Goal: Task Accomplishment & Management: Manage account settings

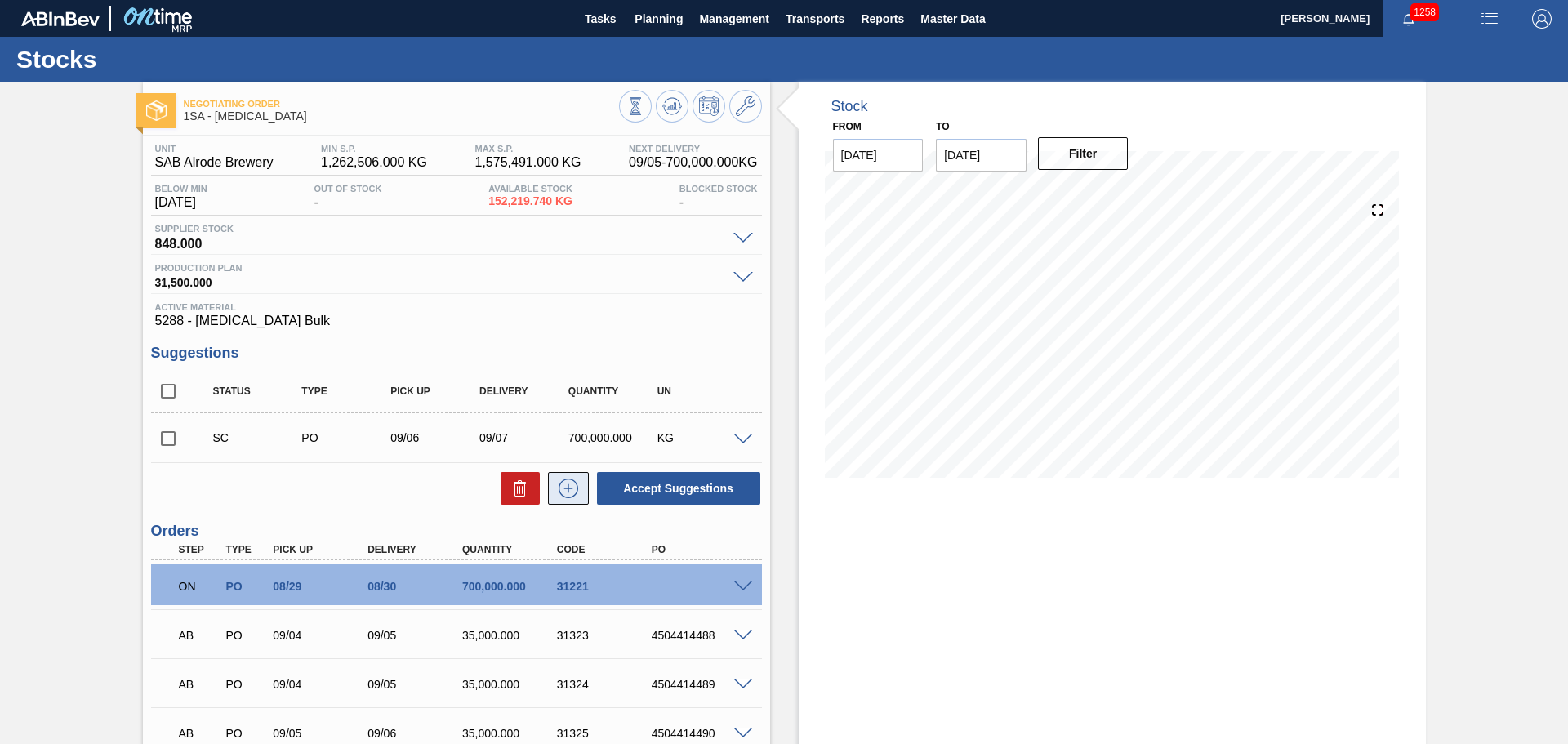
click at [575, 493] on icon at bounding box center [568, 488] width 20 height 20
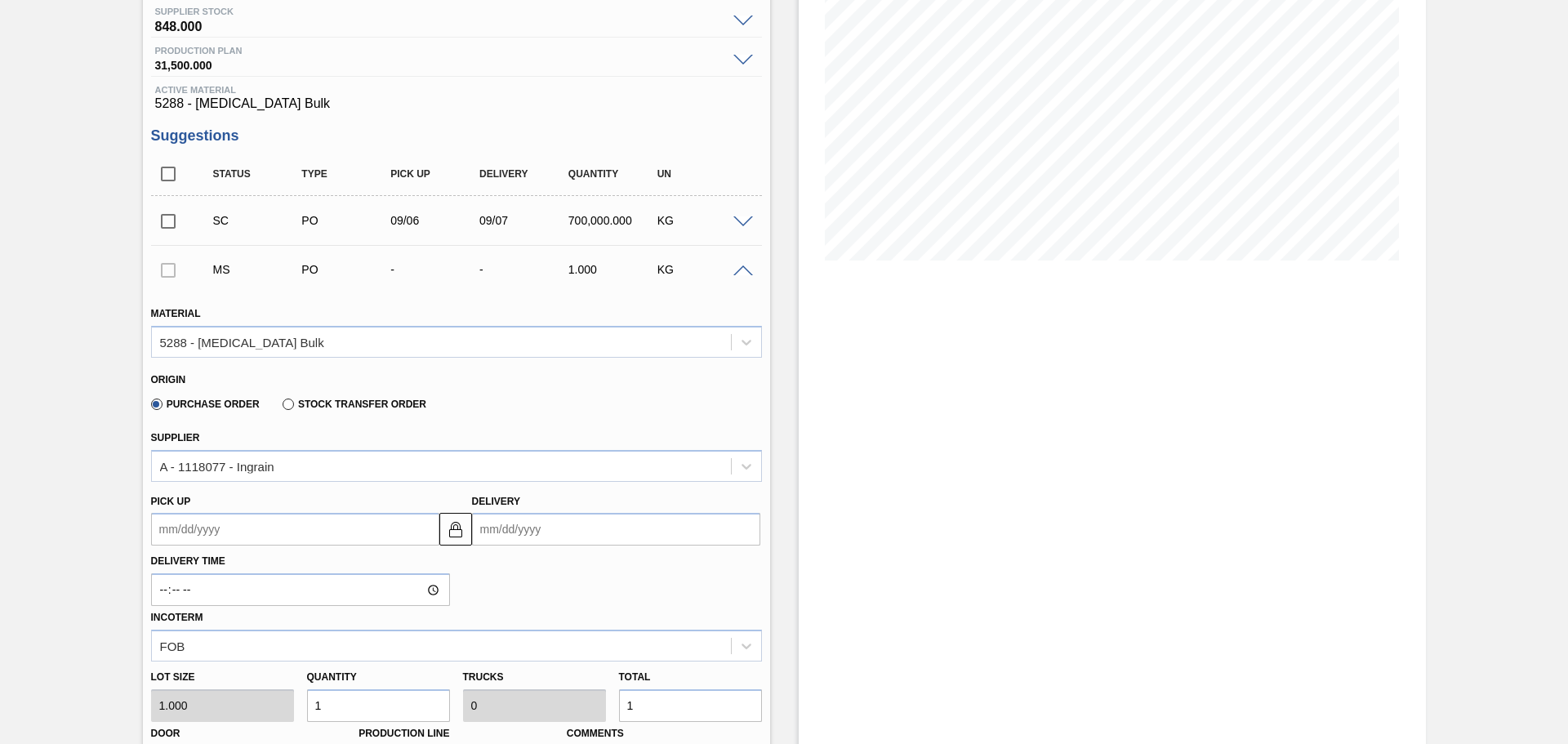
scroll to position [245, 0]
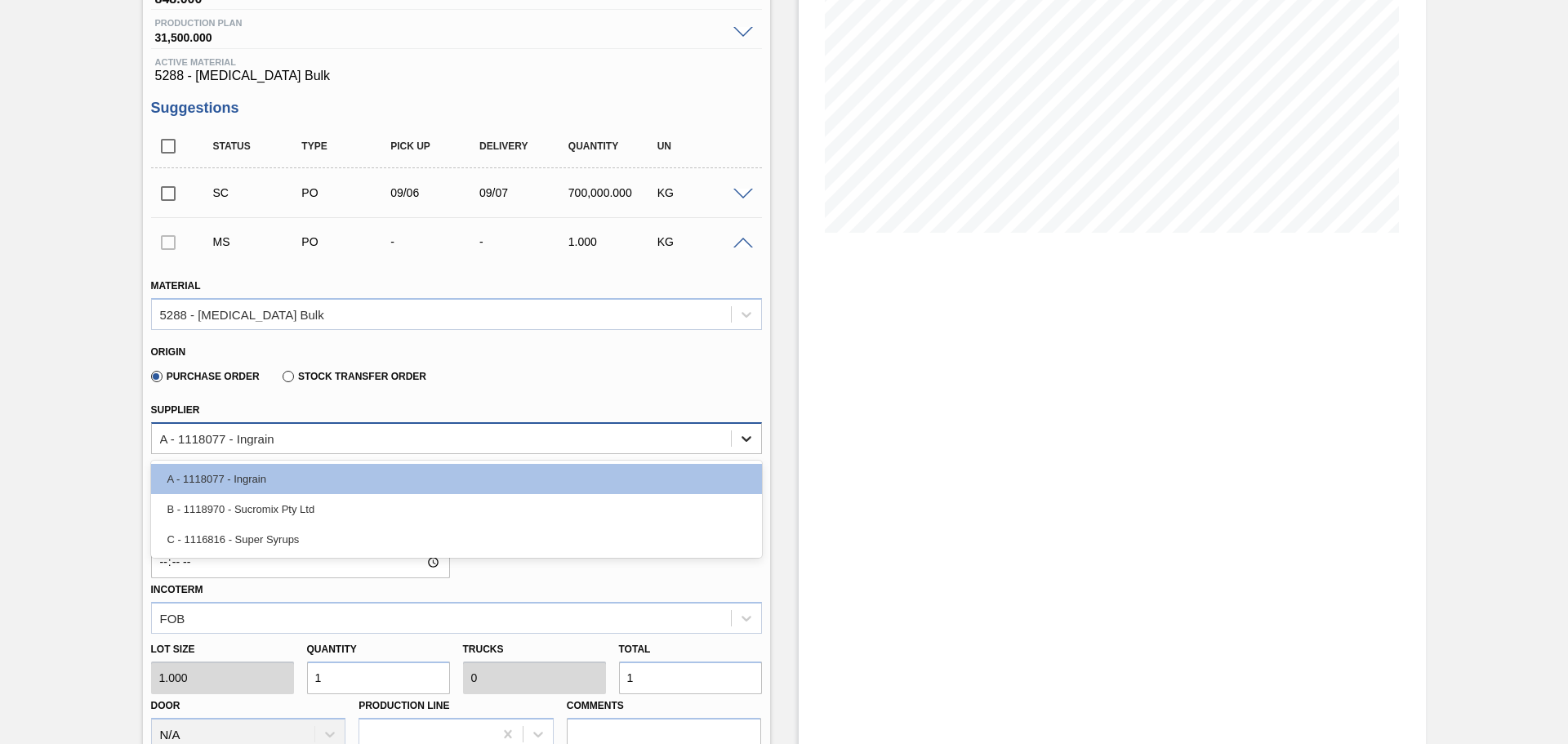
click at [741, 431] on icon at bounding box center [746, 438] width 16 height 16
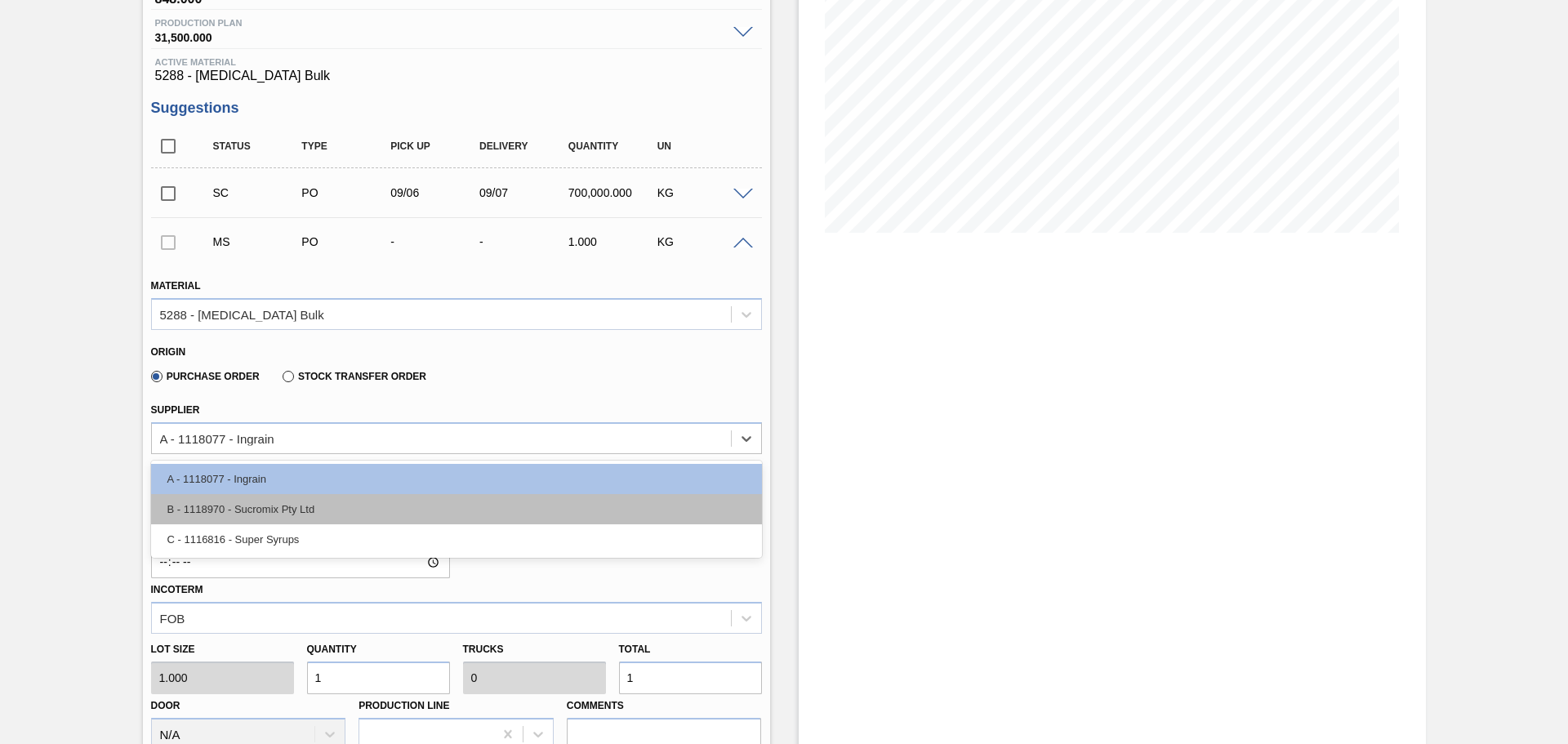
click at [530, 507] on div "B - 1118970 - Sucromix Pty Ltd" at bounding box center [456, 509] width 611 height 30
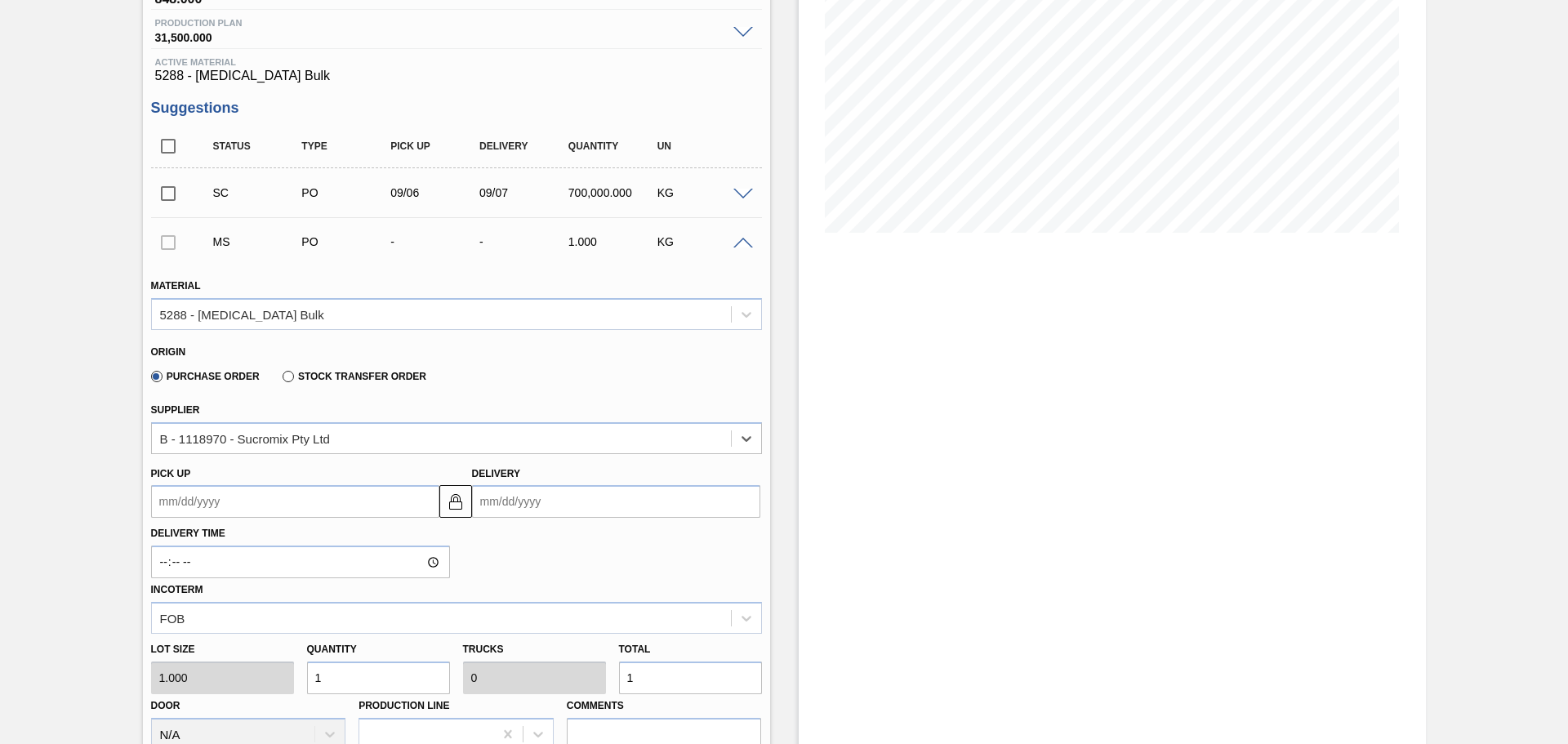
click at [551, 502] on input "Delivery" at bounding box center [617, 501] width 289 height 32
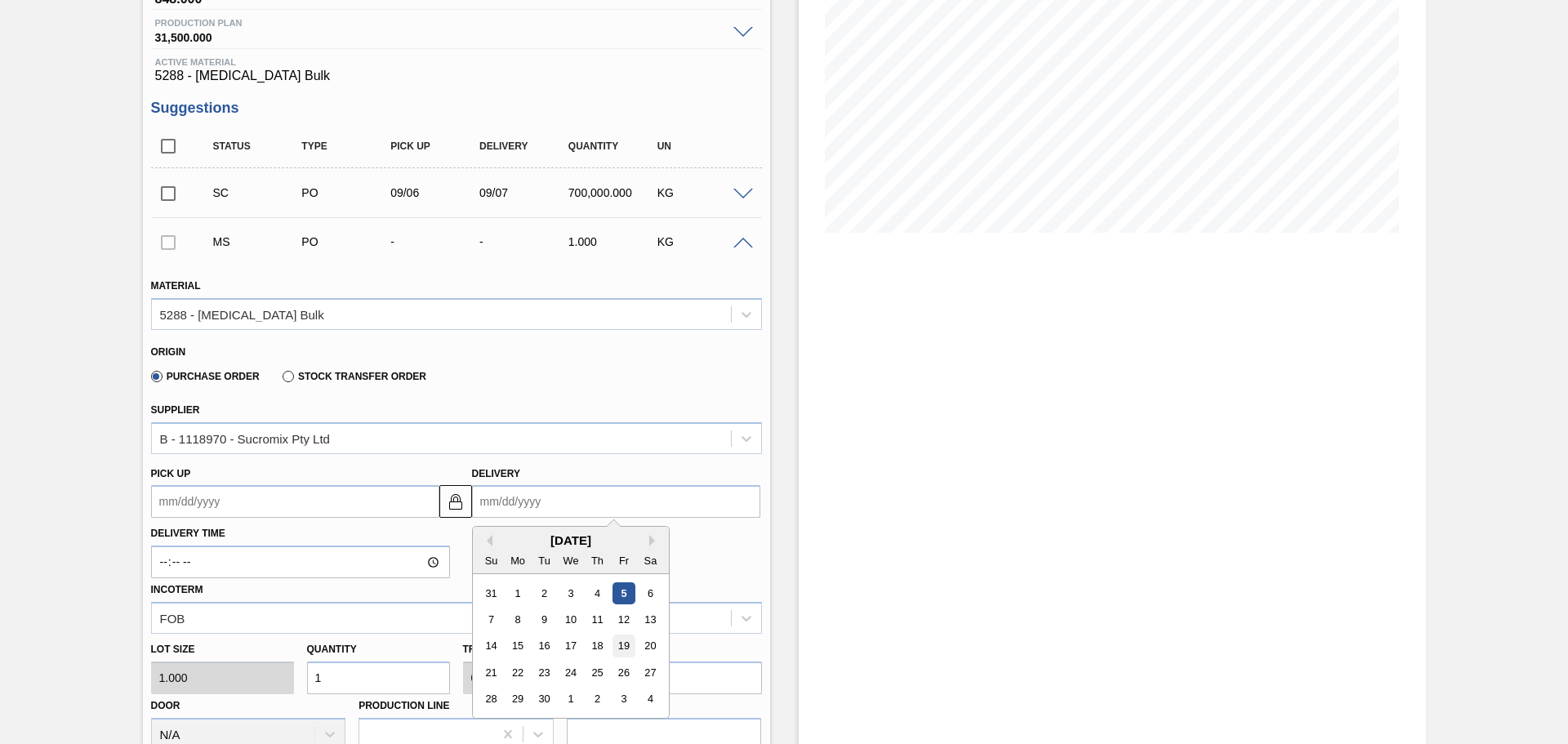
click at [624, 647] on div "19" at bounding box center [623, 647] width 22 height 22
type up3241482206 "09/18/2025"
type input "[DATE]"
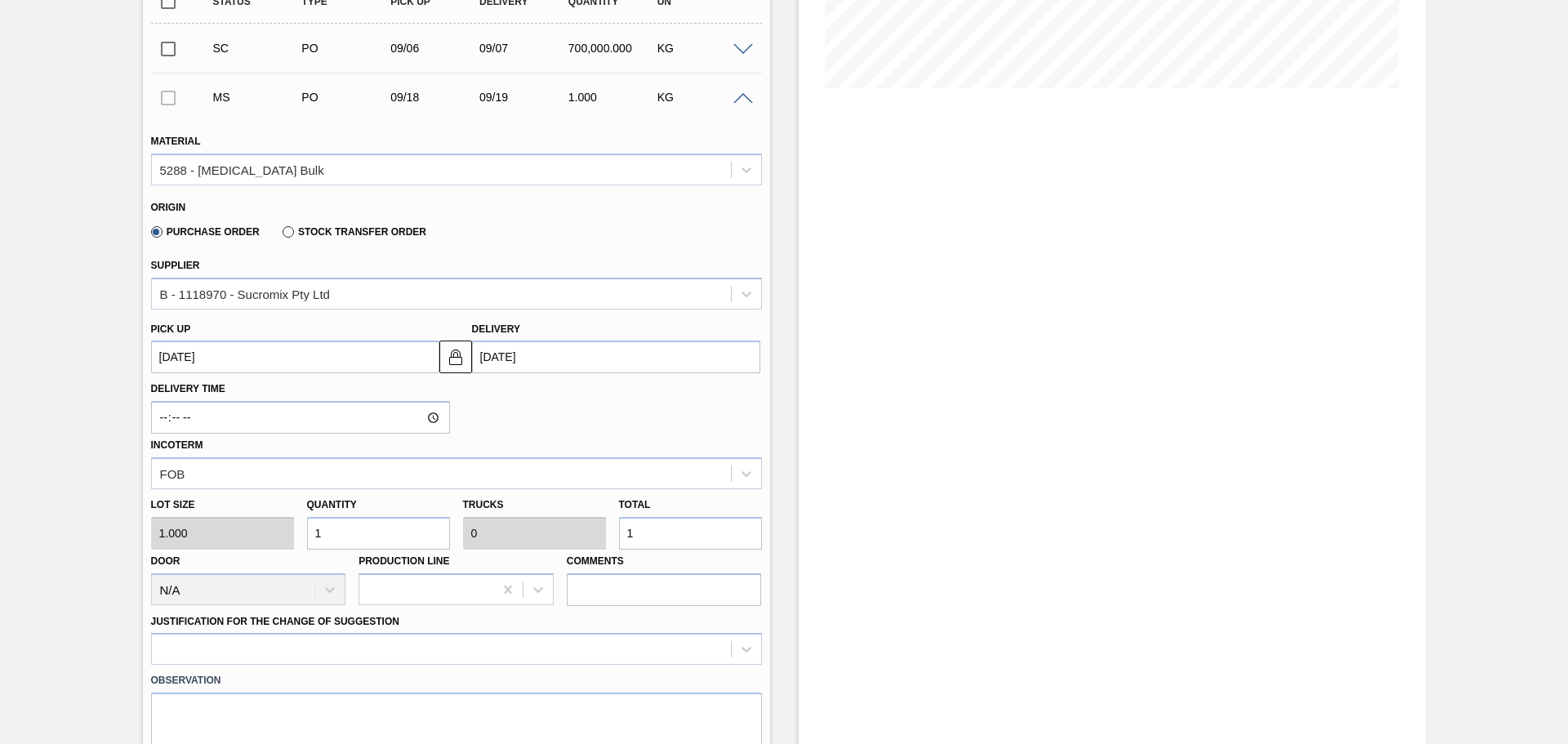
scroll to position [408, 0]
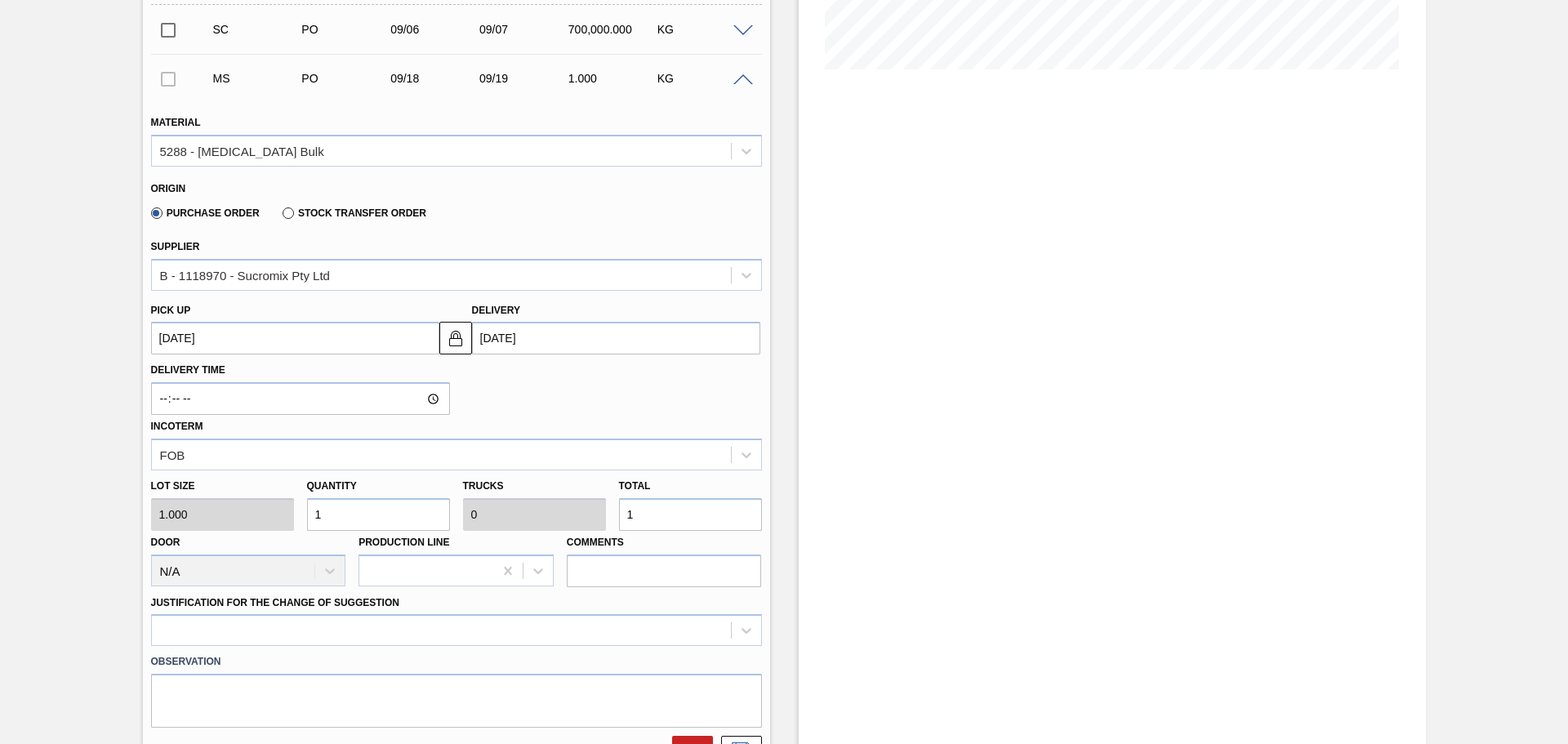
click at [656, 517] on input "1" at bounding box center [690, 514] width 143 height 32
type input "0"
type input "3"
type input "35"
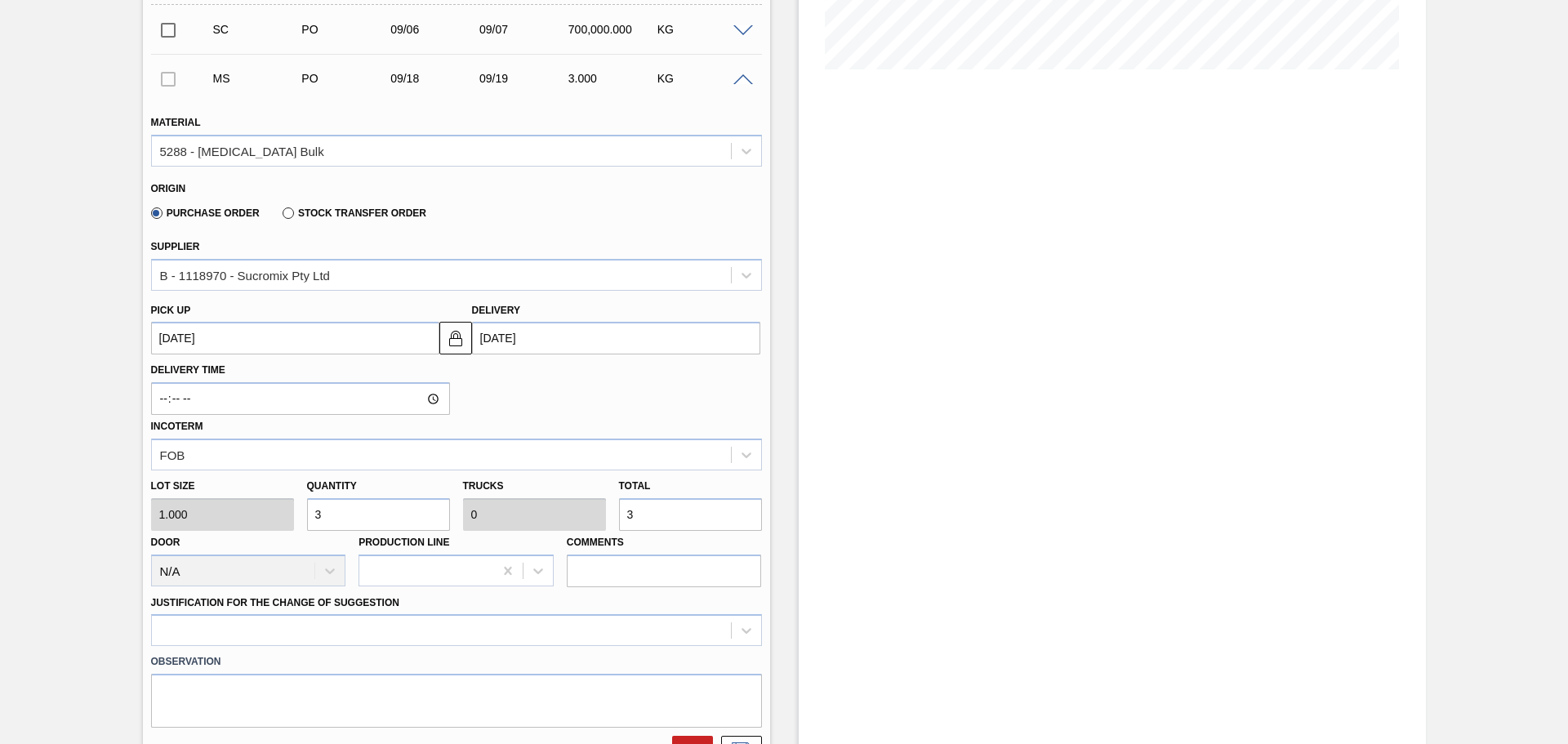
type input "0.001"
type input "35"
type input "350"
type input "0.011"
type input "350"
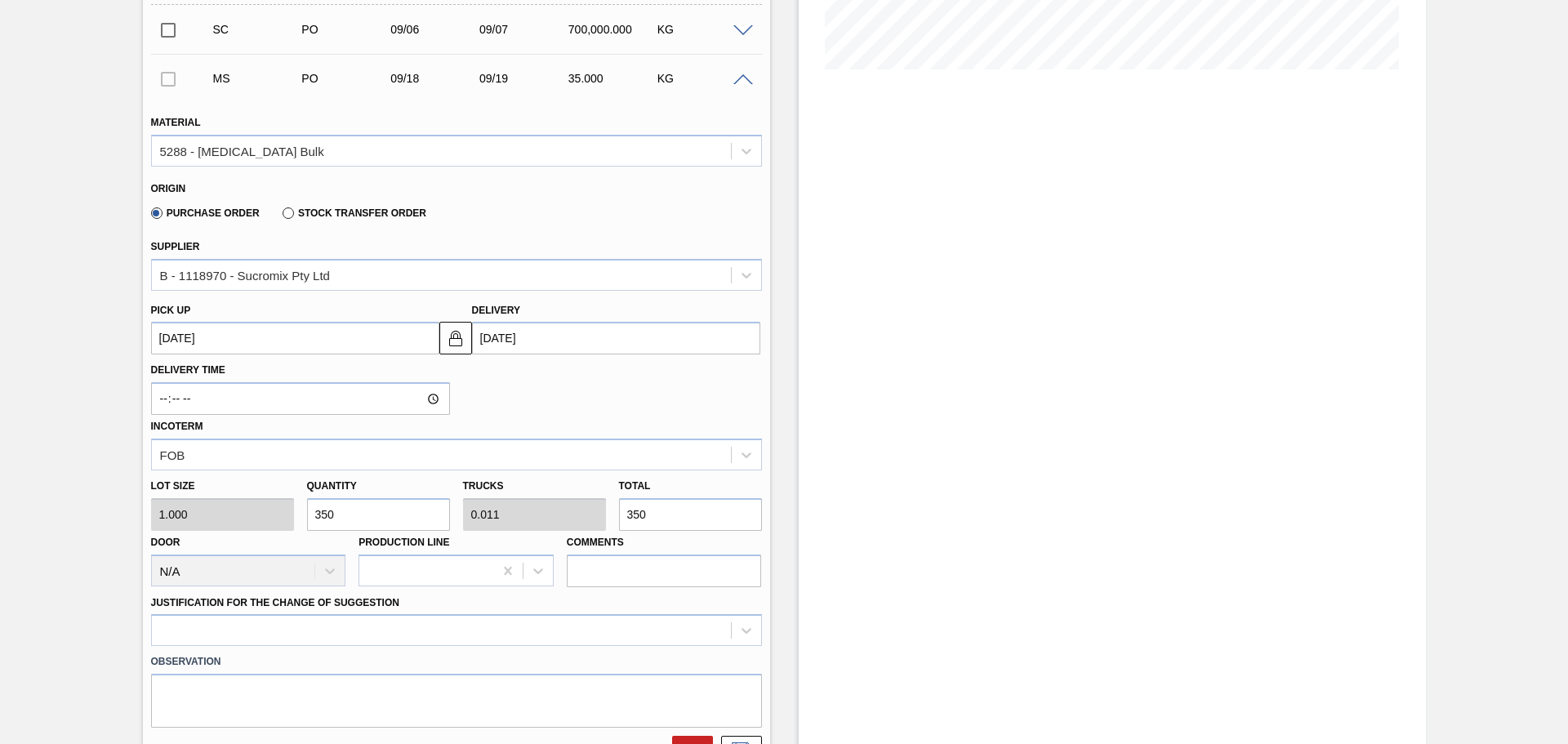
type input "3,500"
type input "0.109"
type input "3,500"
type input "35,000"
type input "1.094"
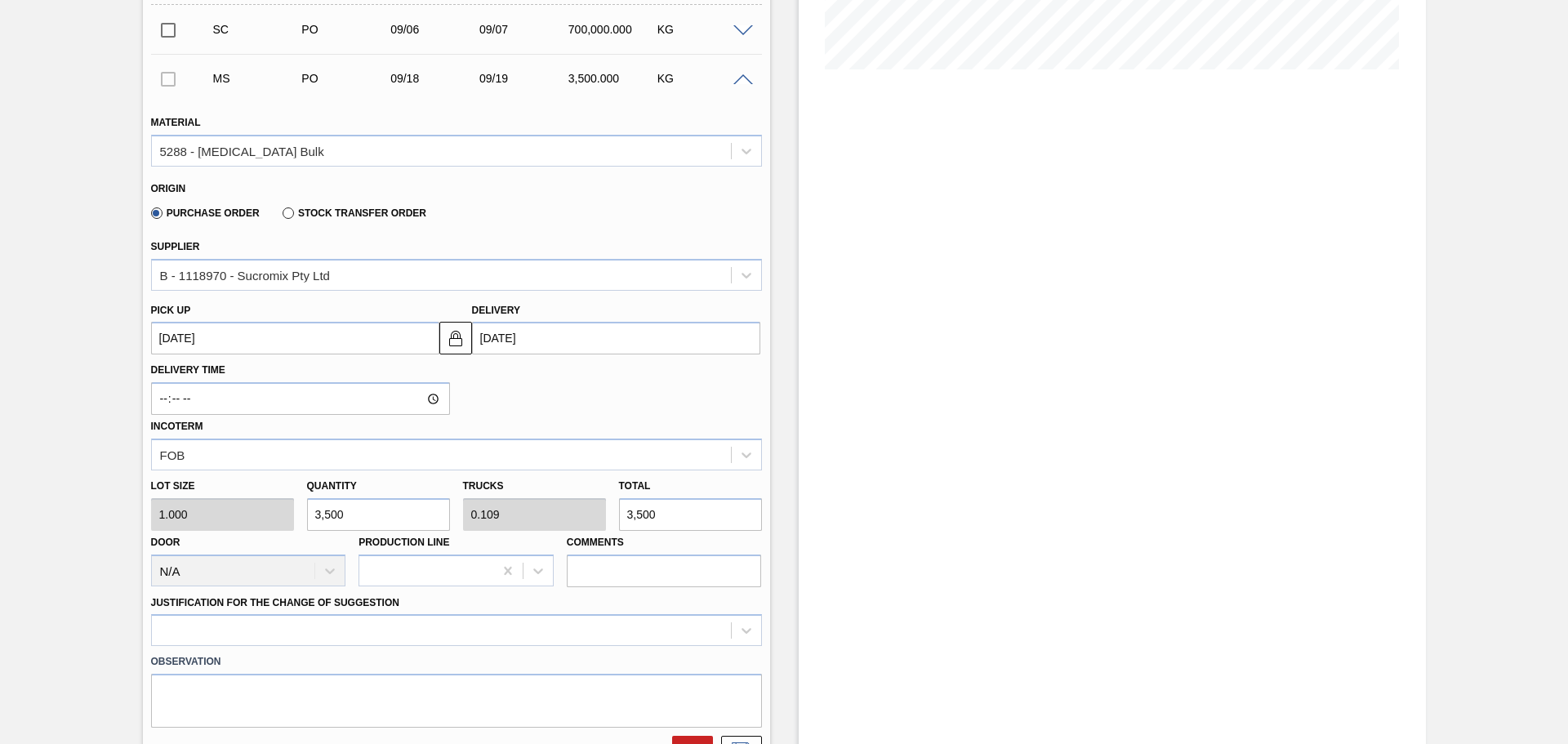
type input "35,000"
type input "350,000"
type input "10.938"
type input "350,000"
type input "35,000"
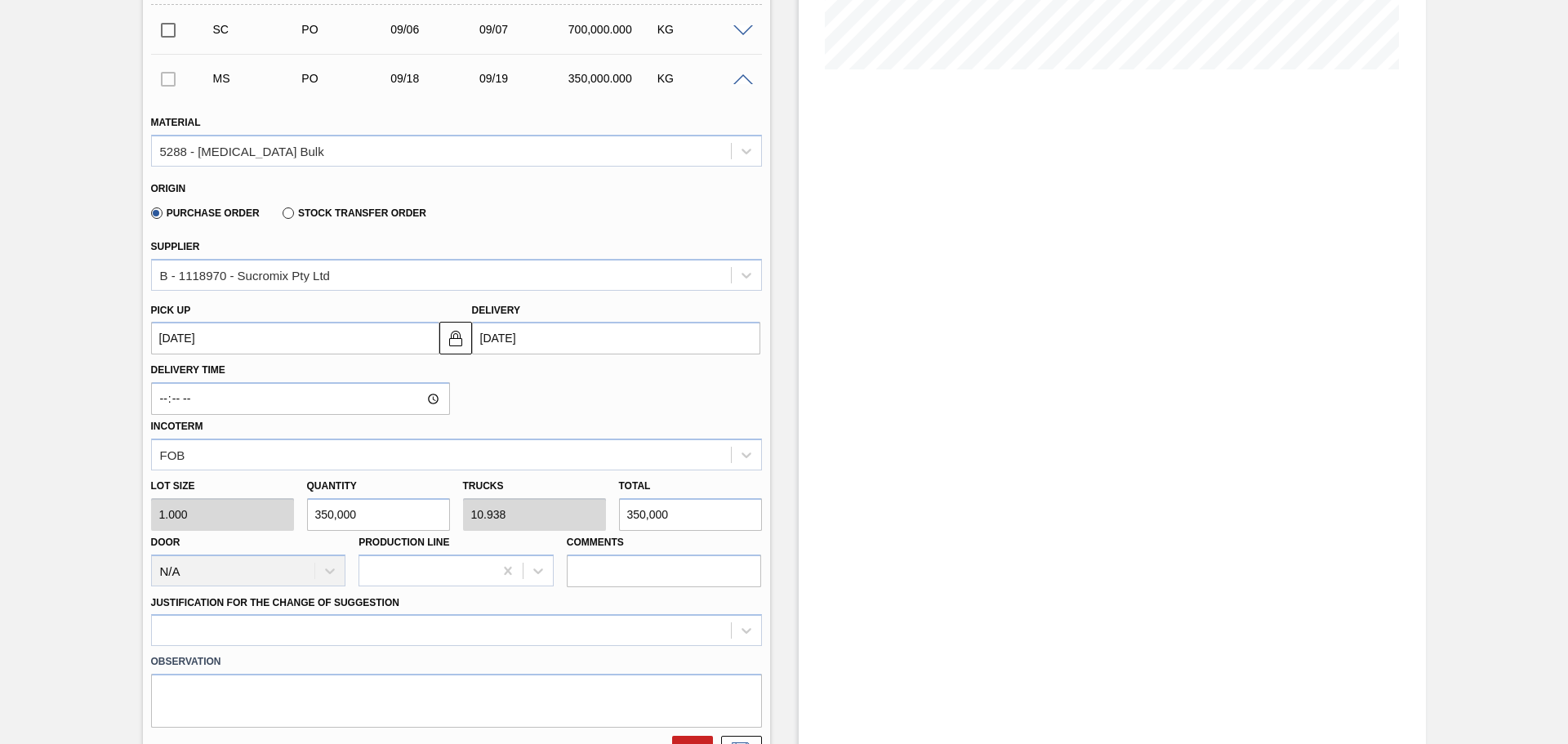
type input "1.094"
type input "35,000"
click at [745, 636] on div at bounding box center [456, 630] width 611 height 32
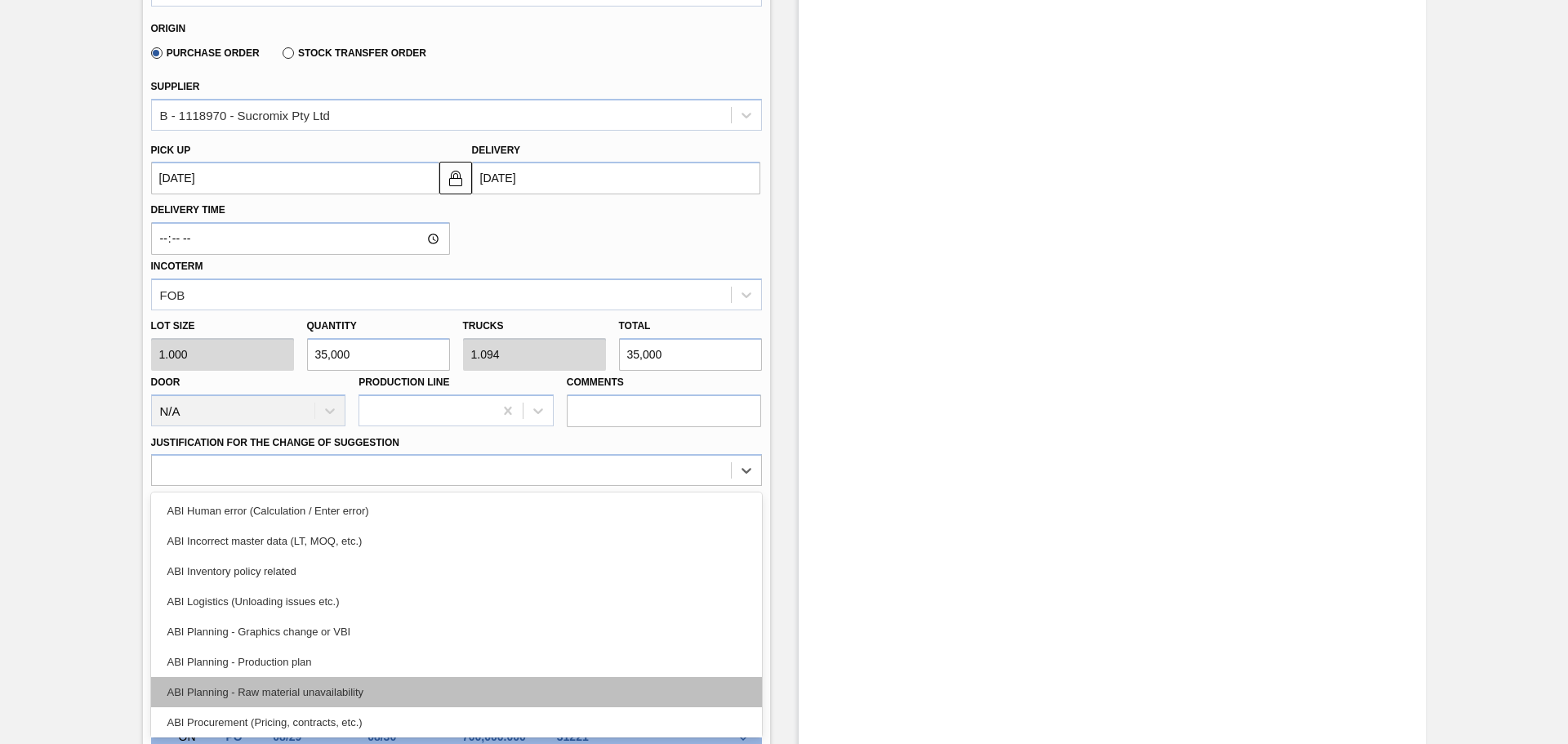
click at [372, 704] on div "ABI Planning - Raw material unavailability" at bounding box center [456, 692] width 611 height 30
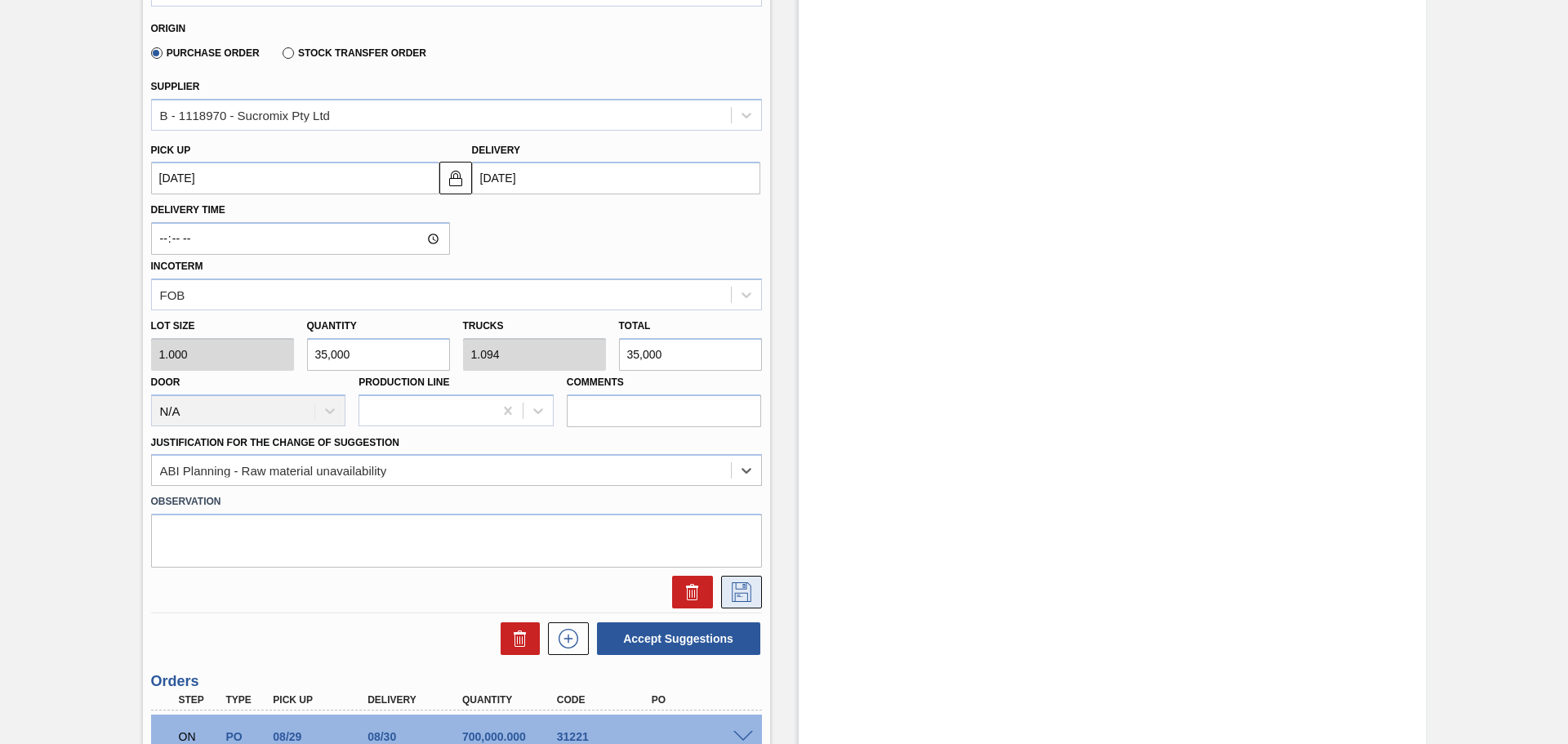
click at [748, 592] on icon at bounding box center [741, 592] width 26 height 20
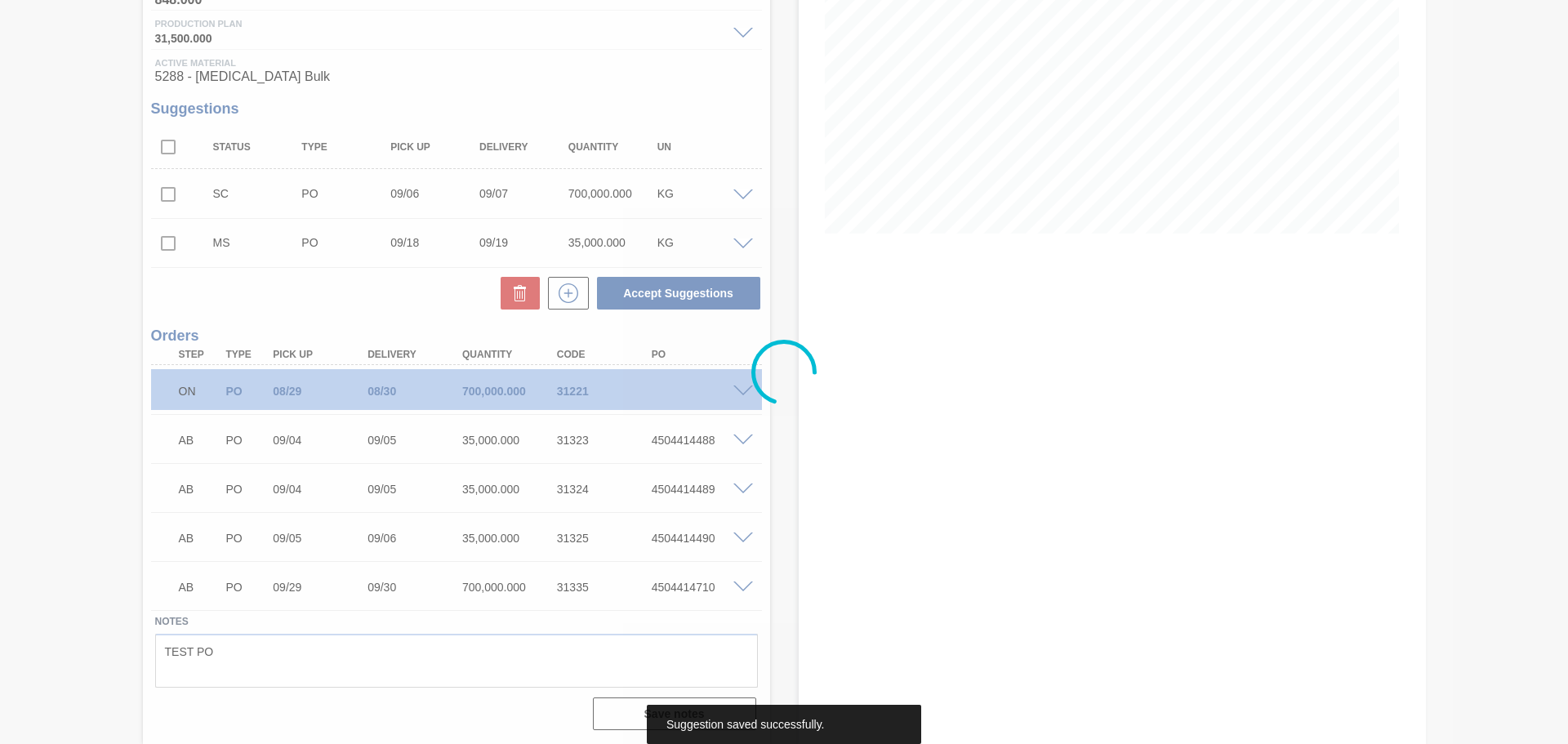
scroll to position [244, 0]
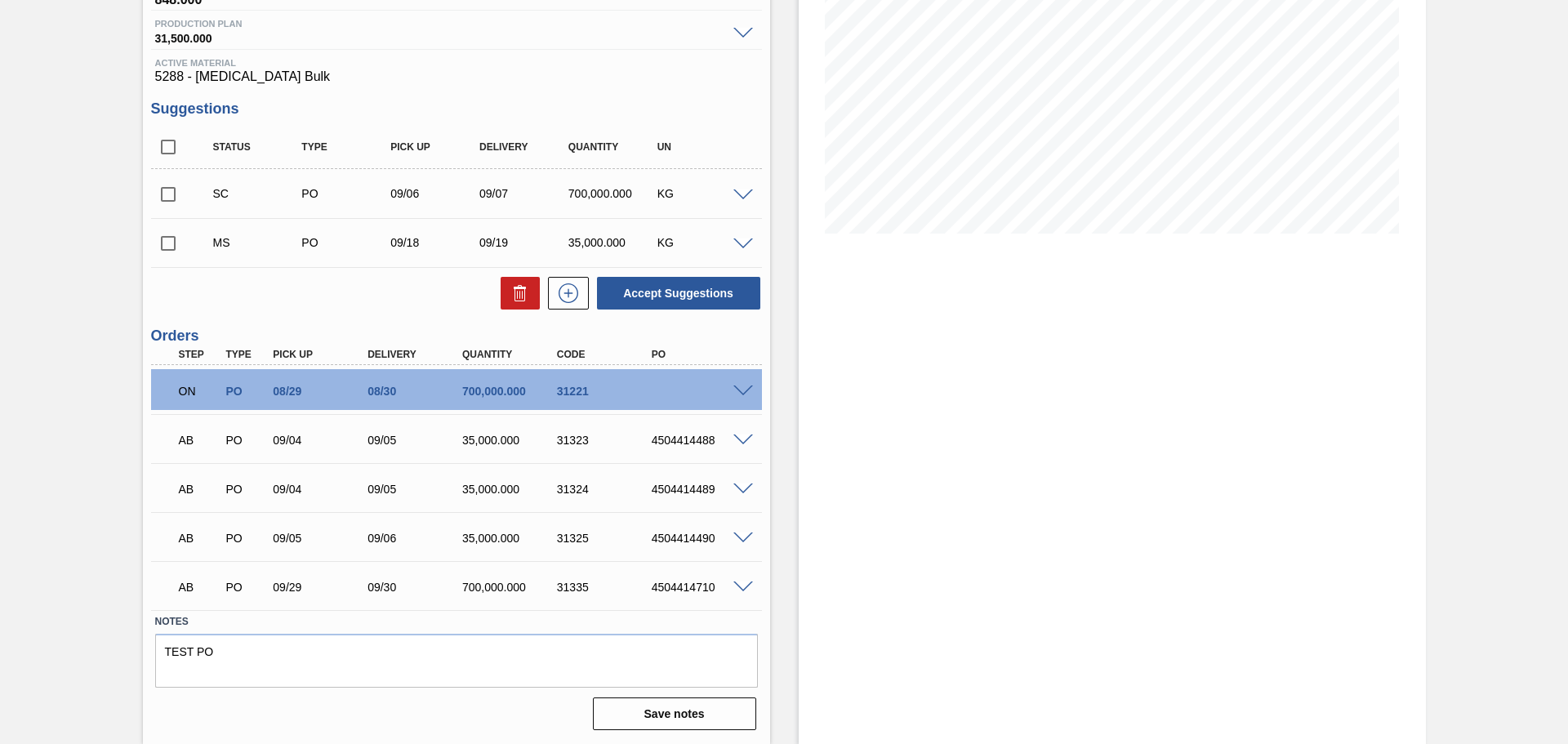
click at [171, 247] on input "checkbox" at bounding box center [168, 243] width 34 height 34
click at [683, 298] on button "Accept Suggestions" at bounding box center [678, 293] width 163 height 32
checkbox input "false"
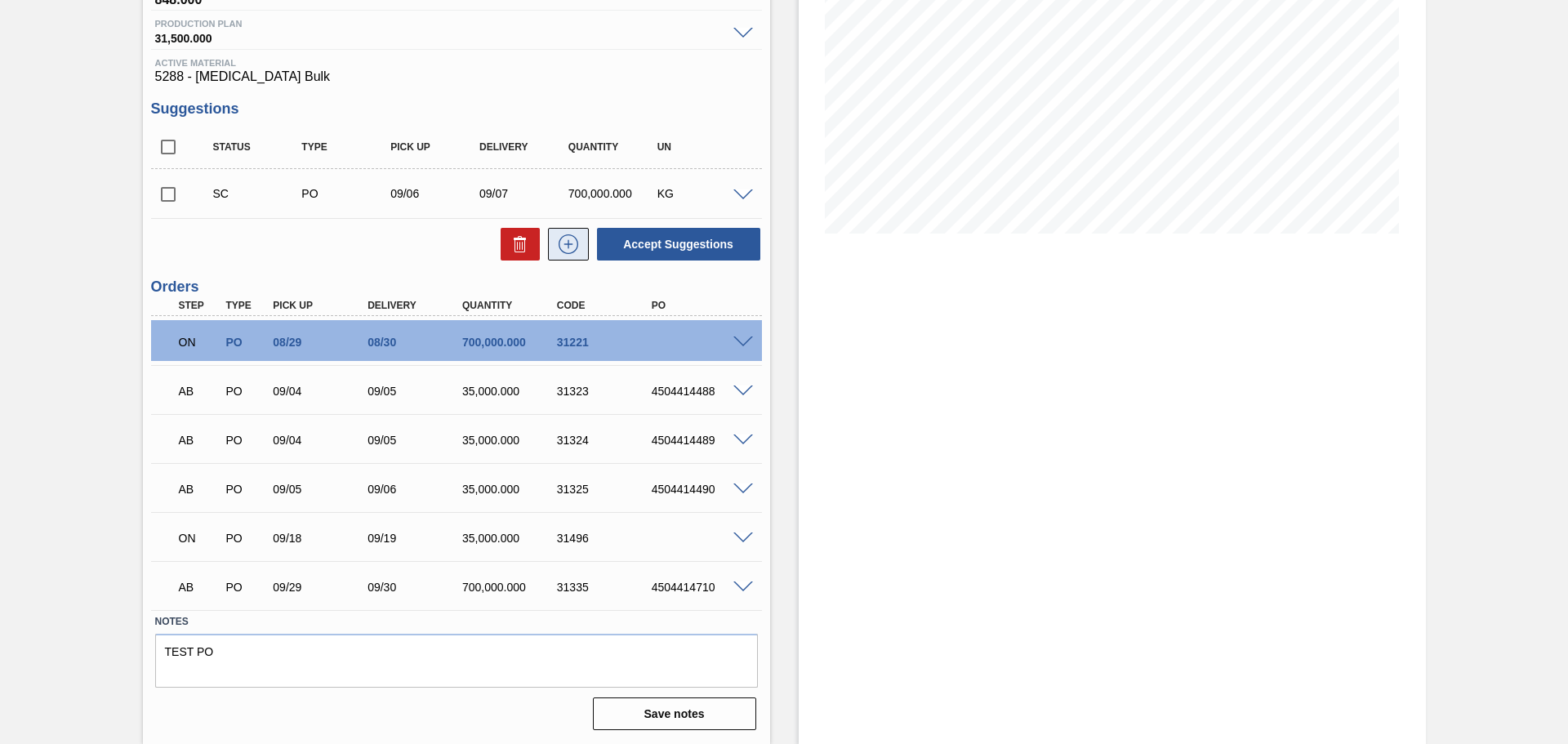
click at [570, 247] on icon at bounding box center [568, 243] width 26 height 20
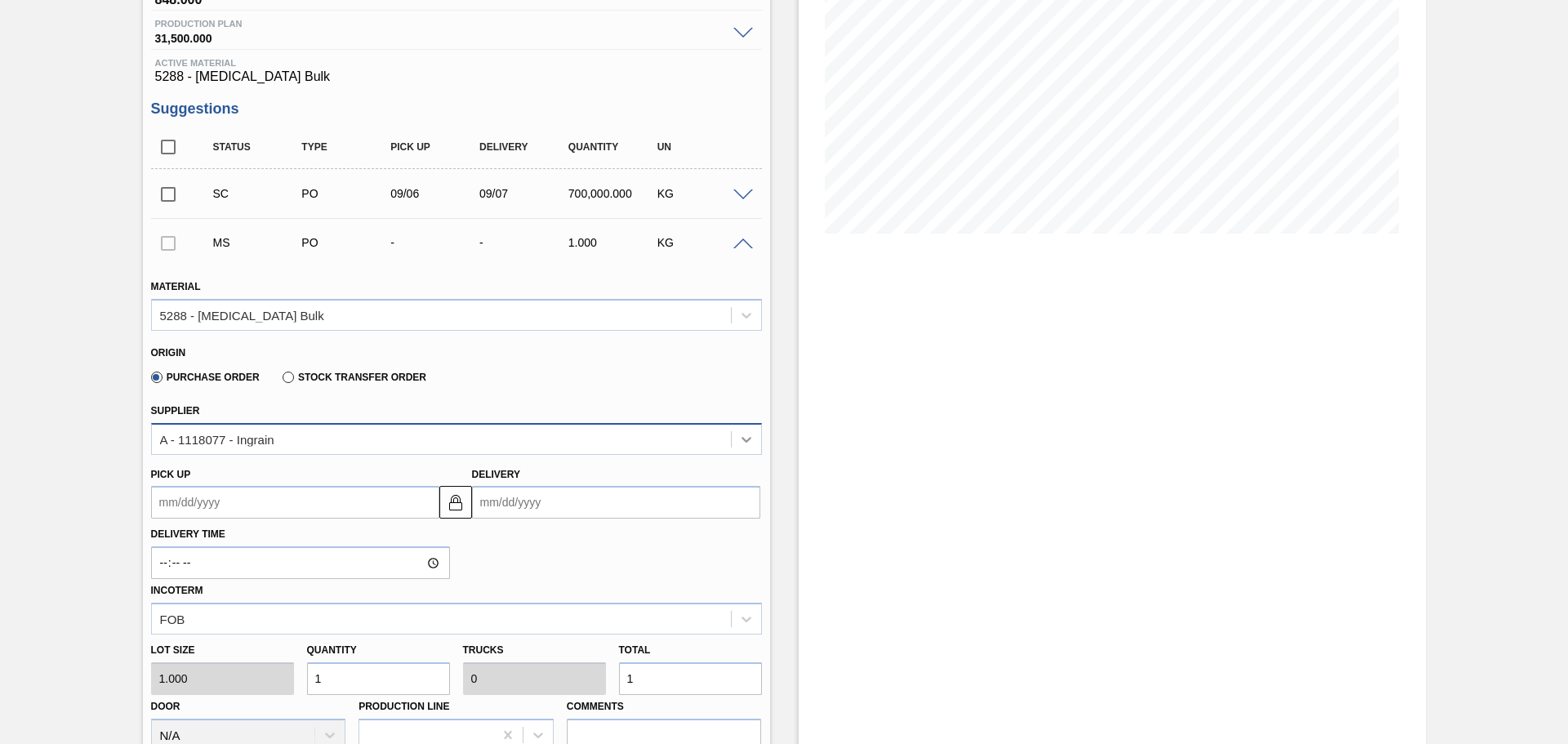
click at [746, 445] on icon at bounding box center [746, 439] width 16 height 16
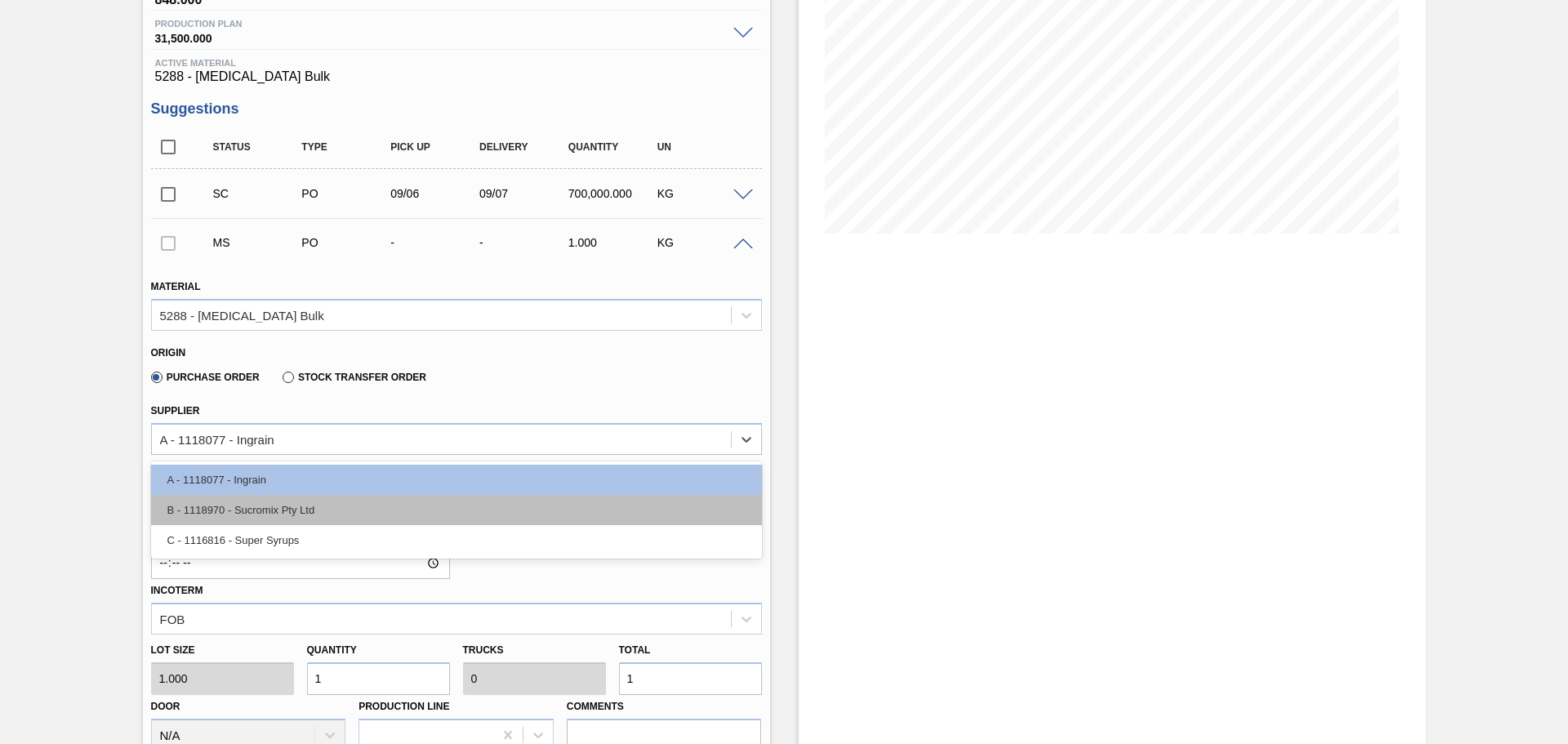
click at [661, 513] on div "B - 1118970 - Sucromix Pty Ltd" at bounding box center [456, 509] width 611 height 30
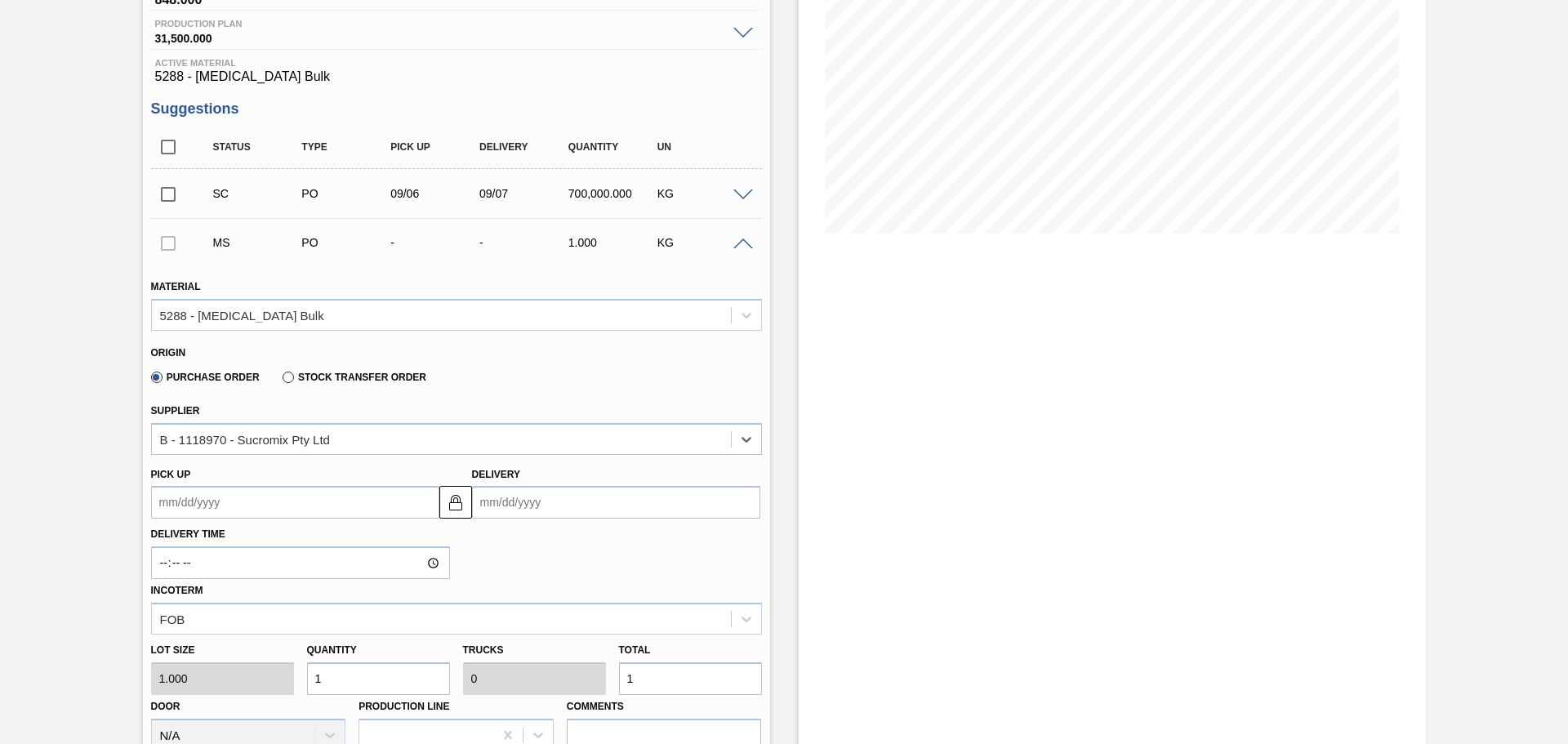
click at [583, 509] on input "Delivery" at bounding box center [617, 502] width 289 height 32
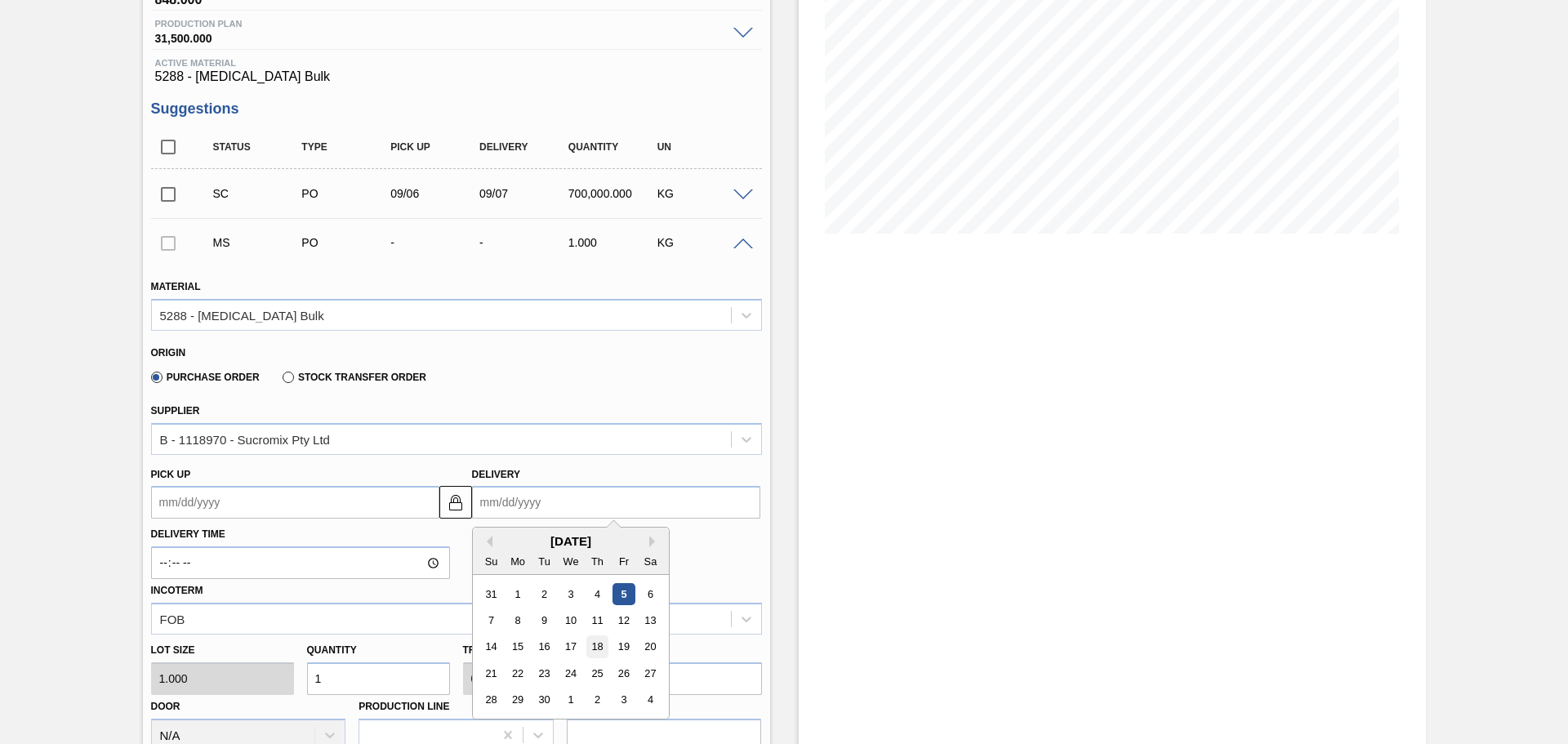
click at [597, 646] on div "18" at bounding box center [597, 647] width 22 height 22
type up3241482207 "09/17/2025"
type input "09/18/2025"
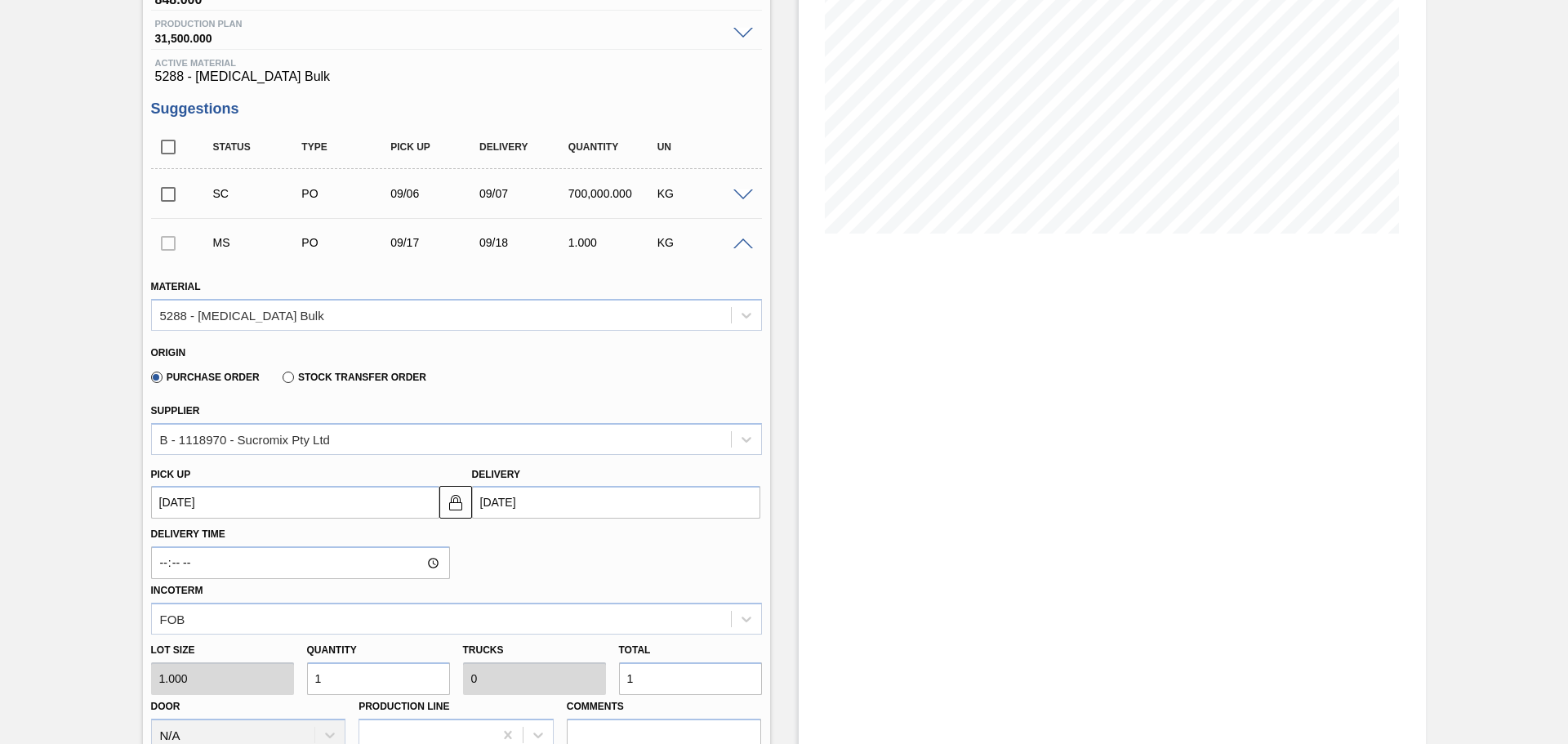
click at [657, 680] on input "1" at bounding box center [690, 679] width 143 height 32
type input "0"
type input "3"
type input "35"
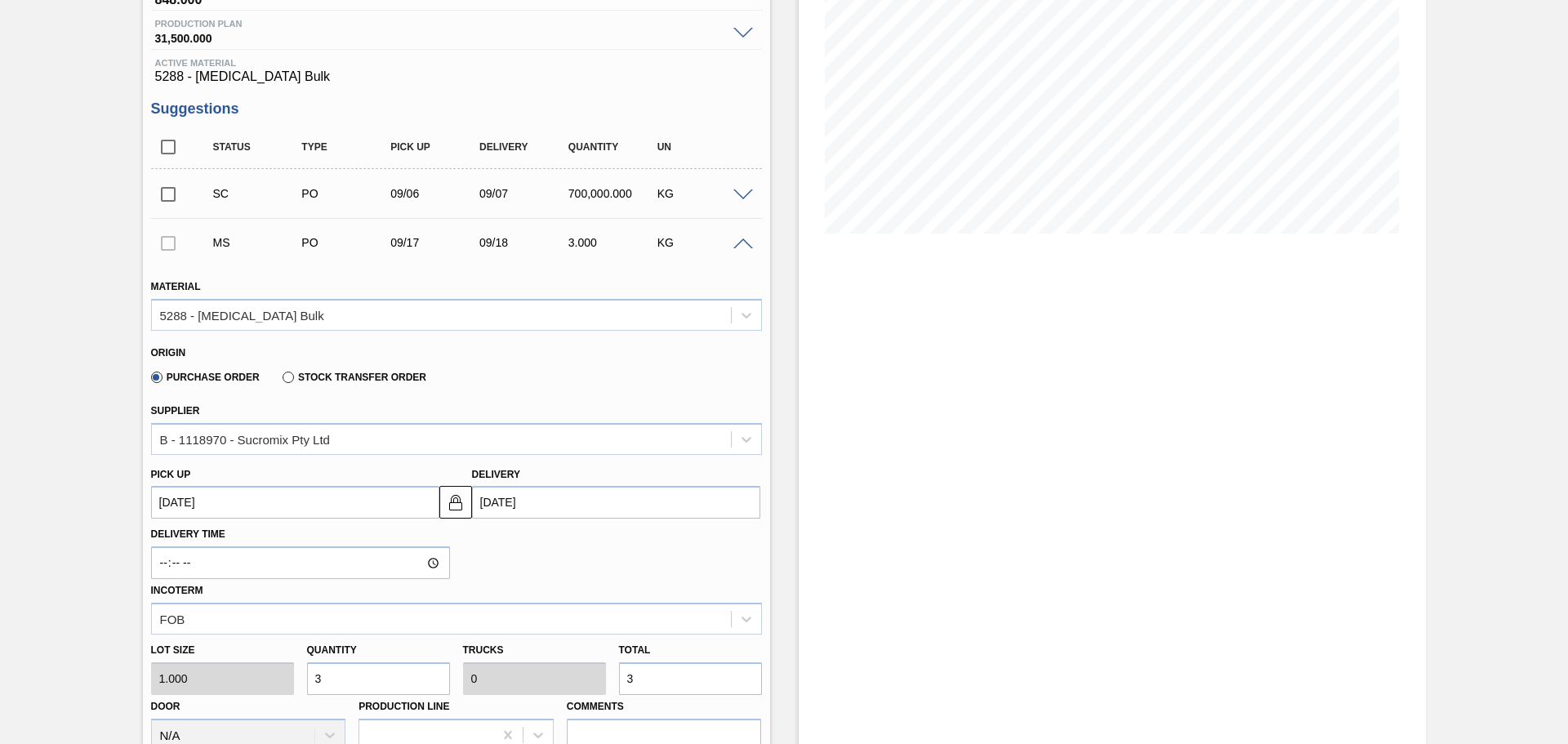
type input "0.001"
type input "35"
type input "350"
type input "0.011"
type input "350"
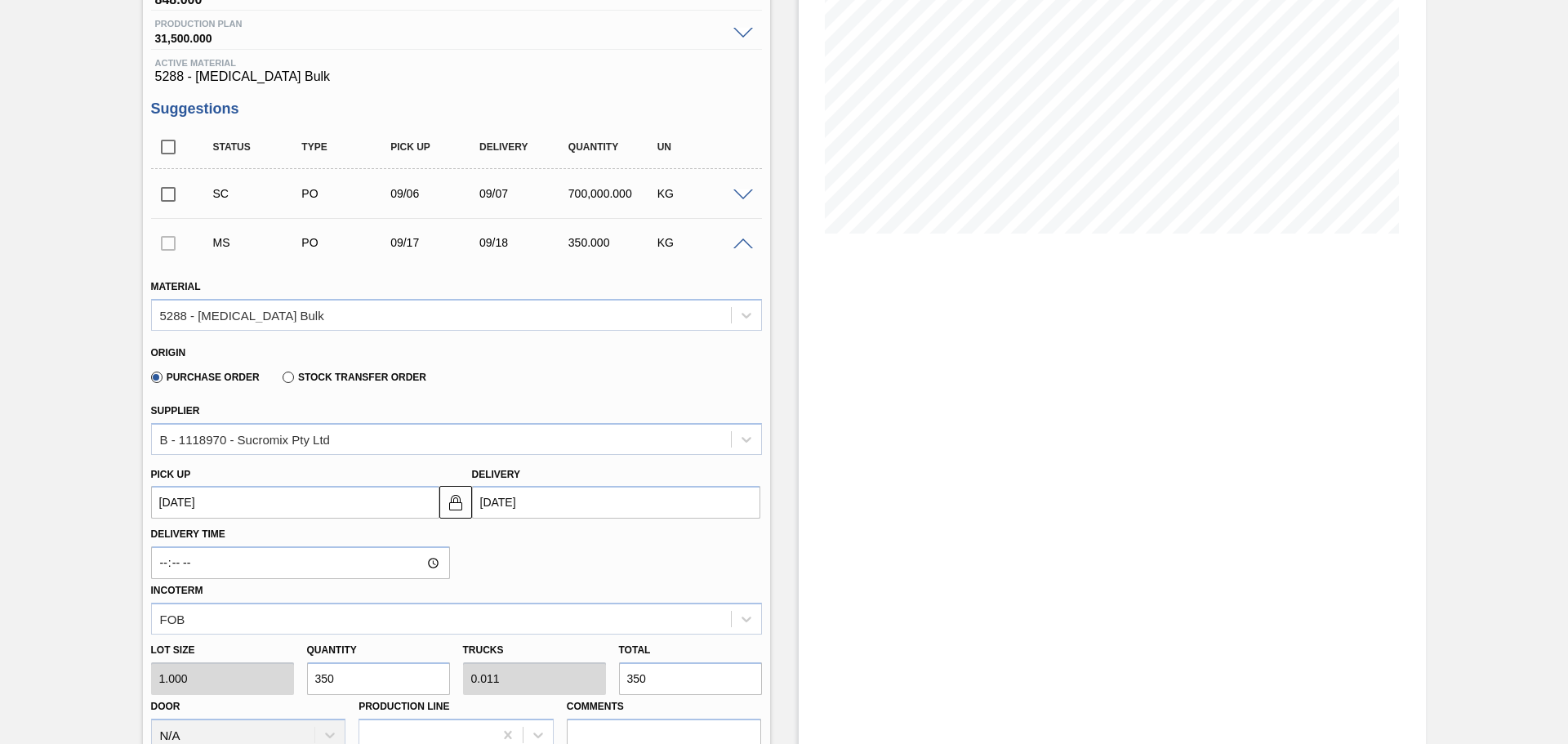
type input "3,500"
type input "0.109"
type input "3,500"
type input "35,000"
type input "1.094"
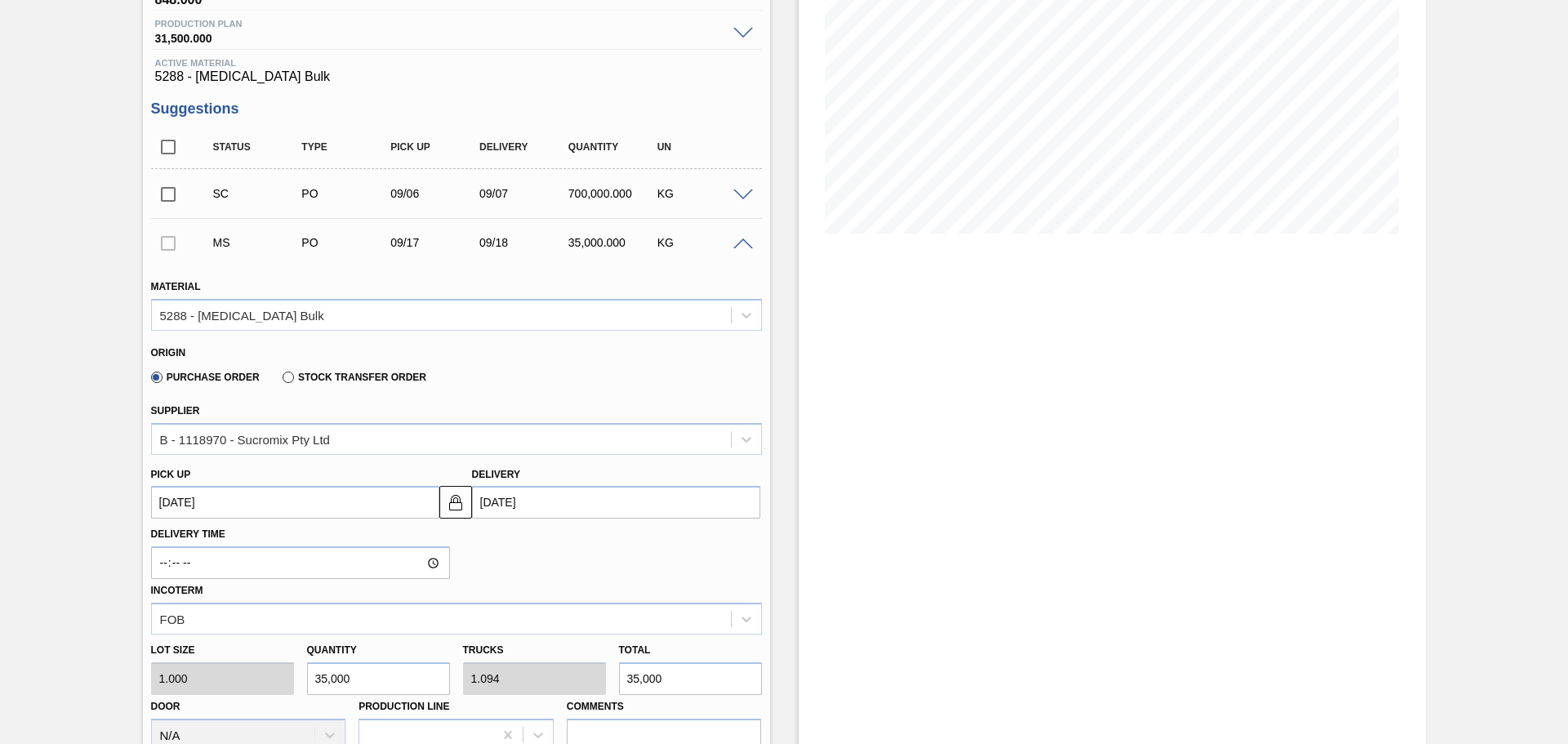
type input "35,000"
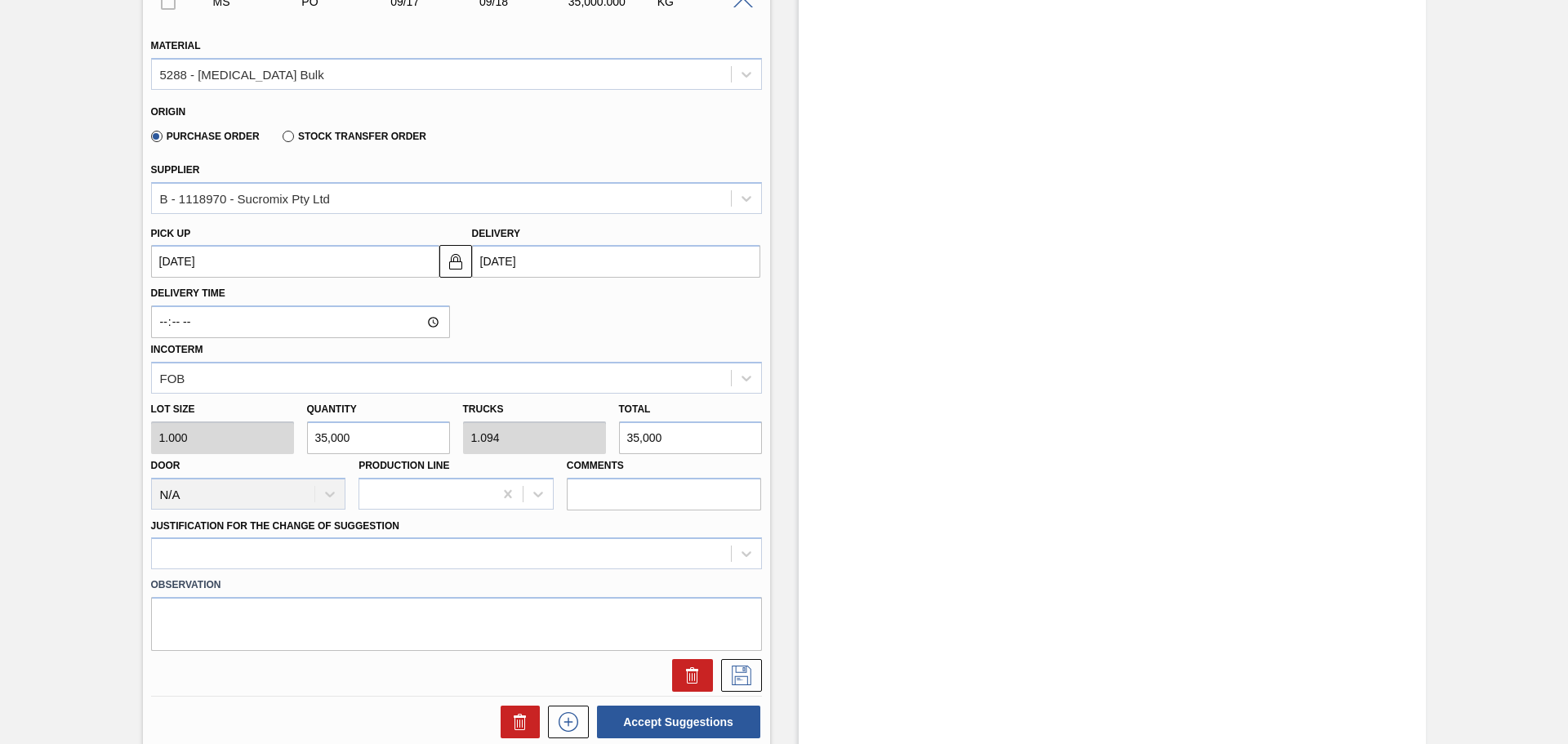
scroll to position [489, 0]
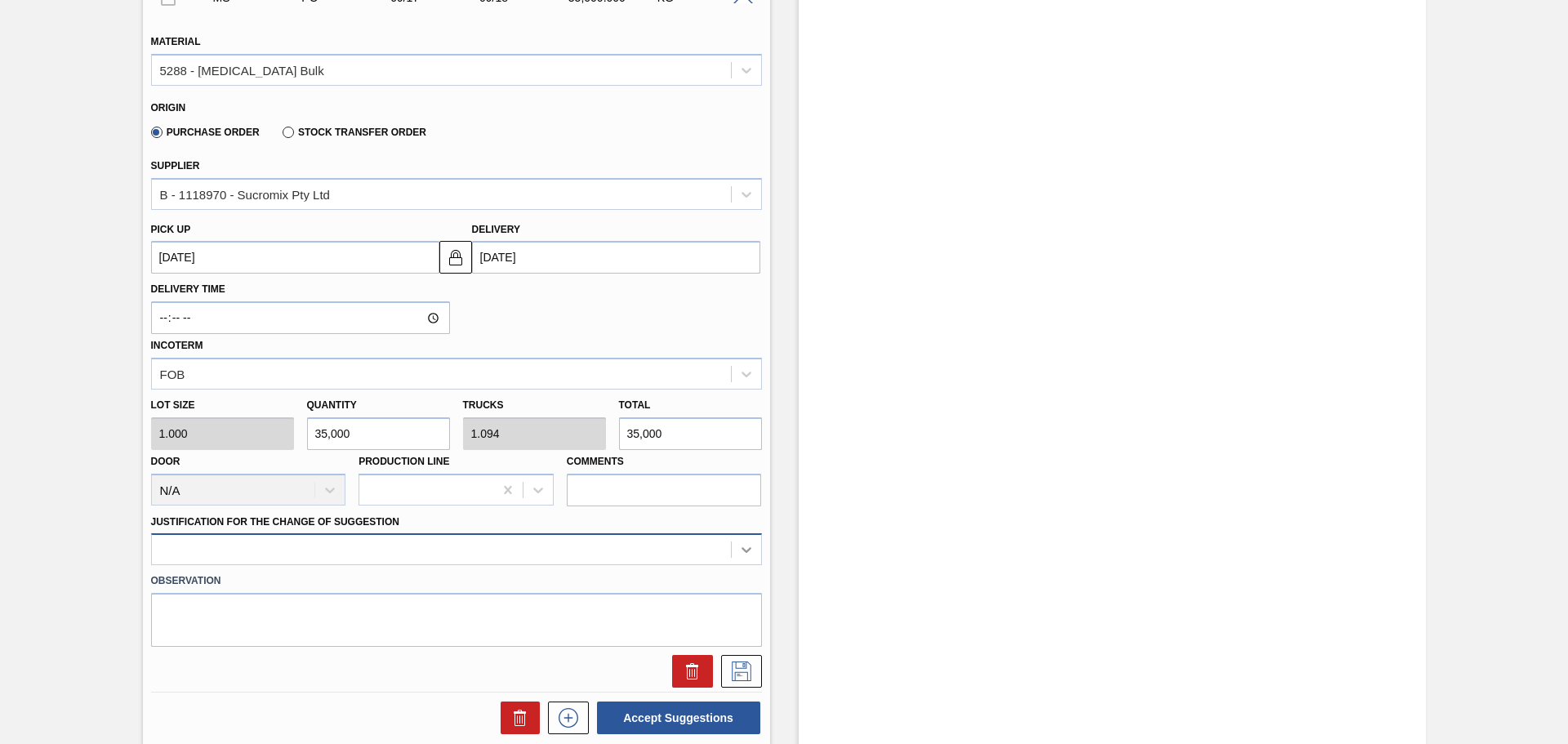
click at [742, 552] on div at bounding box center [456, 548] width 611 height 32
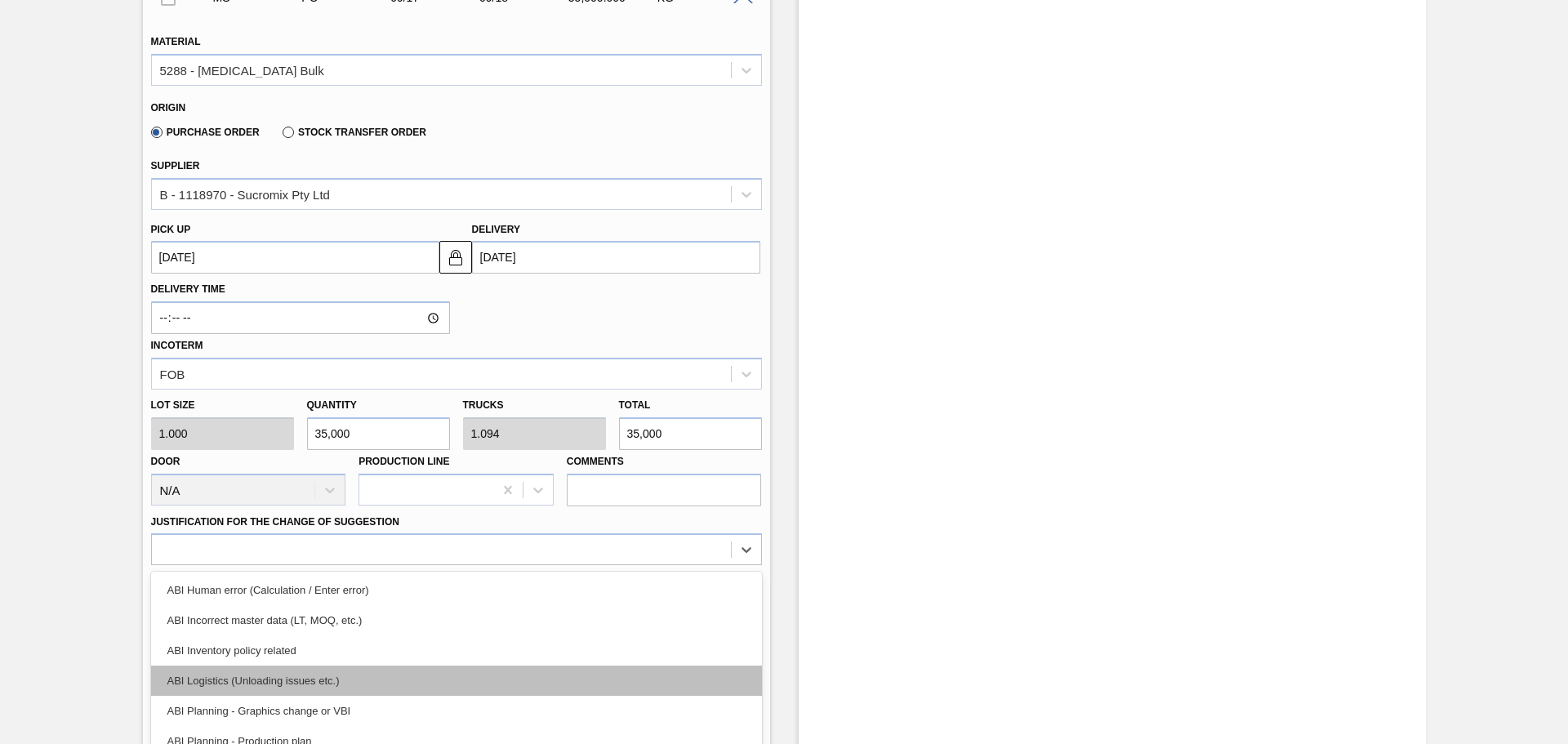
scroll to position [569, 0]
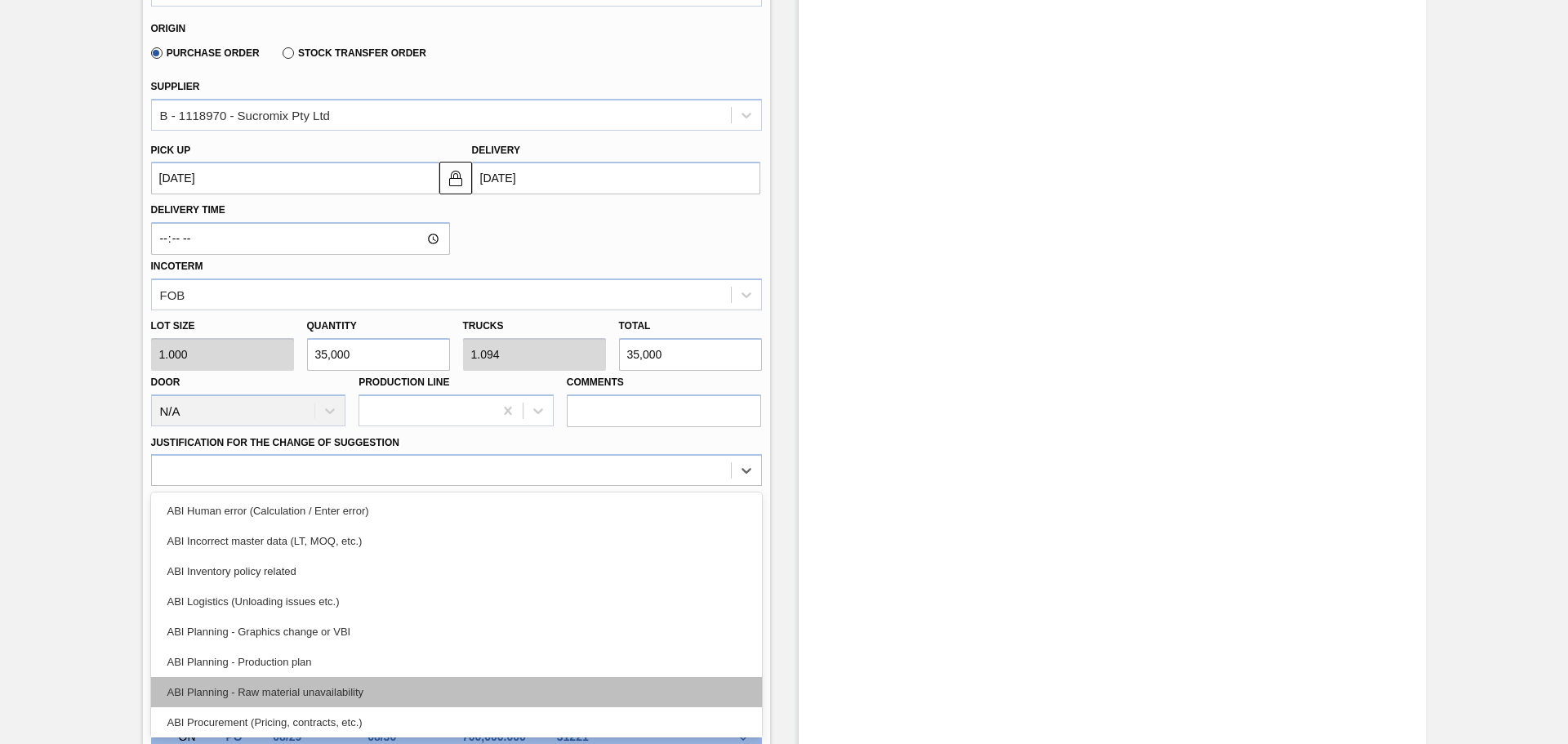
click at [335, 697] on div "ABI Planning - Raw material unavailability" at bounding box center [456, 692] width 611 height 30
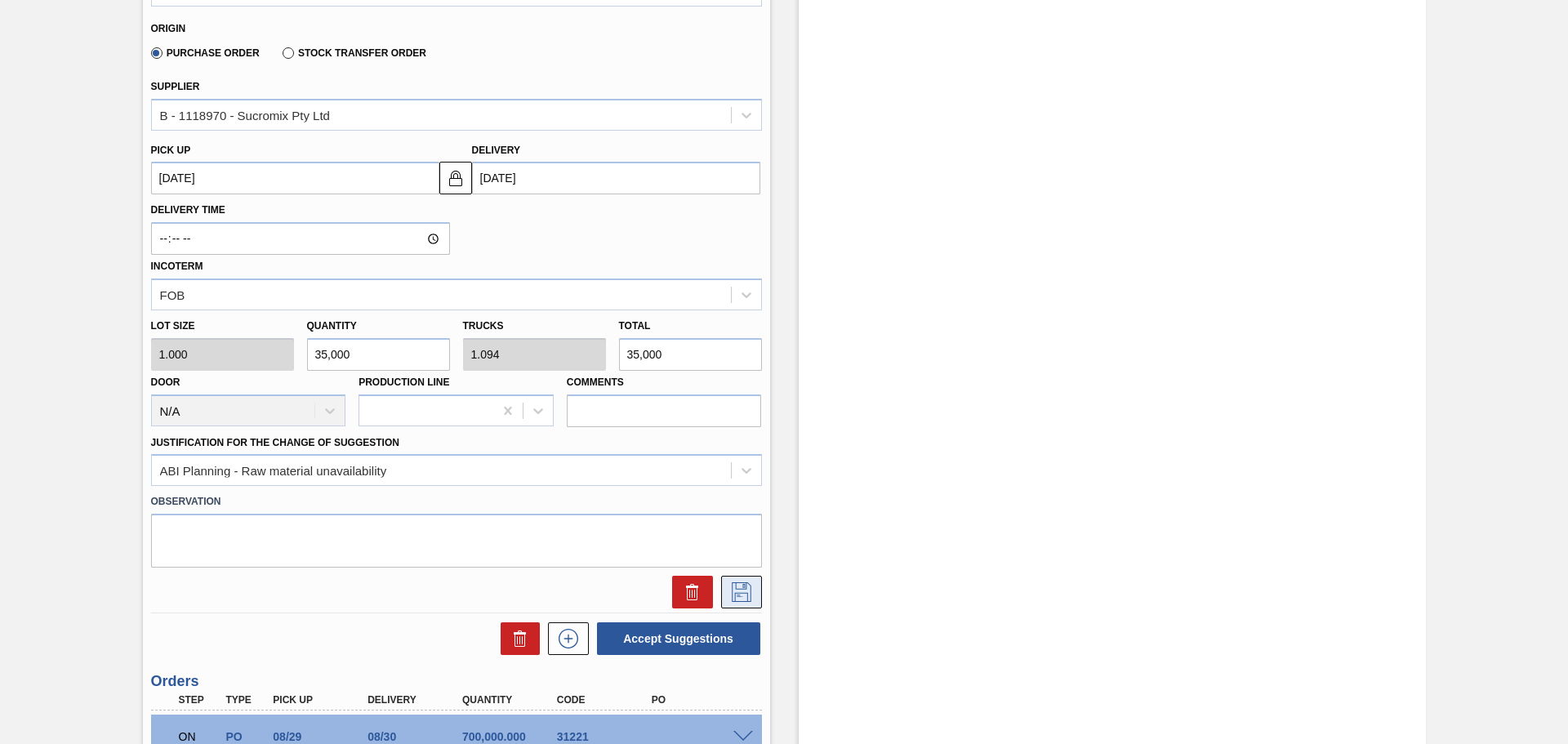
click at [739, 589] on icon at bounding box center [741, 592] width 26 height 20
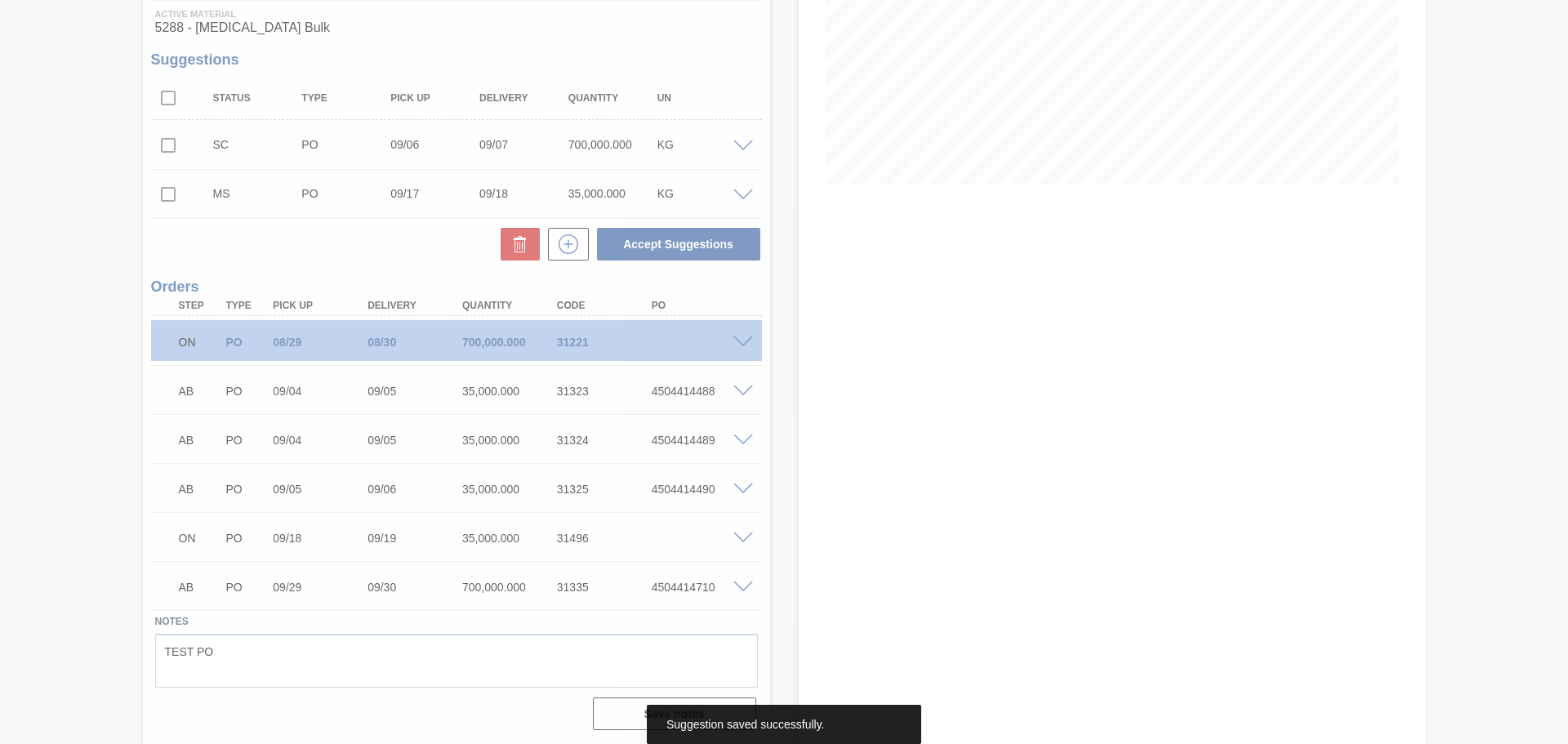
scroll to position [293, 0]
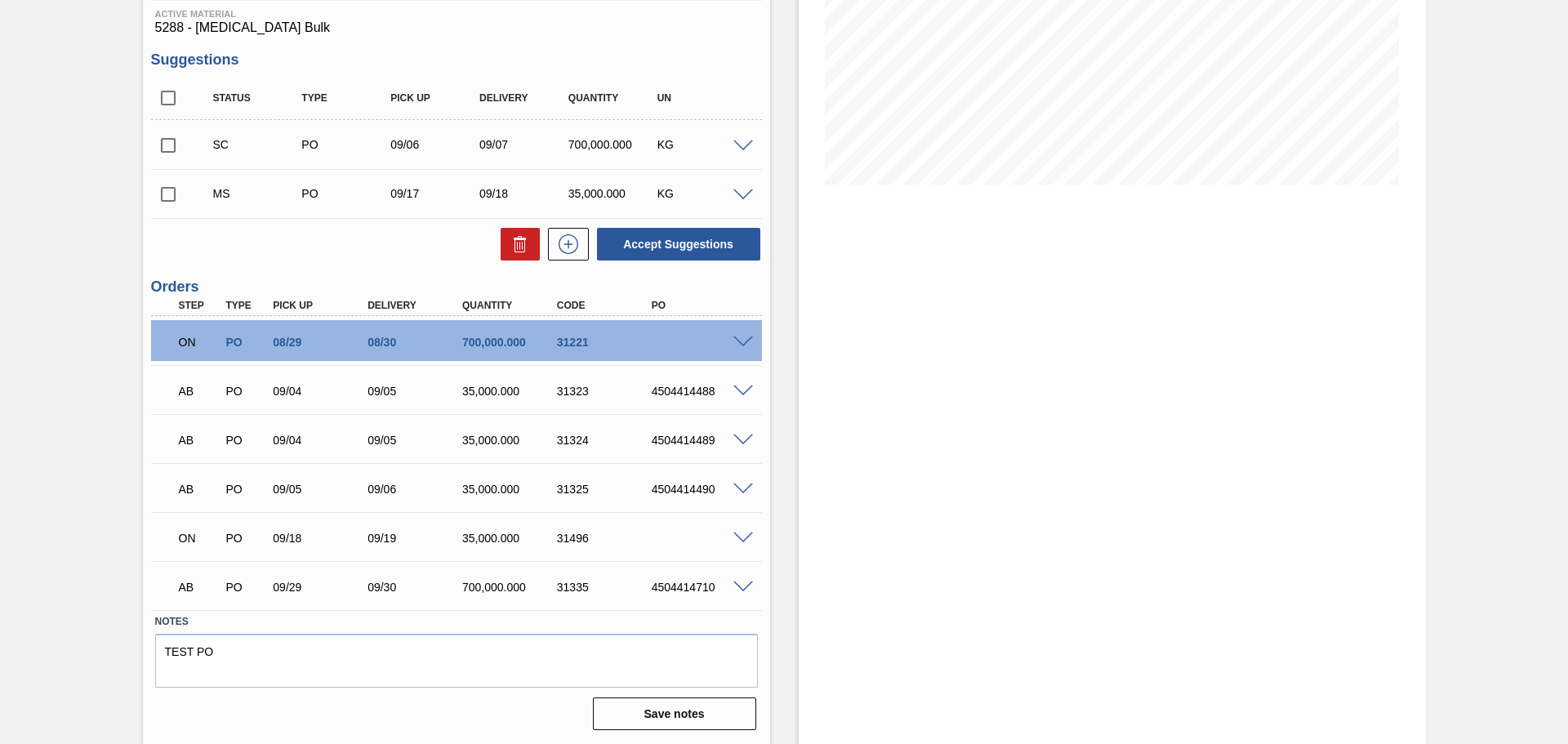
click at [169, 197] on input "checkbox" at bounding box center [168, 195] width 34 height 34
click at [693, 242] on button "Accept Suggestions" at bounding box center [678, 244] width 163 height 32
checkbox input "false"
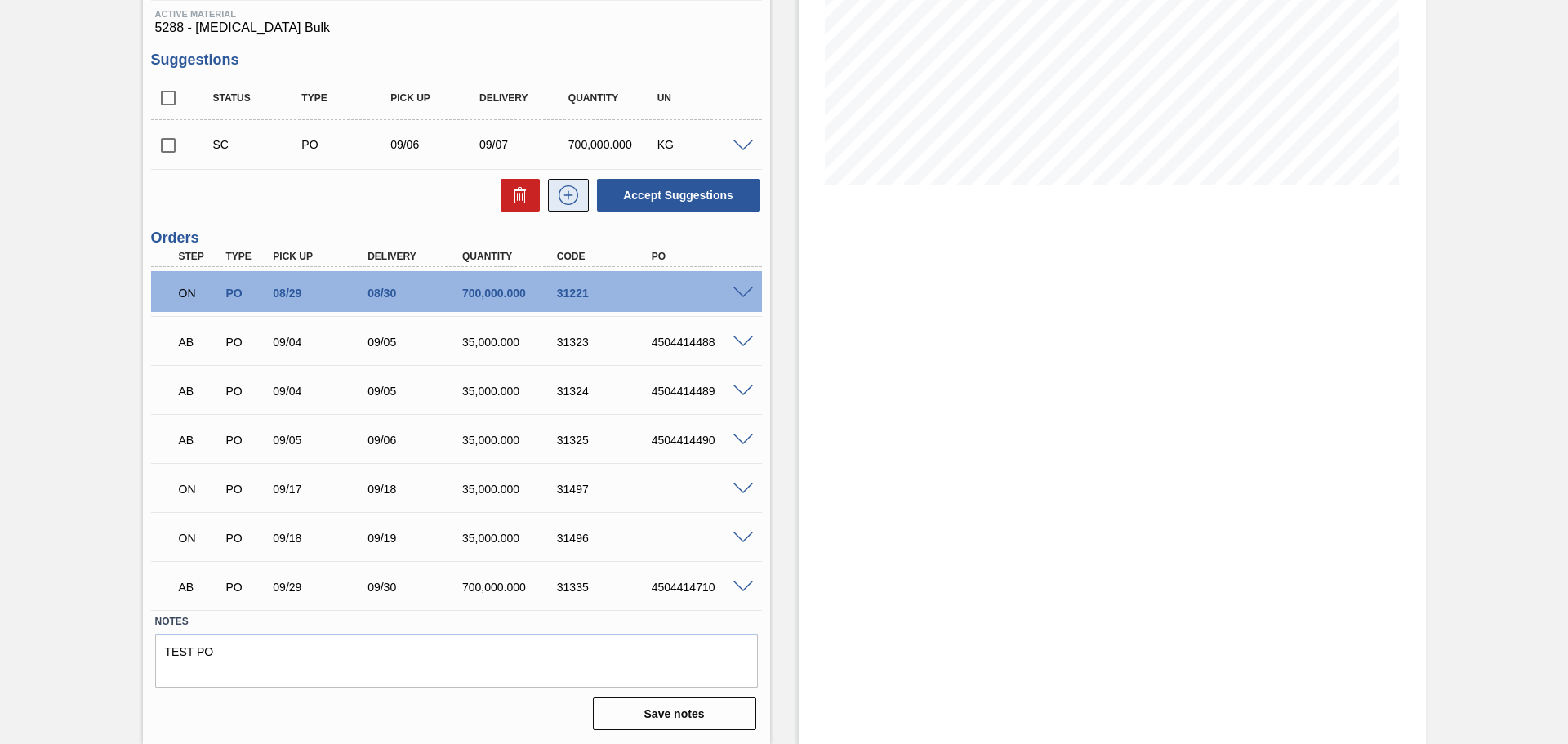
click at [565, 199] on icon at bounding box center [568, 195] width 26 height 20
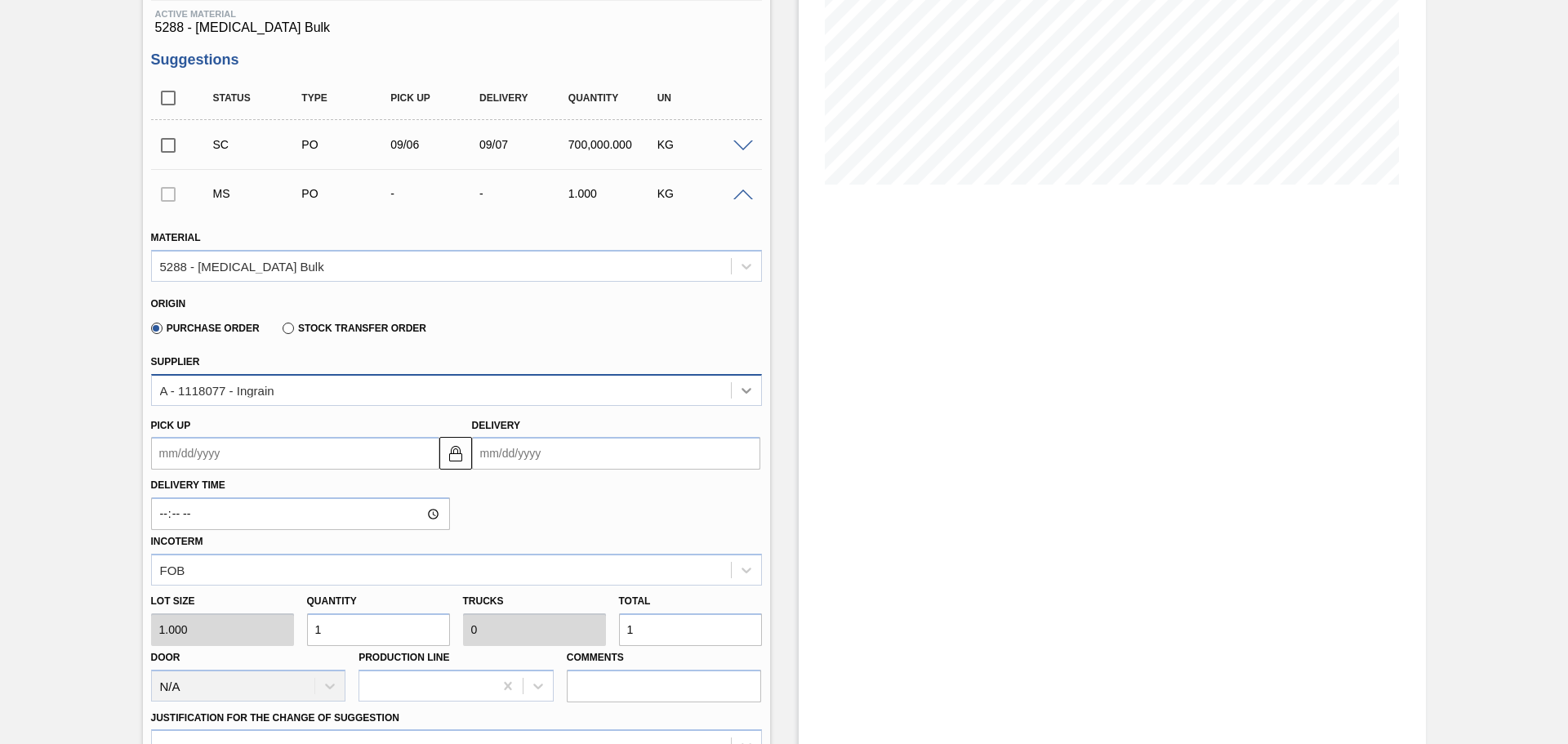
click at [748, 388] on icon at bounding box center [746, 390] width 16 height 16
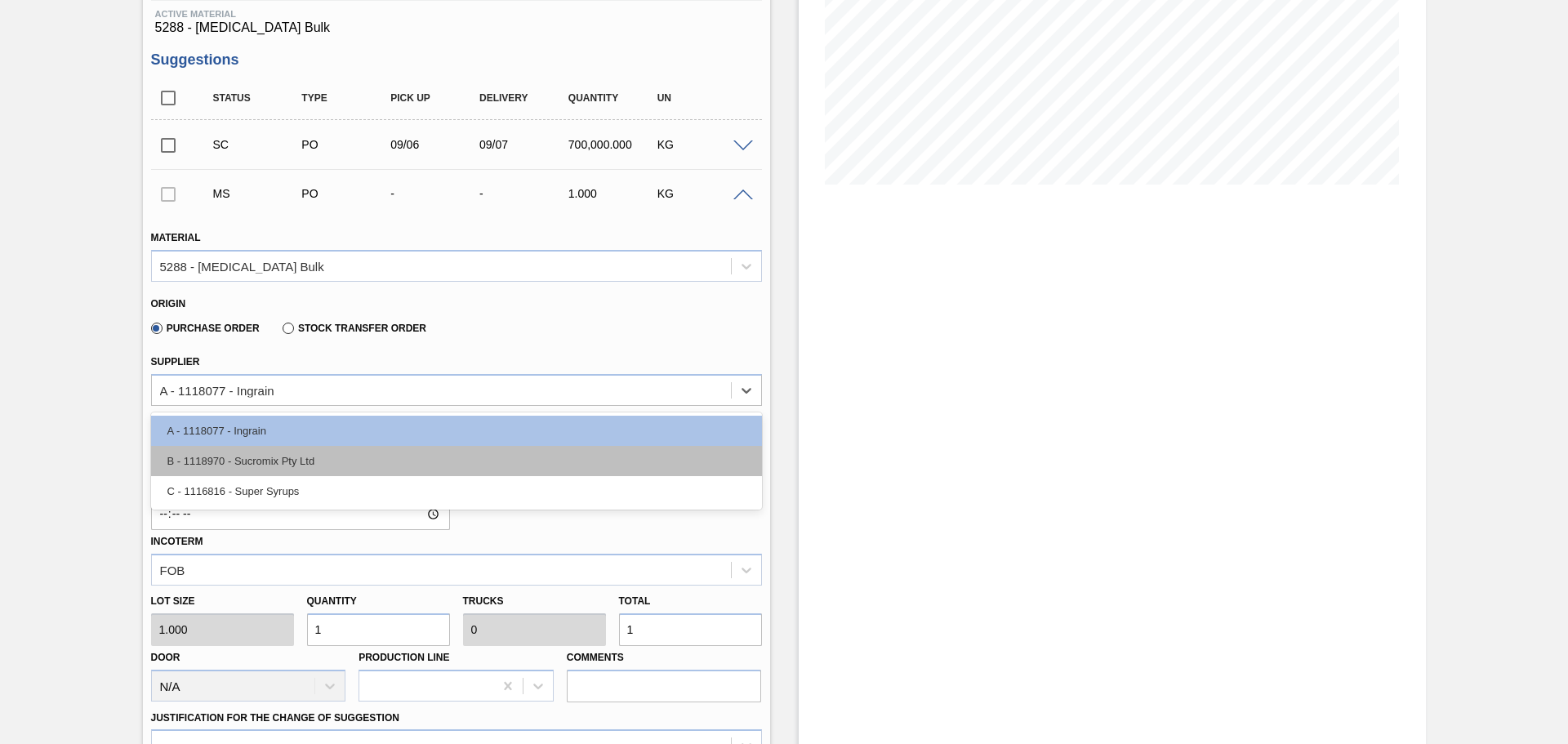
click at [601, 454] on div "B - 1118970 - Sucromix Pty Ltd" at bounding box center [456, 460] width 611 height 30
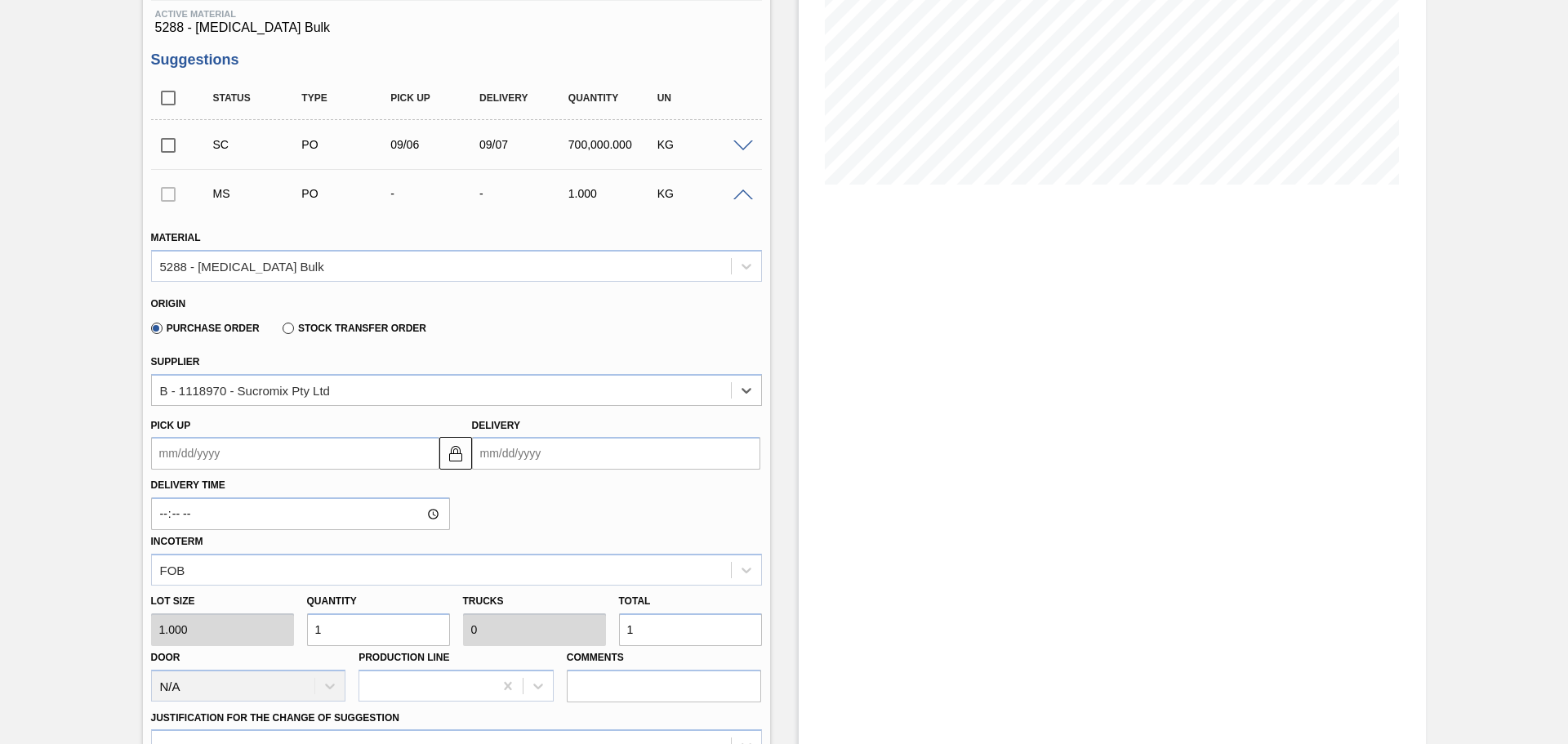
click at [585, 456] on input "Delivery" at bounding box center [617, 454] width 289 height 32
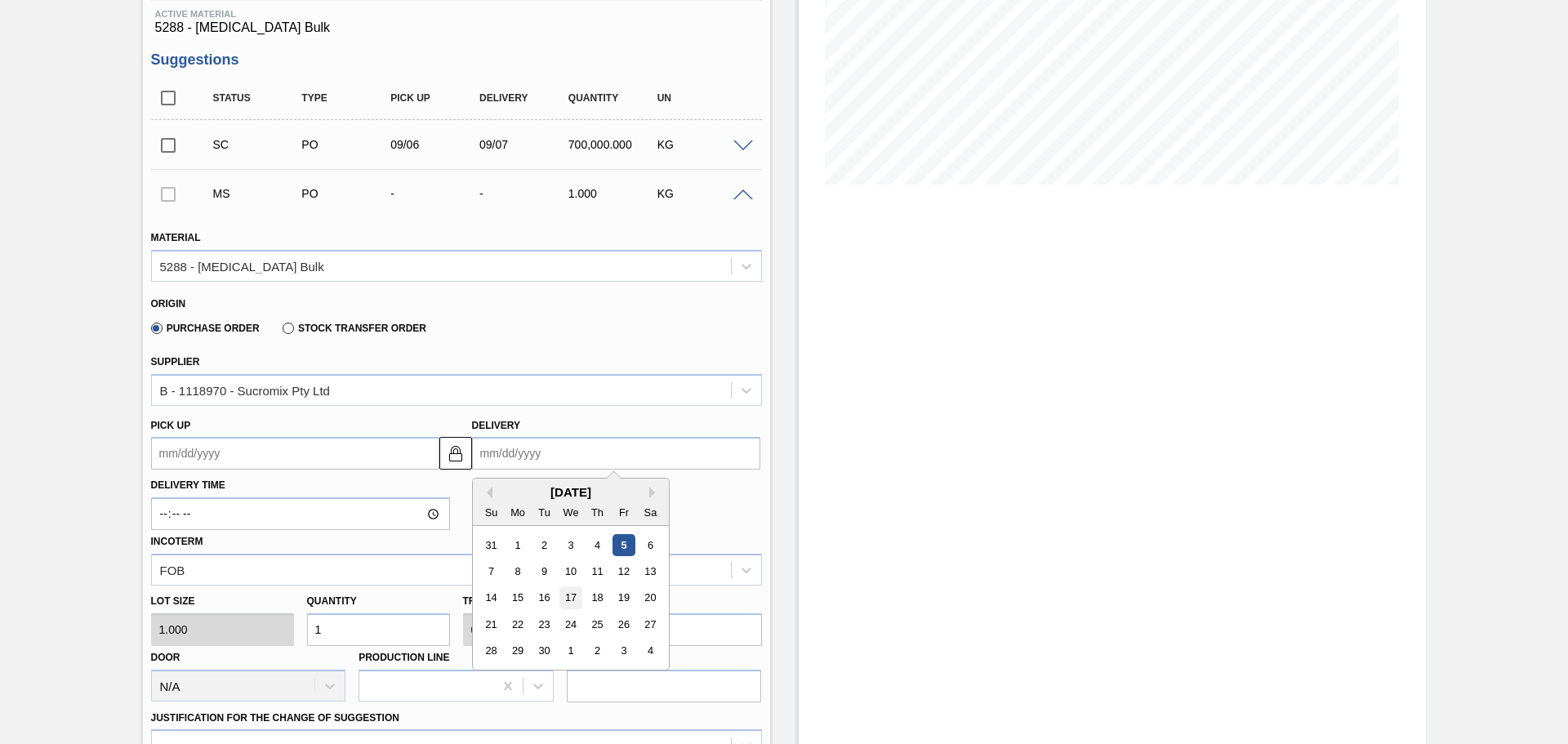
click at [571, 595] on div "17" at bounding box center [570, 599] width 22 height 22
type up3241482208 "09/16/2025"
type input "09/17/2025"
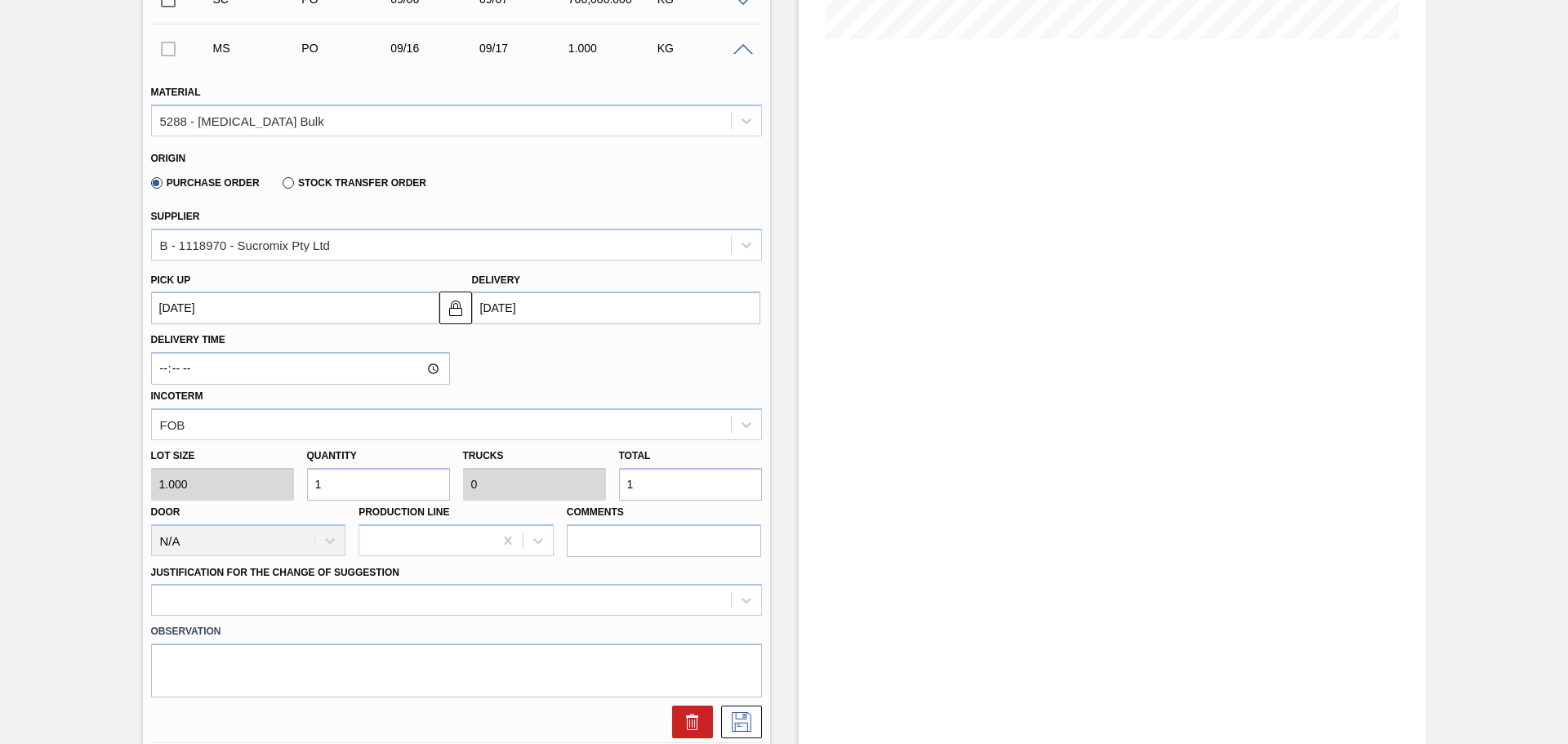
scroll to position [457, 0]
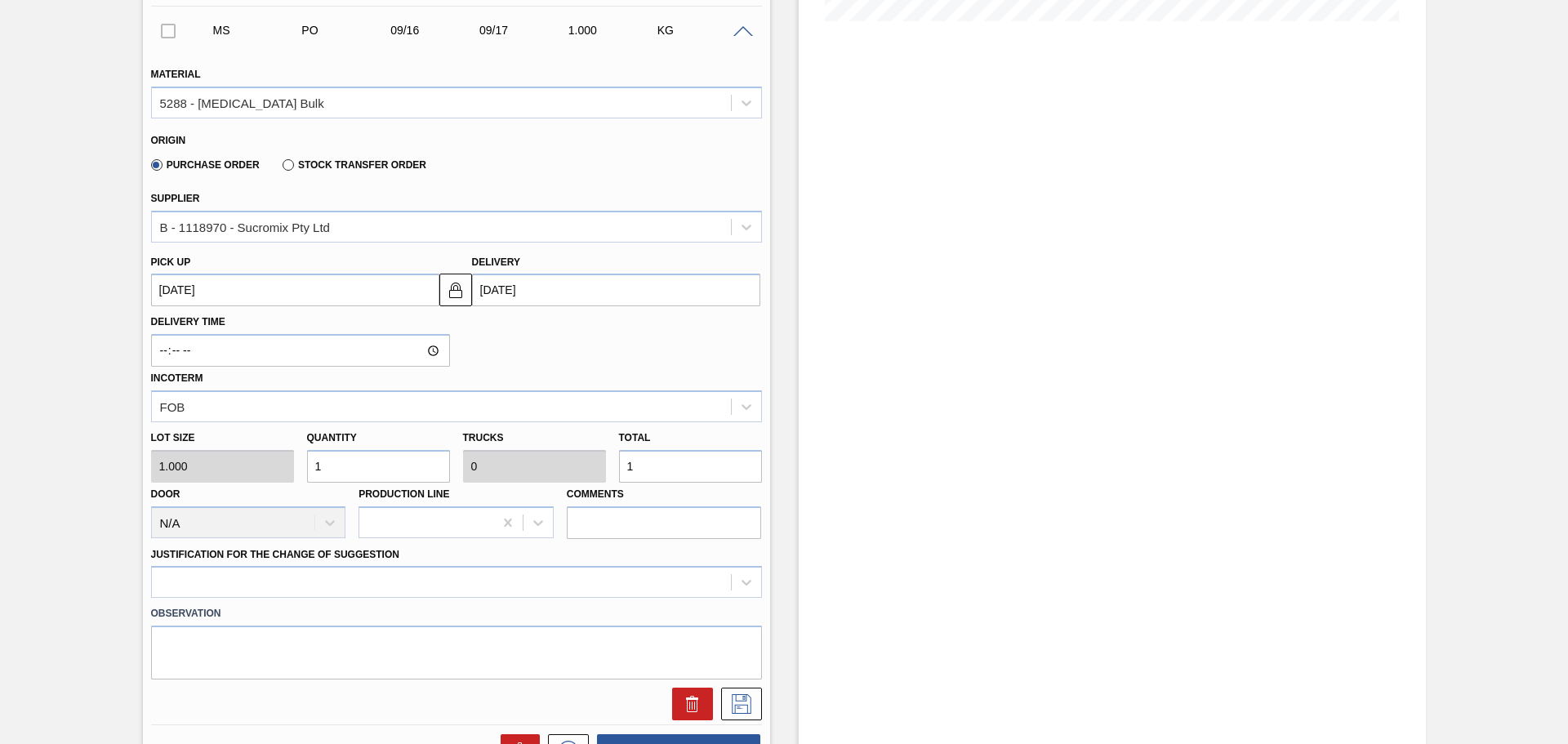
click at [668, 466] on input "1" at bounding box center [690, 466] width 143 height 32
type input "0"
type input "3"
type input "35"
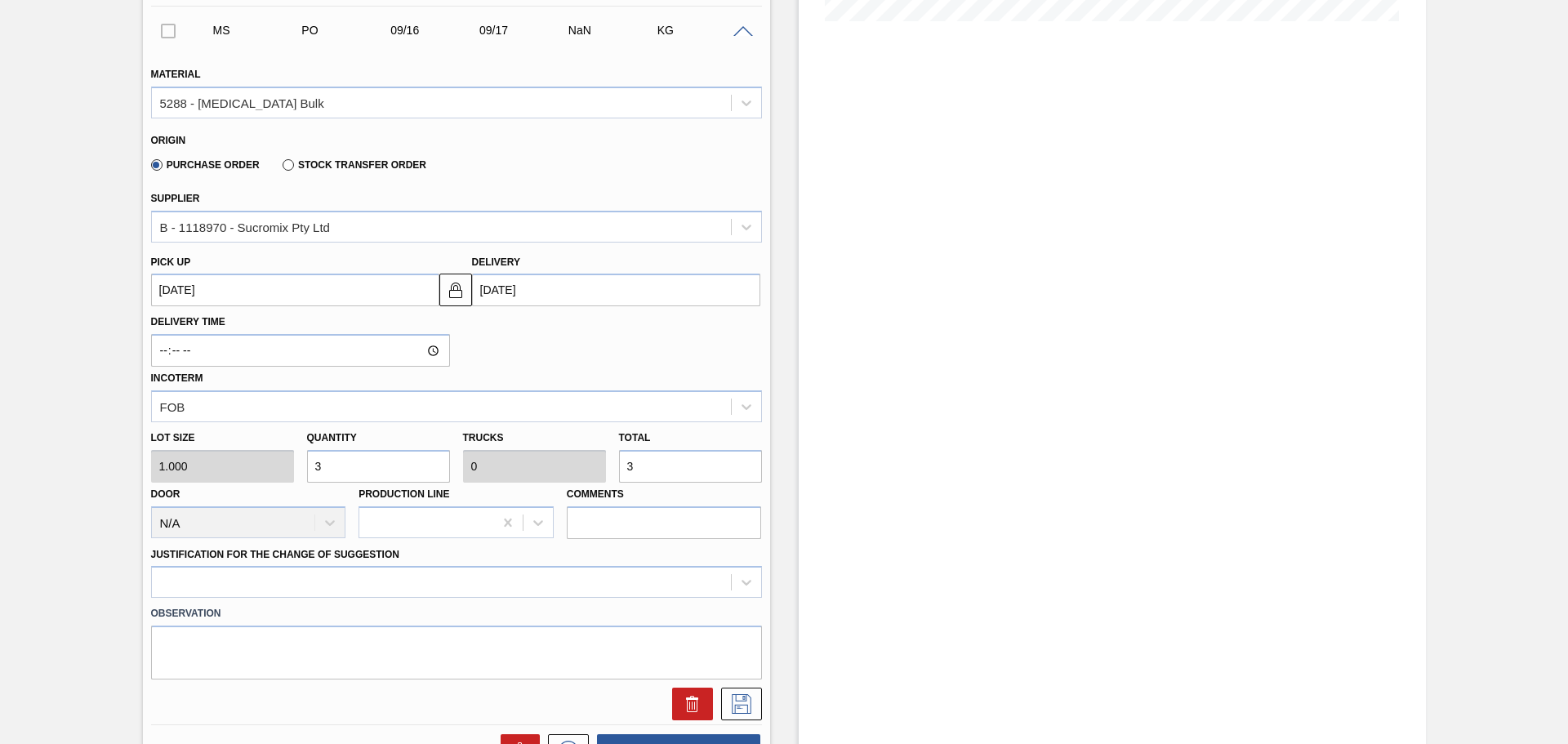
type input "0.001"
type input "35"
type input "350"
type input "0.011"
type input "350"
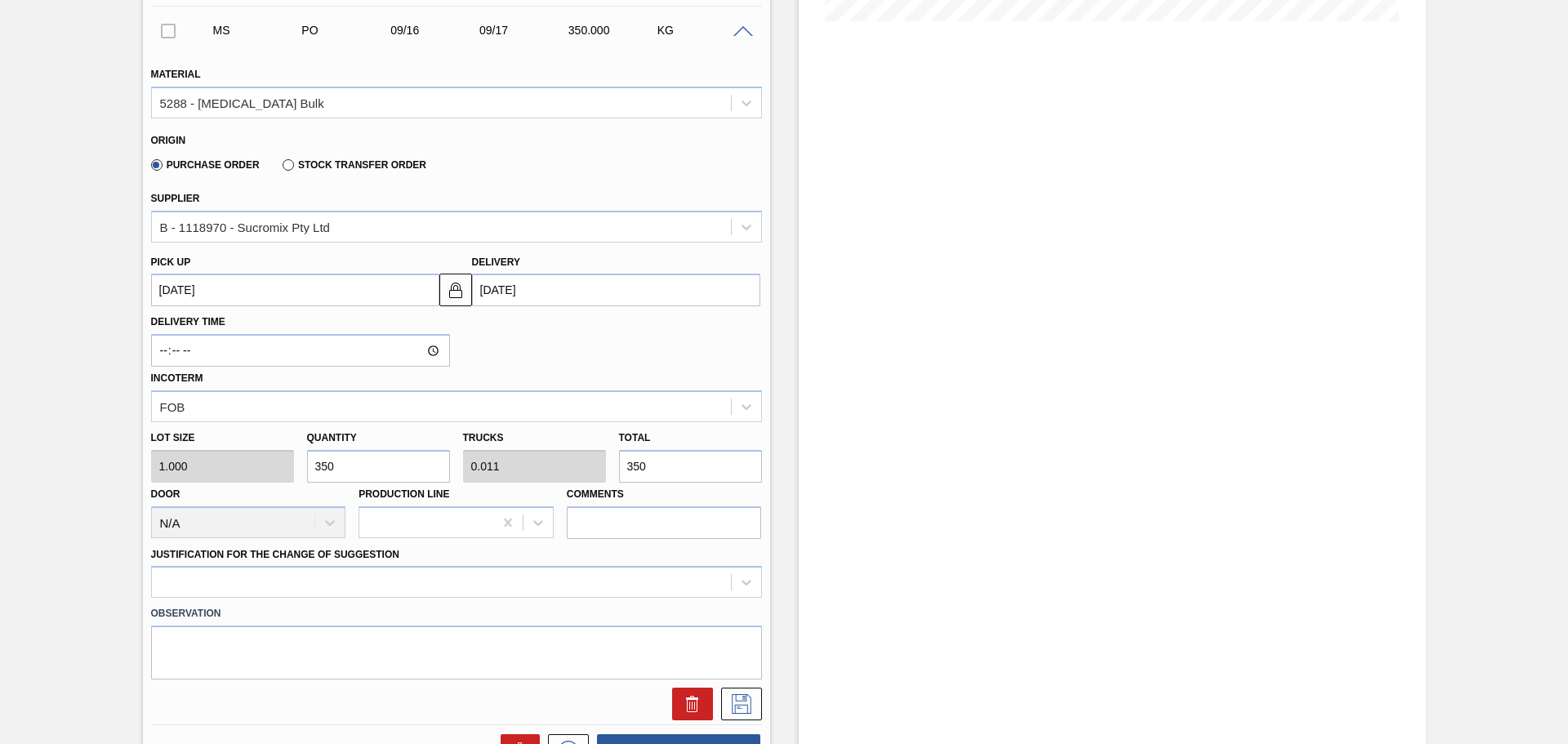
type input "3,500"
type input "0.109"
type input "3,500"
type input "35,000"
type input "1.094"
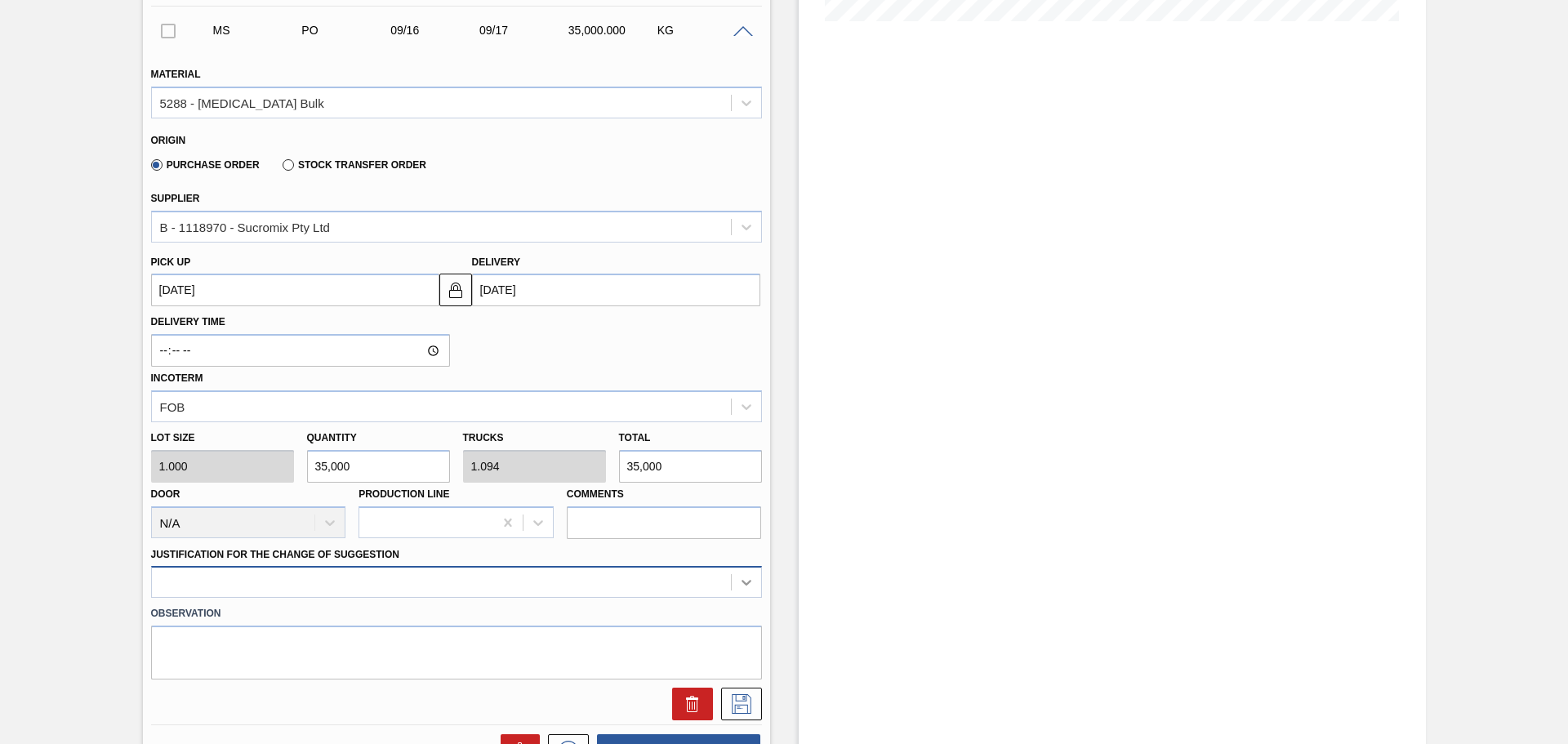
type input "35,000"
click at [742, 585] on div at bounding box center [456, 582] width 611 height 32
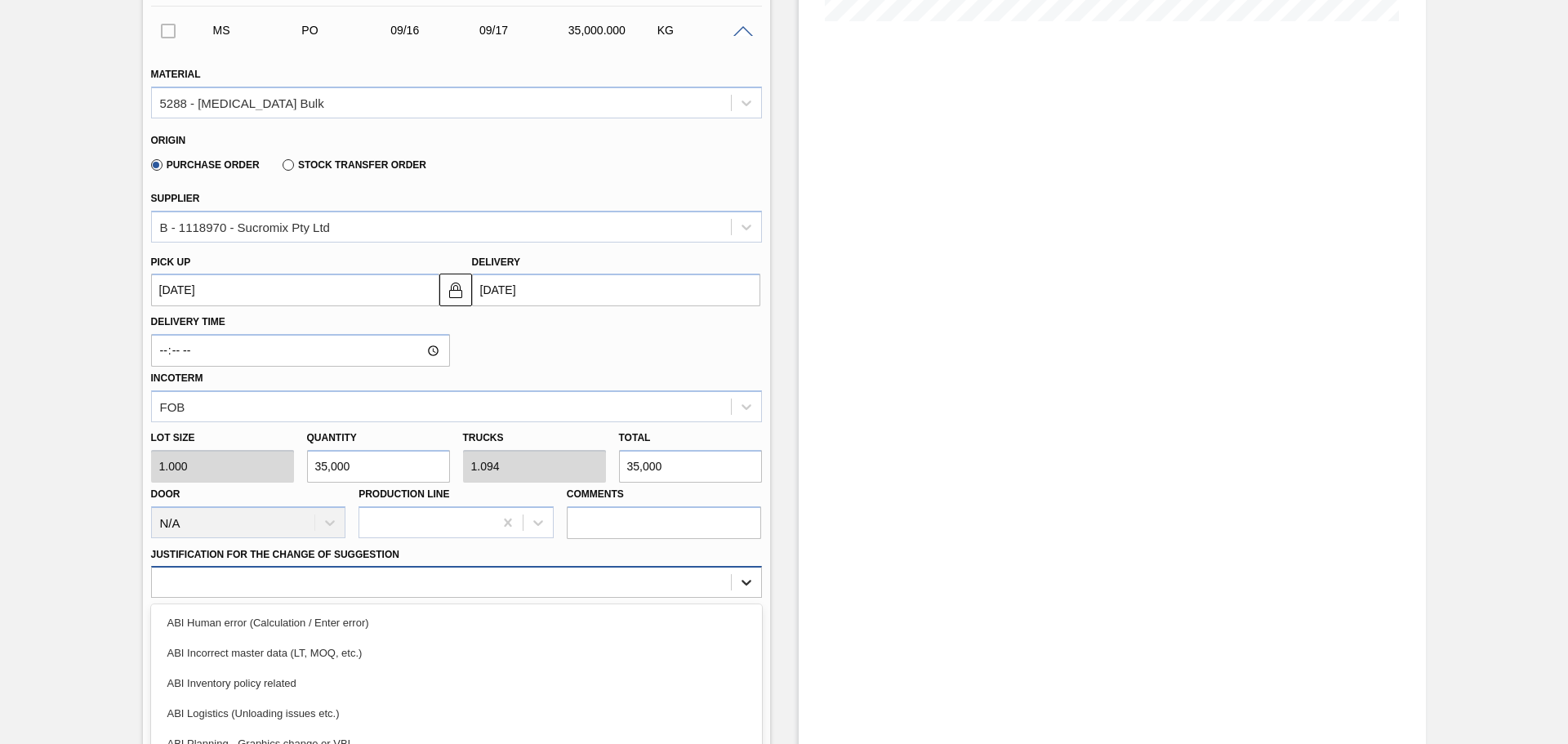
scroll to position [569, 0]
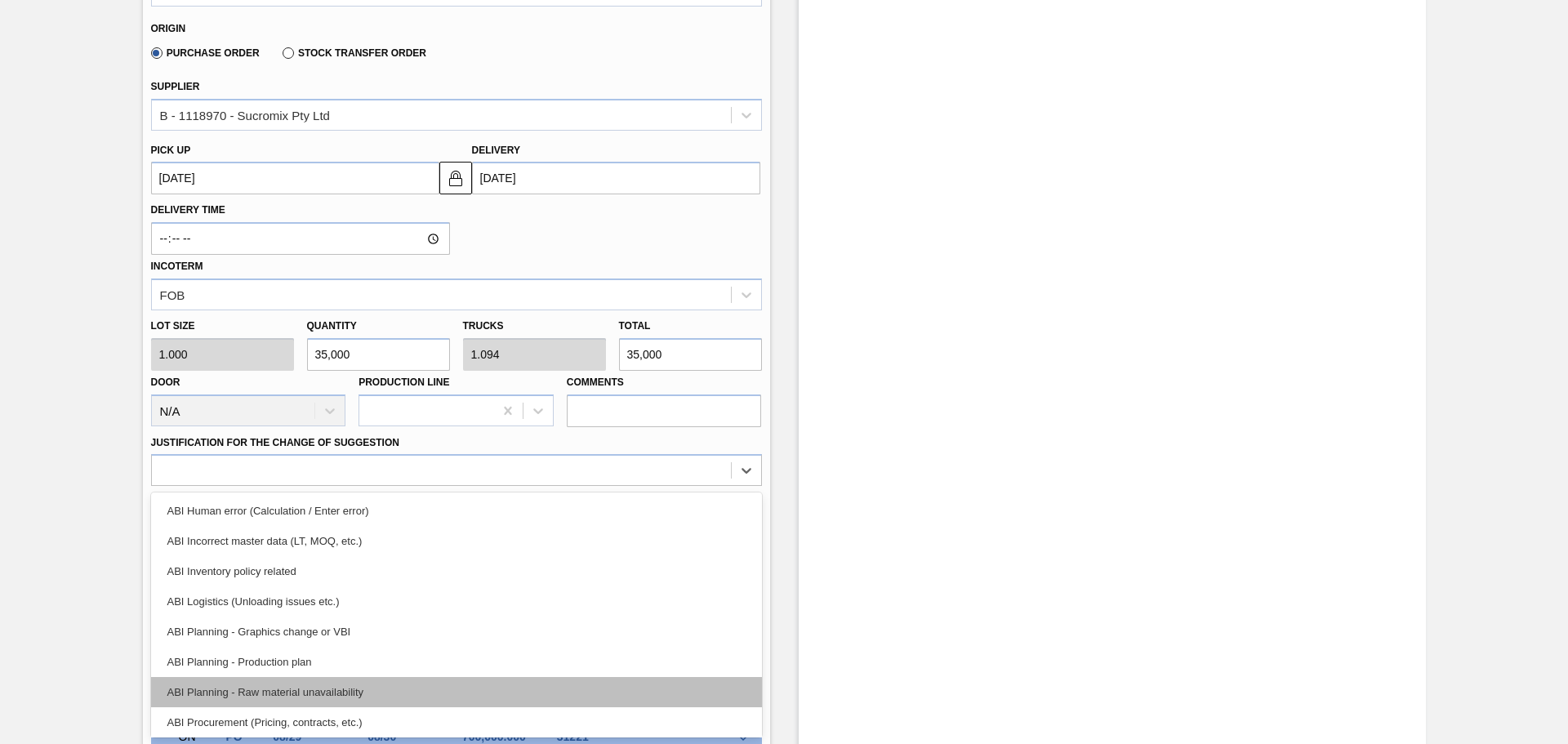
click at [383, 689] on div "ABI Planning - Raw material unavailability" at bounding box center [456, 692] width 611 height 30
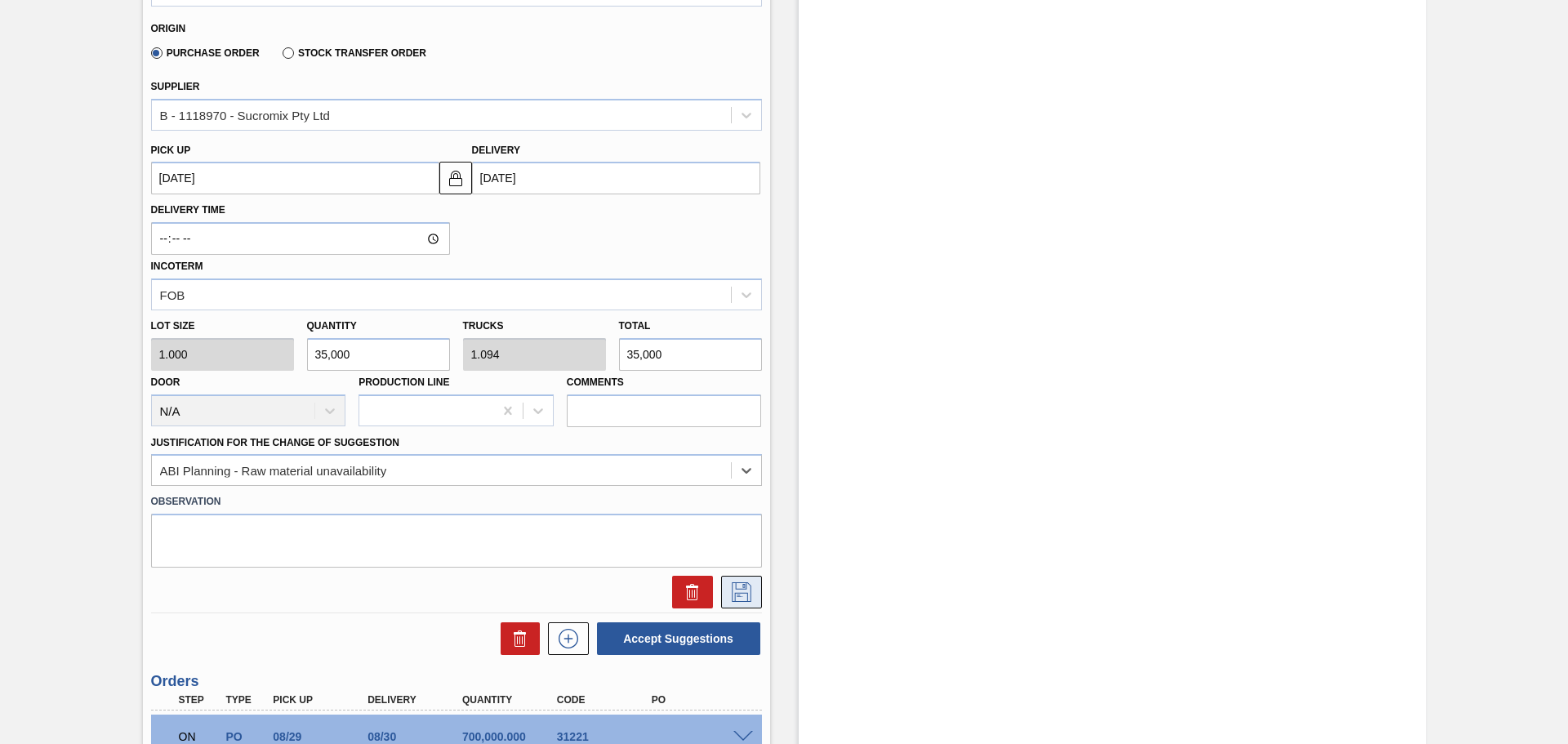
click at [752, 588] on icon at bounding box center [741, 592] width 26 height 20
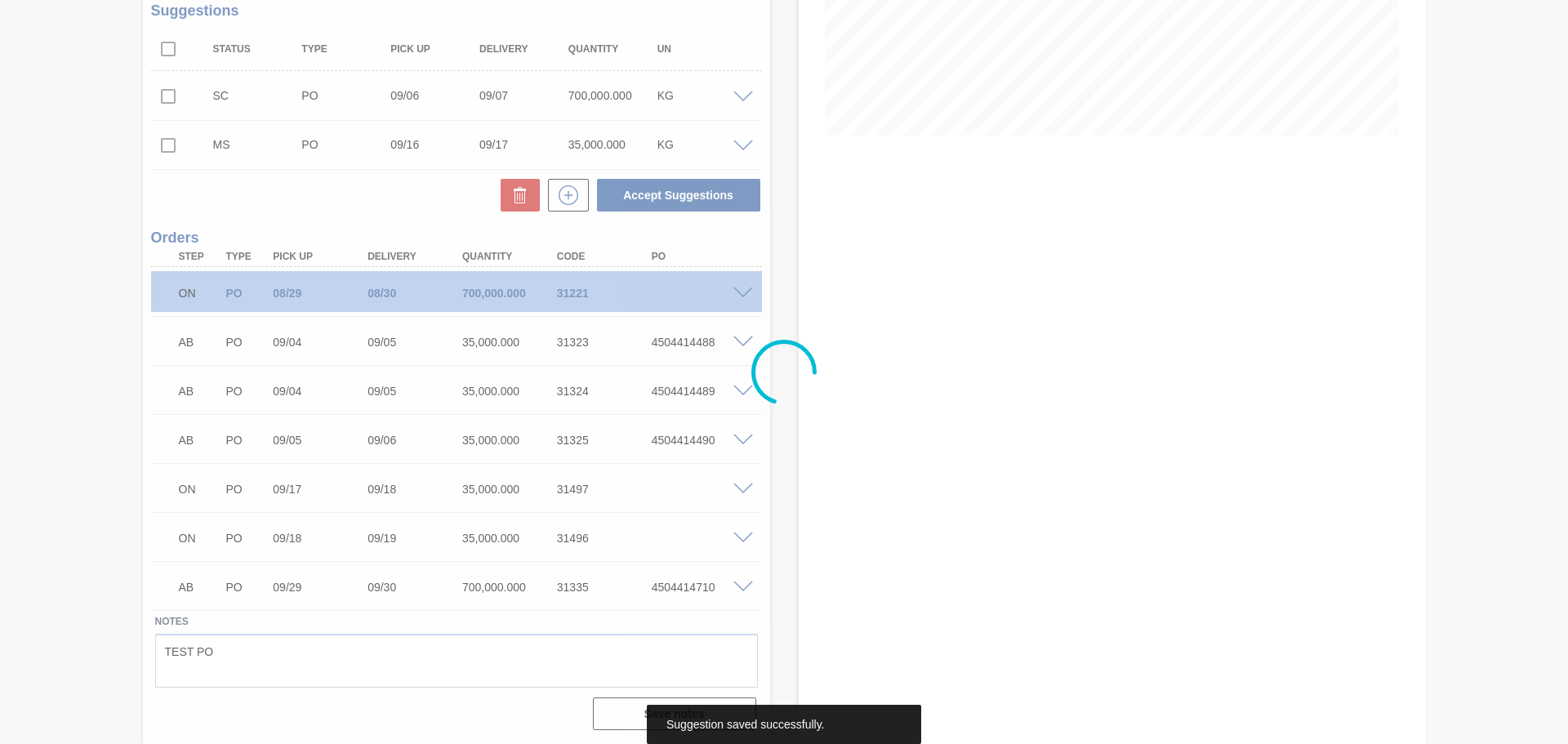
scroll to position [343, 0]
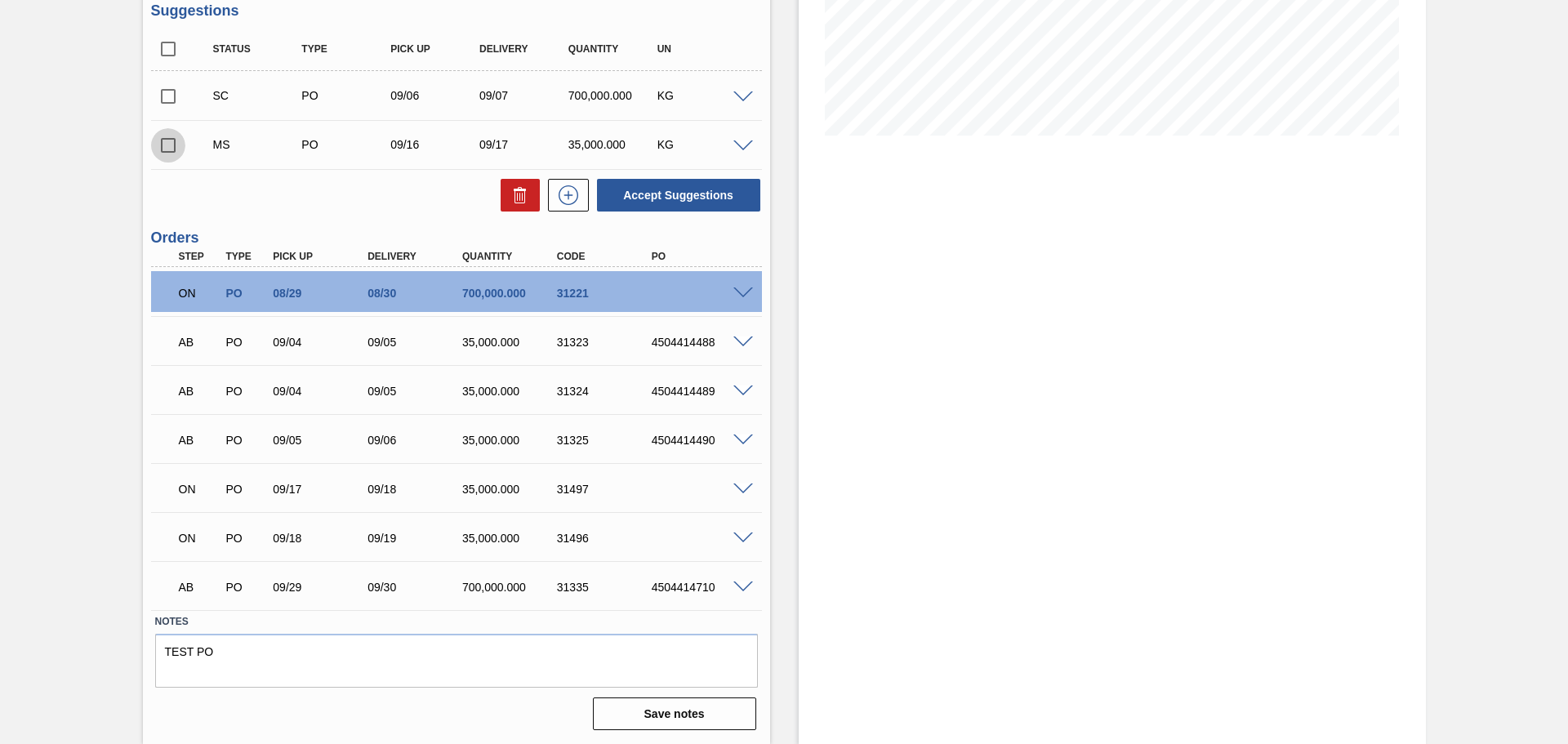
click at [164, 145] on input "checkbox" at bounding box center [168, 145] width 34 height 34
click at [719, 197] on button "Accept Suggestions" at bounding box center [678, 195] width 163 height 32
checkbox input "false"
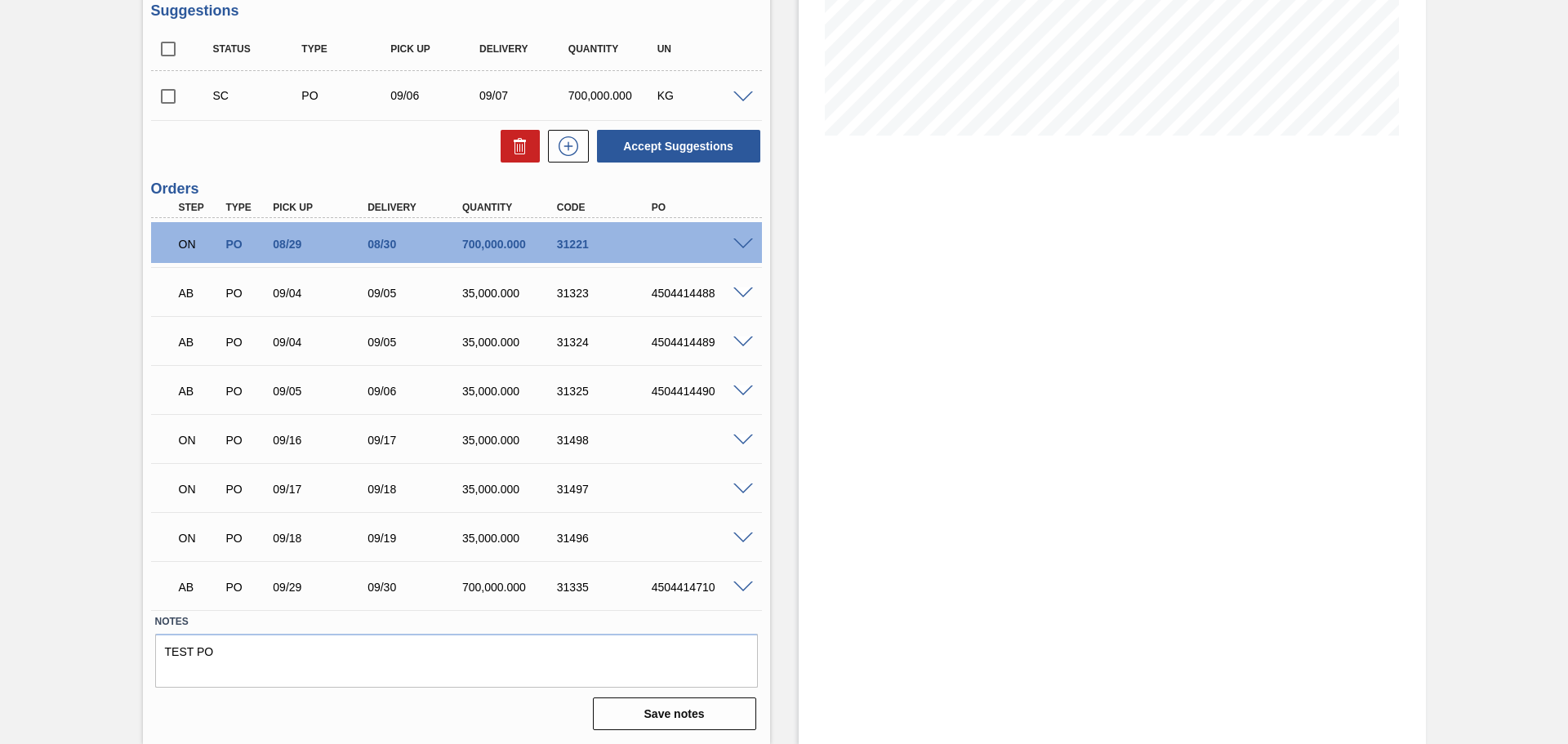
scroll to position [261, 0]
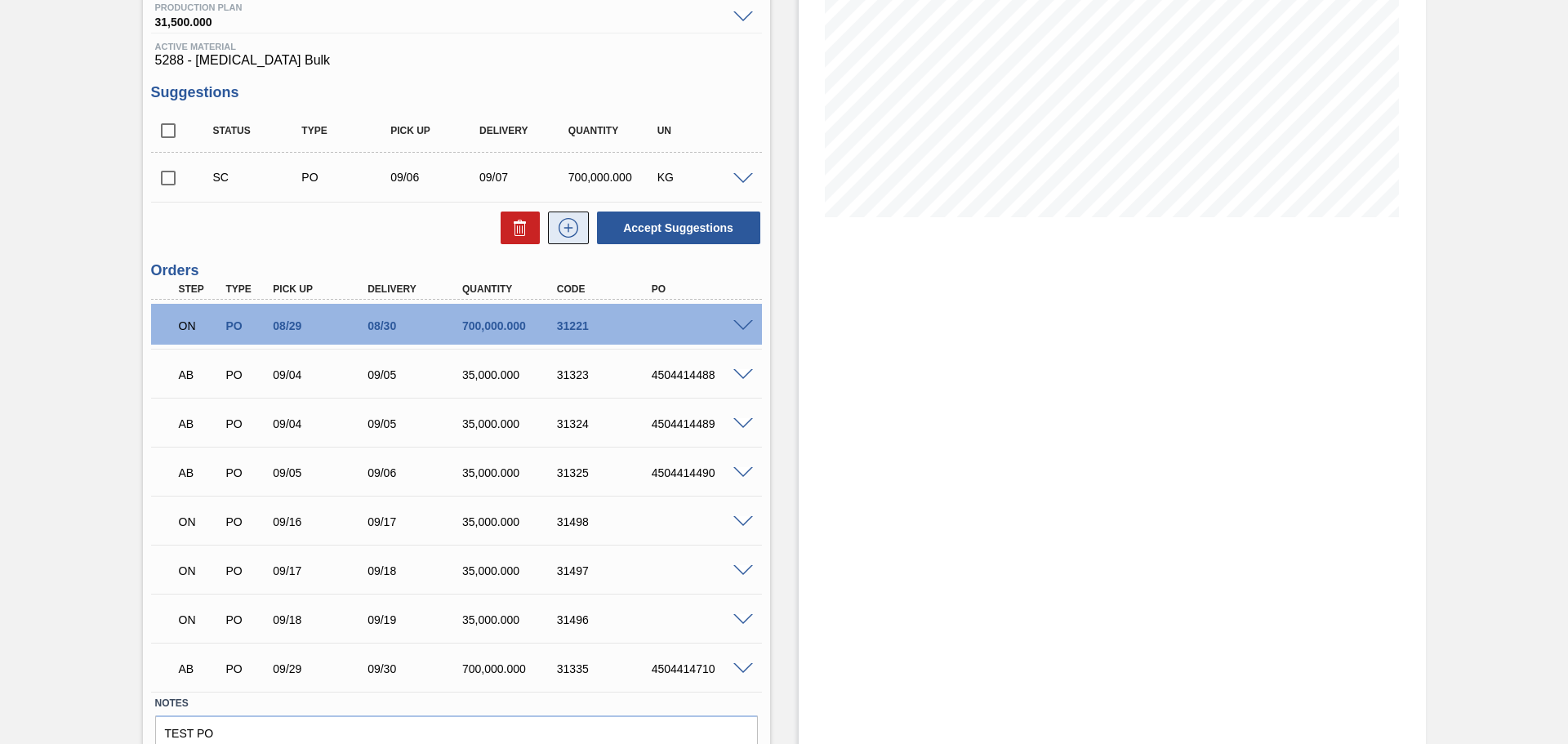
click at [566, 222] on icon at bounding box center [568, 227] width 26 height 20
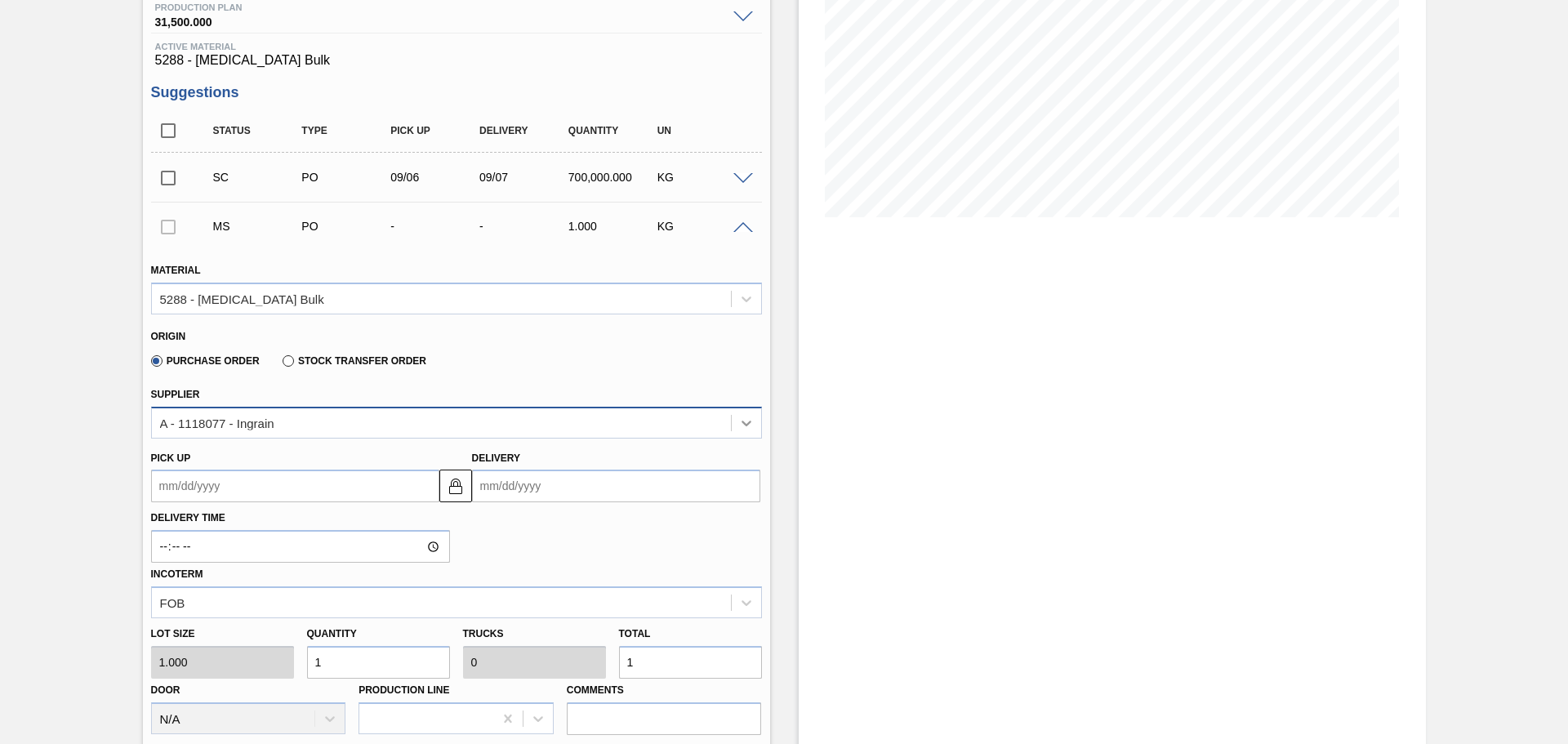
click at [747, 424] on icon at bounding box center [746, 423] width 9 height 6
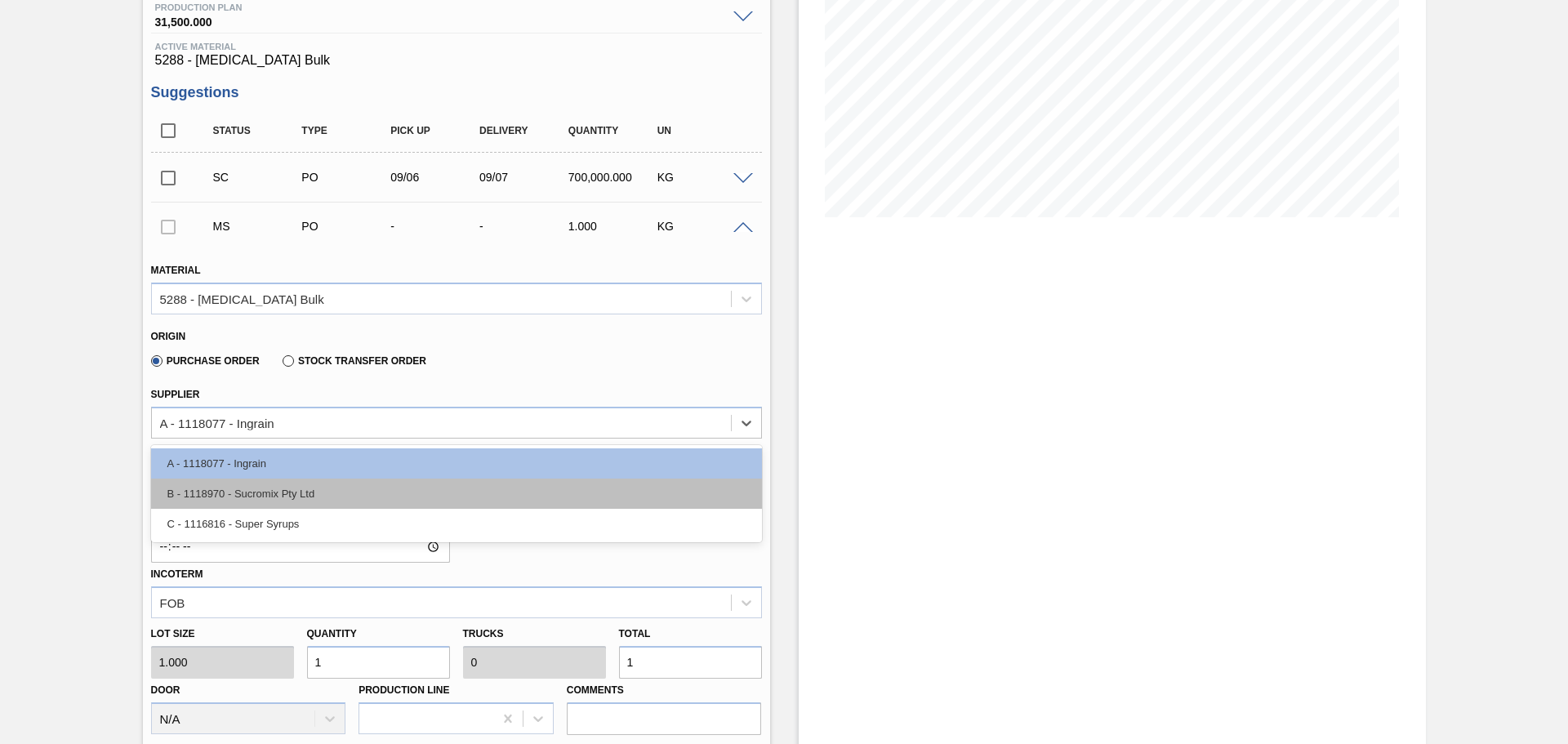
click at [552, 493] on div "B - 1118970 - Sucromix Pty Ltd" at bounding box center [456, 493] width 611 height 30
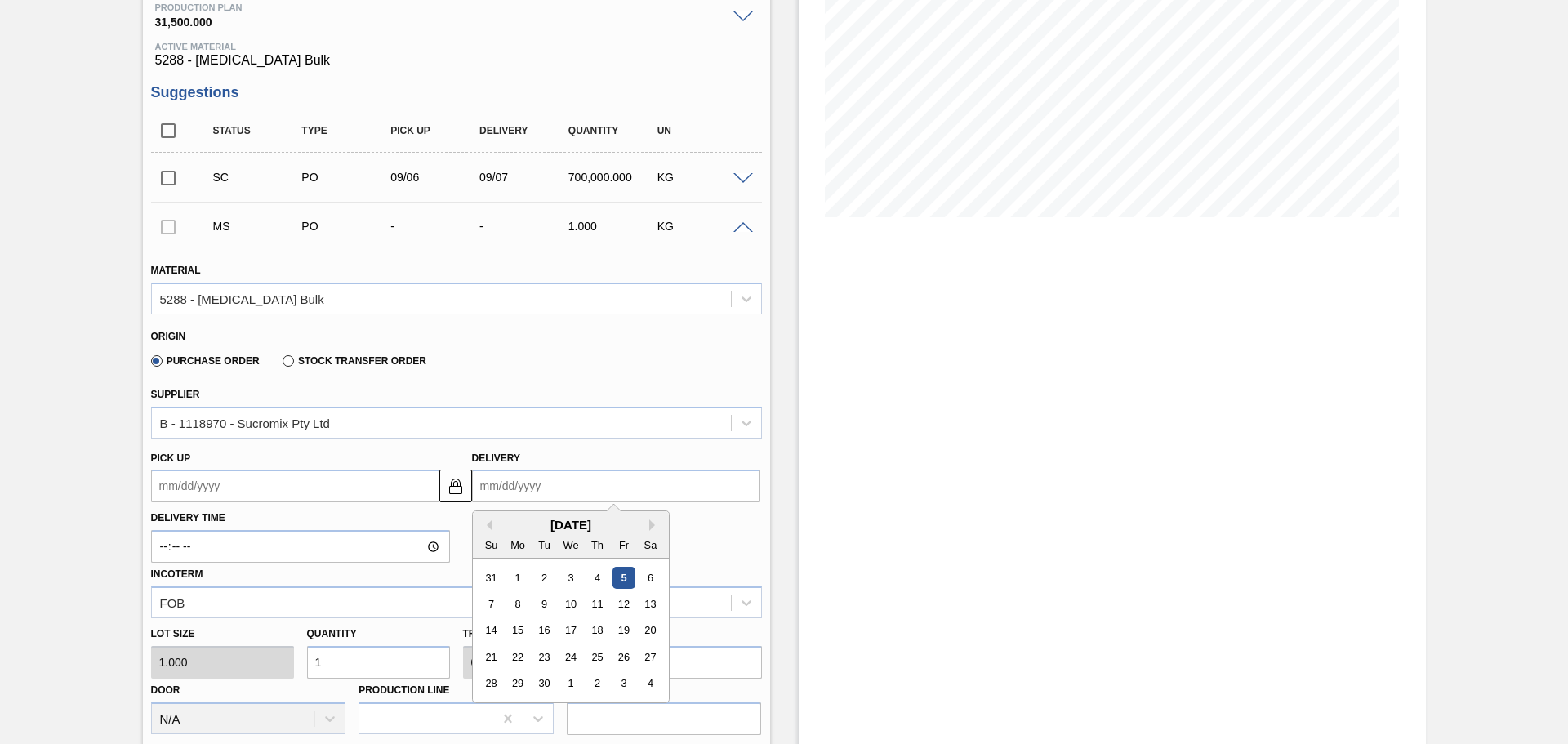
click at [573, 490] on input "Delivery" at bounding box center [617, 486] width 289 height 32
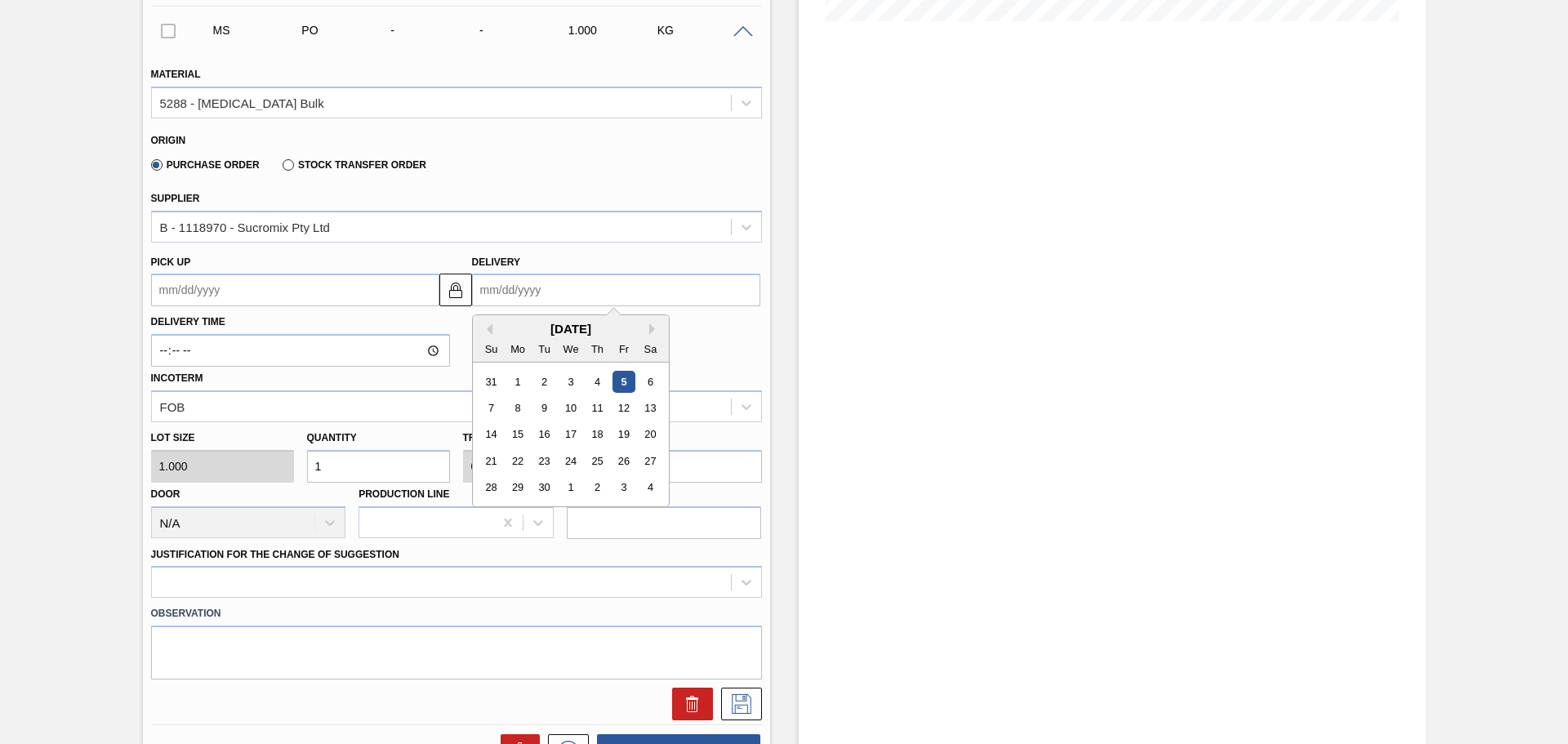
scroll to position [506, 0]
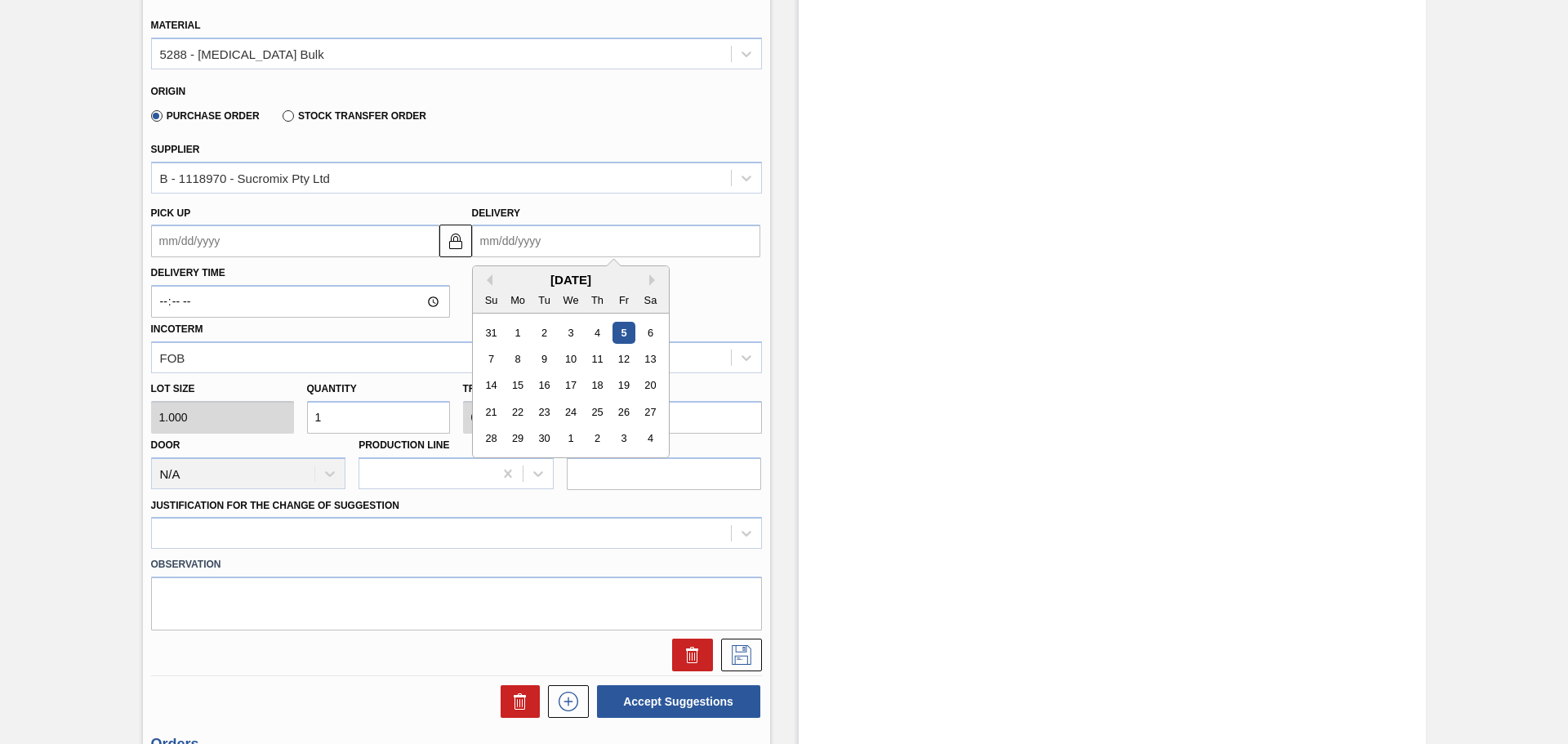
click at [720, 302] on div "Delivery Time Incoterm FOB" at bounding box center [456, 315] width 624 height 116
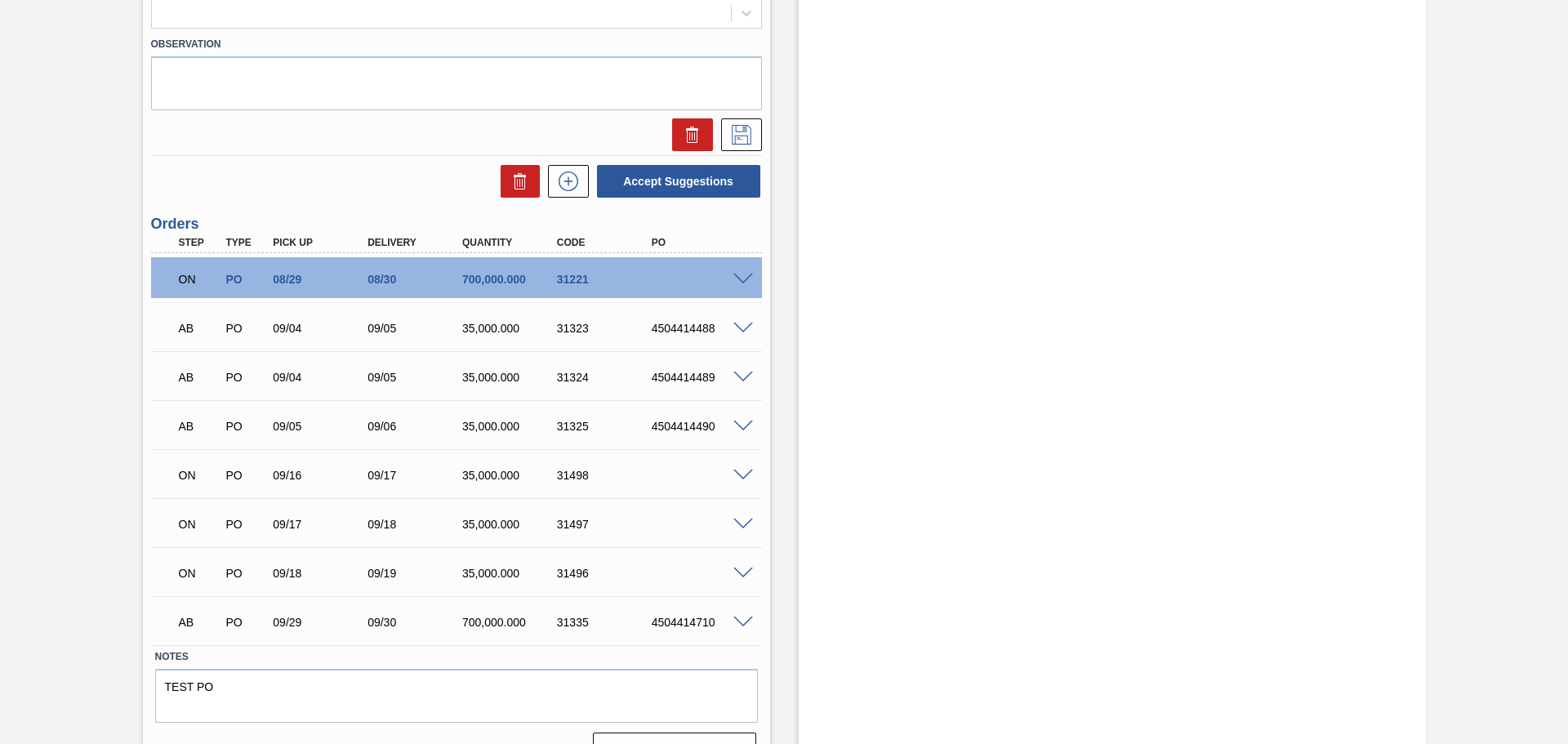
scroll to position [1061, 0]
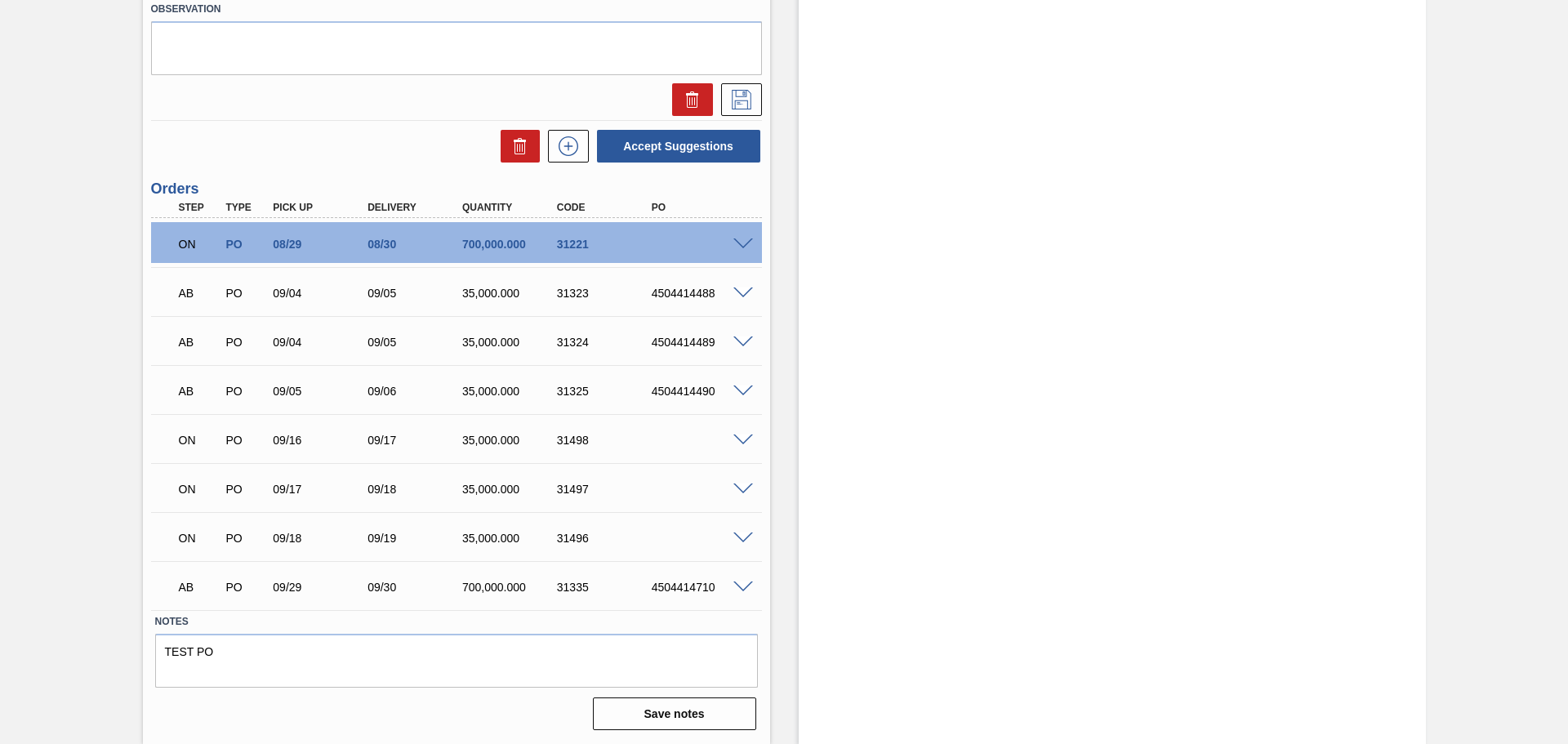
click at [738, 436] on span at bounding box center [743, 441] width 20 height 12
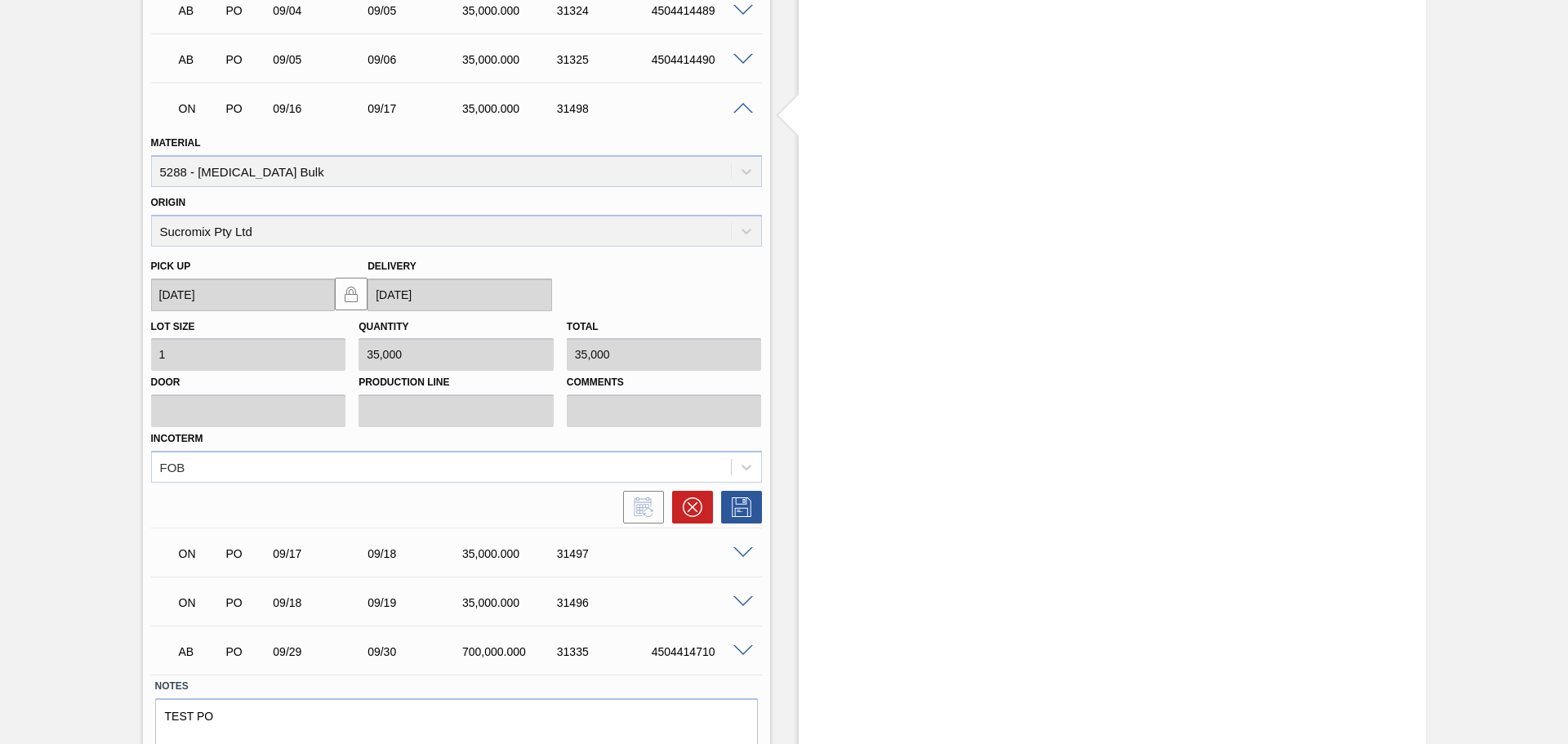
scroll to position [1457, 0]
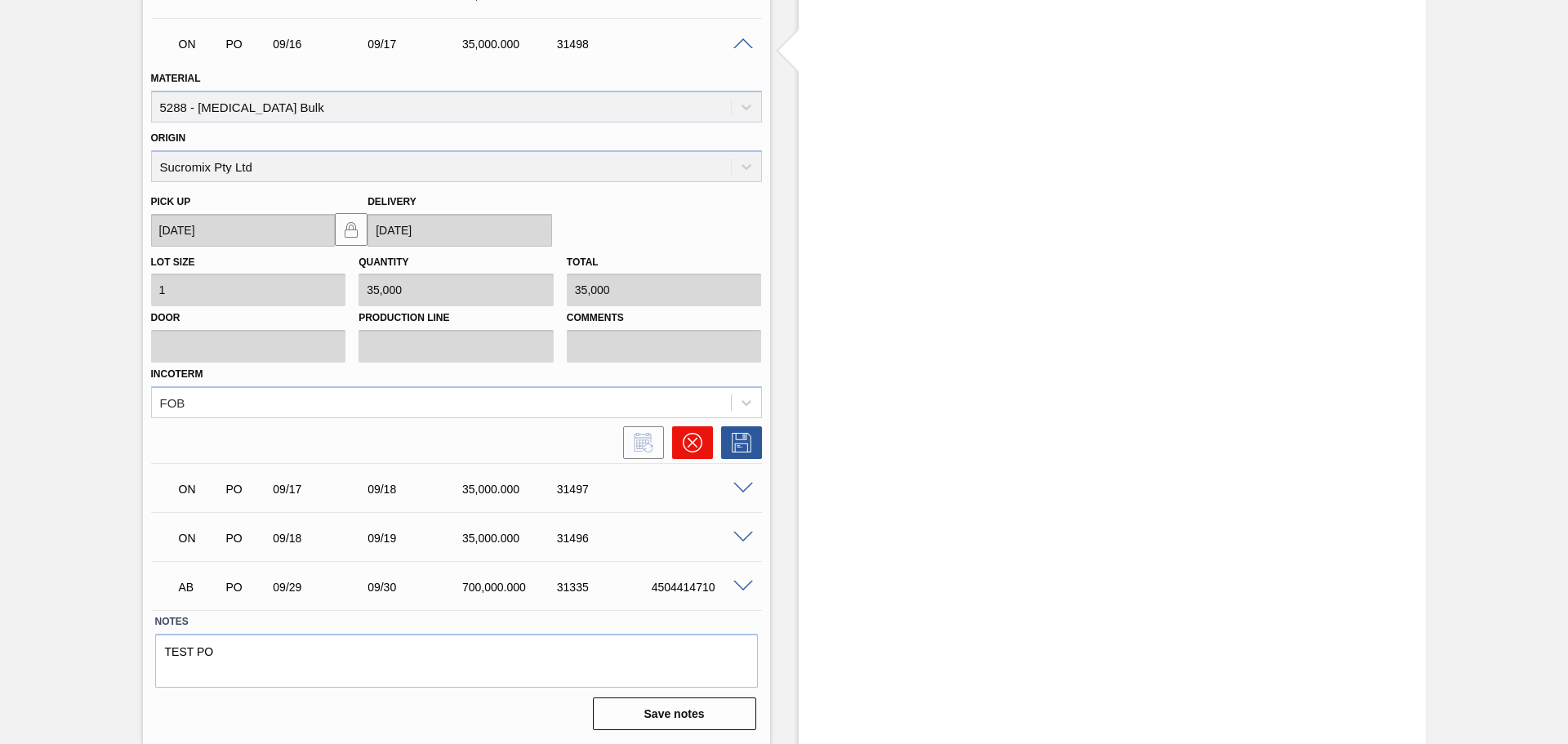
click at [691, 441] on icon at bounding box center [692, 442] width 20 height 20
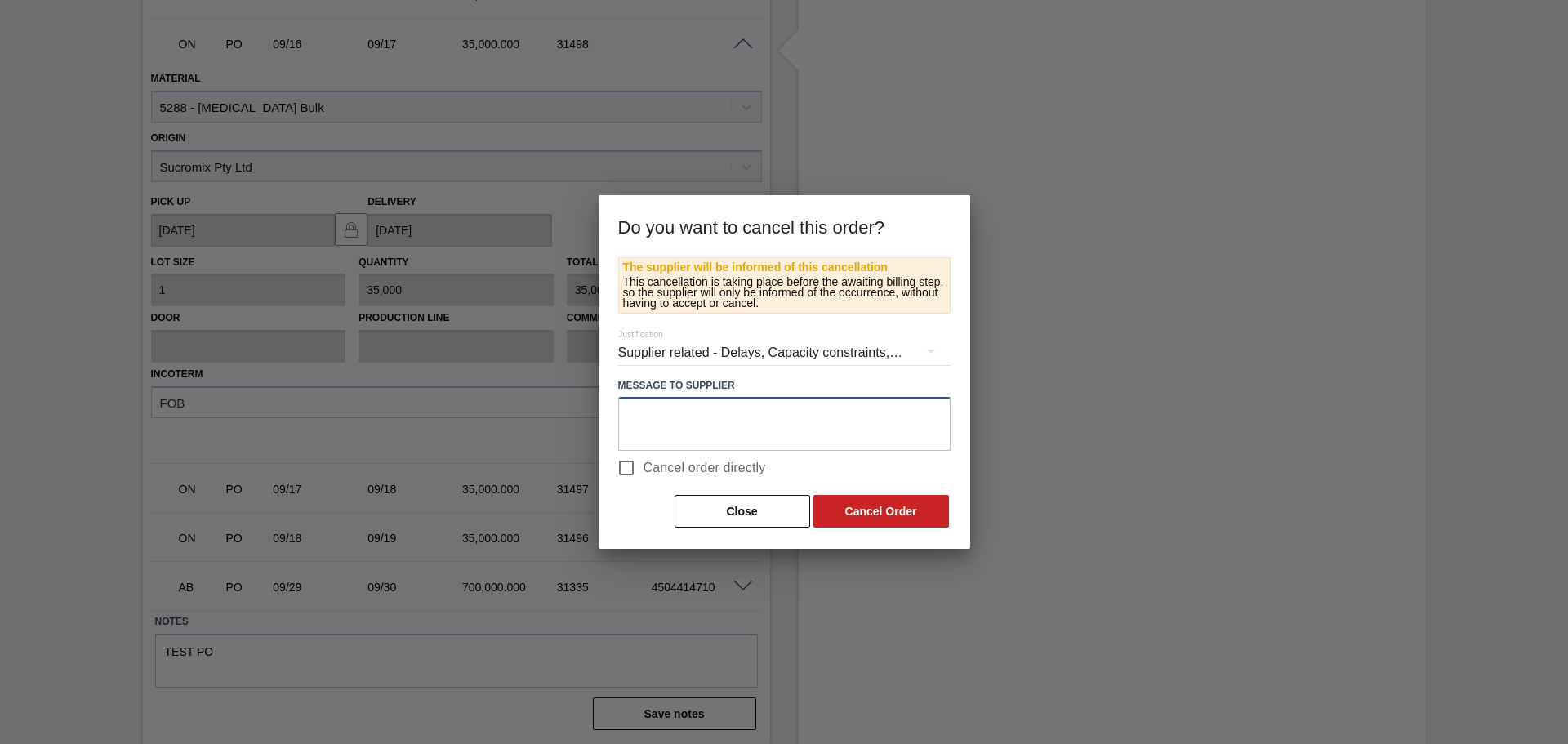
click at [702, 420] on textarea at bounding box center [784, 424] width 332 height 54
type textarea "Incorrect date"
click at [844, 518] on button "Cancel Order" at bounding box center [881, 511] width 136 height 32
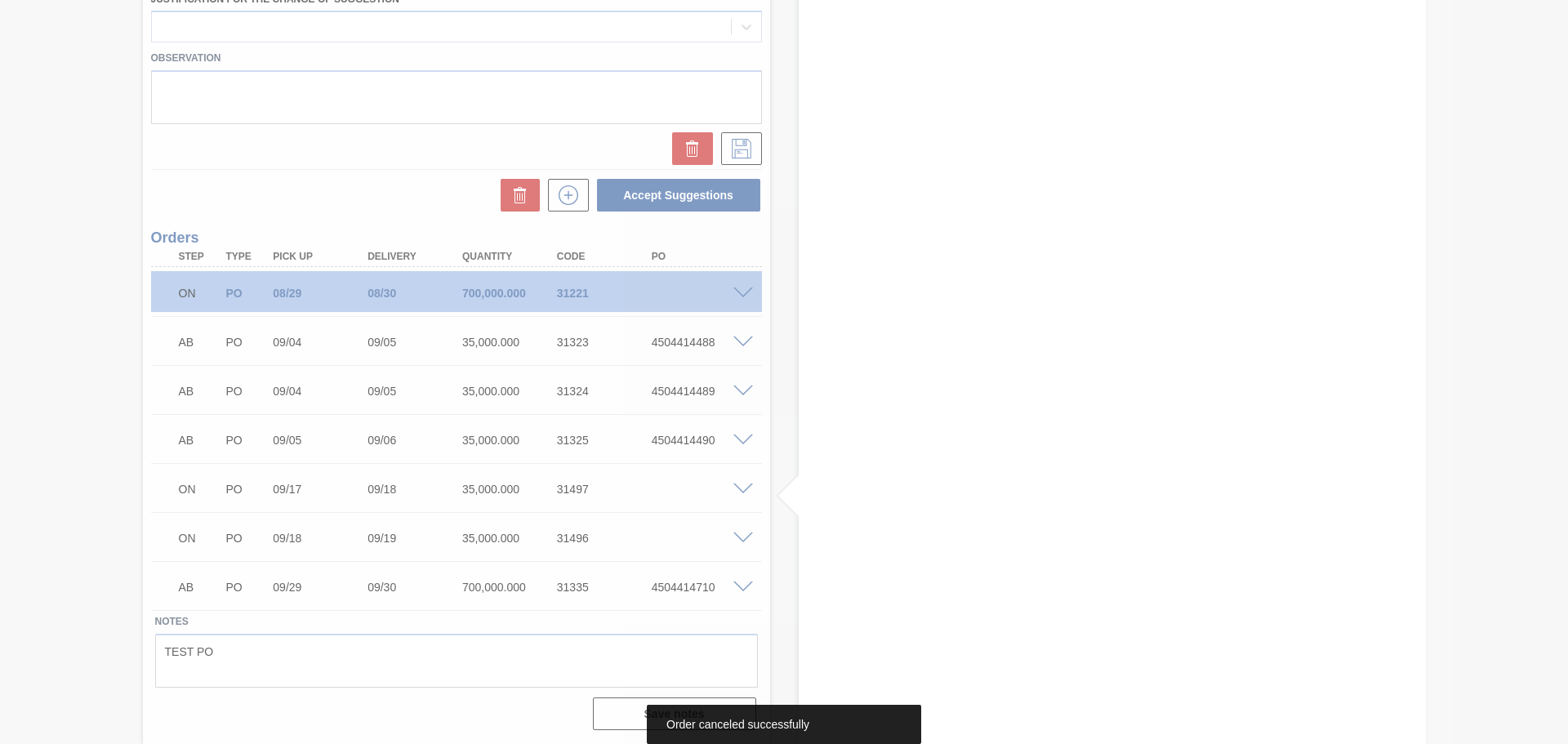
scroll to position [1012, 0]
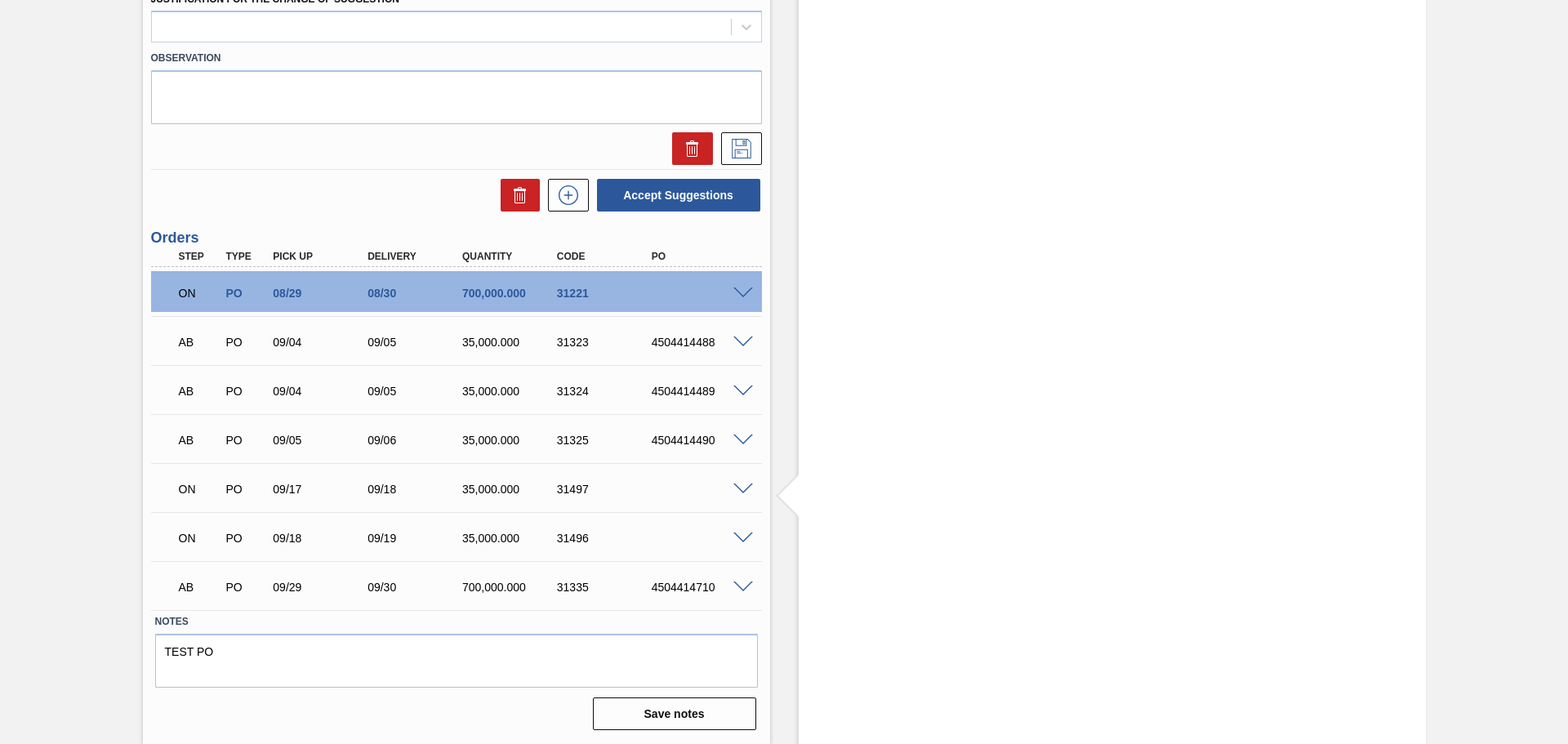
click at [743, 488] on span at bounding box center [743, 489] width 20 height 12
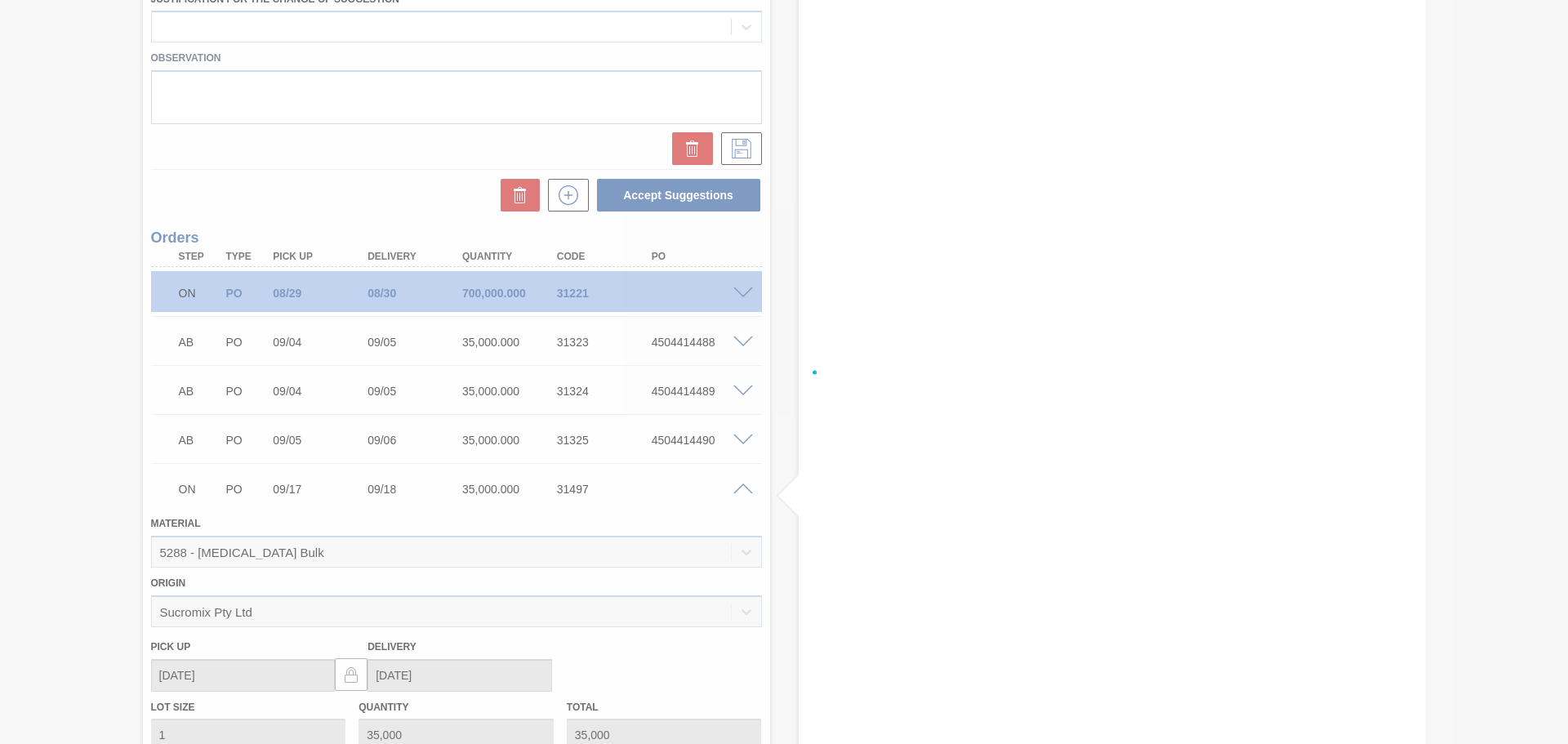
scroll to position [1409, 0]
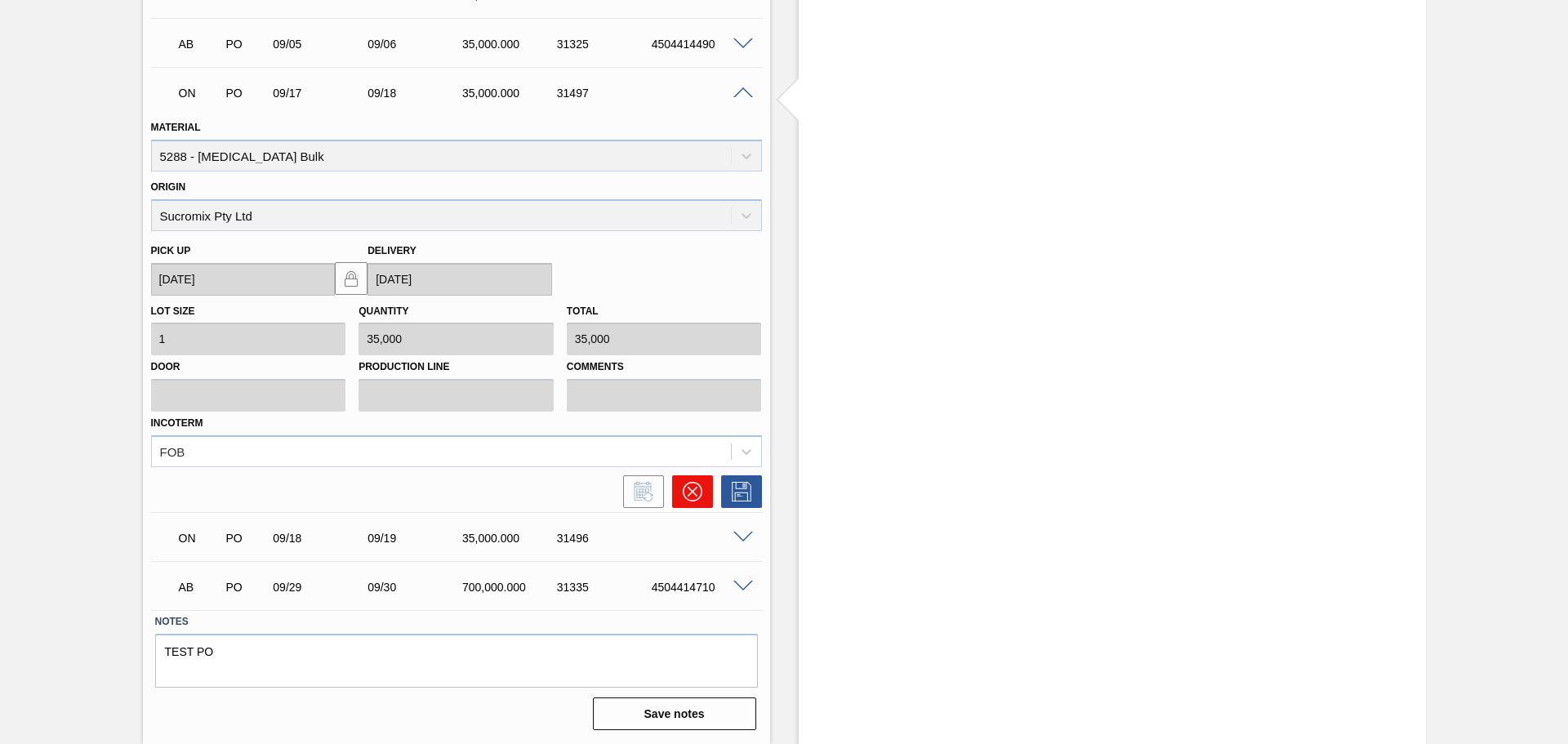
click at [690, 494] on icon at bounding box center [692, 491] width 20 height 20
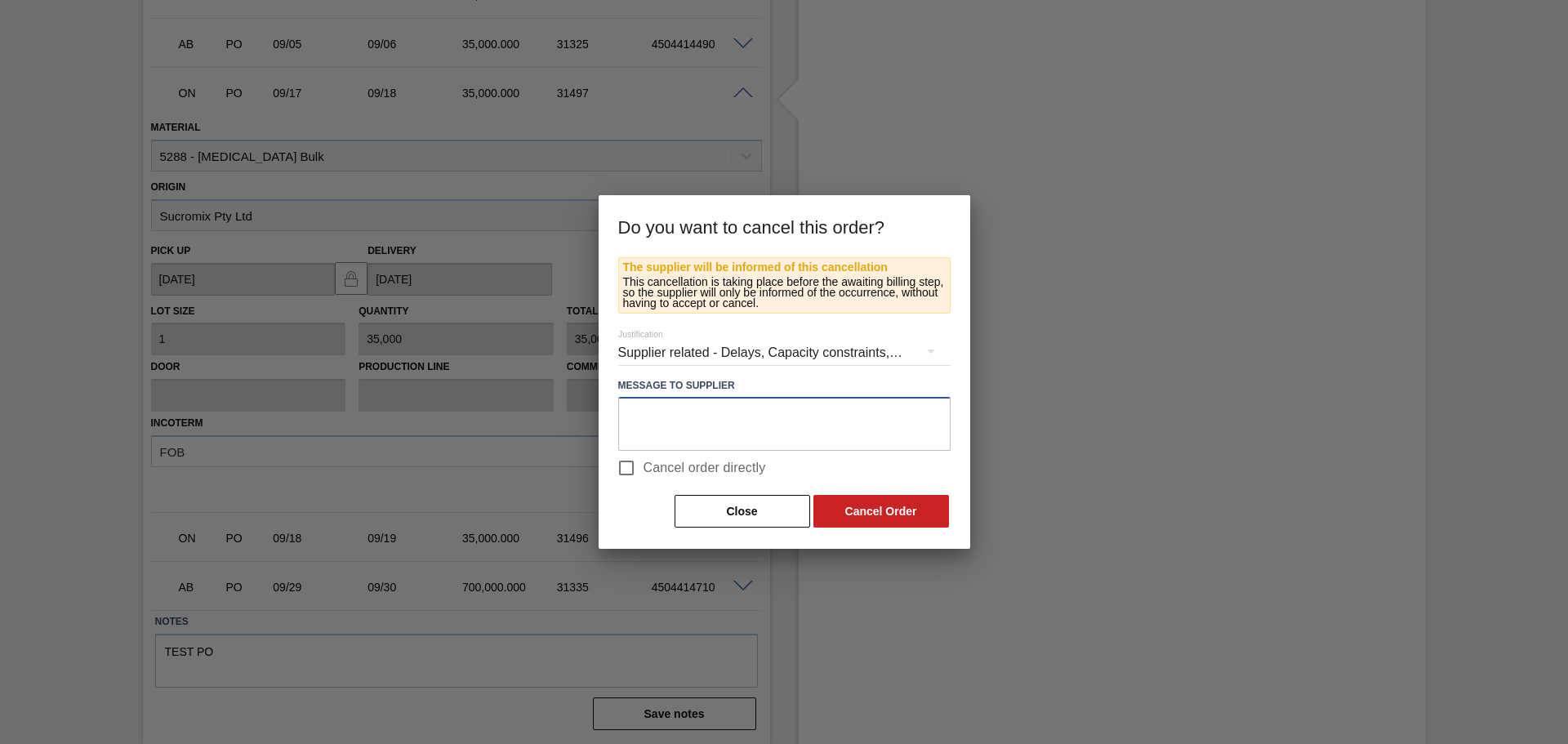
click at [749, 427] on textarea at bounding box center [784, 424] width 332 height 54
type textarea "Incorrect date"
click at [905, 513] on button "Cancel Order" at bounding box center [881, 511] width 136 height 32
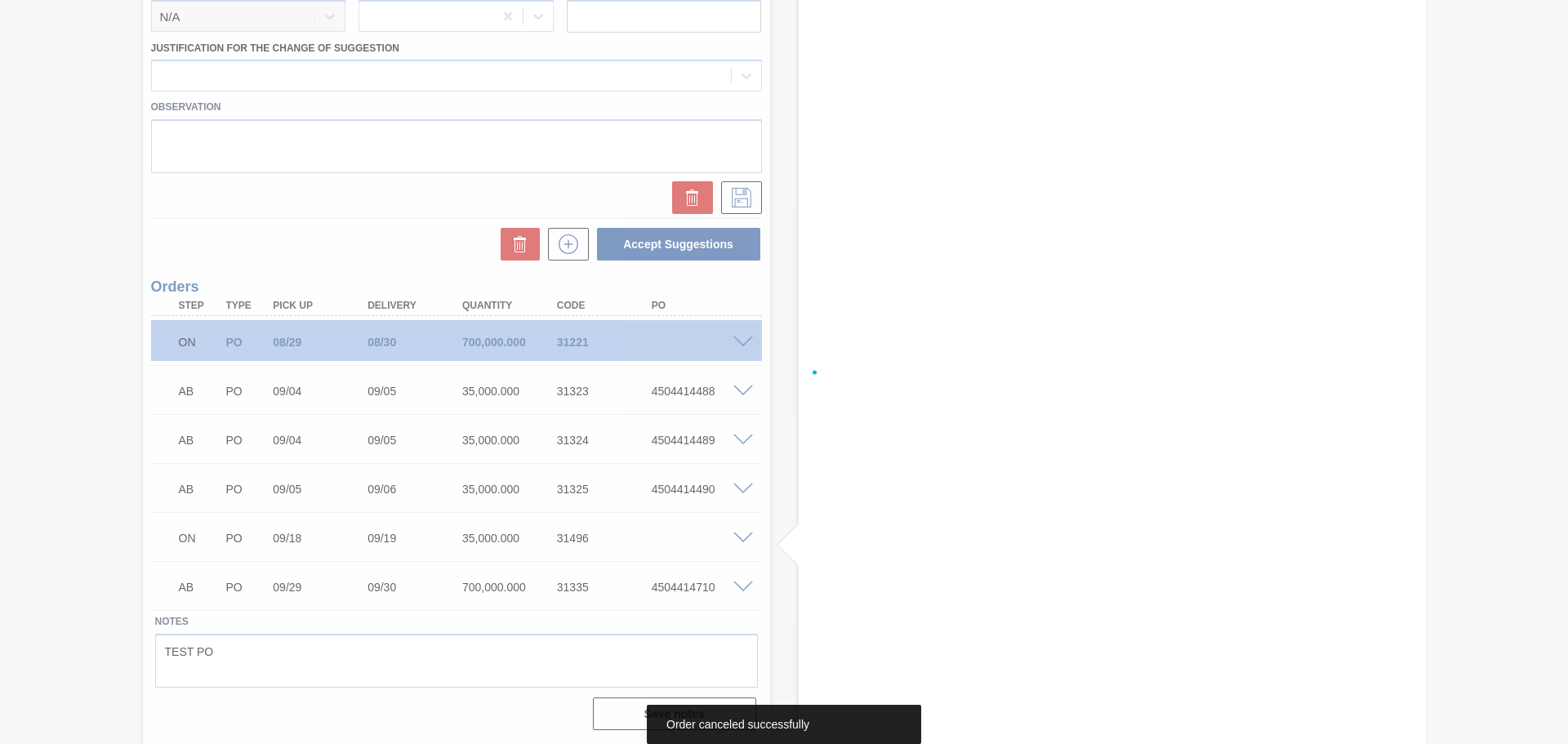
scroll to position [963, 0]
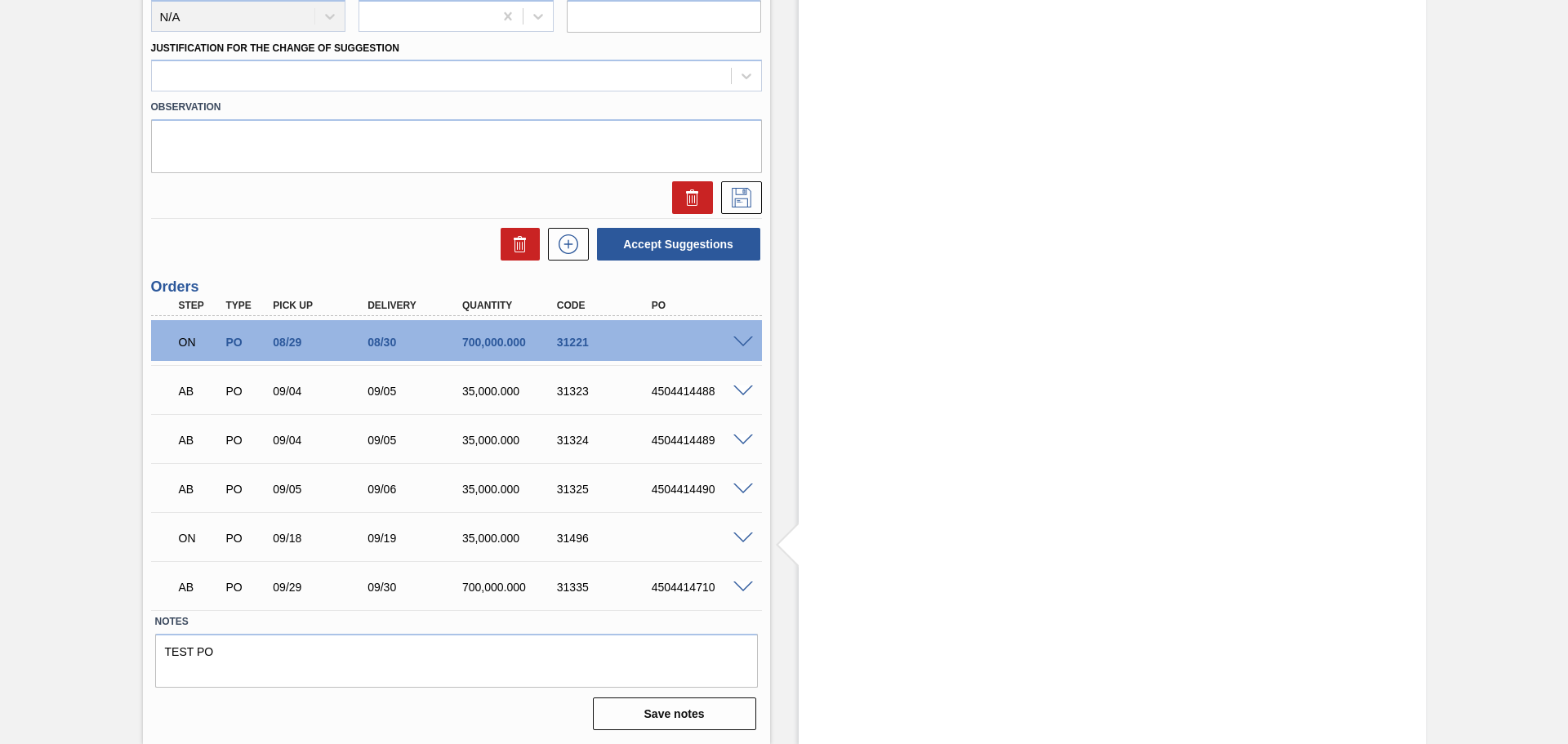
click at [742, 532] on span at bounding box center [743, 538] width 20 height 12
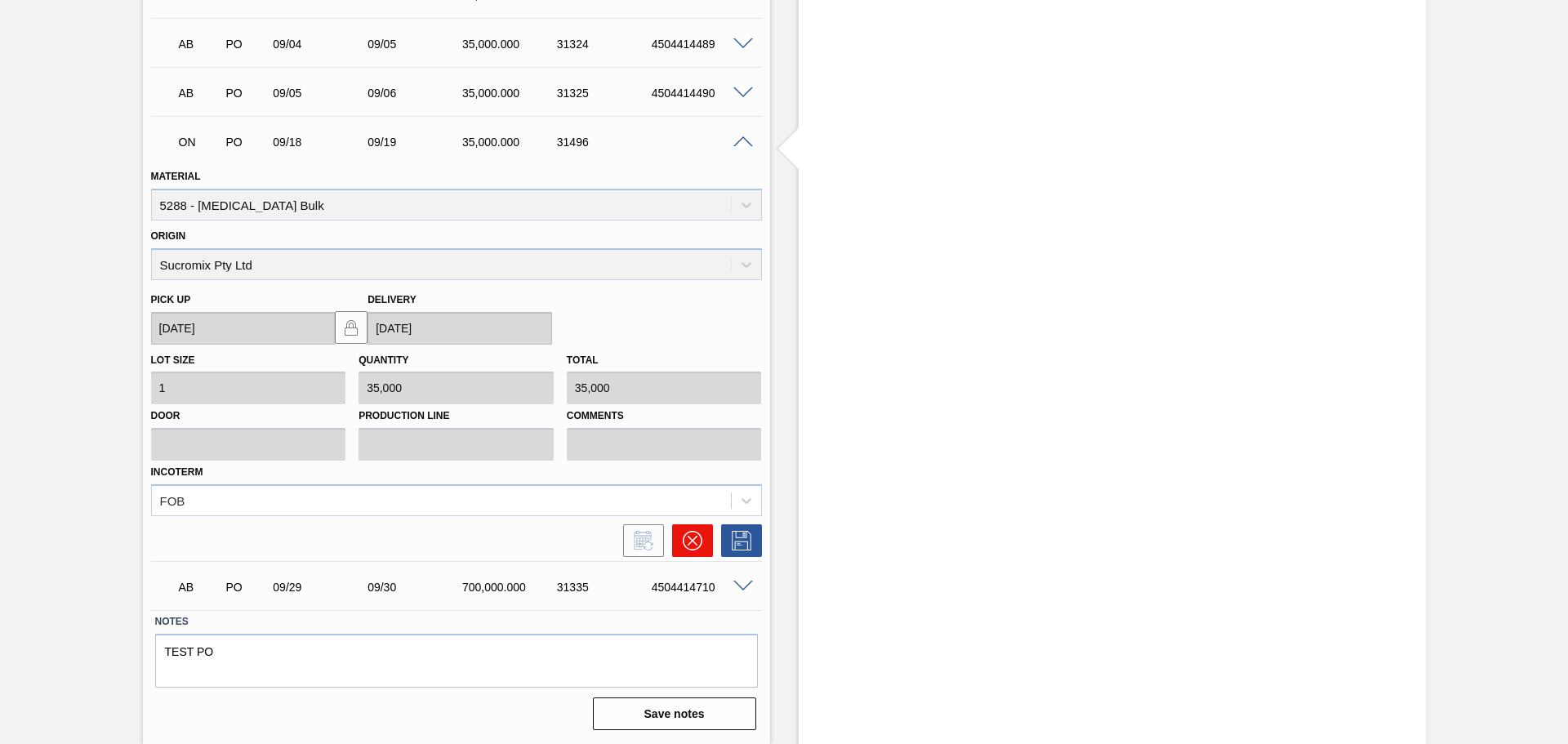
click at [685, 540] on icon at bounding box center [692, 541] width 20 height 20
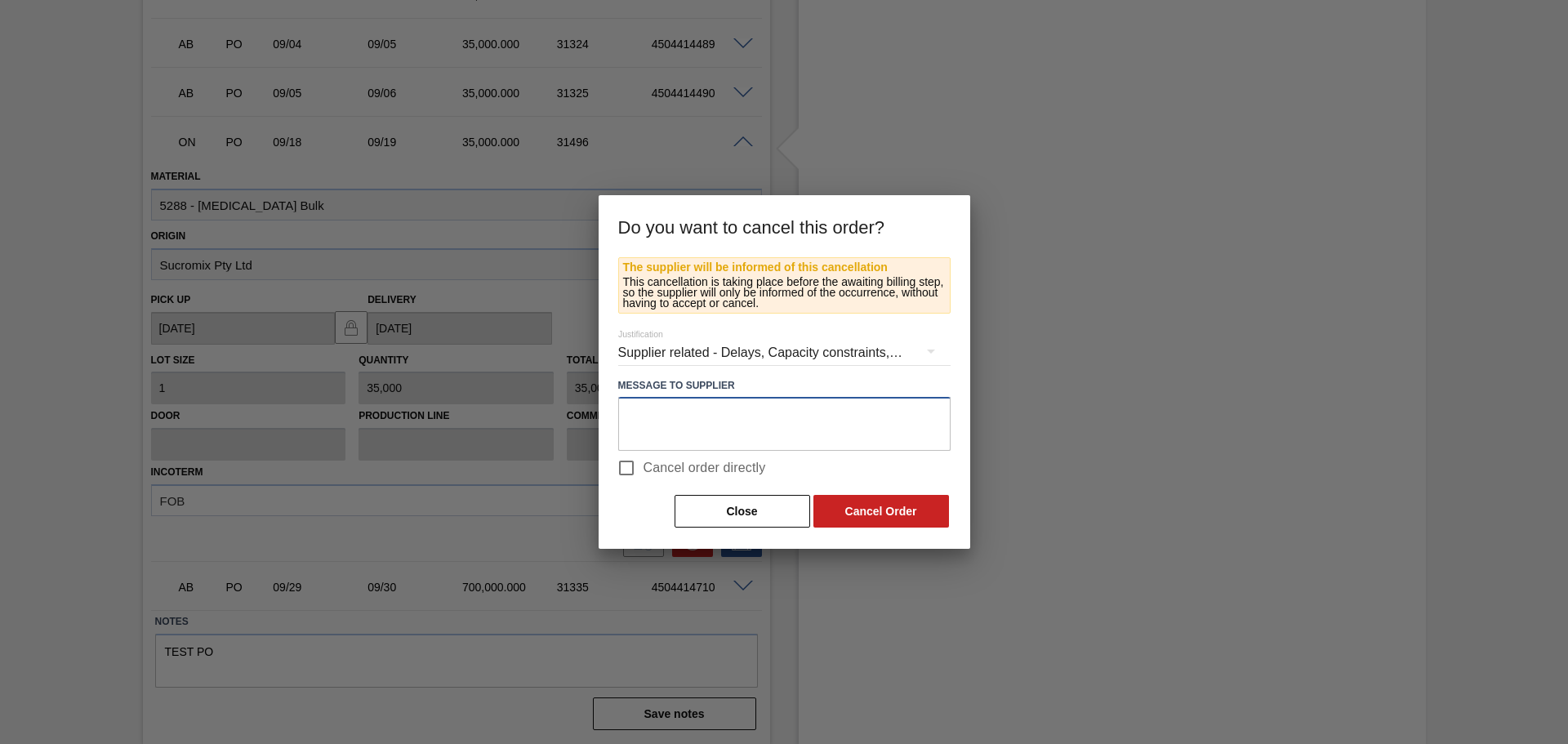
click at [734, 410] on textarea at bounding box center [784, 424] width 332 height 54
type textarea "Incorrect date"
click at [875, 514] on button "Cancel Order" at bounding box center [881, 511] width 136 height 32
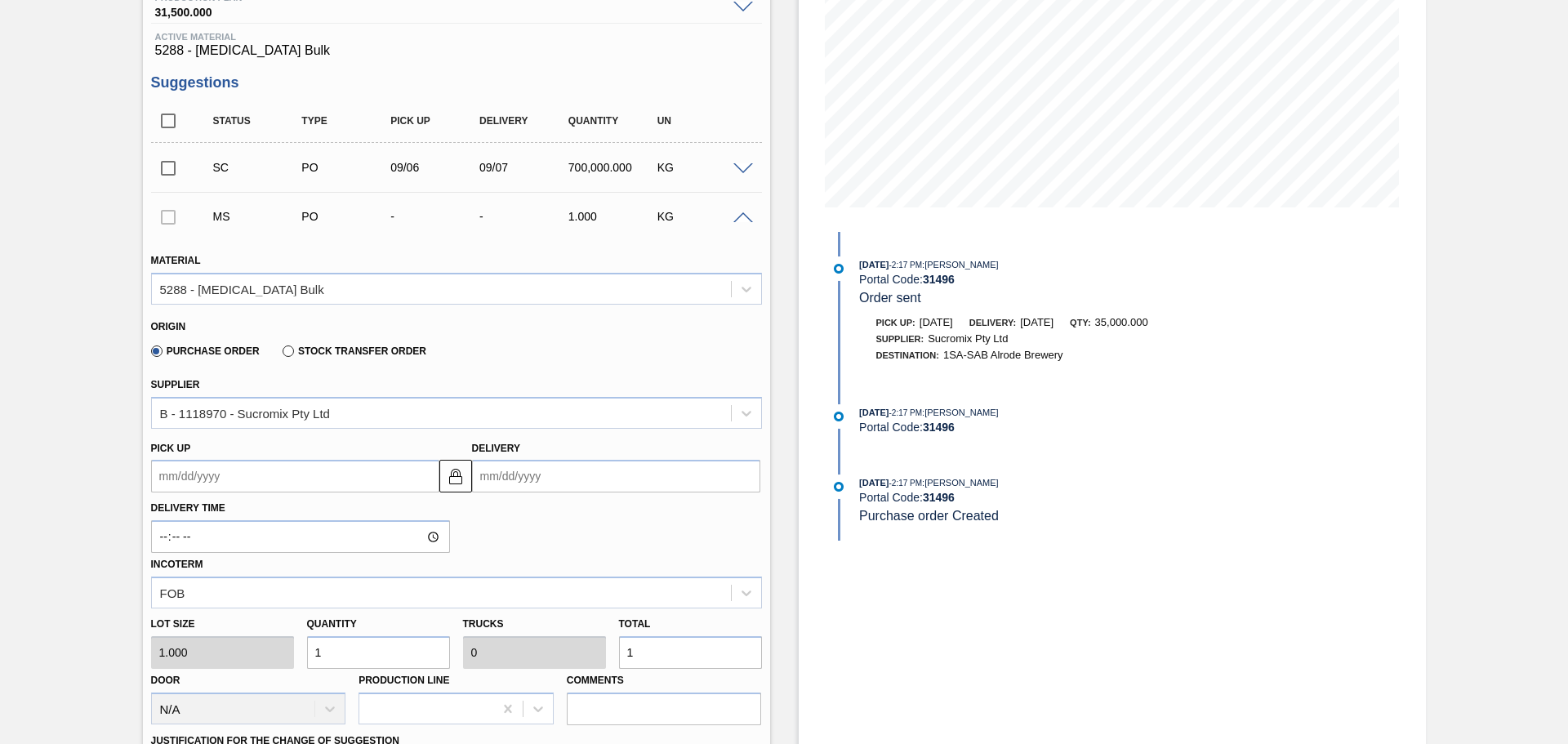
scroll to position [261, 0]
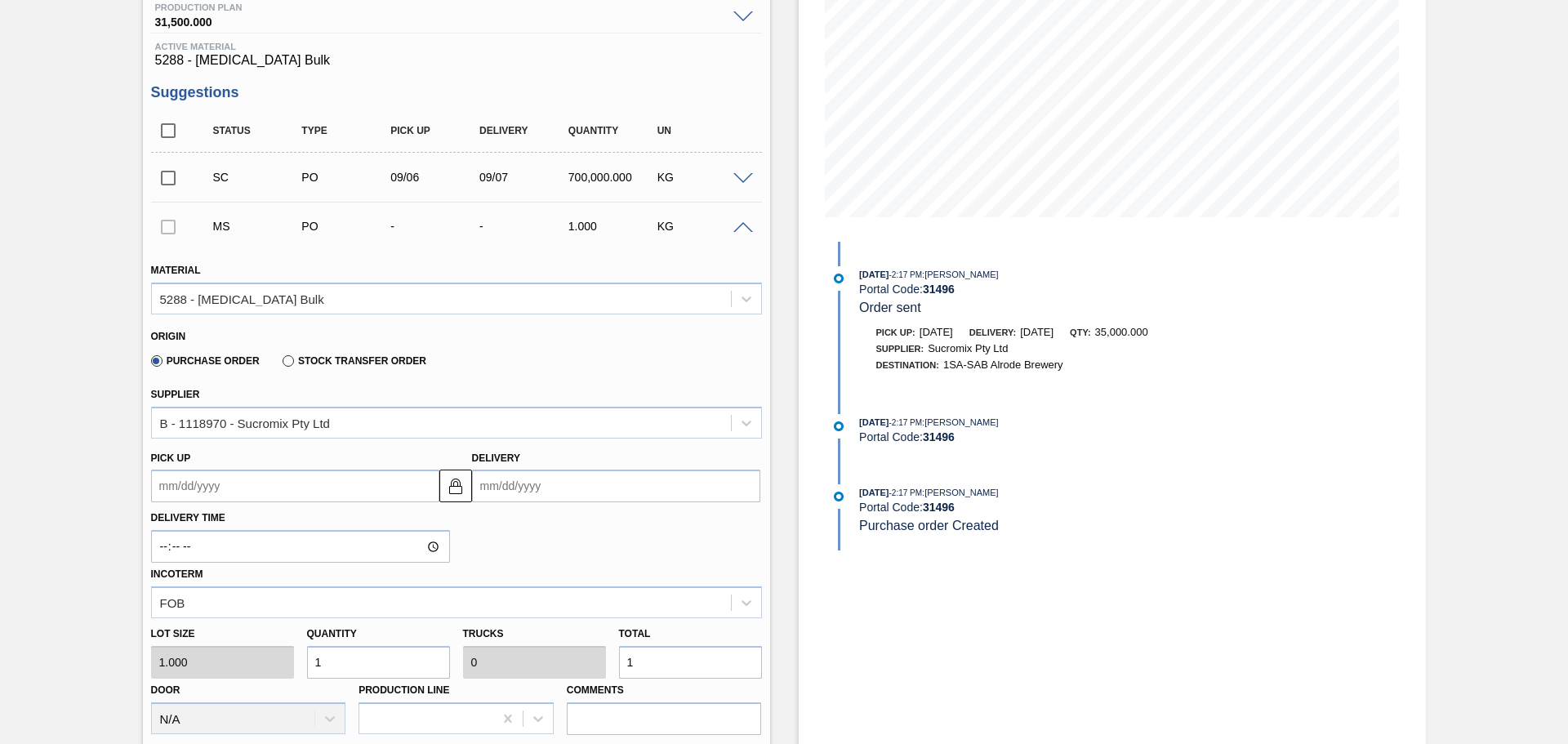
click at [520, 487] on input "Delivery" at bounding box center [617, 486] width 289 height 32
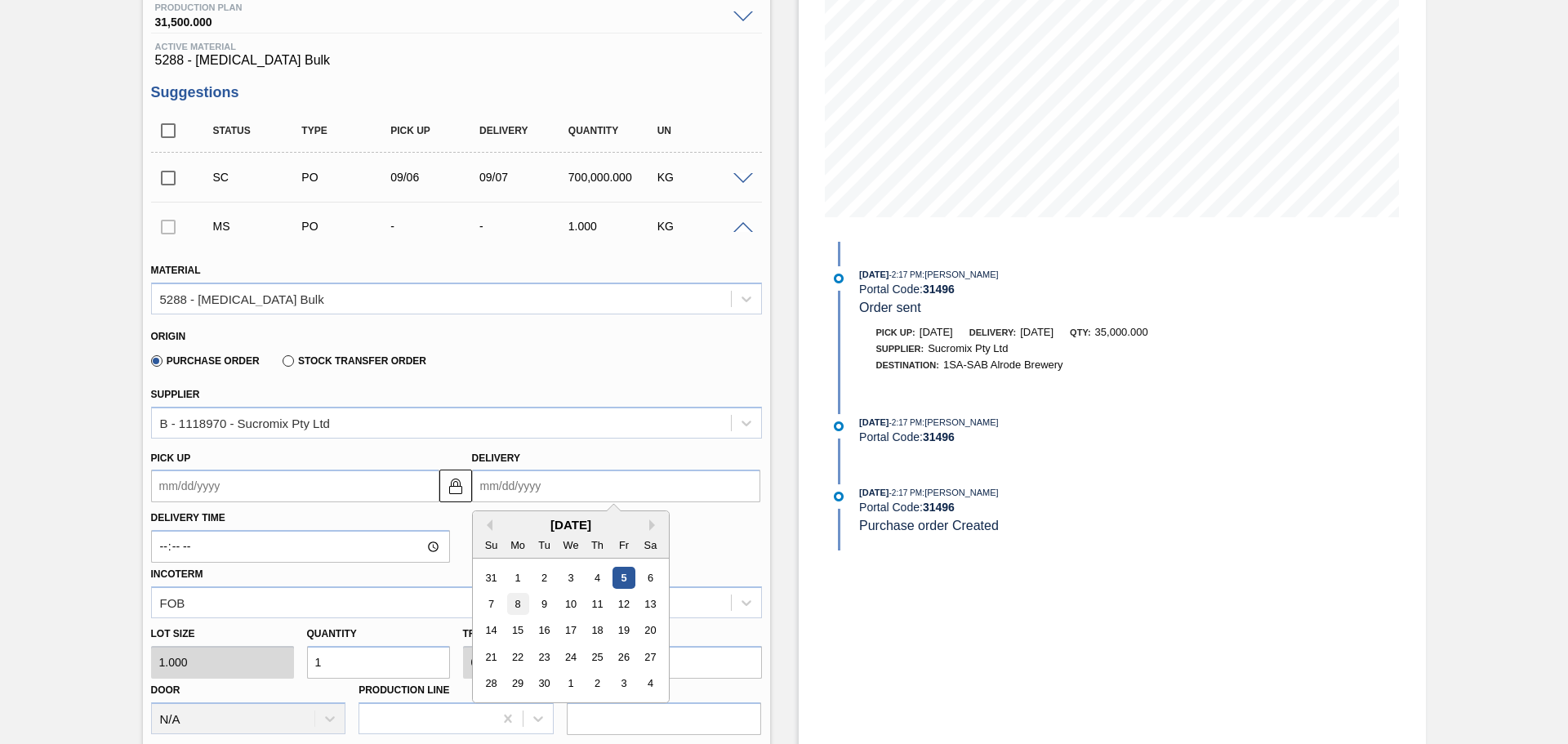
click at [518, 604] on div "8" at bounding box center [518, 604] width 22 height 22
type up3241482209 "[DATE]"
type input "09/08/2025"
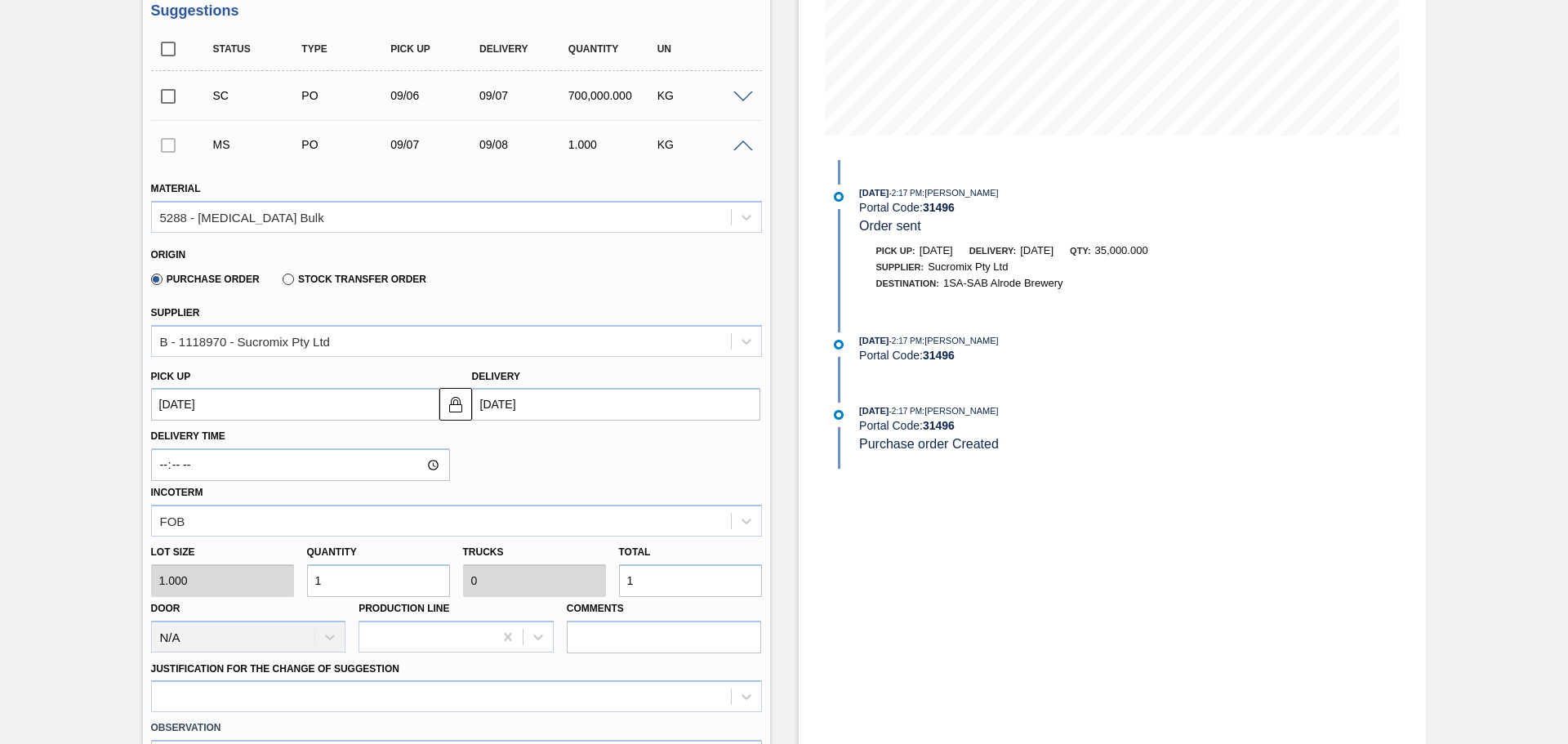
scroll to position [424, 0]
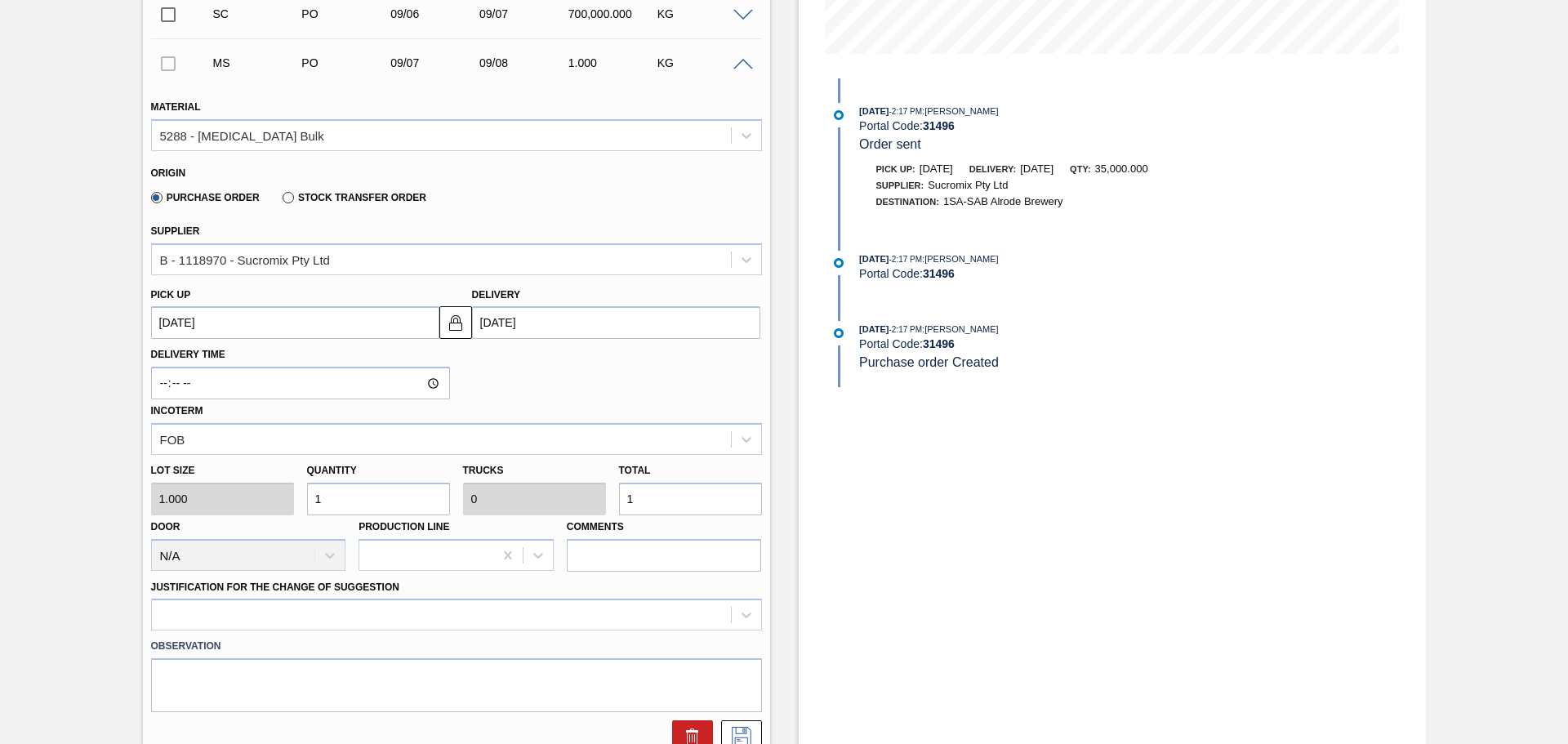
click at [644, 502] on input "1" at bounding box center [690, 499] width 143 height 32
type input "0"
type input "3"
type input "35"
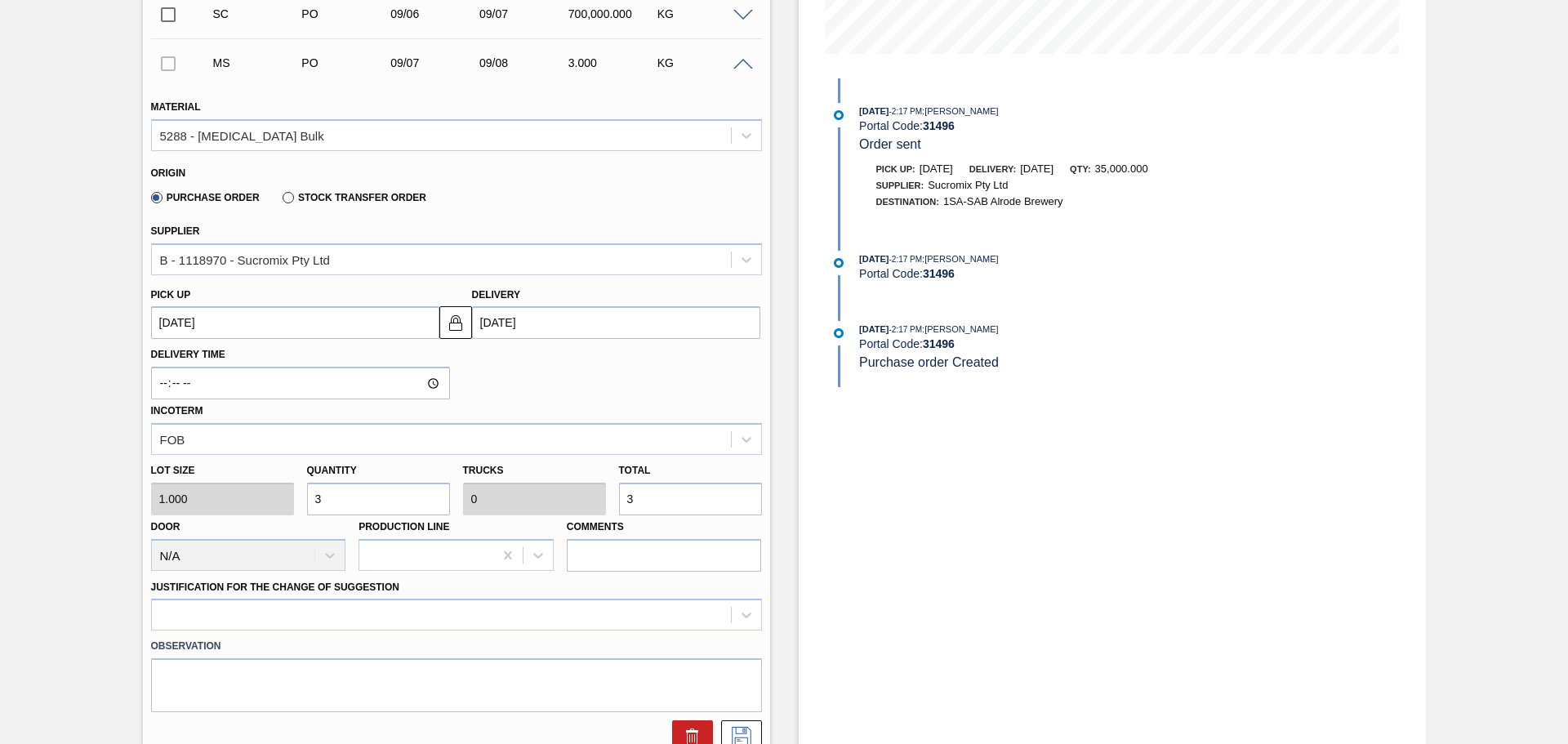
type input "0.001"
type input "35"
type input "350"
type input "0.011"
type input "350"
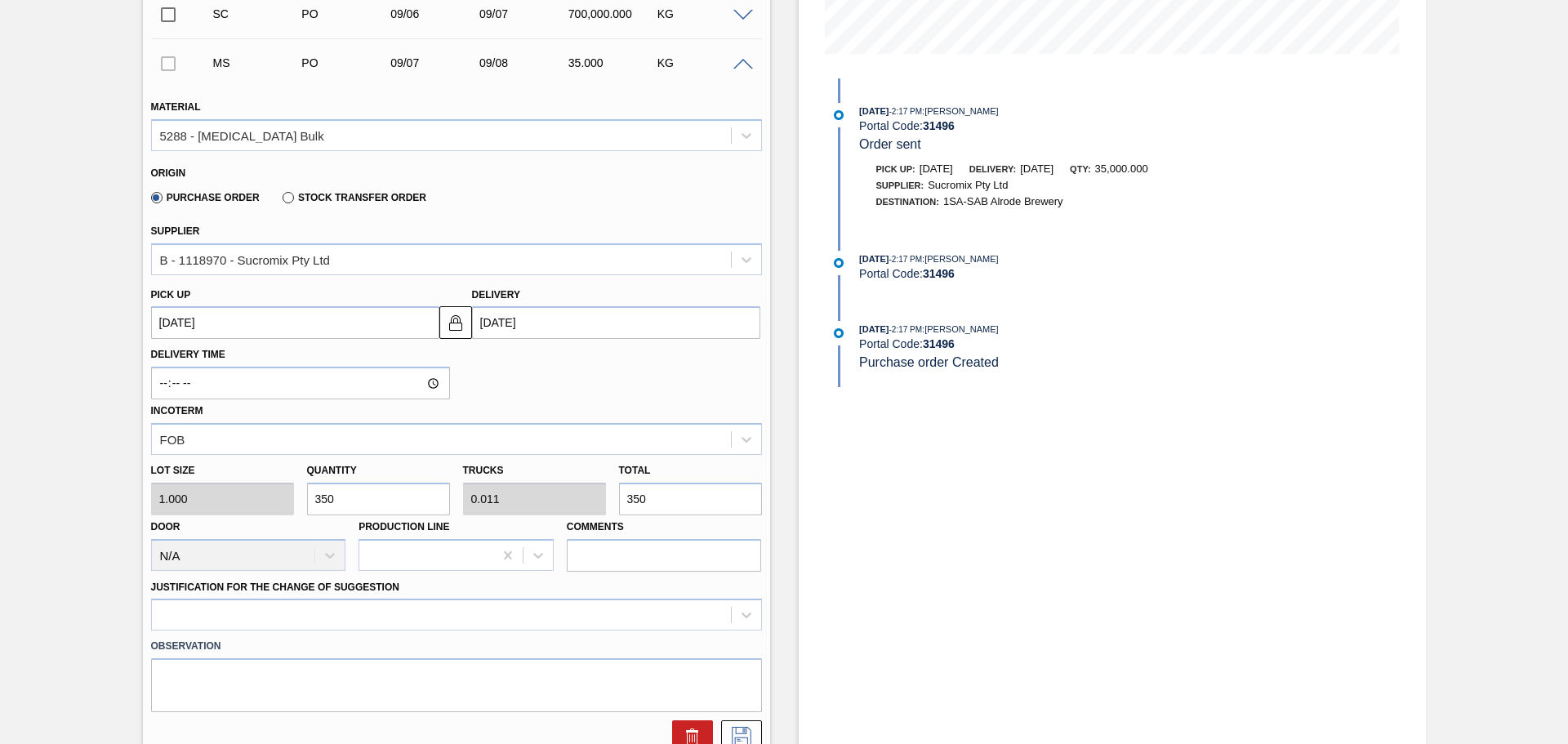
type input "3,500"
type input "0.109"
type input "3,500"
type input "35,000"
type input "1.094"
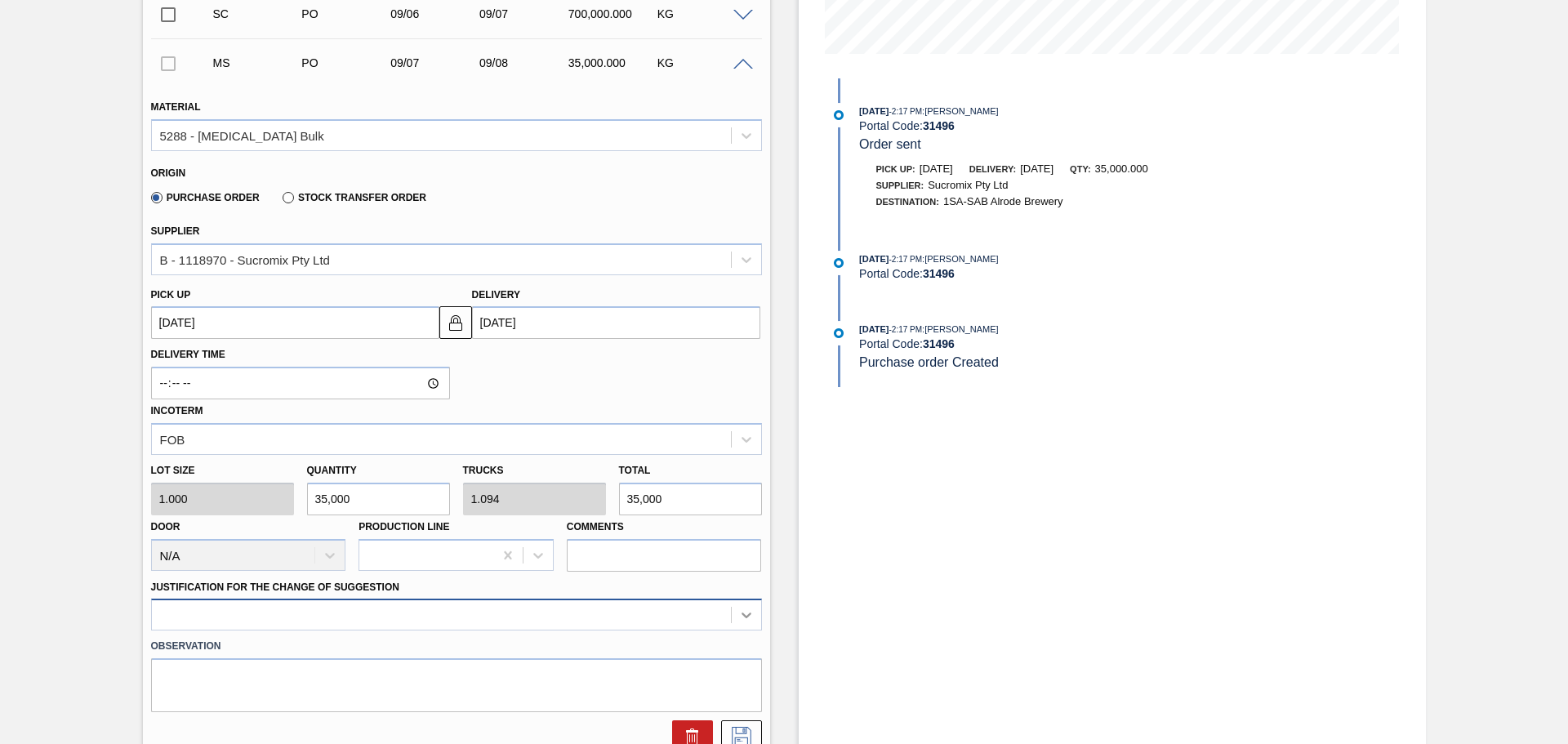
type input "35,000"
click at [738, 612] on div at bounding box center [456, 614] width 611 height 32
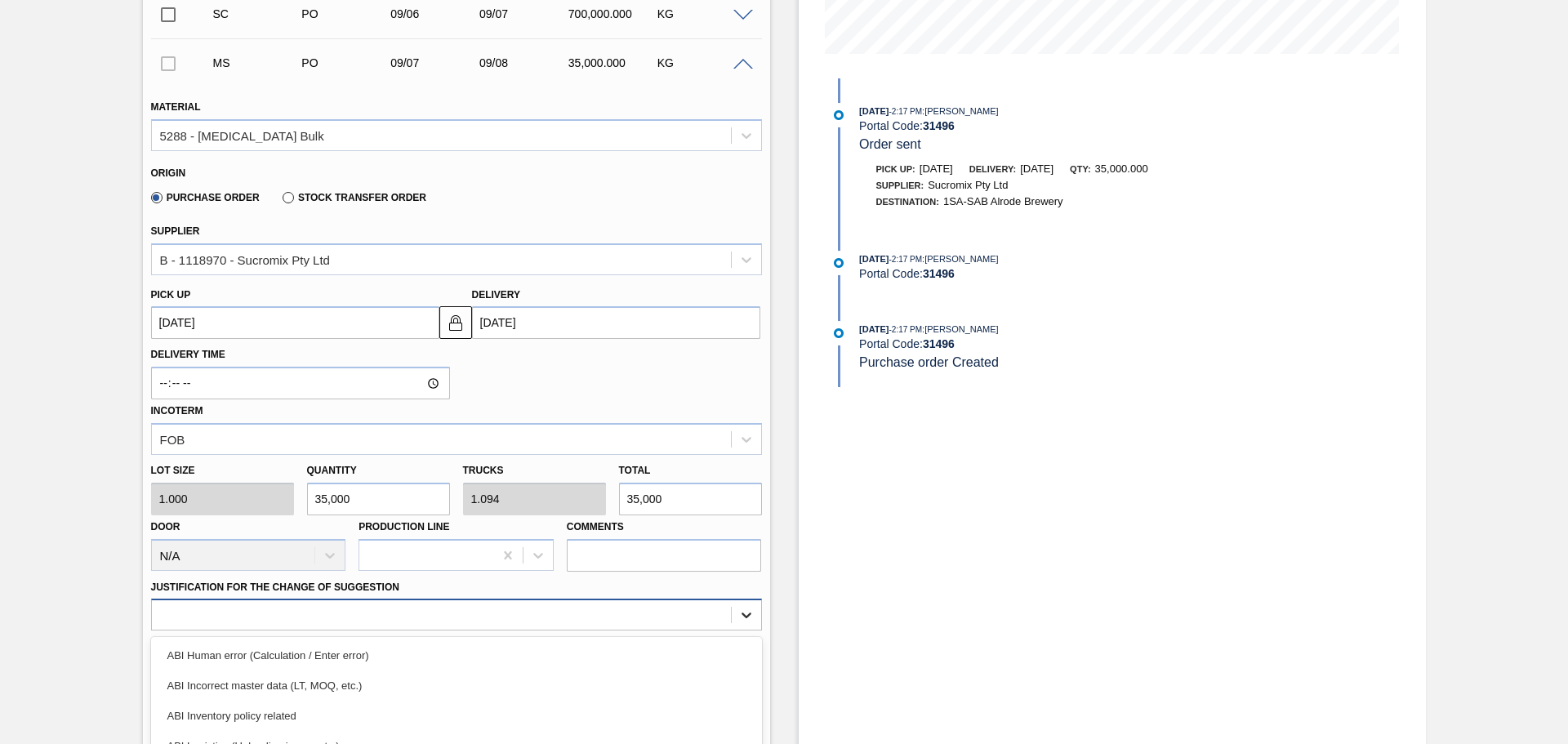
scroll to position [569, 0]
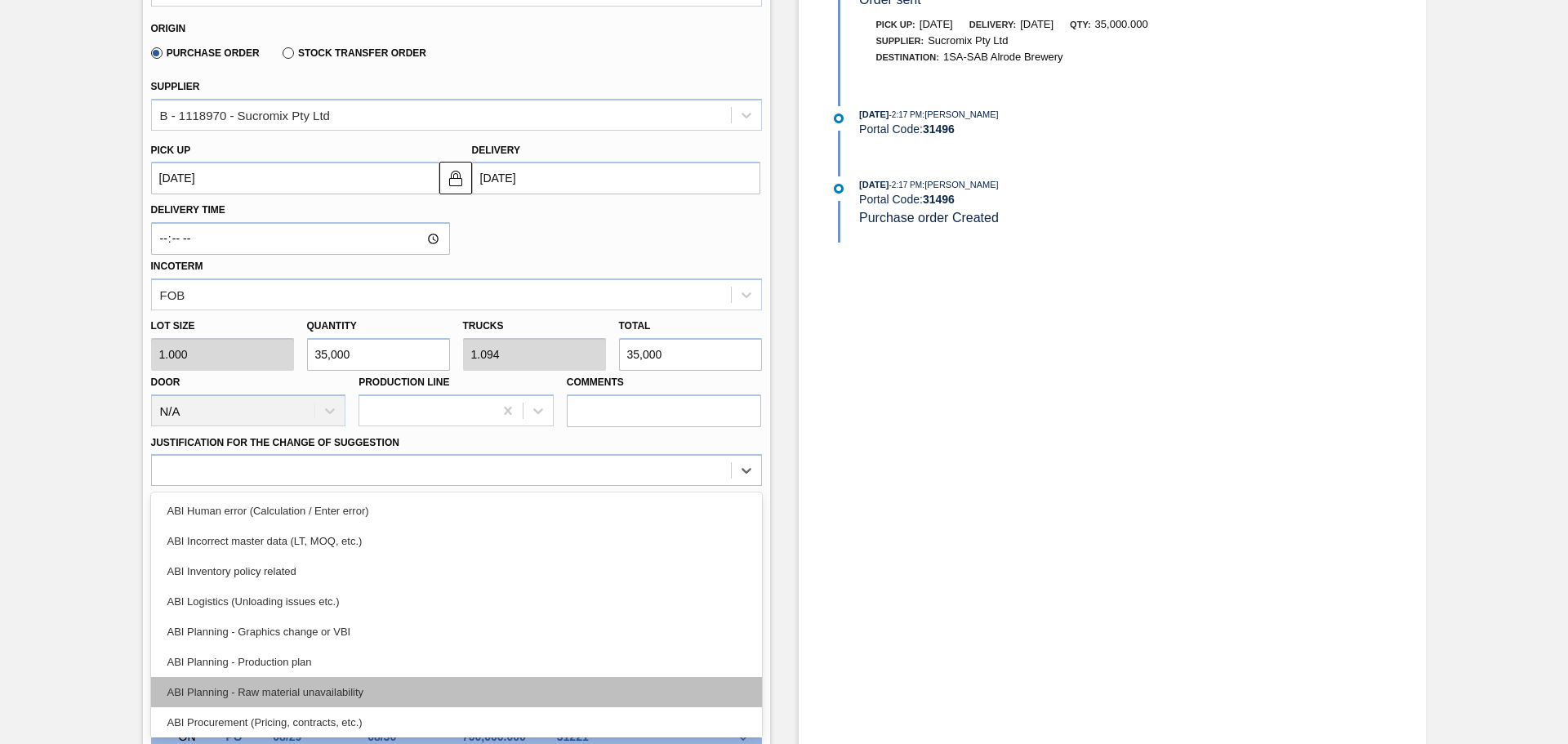
click at [276, 693] on div "ABI Planning - Raw material unavailability" at bounding box center [456, 692] width 611 height 30
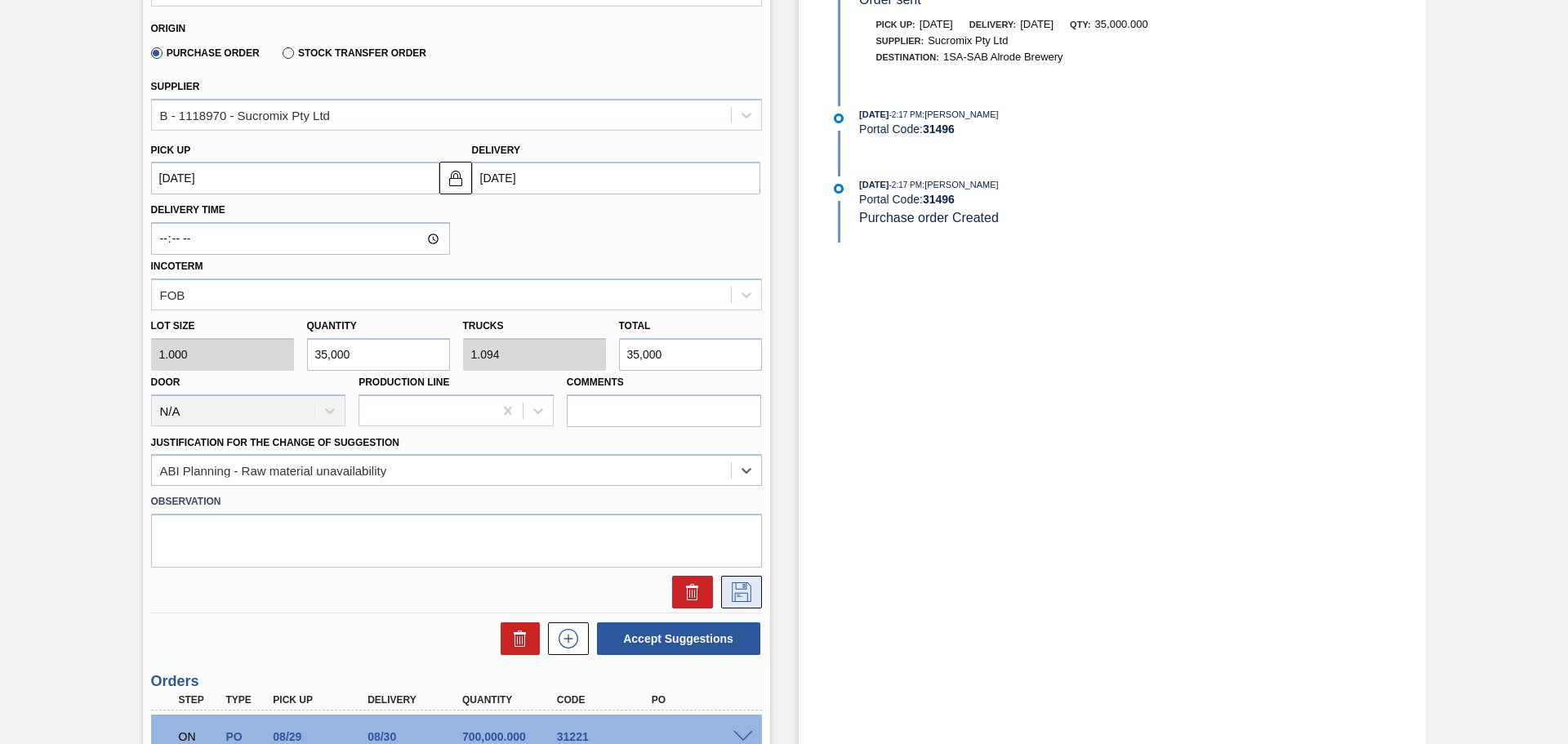
click at [746, 598] on icon at bounding box center [741, 592] width 20 height 20
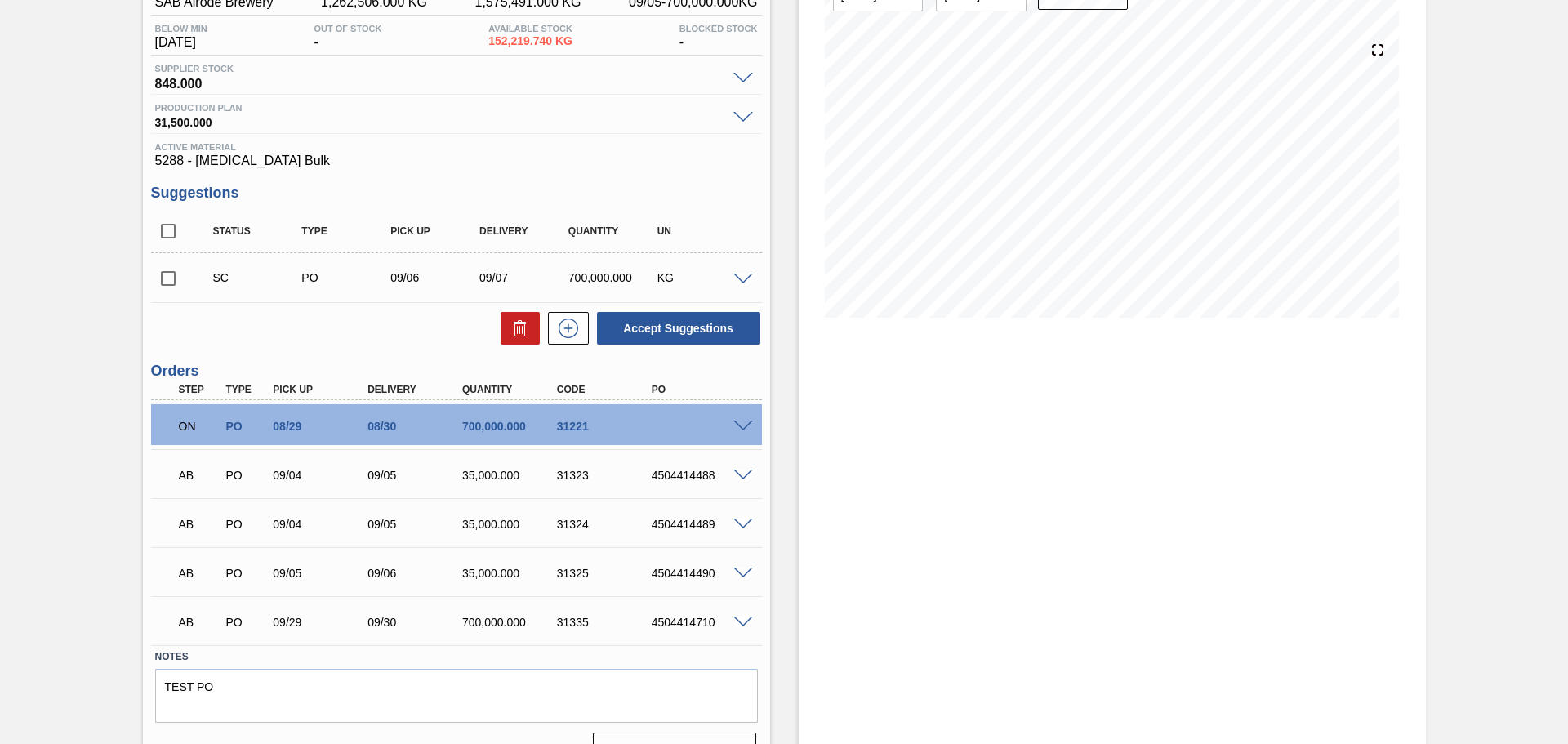
scroll to position [79, 0]
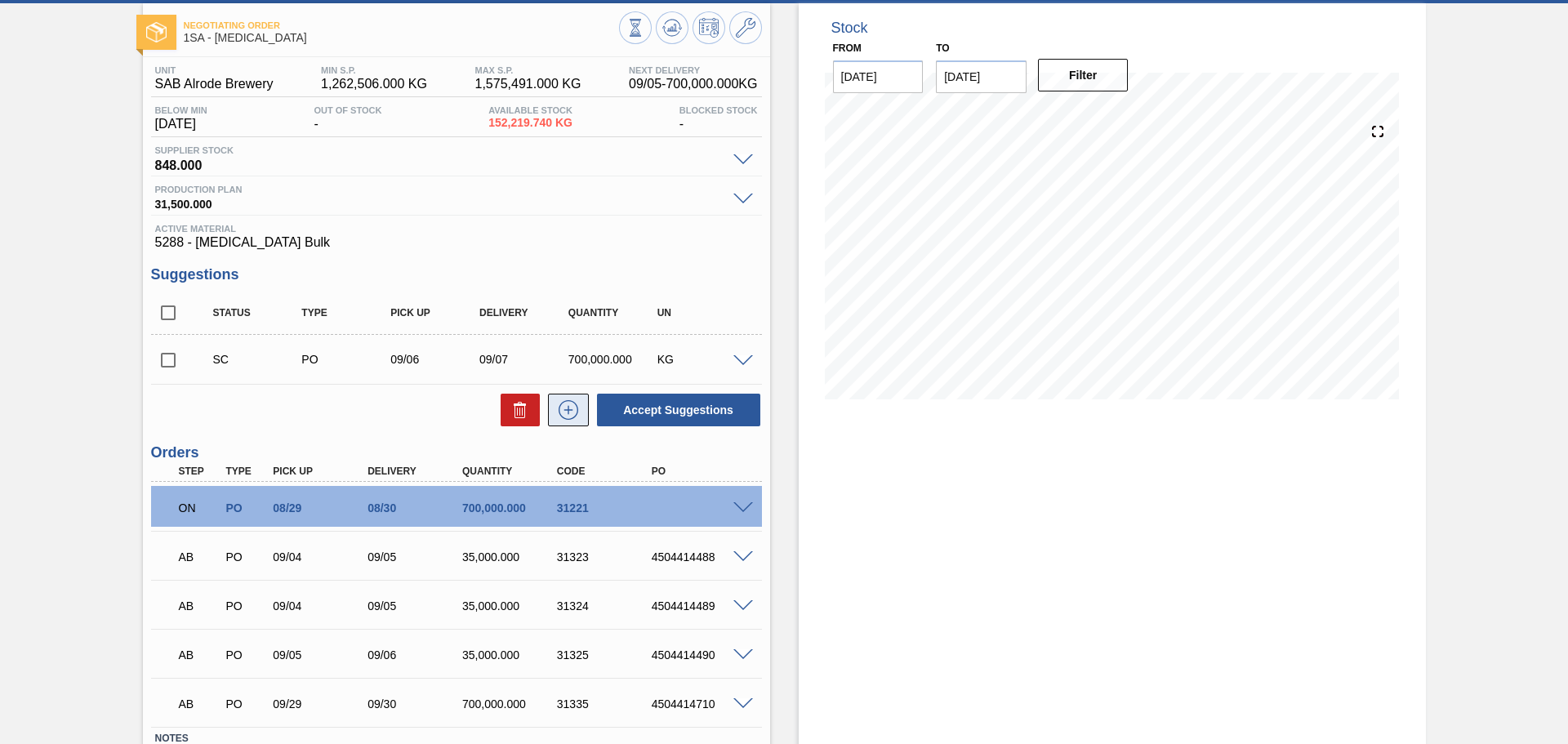
click at [576, 413] on icon at bounding box center [568, 410] width 26 height 20
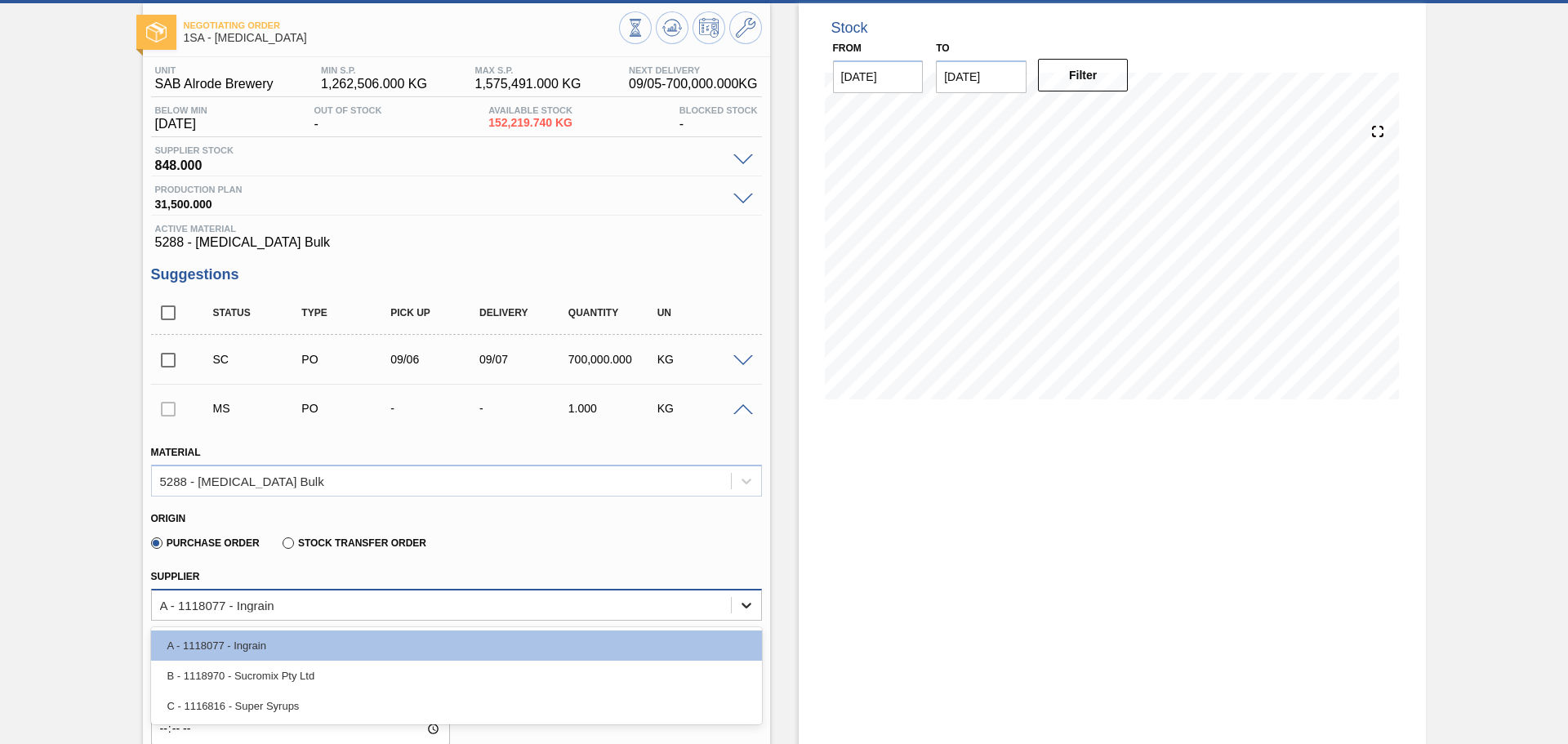
click at [750, 609] on icon at bounding box center [746, 605] width 16 height 16
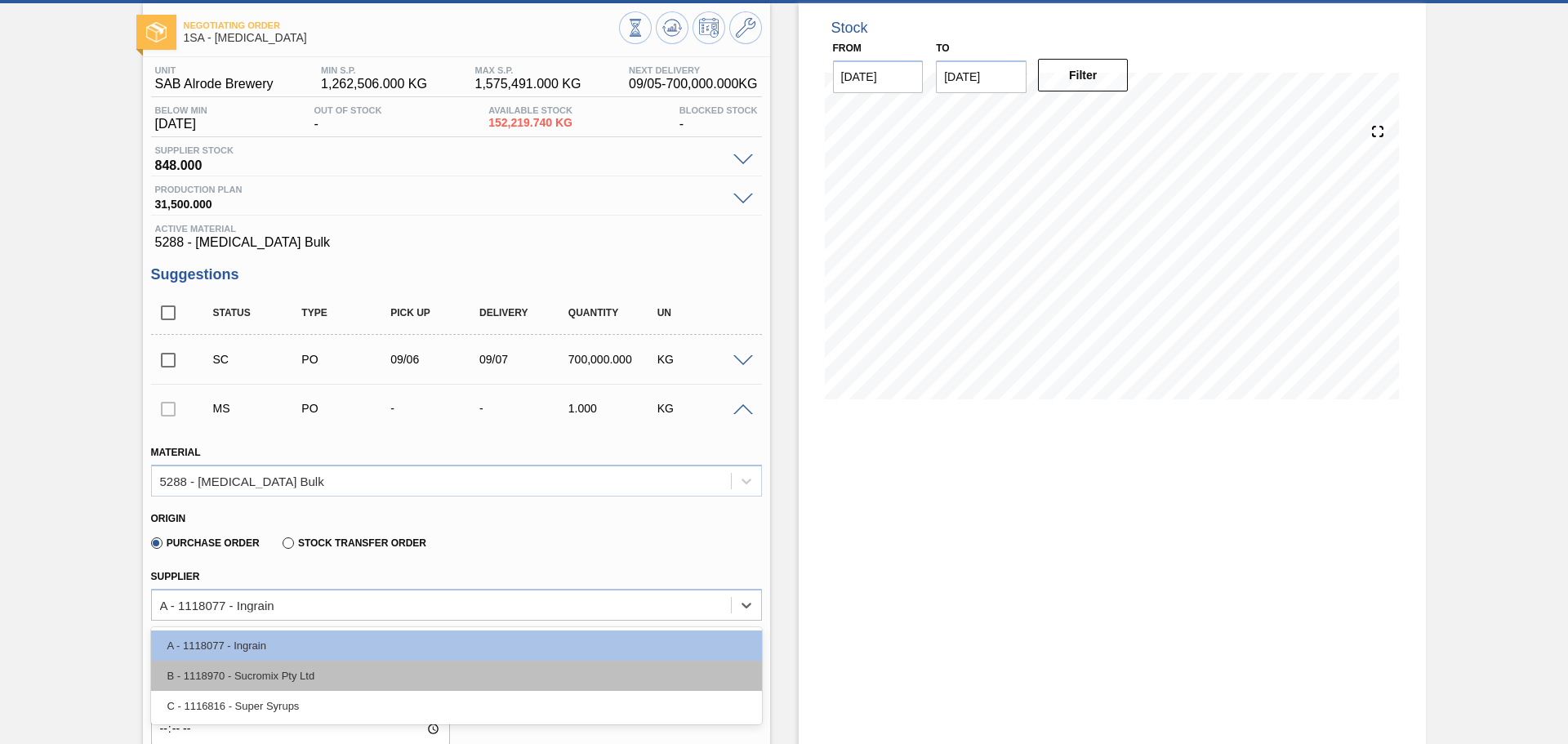
click at [568, 677] on div "B - 1118970 - Sucromix Pty Ltd" at bounding box center [456, 676] width 611 height 30
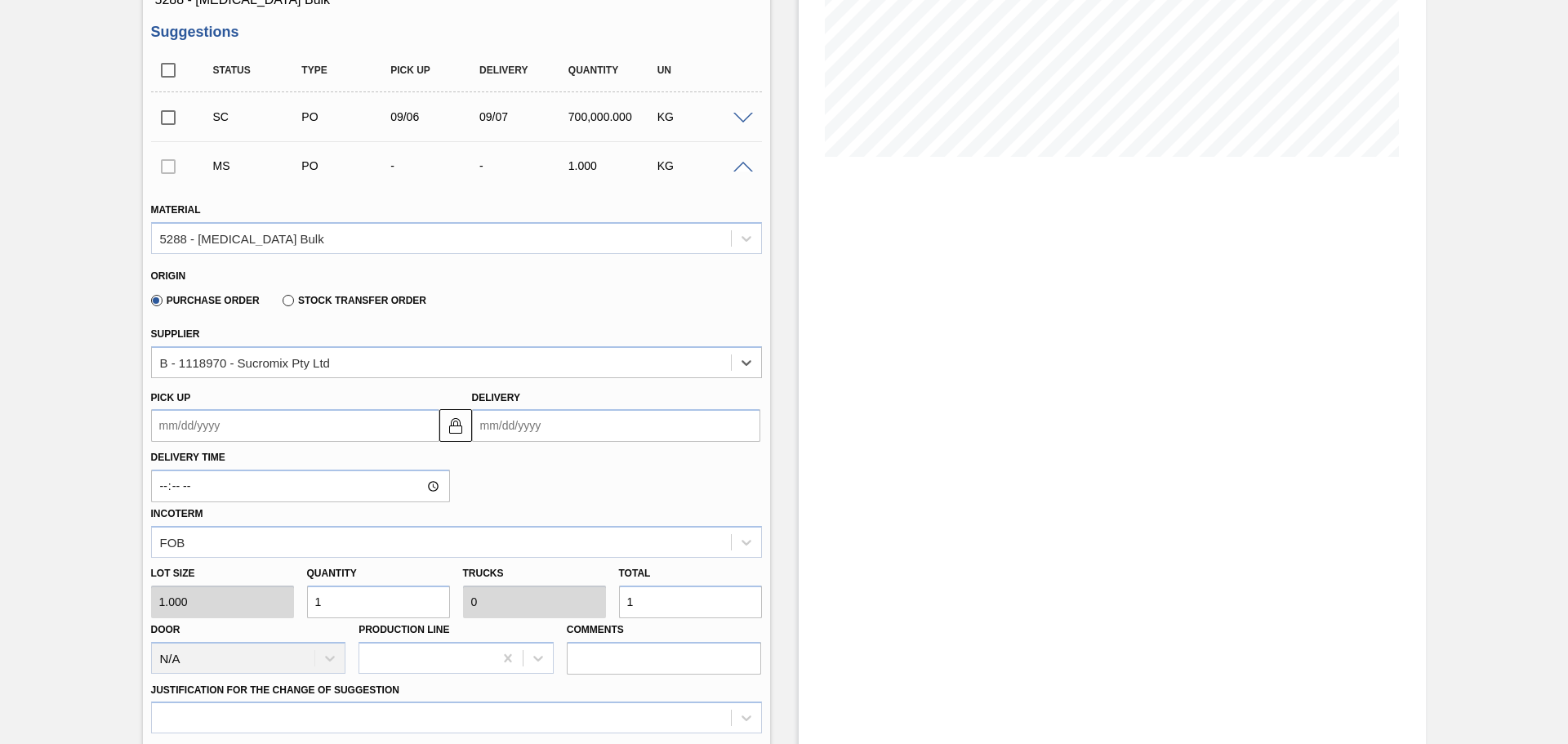
scroll to position [324, 0]
click at [533, 430] on input "Delivery" at bounding box center [617, 423] width 289 height 32
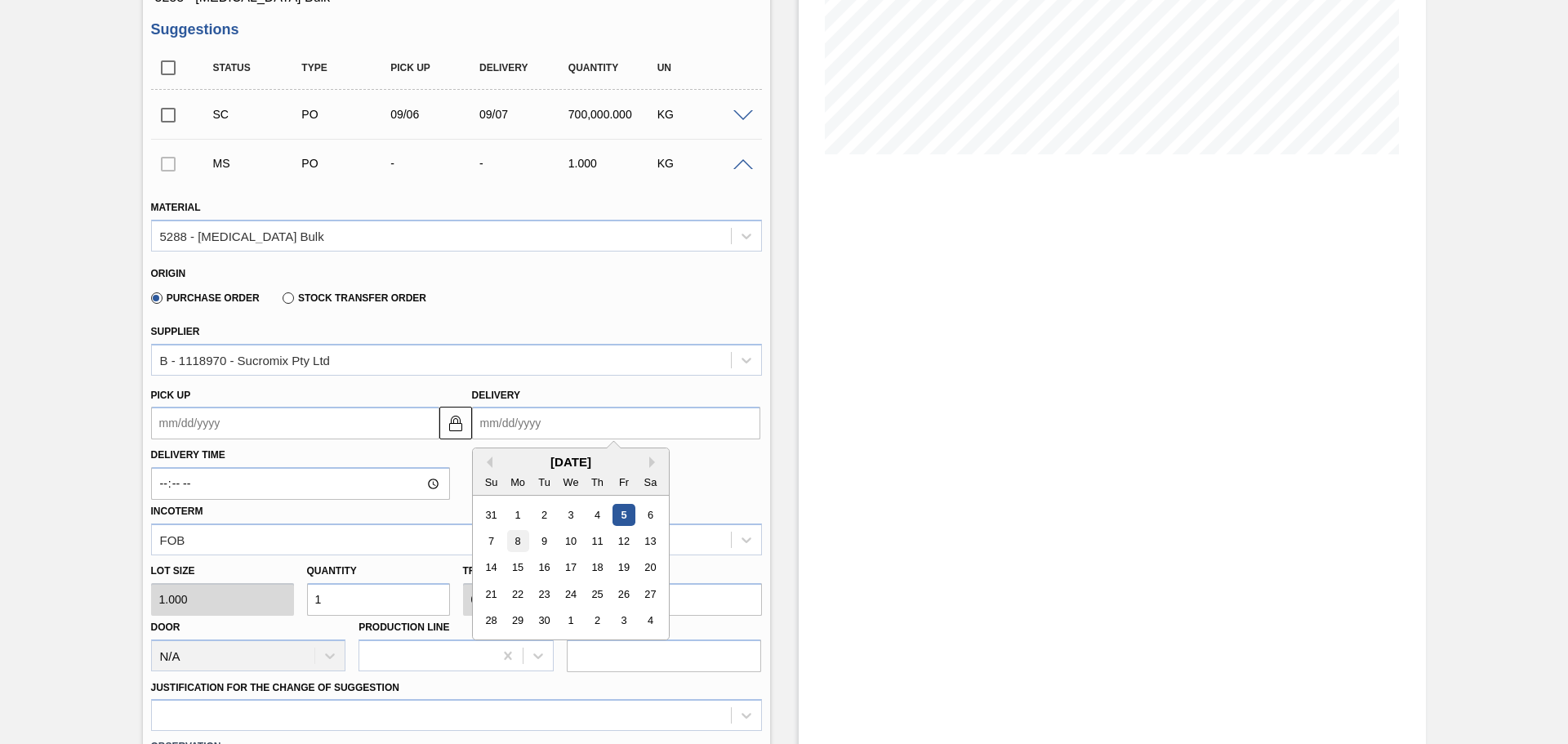
click at [515, 542] on div "8" at bounding box center [518, 542] width 22 height 22
type up3241482213 "[DATE]"
type input "09/08/2025"
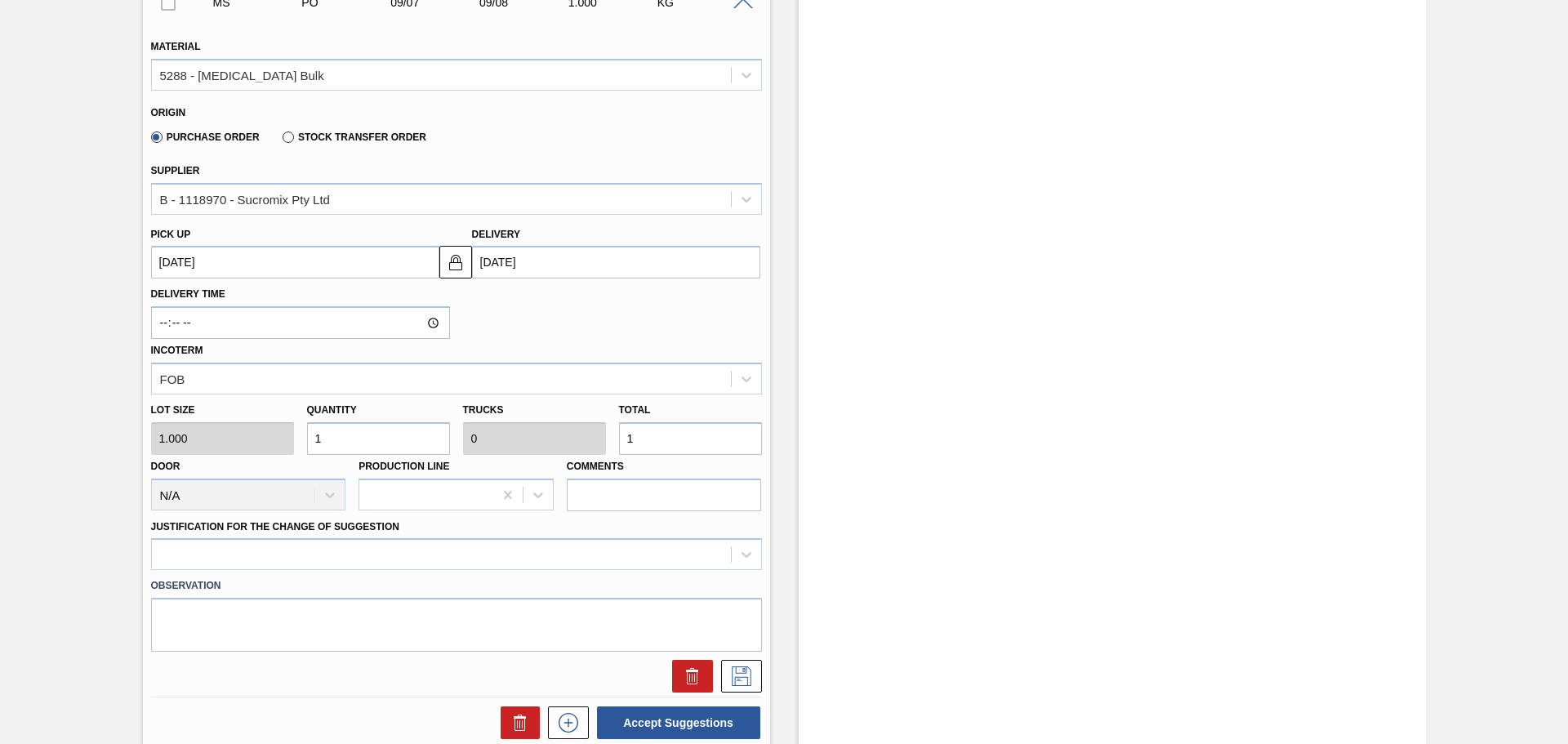
scroll to position [487, 0]
click at [650, 440] on input "1" at bounding box center [690, 436] width 143 height 32
type input "0"
type input "3"
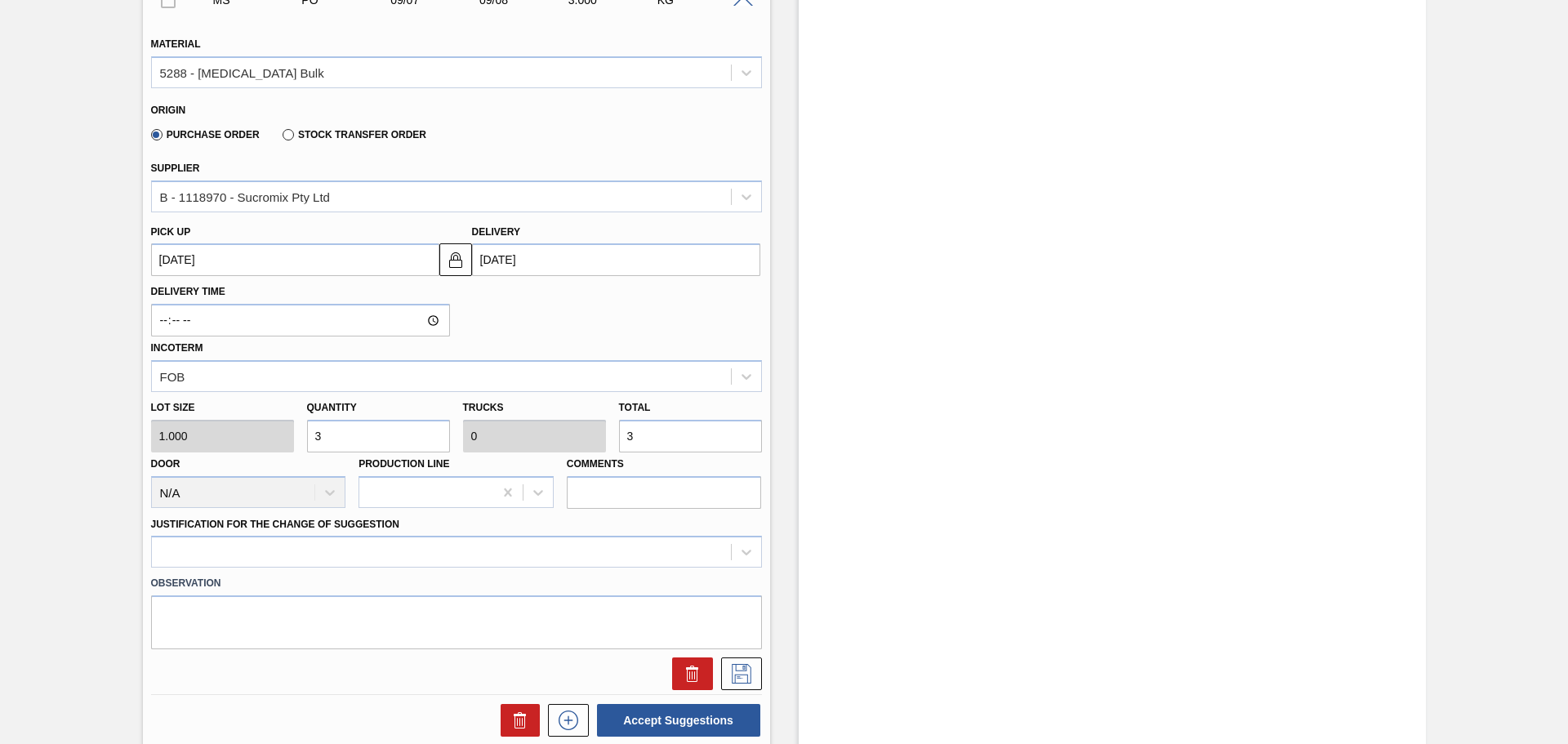
type input "35"
type input "0.001"
type input "35"
type input "350"
type input "0.011"
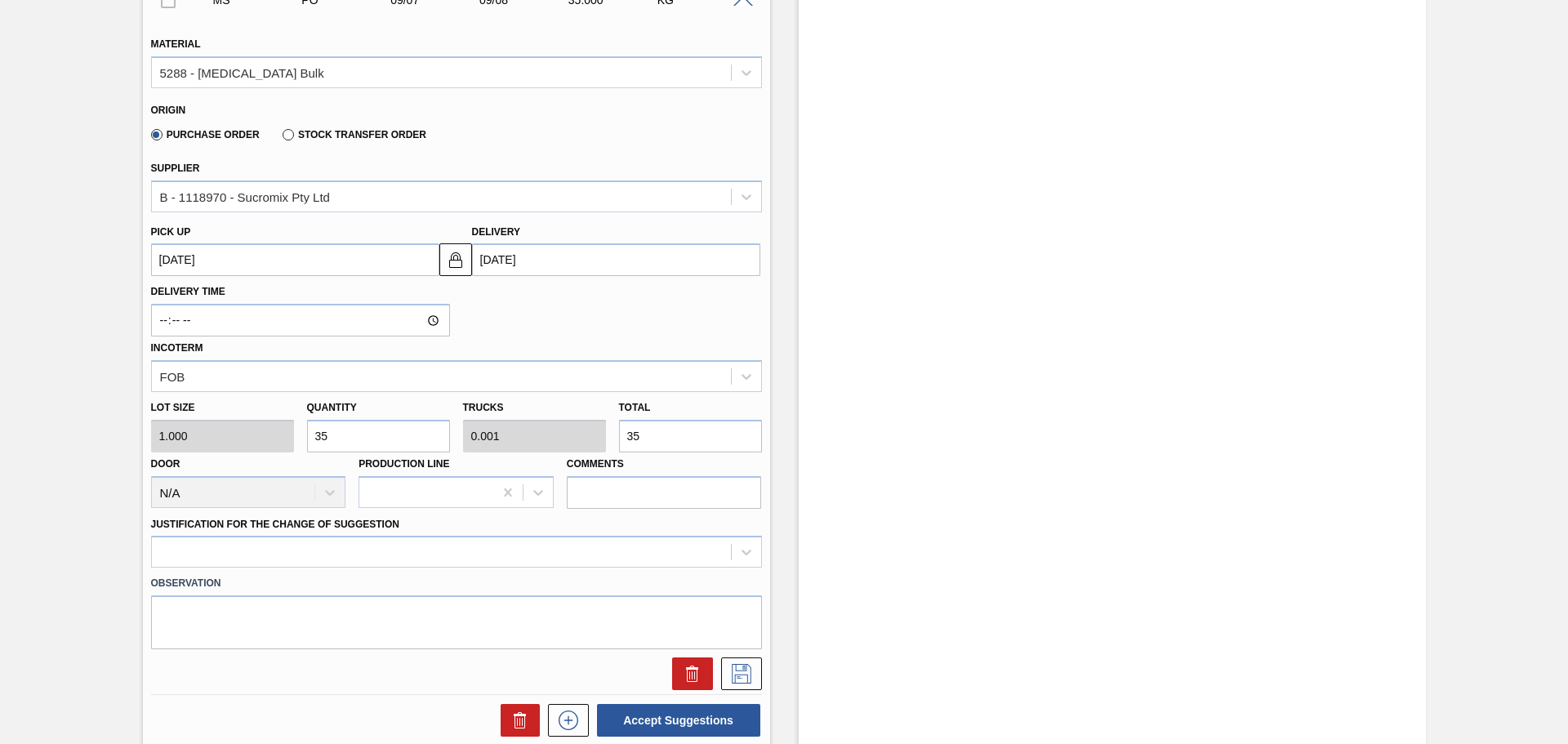
type input "350"
type input "3,500"
type input "0.109"
type input "3,500"
type input "35,000"
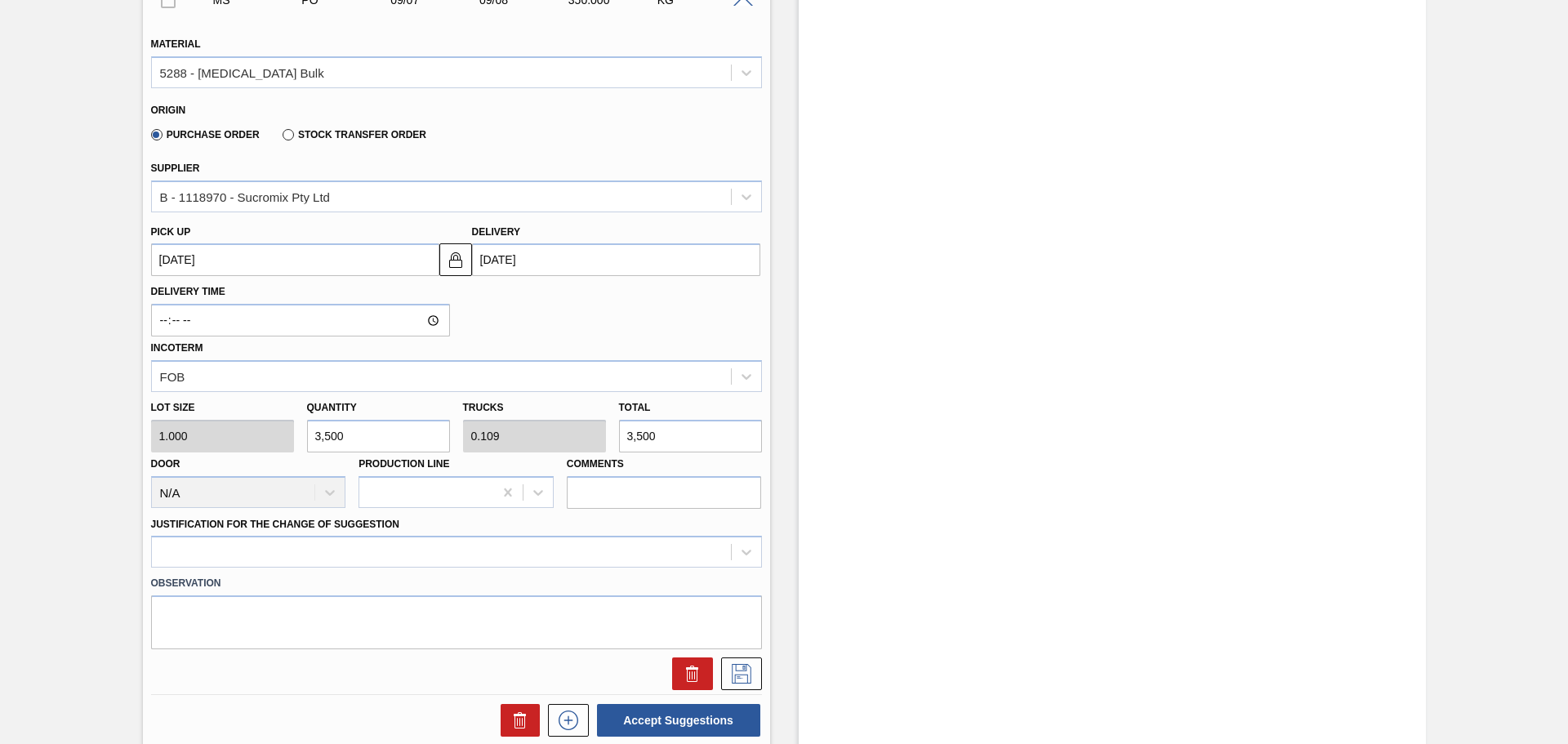
type input "1.094"
type input "35,000"
click at [742, 551] on div at bounding box center [456, 551] width 611 height 32
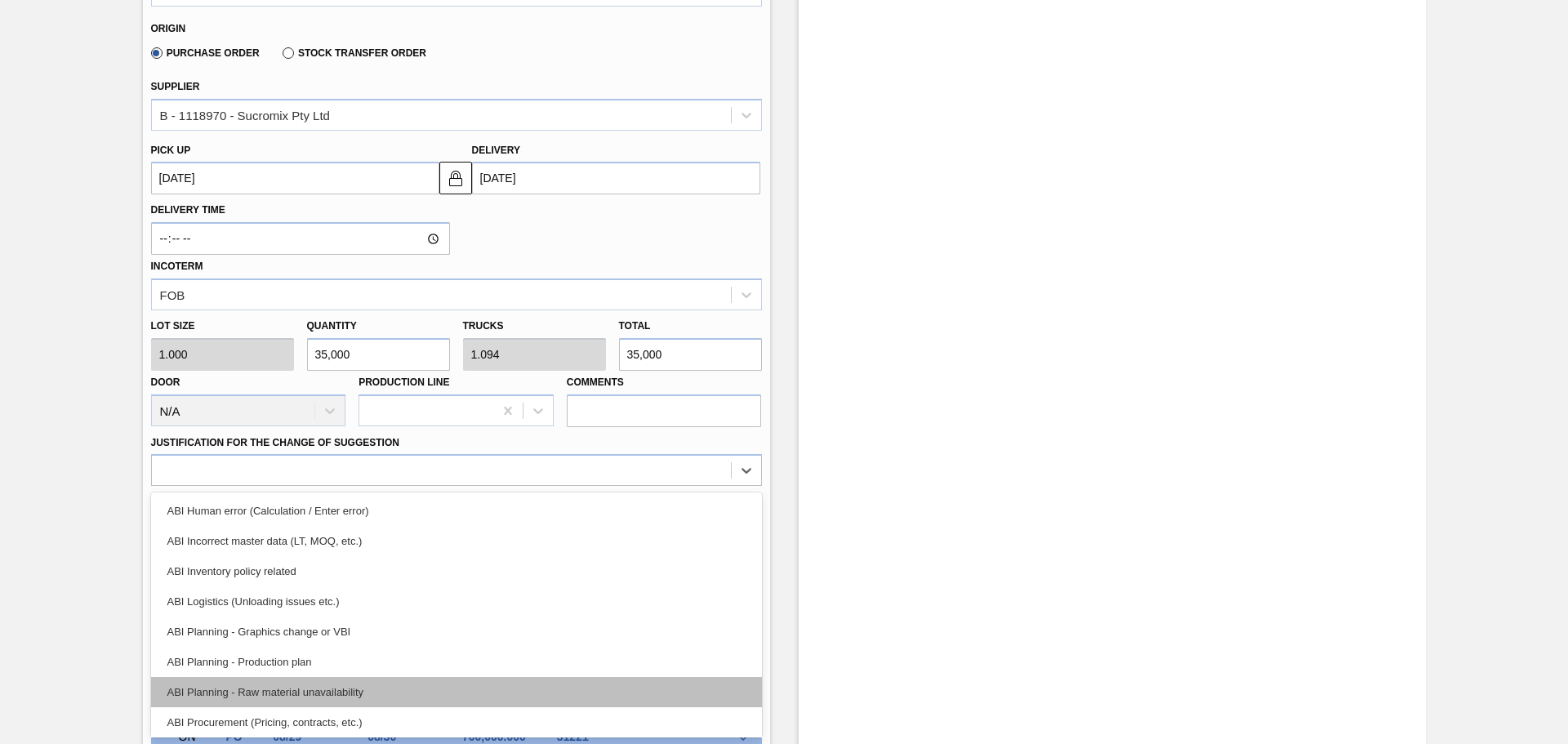
click at [352, 697] on div "ABI Planning - Raw material unavailability" at bounding box center [456, 692] width 611 height 30
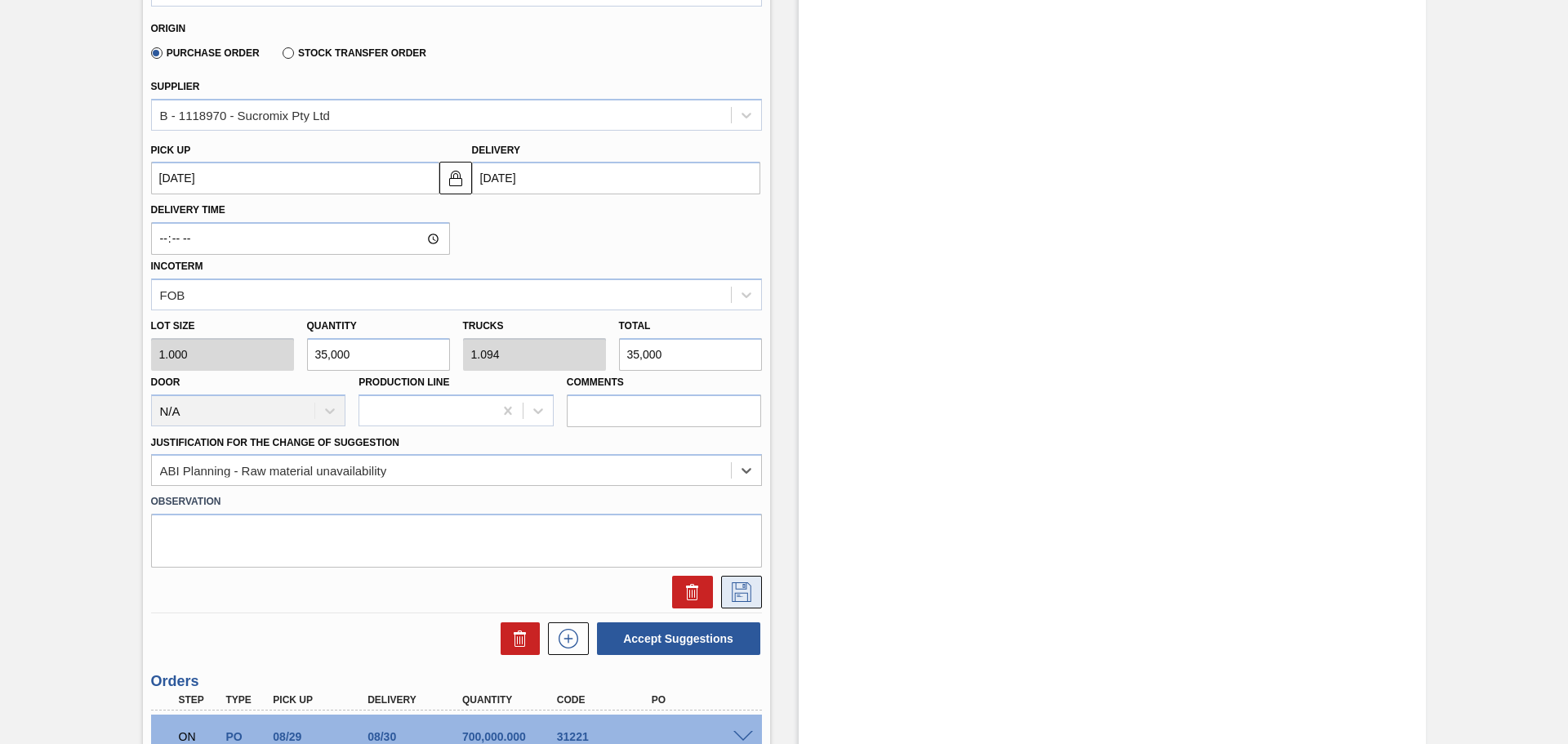
click at [734, 597] on icon at bounding box center [741, 592] width 26 height 20
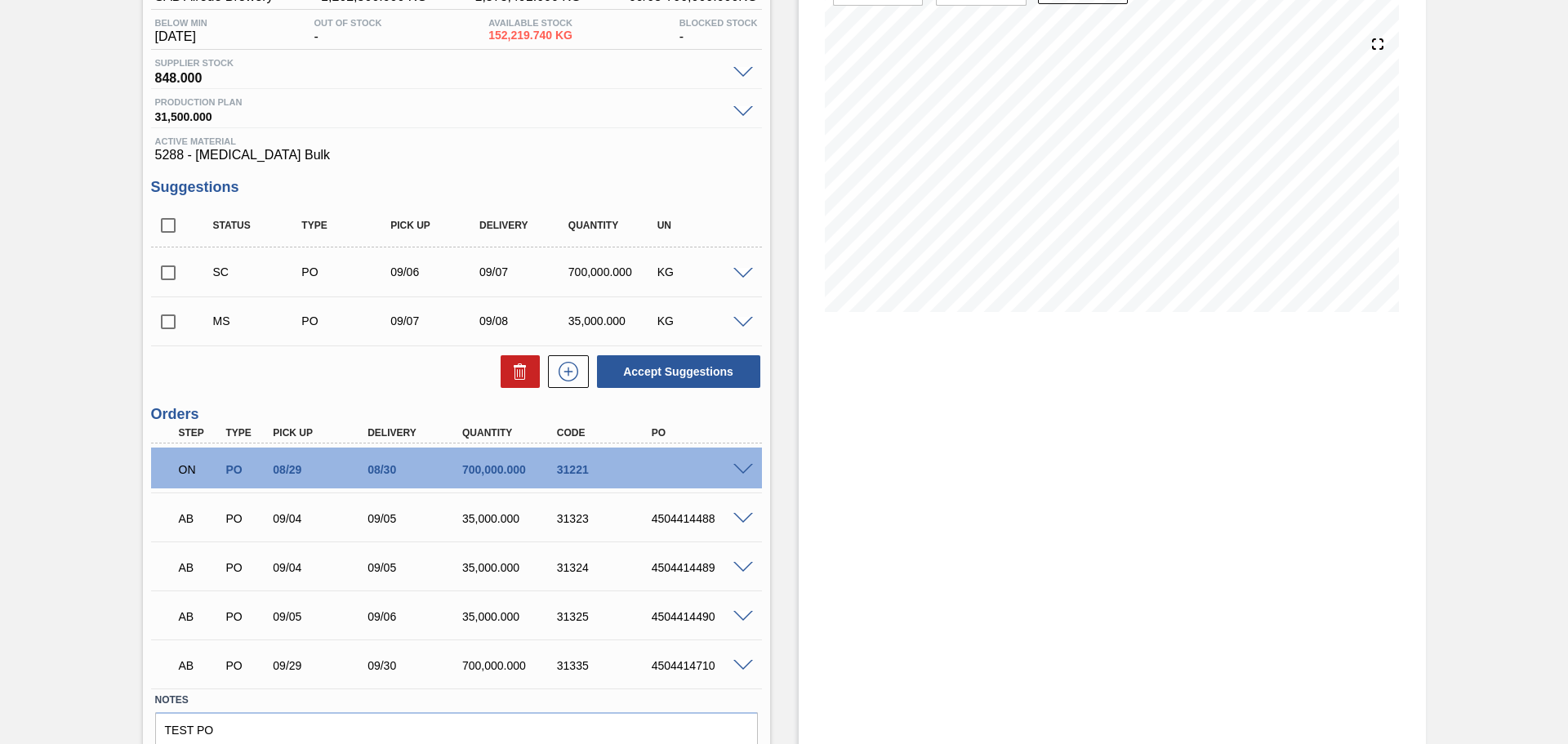
scroll to position [160, 0]
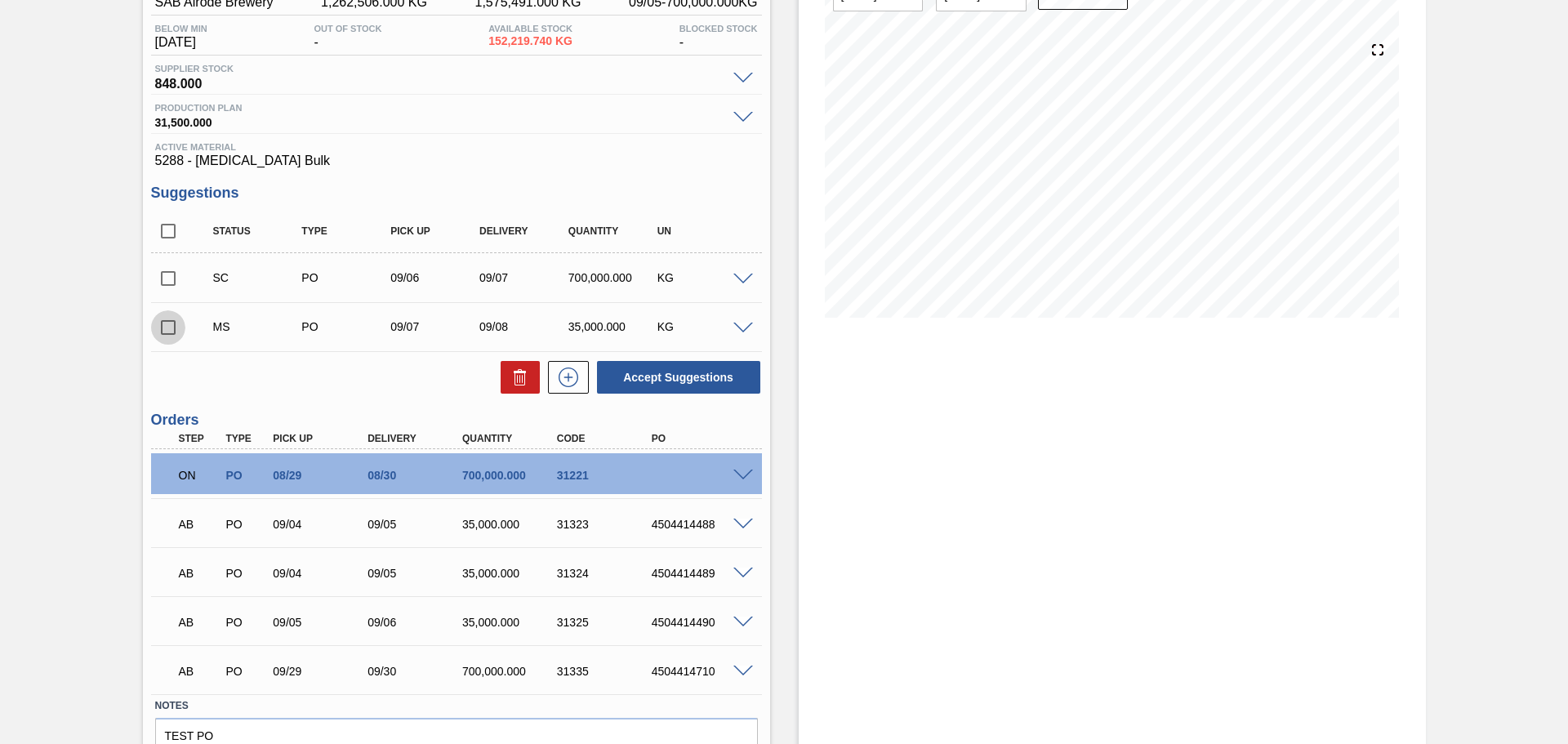
click at [166, 325] on input "checkbox" at bounding box center [168, 327] width 34 height 34
click at [664, 378] on button "Accept Suggestions" at bounding box center [678, 378] width 163 height 32
checkbox input "false"
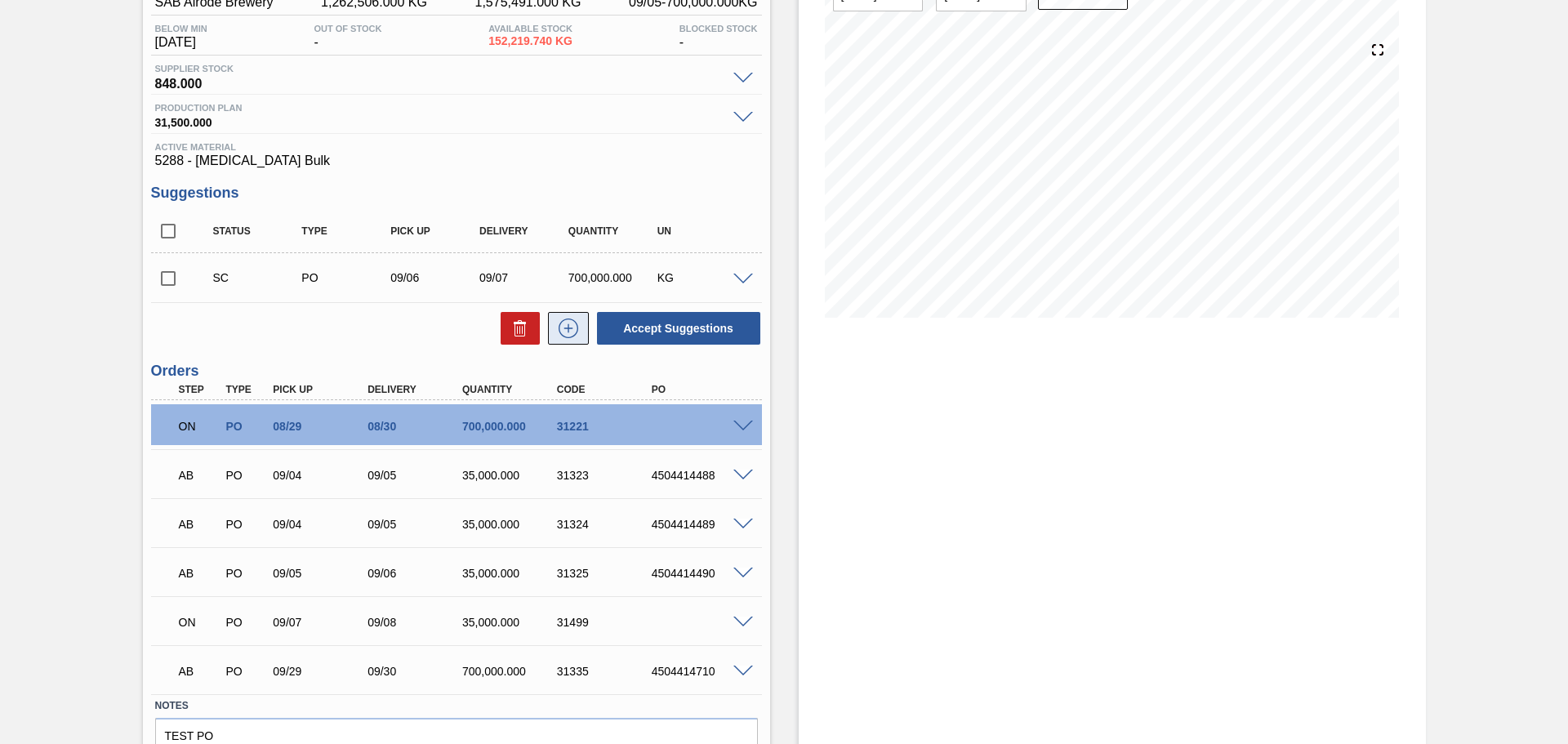
click at [571, 327] on icon at bounding box center [568, 328] width 26 height 20
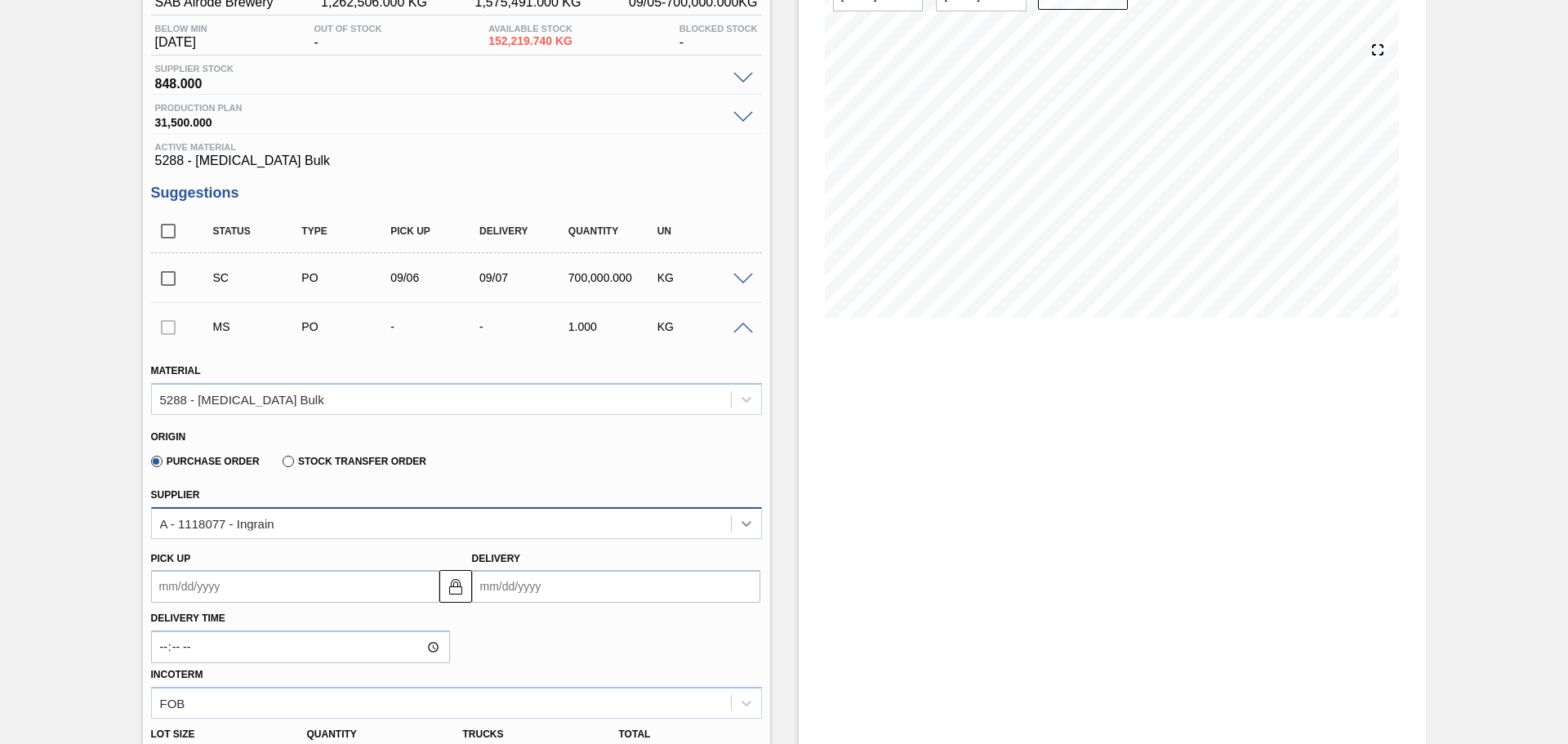
click at [748, 522] on icon at bounding box center [746, 524] width 9 height 6
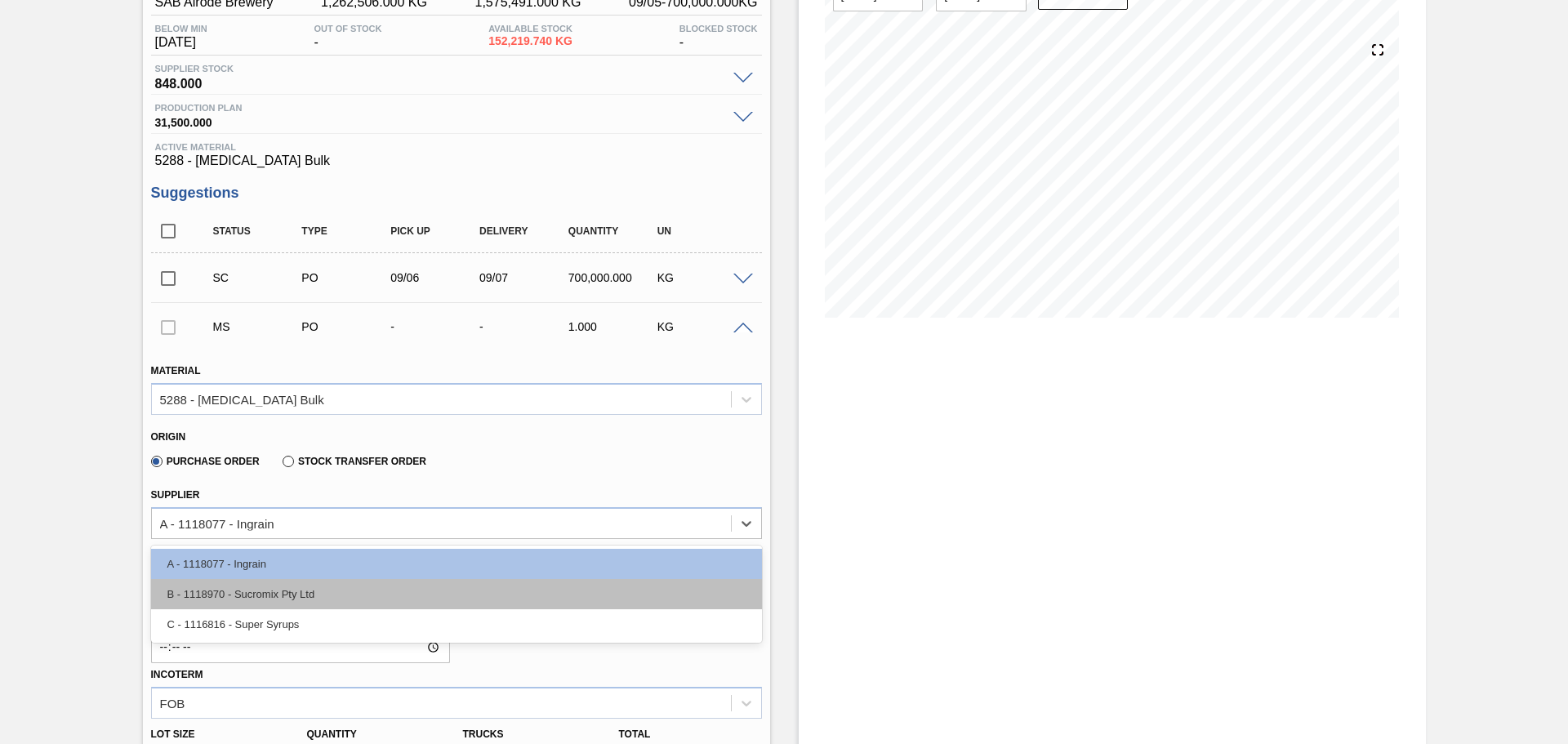
click at [652, 595] on div "B - 1118970 - Sucromix Pty Ltd" at bounding box center [456, 594] width 611 height 30
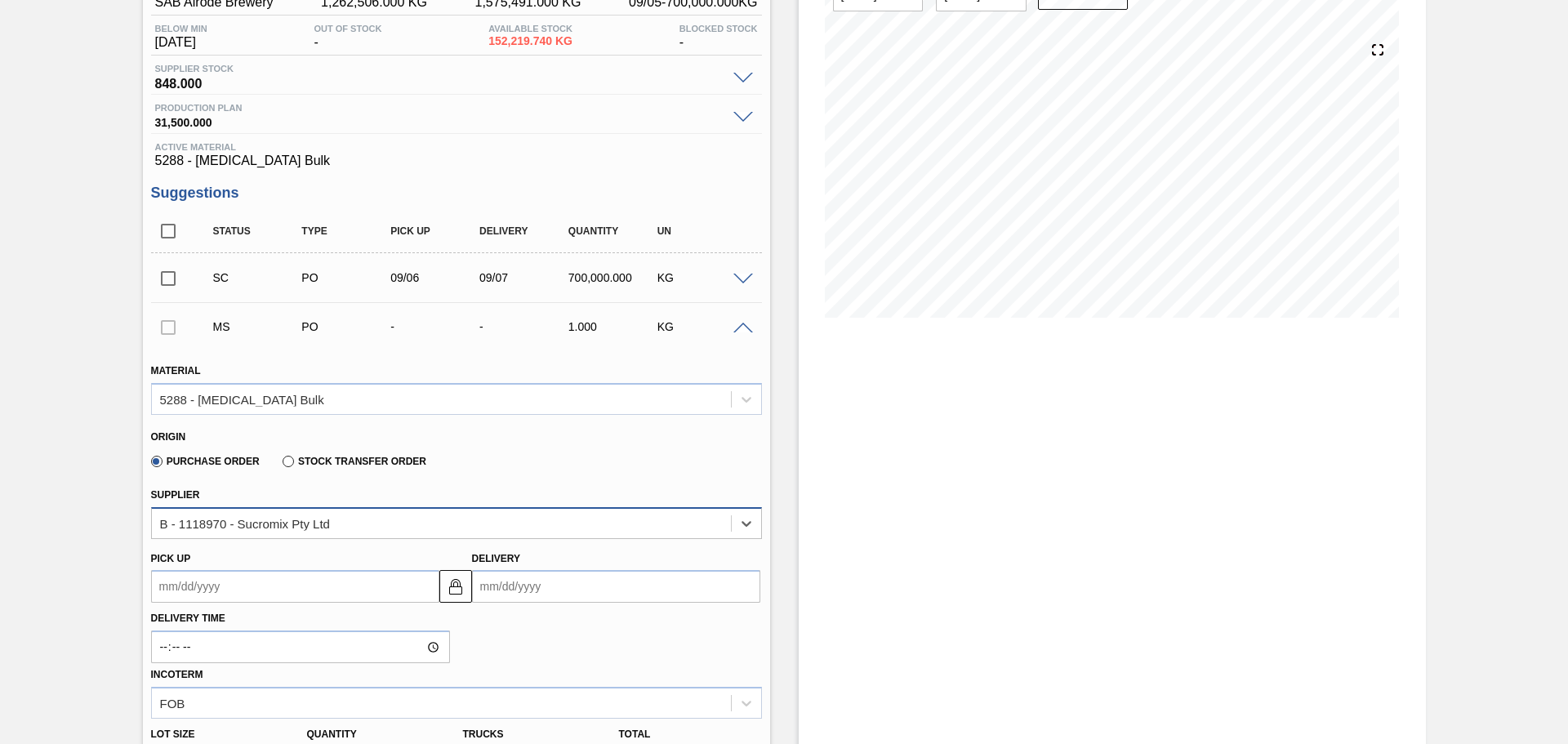
scroll to position [242, 0]
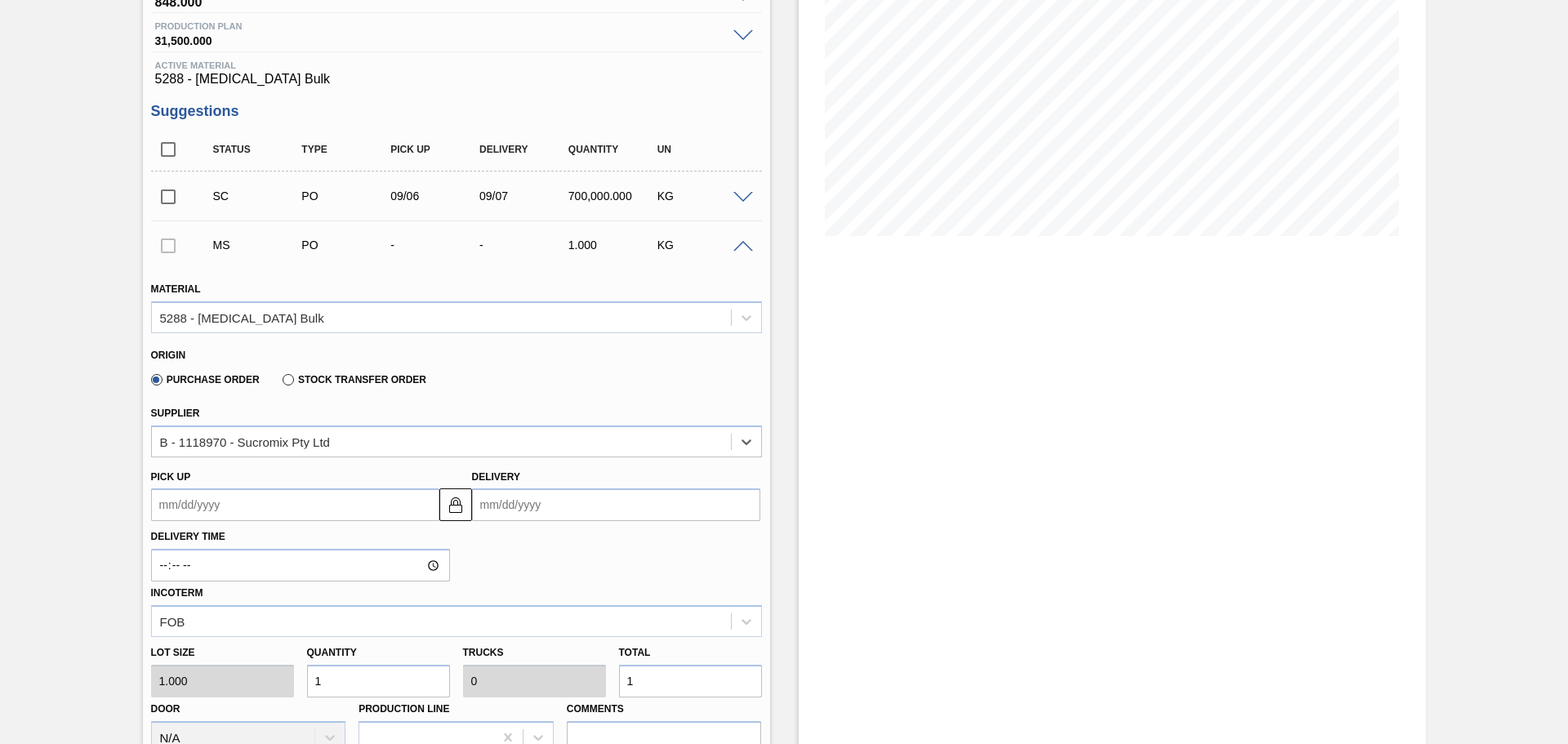
click at [535, 511] on input "Delivery" at bounding box center [617, 505] width 289 height 32
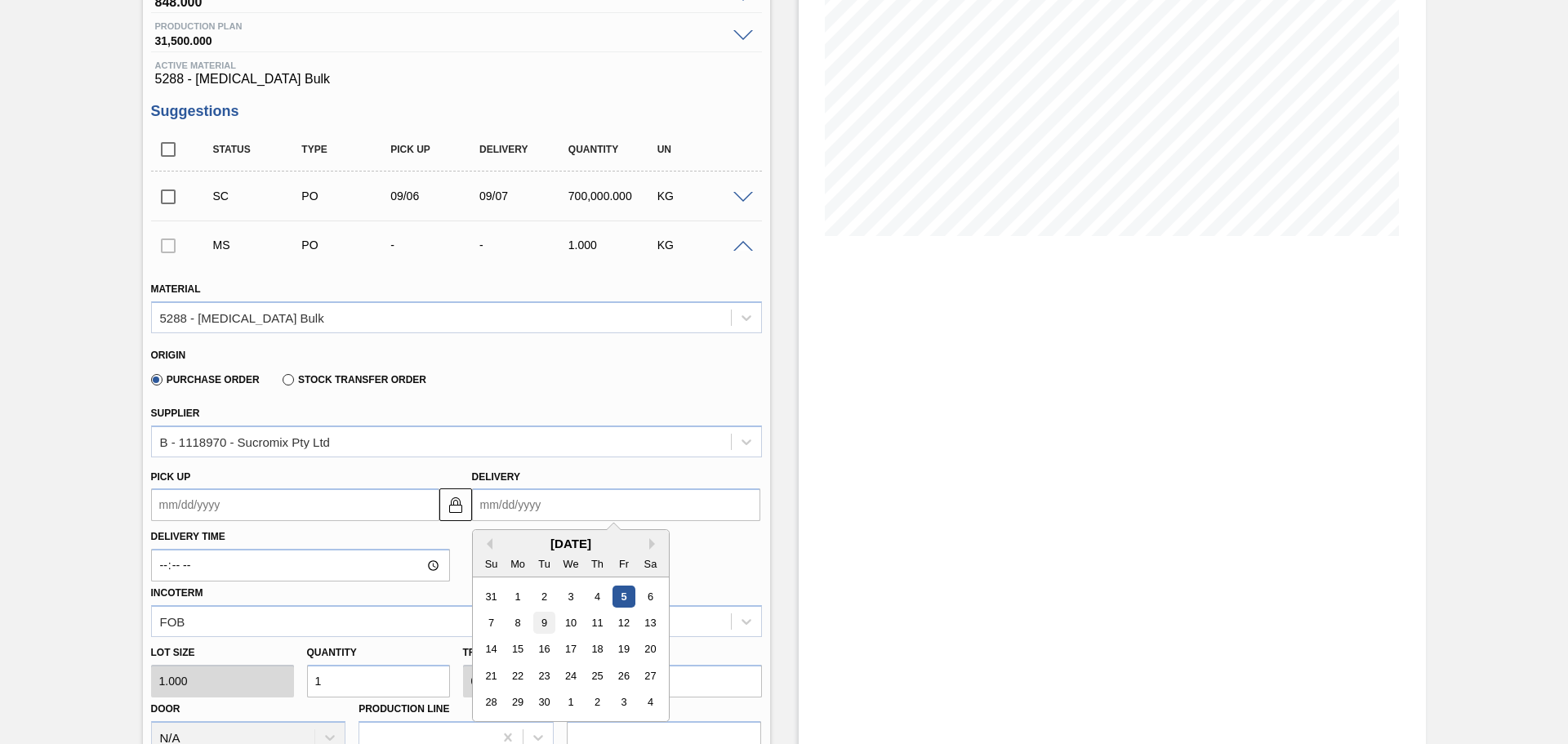
click at [541, 623] on div "9" at bounding box center [543, 623] width 22 height 22
type up3241482214 "09/08/2025"
type input "09/09/2025"
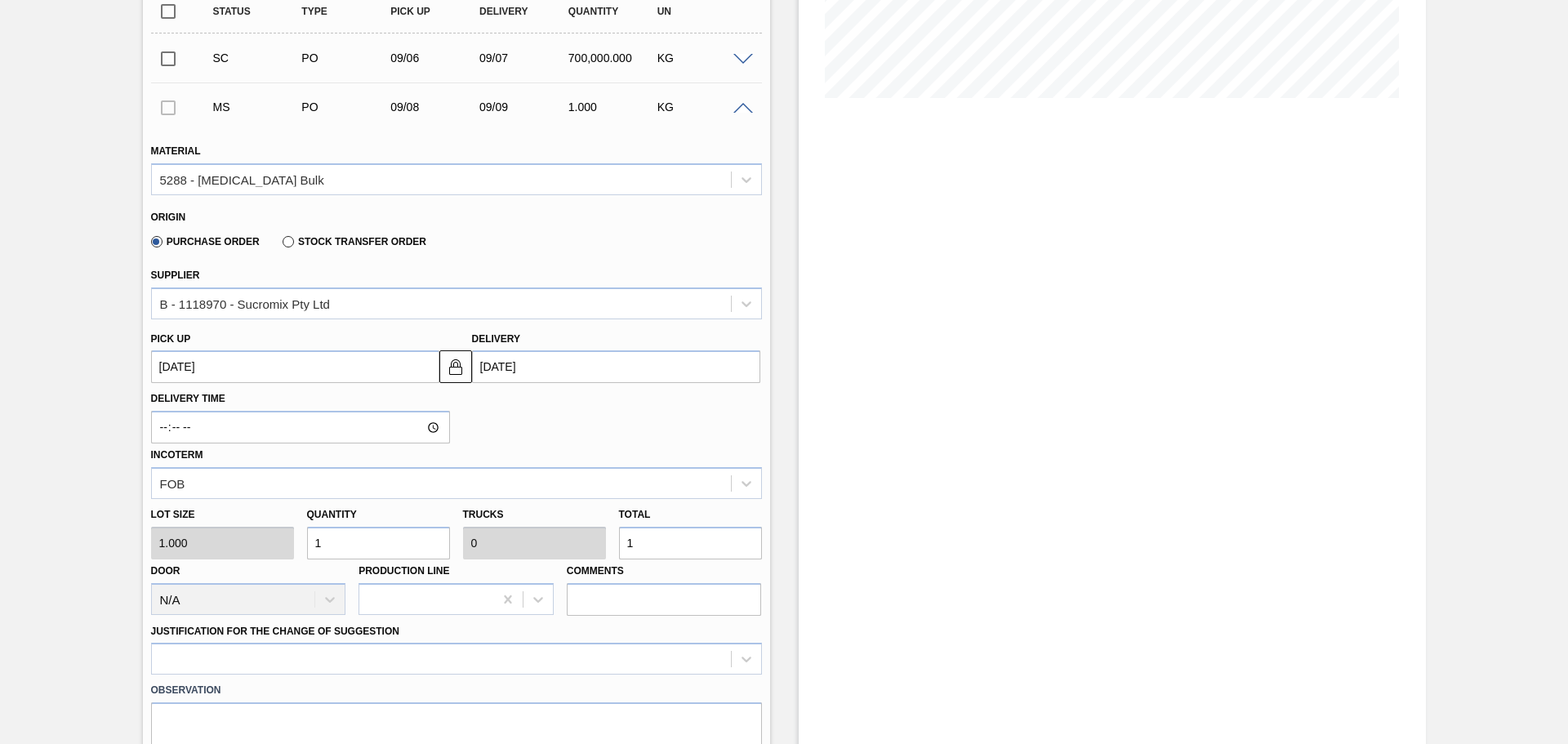
scroll to position [405, 0]
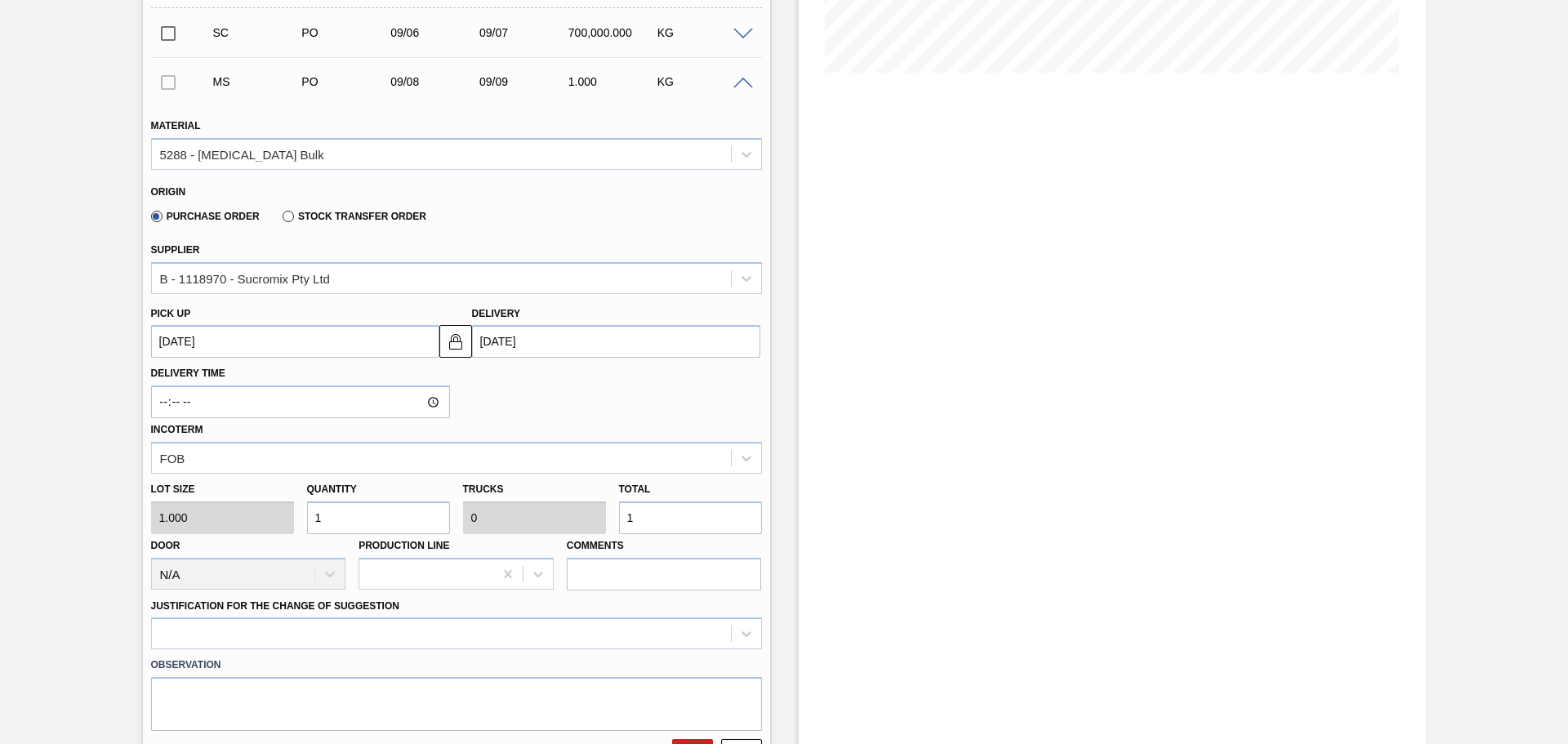
click at [683, 519] on input "1" at bounding box center [690, 518] width 143 height 32
type input "0"
type input "3"
type input "35"
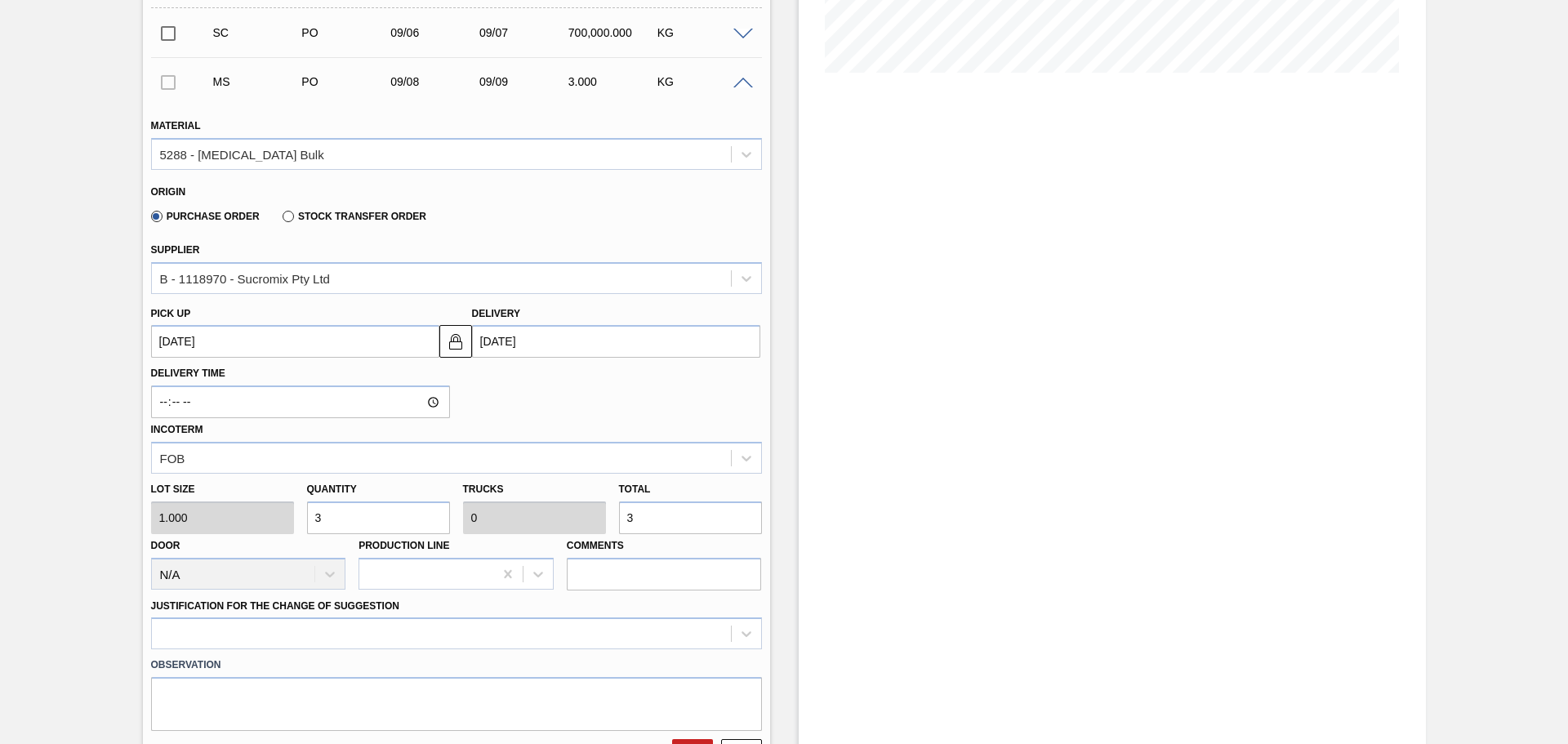
type input "0.001"
type input "35"
type input "350"
type input "0.011"
type input "350"
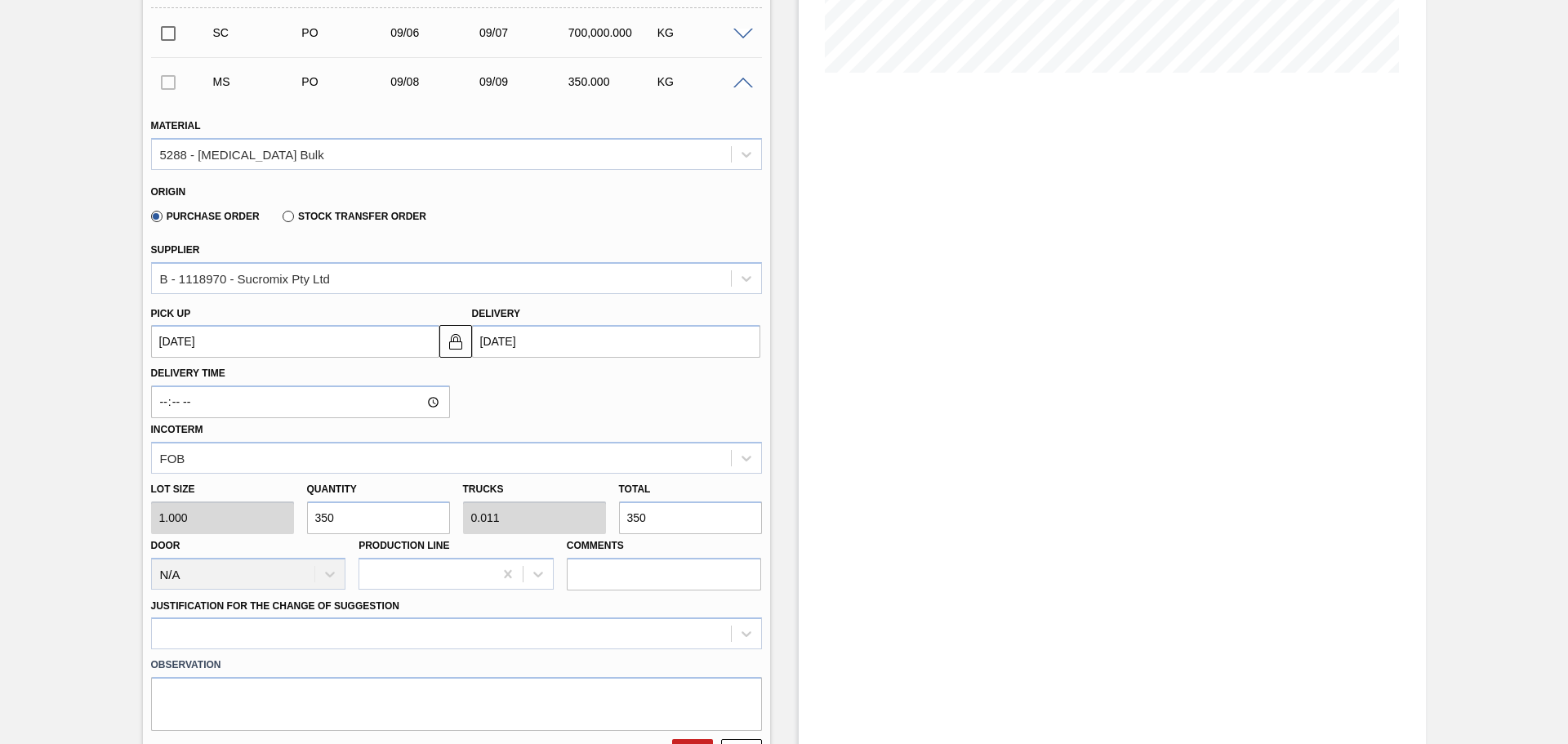
type input "3,500"
type input "0.109"
type input "3,500"
type input "35,000"
type input "1.094"
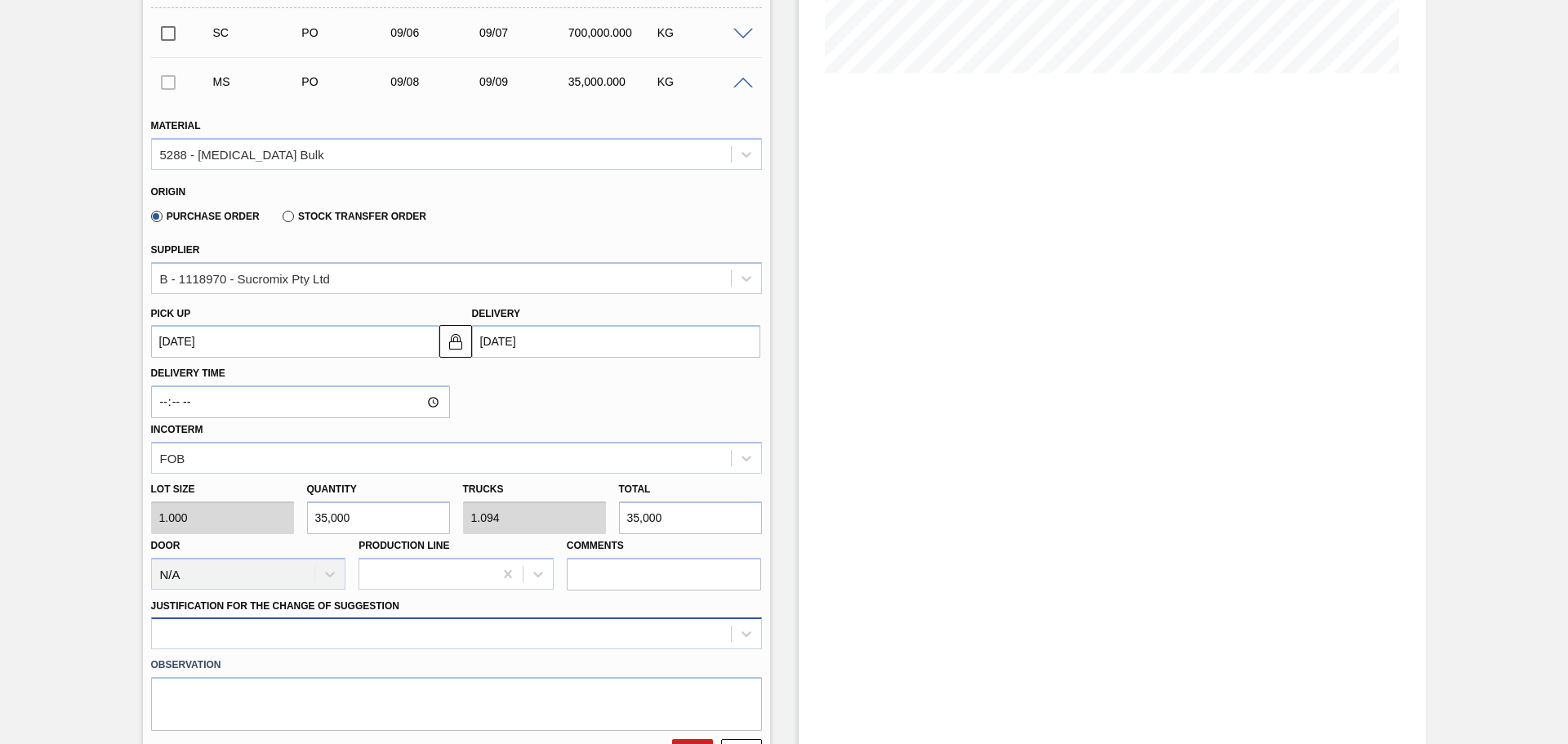
type input "35,000"
click at [604, 635] on div at bounding box center [456, 633] width 611 height 32
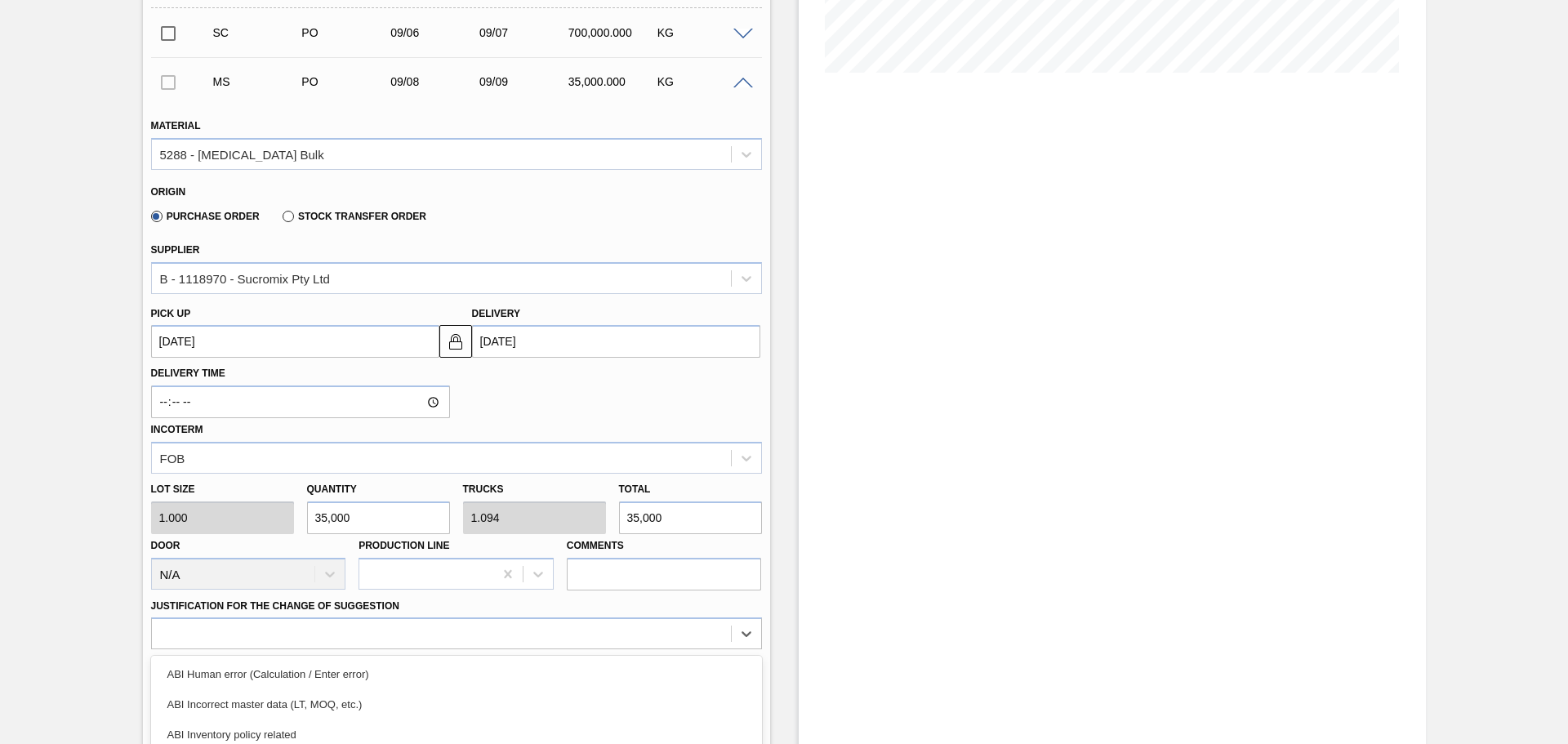
scroll to position [569, 0]
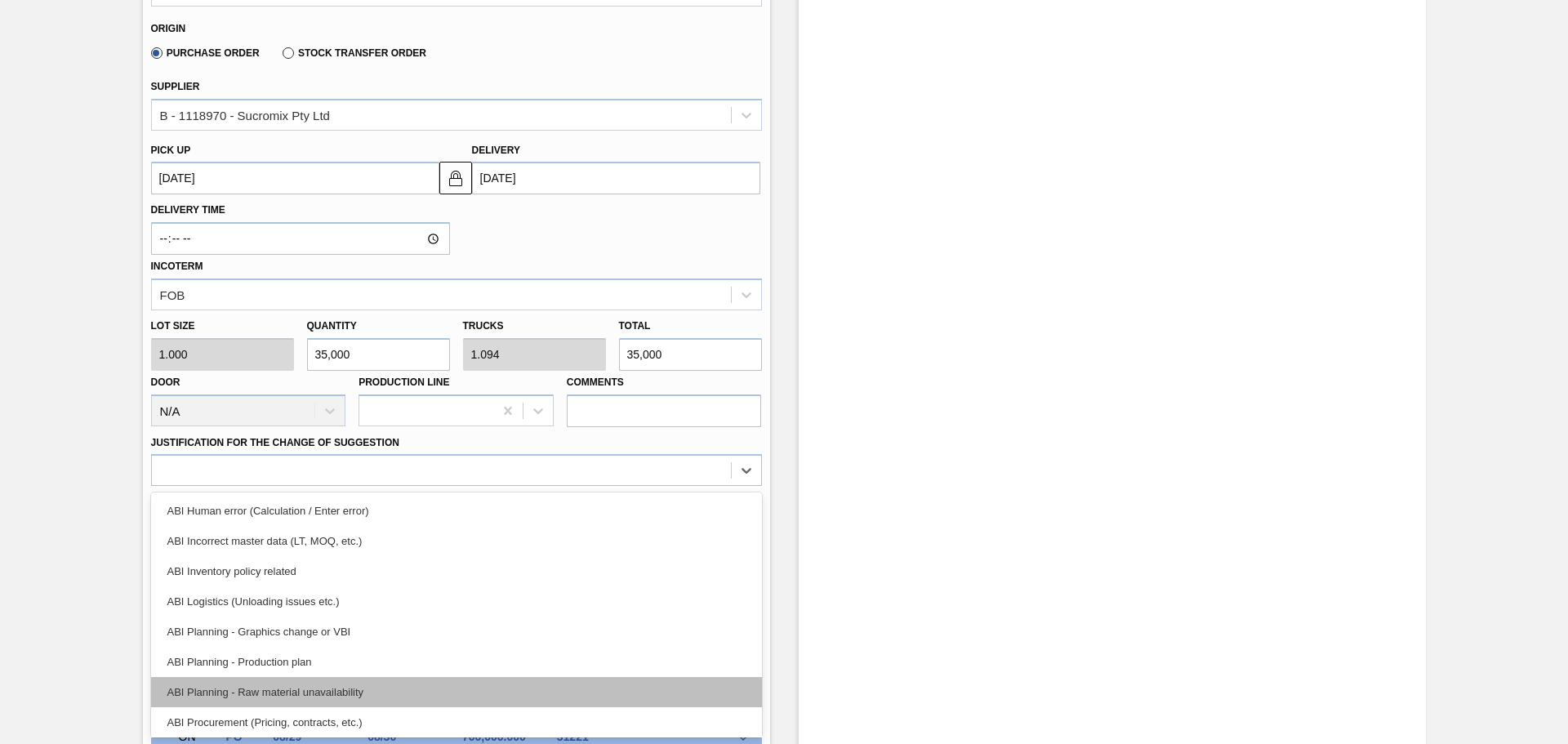
click at [380, 696] on div "ABI Planning - Raw material unavailability" at bounding box center [456, 692] width 611 height 30
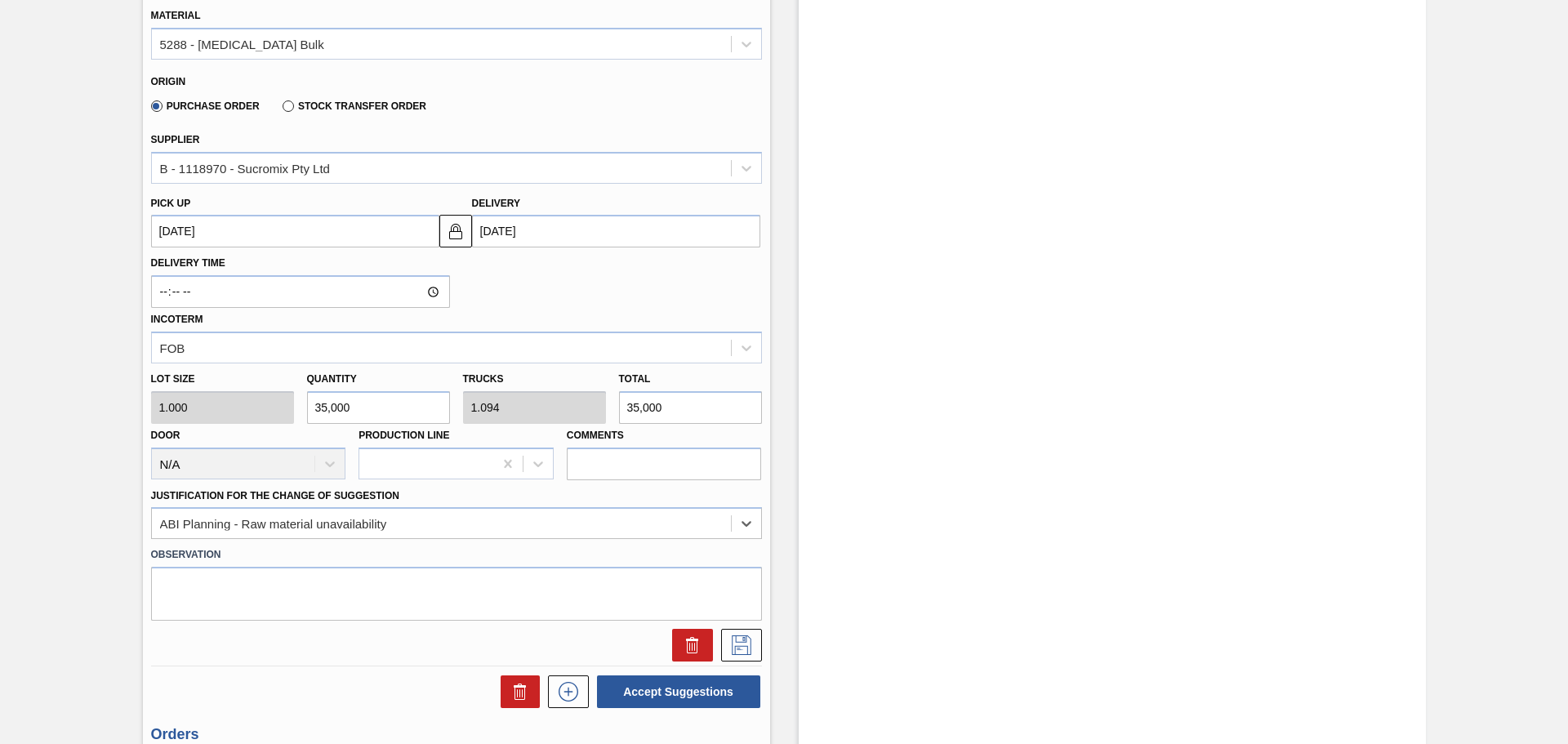
scroll to position [487, 0]
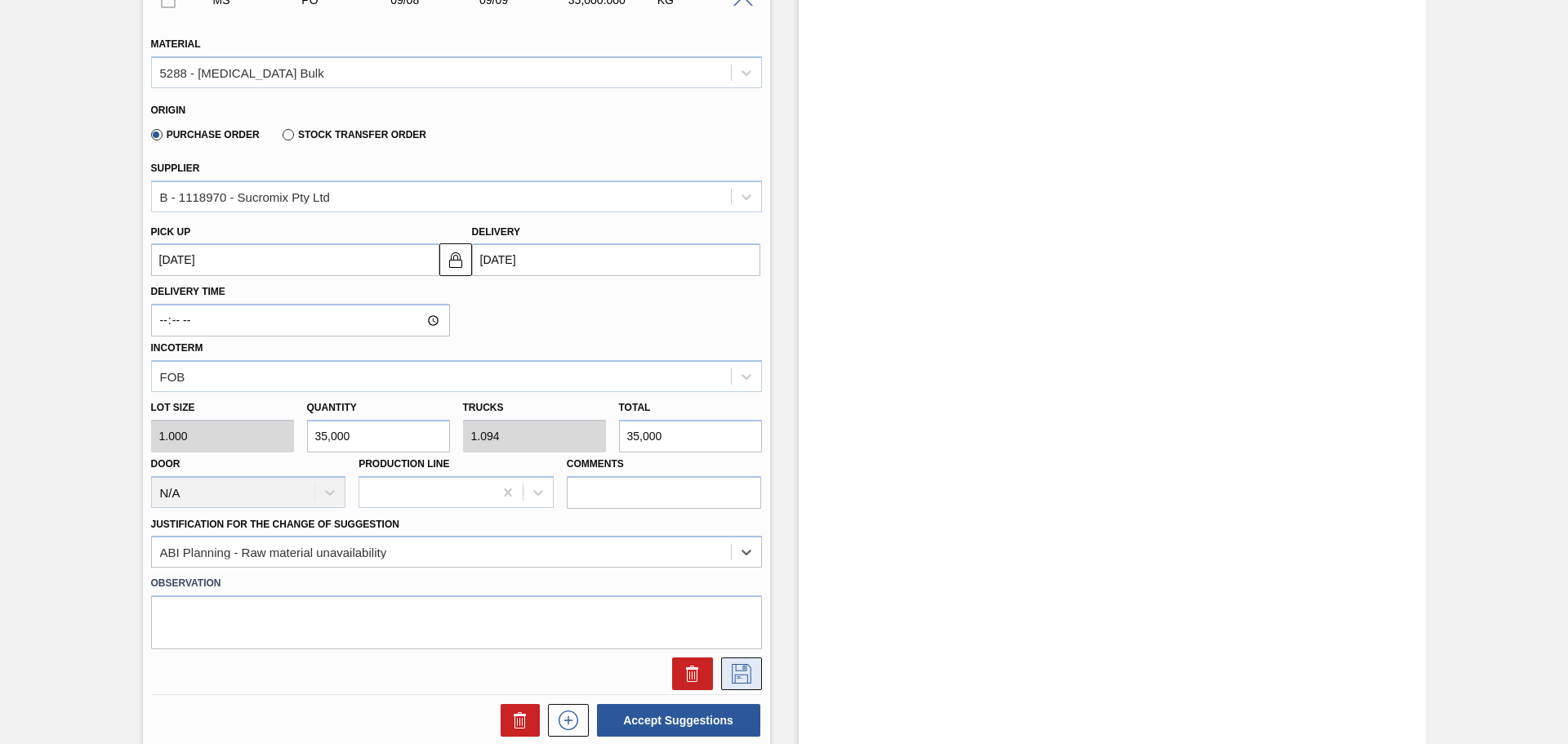
click at [741, 673] on icon at bounding box center [741, 673] width 26 height 20
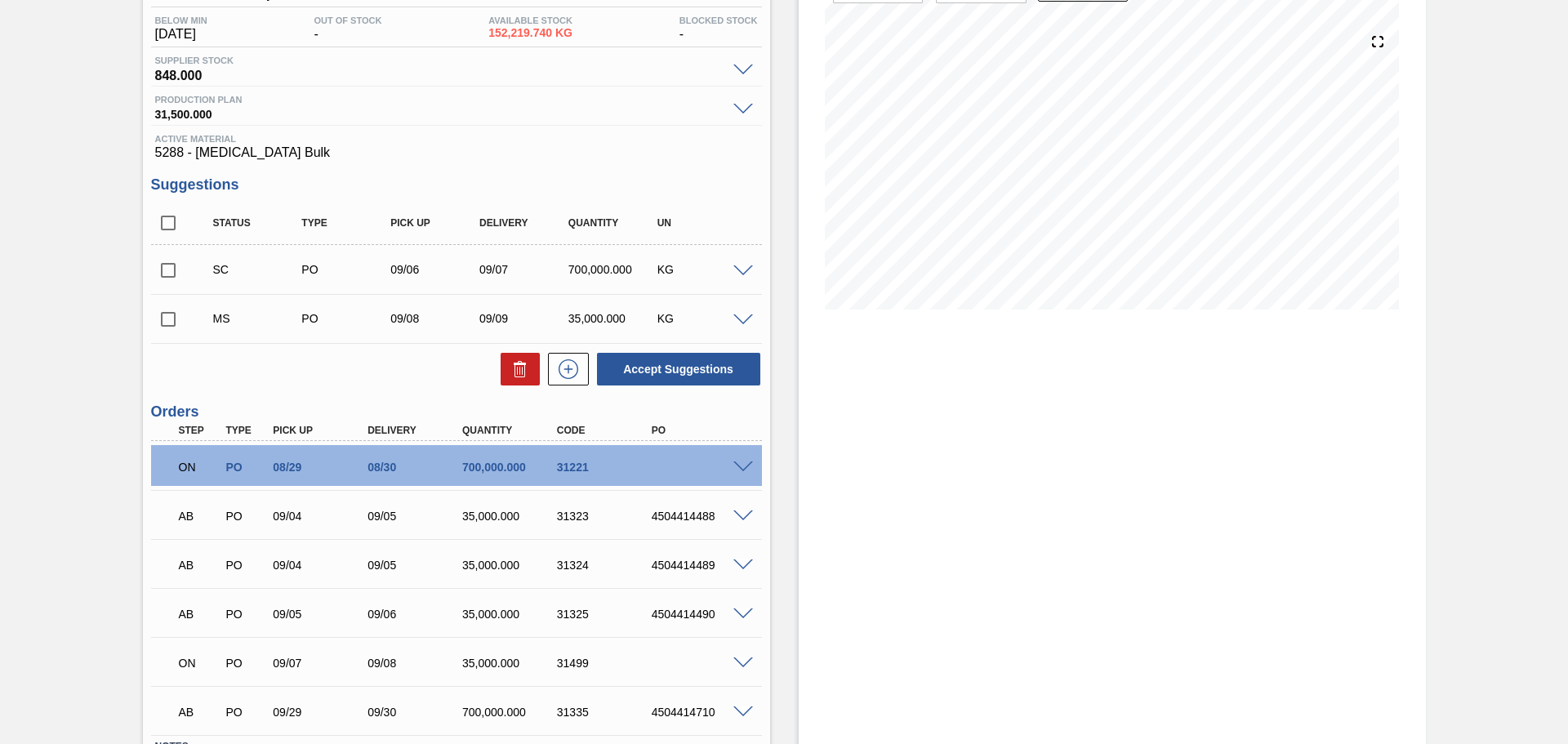
scroll to position [160, 0]
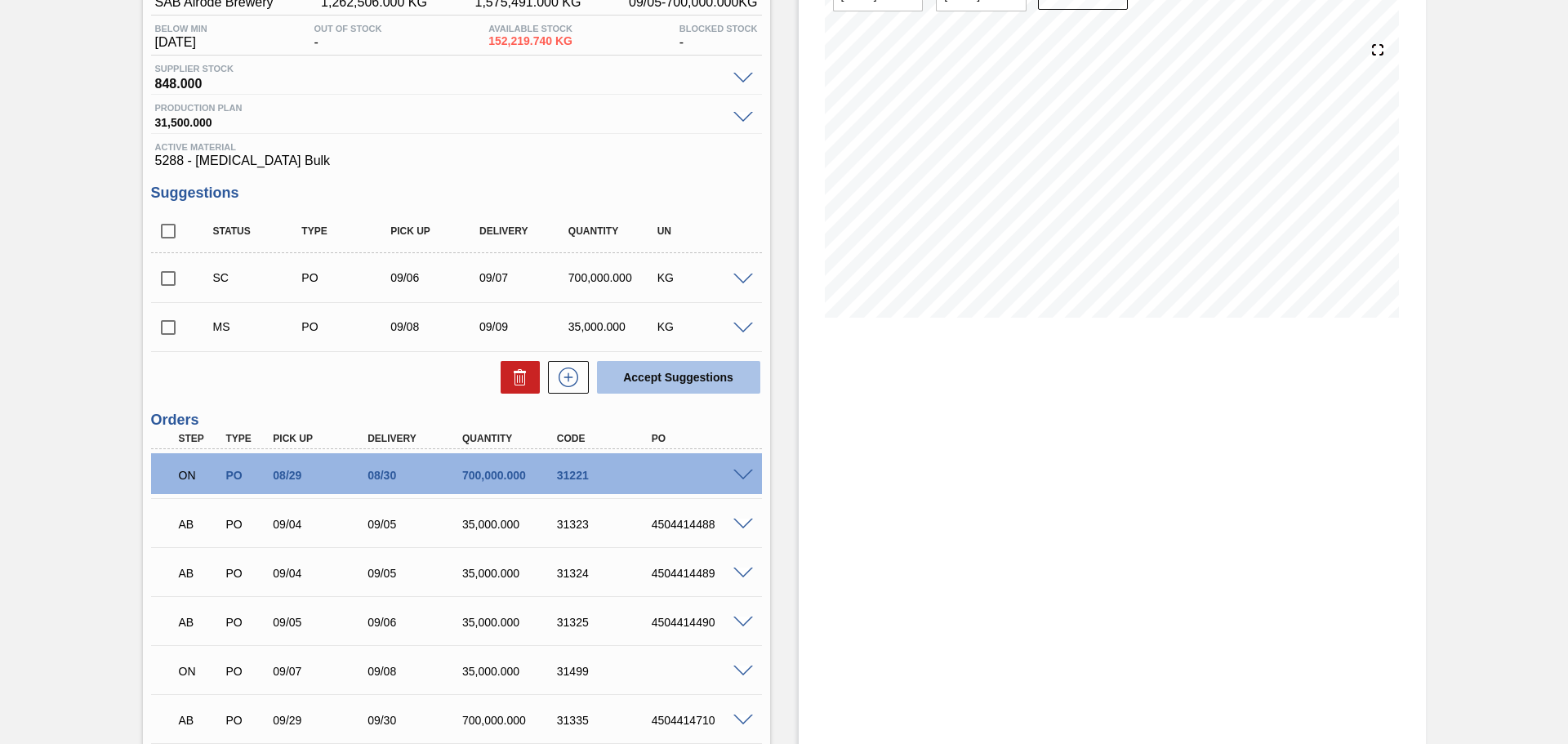
click at [705, 384] on button "Accept Suggestions" at bounding box center [678, 378] width 163 height 32
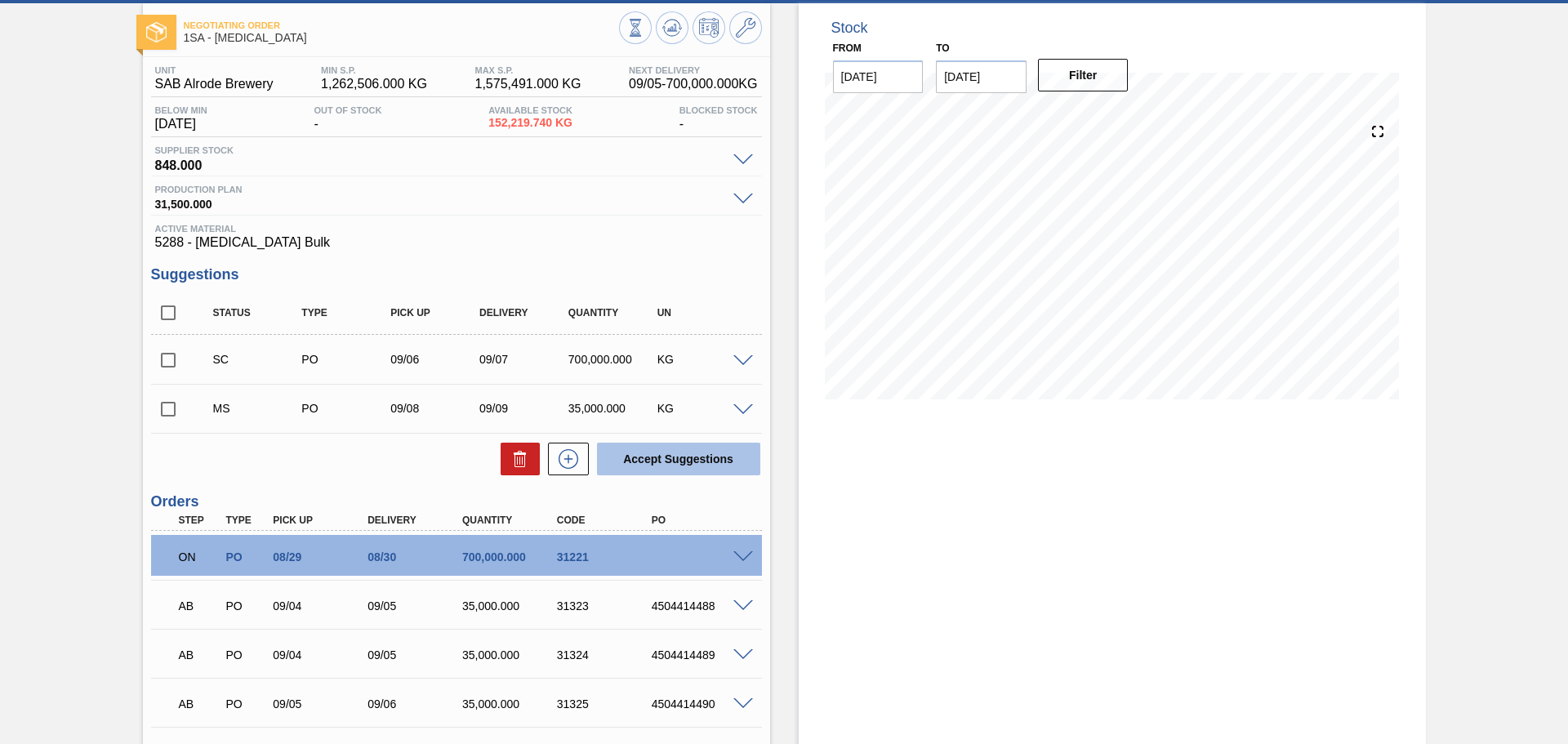
click at [678, 458] on button "Accept Suggestions" at bounding box center [678, 459] width 163 height 32
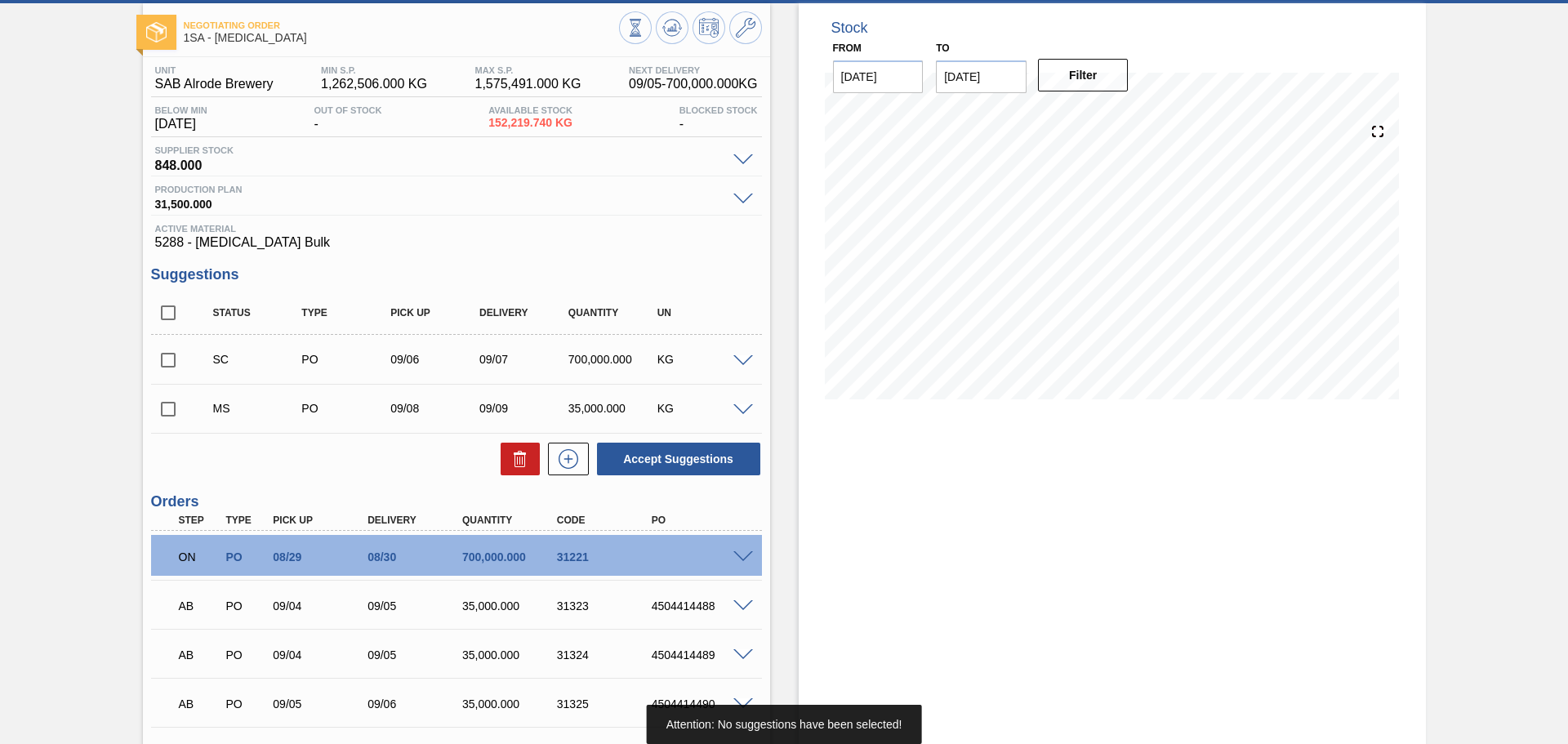
click at [166, 408] on input "checkbox" at bounding box center [168, 409] width 34 height 34
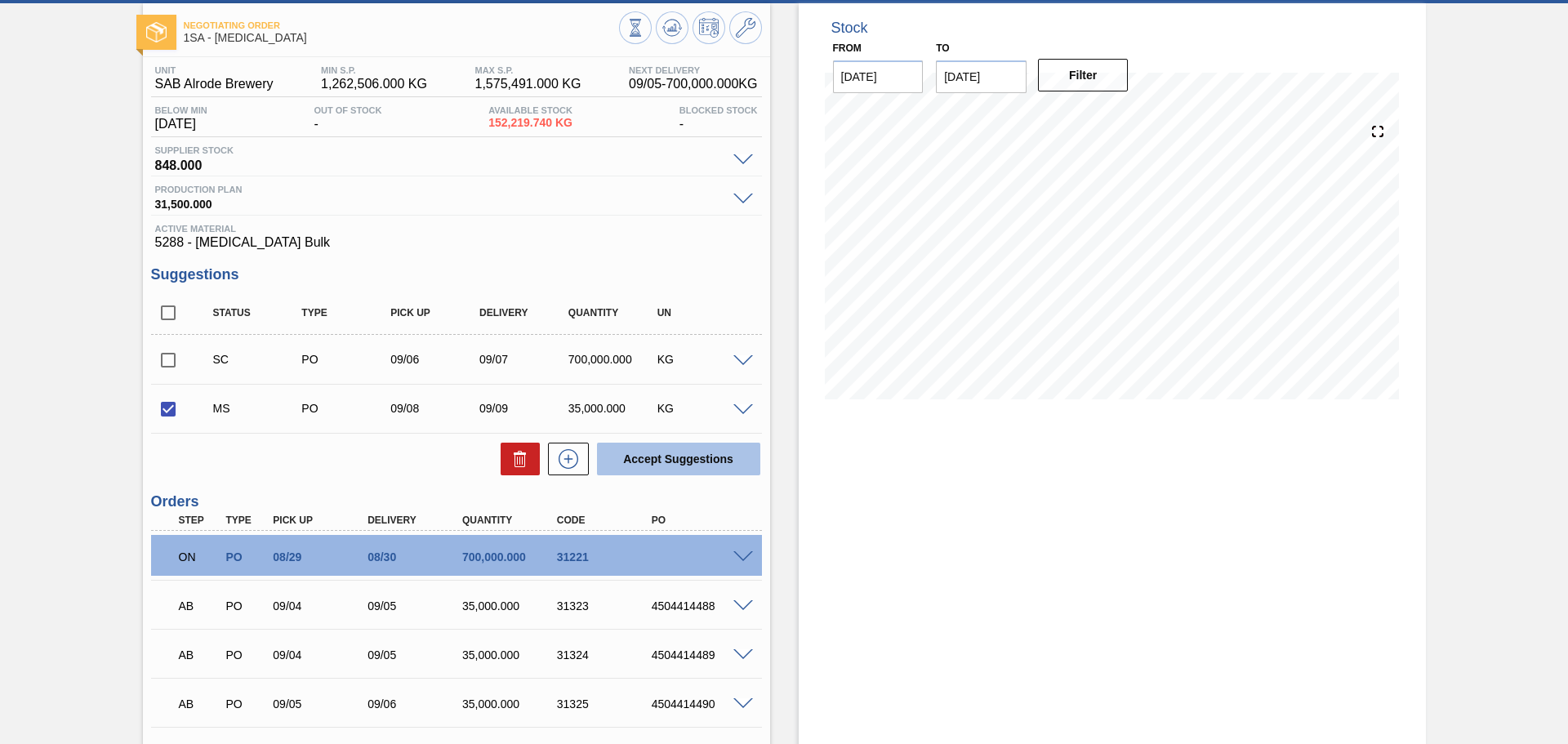
click at [676, 457] on button "Accept Suggestions" at bounding box center [678, 459] width 163 height 32
checkbox input "false"
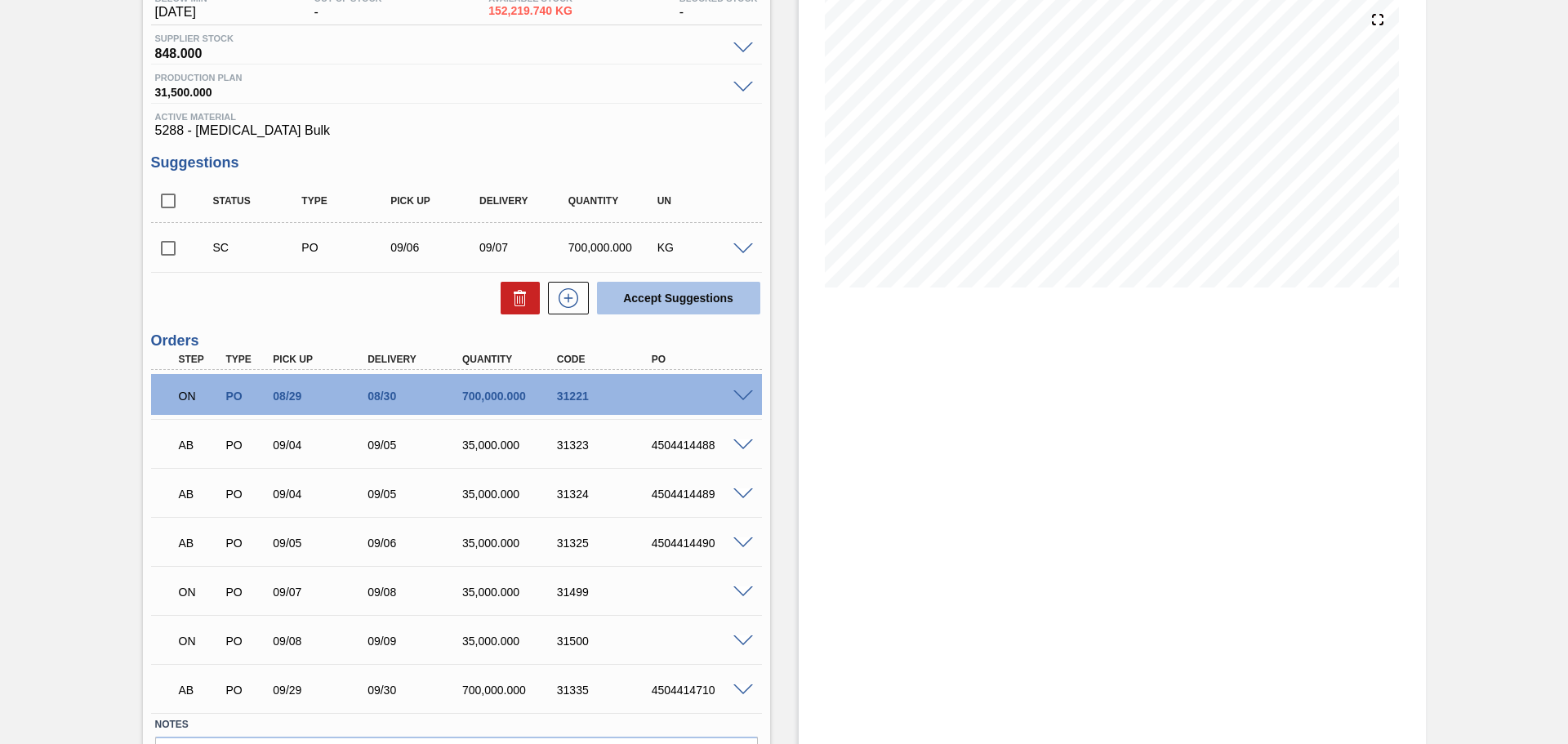
scroll to position [242, 0]
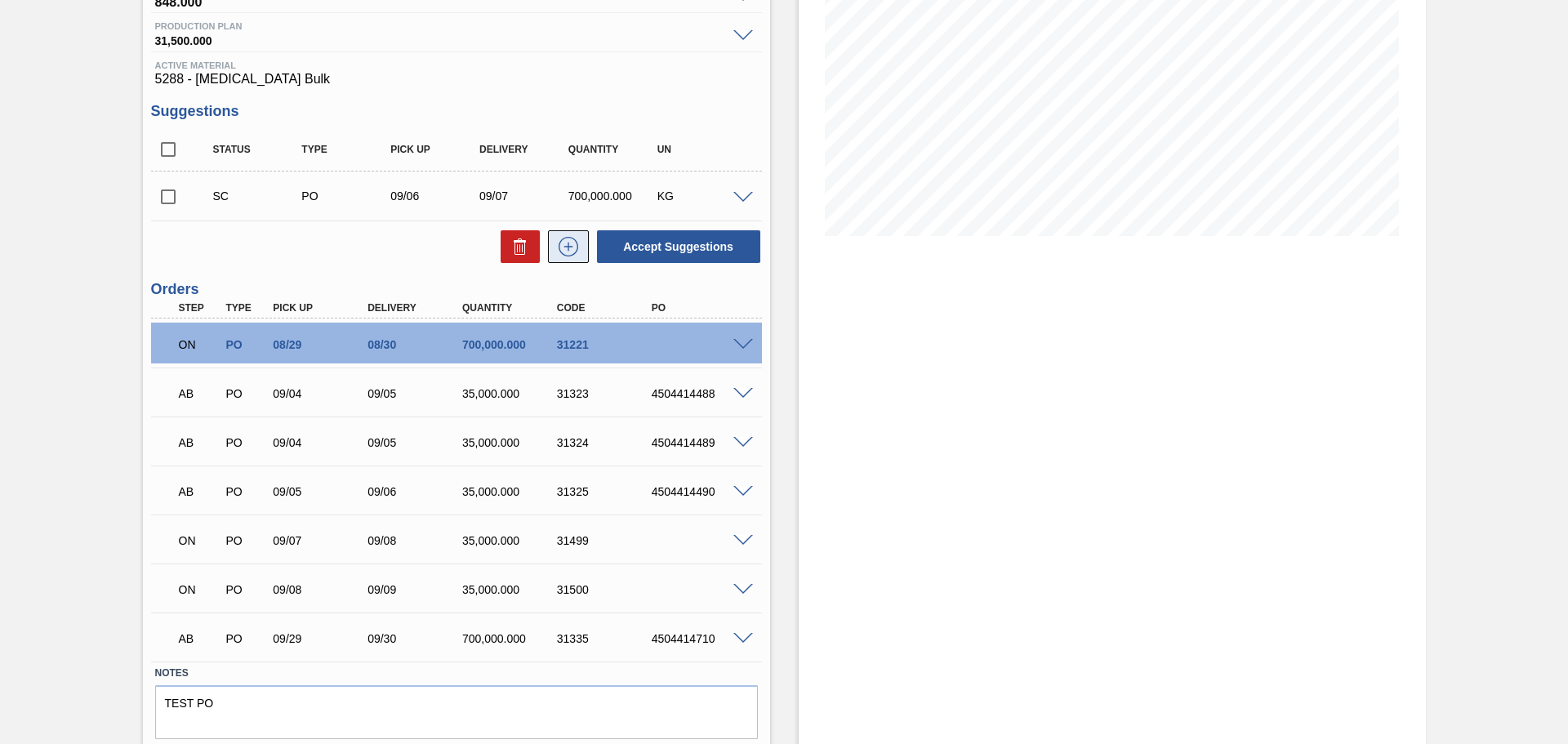
click at [569, 243] on icon at bounding box center [568, 246] width 26 height 20
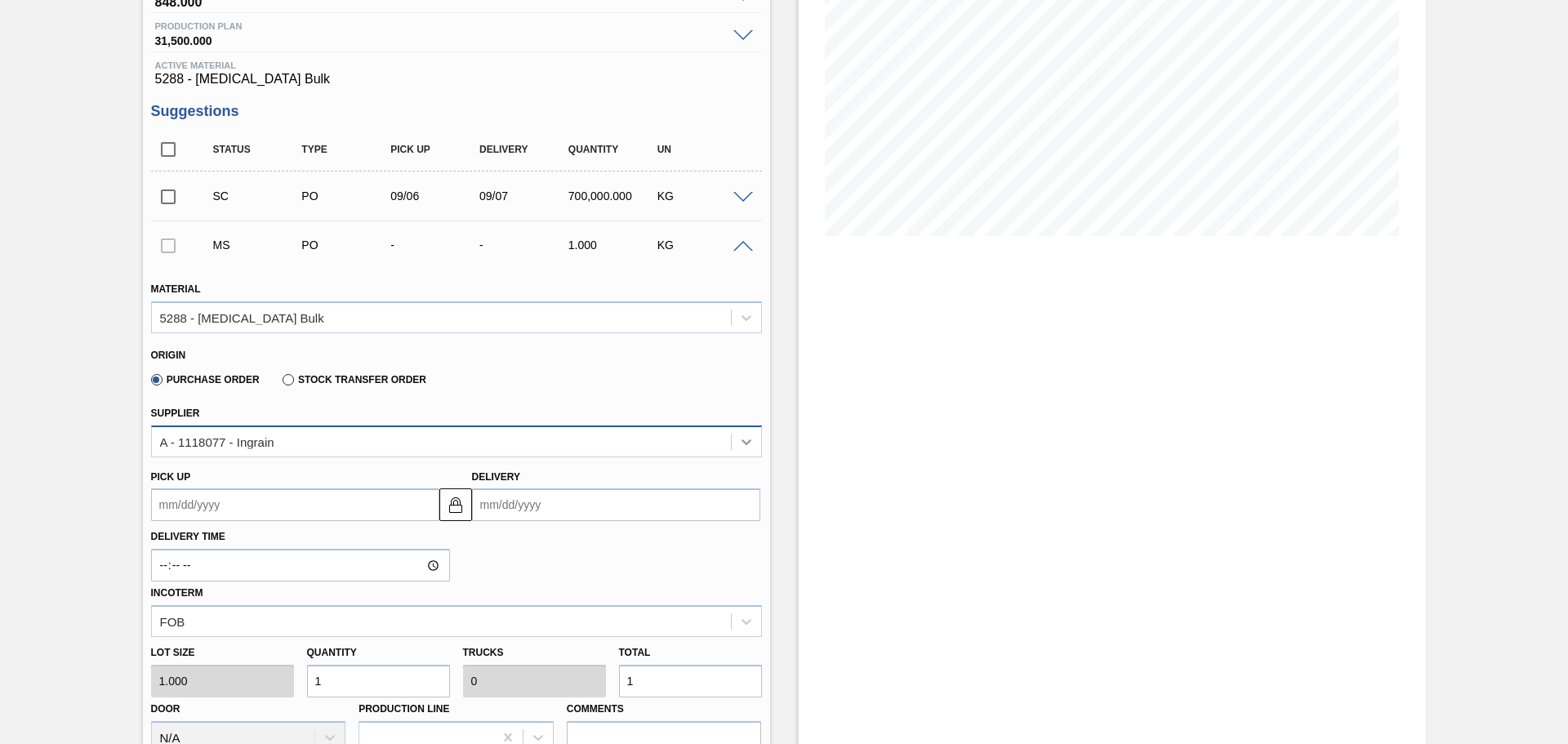
click at [752, 443] on icon at bounding box center [746, 442] width 16 height 16
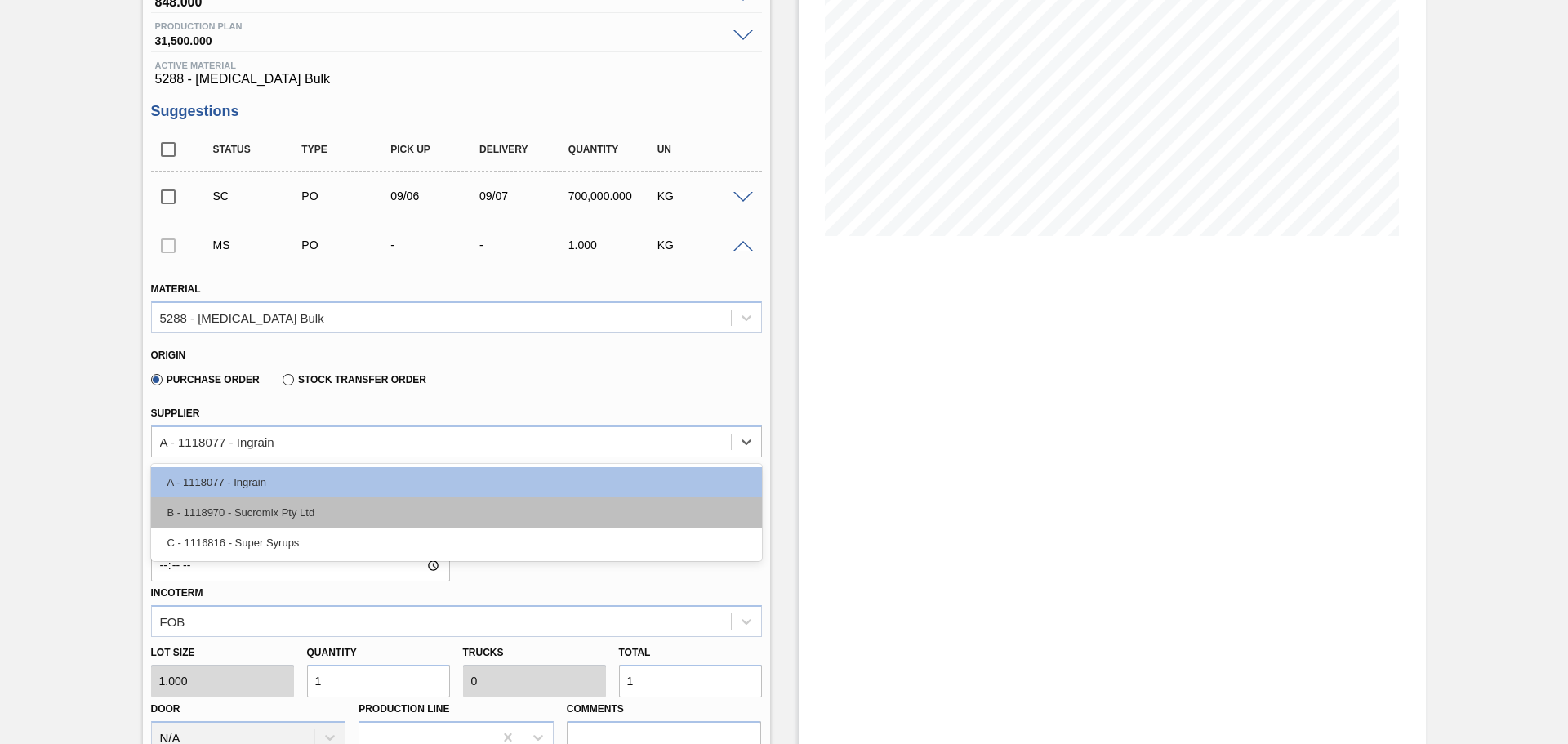
click at [579, 504] on div "B - 1118970 - Sucromix Pty Ltd" at bounding box center [456, 512] width 611 height 30
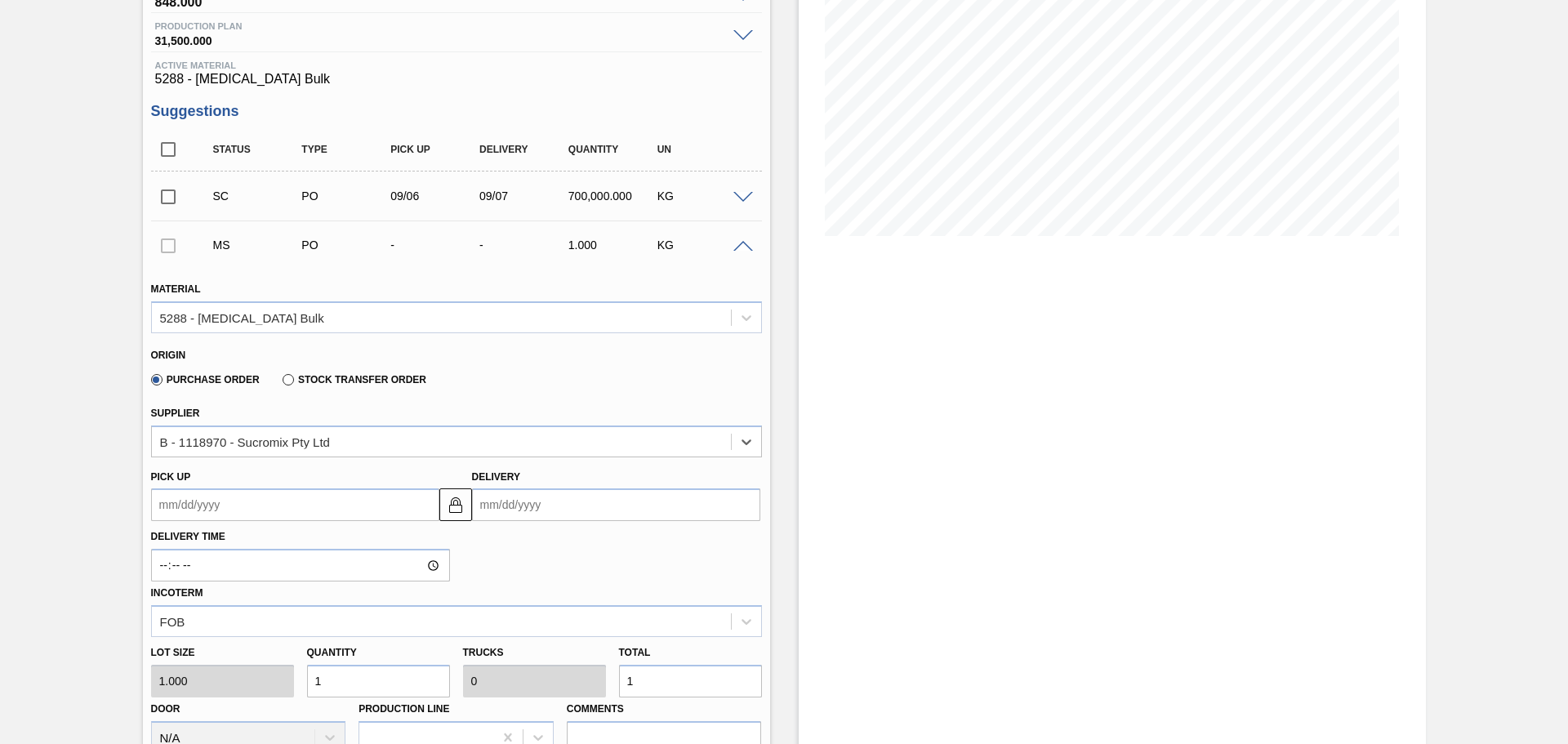
click at [577, 505] on input "Delivery" at bounding box center [617, 505] width 289 height 32
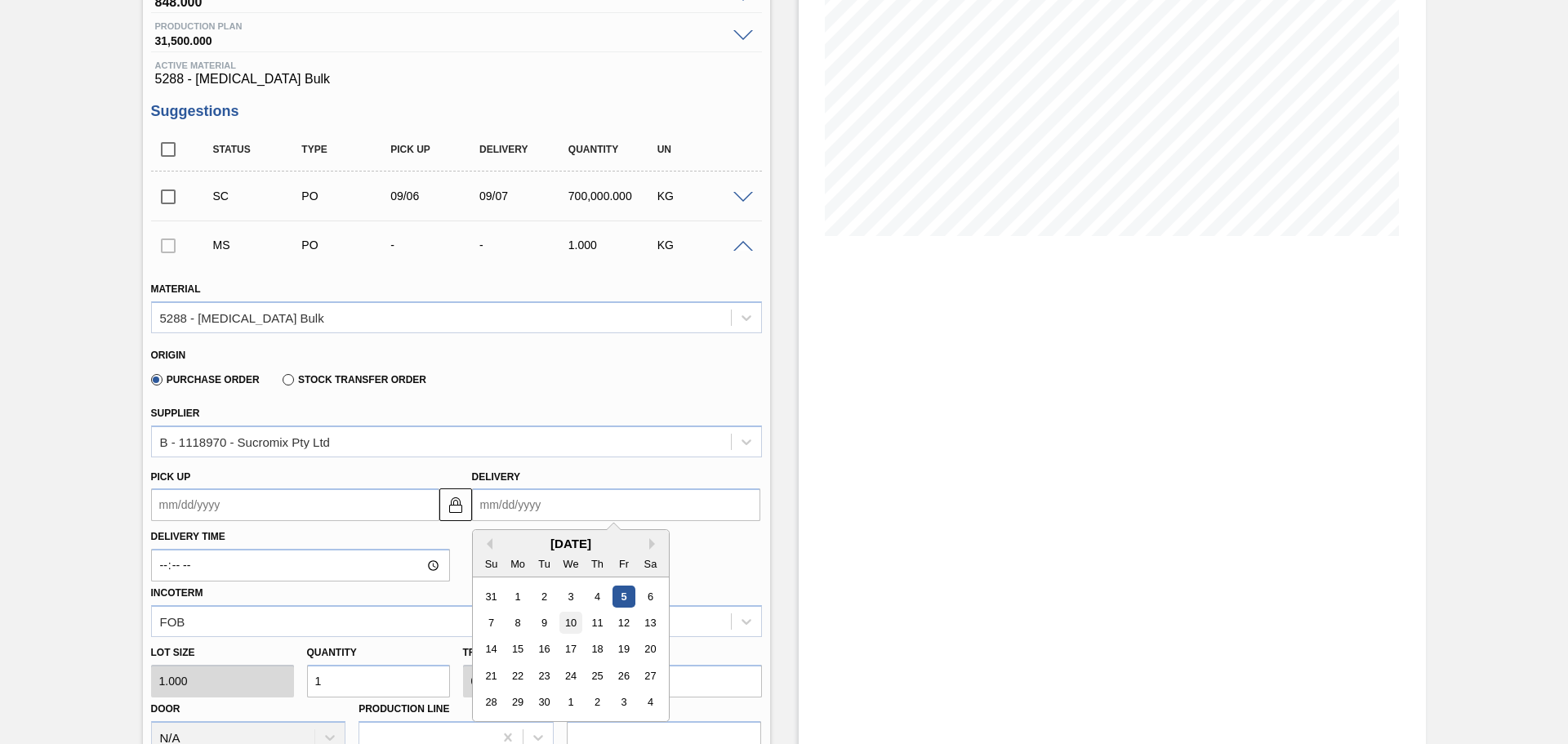
click at [571, 624] on div "10" at bounding box center [570, 623] width 22 height 22
type up3241482215 "09/09/2025"
type input "09/10/2025"
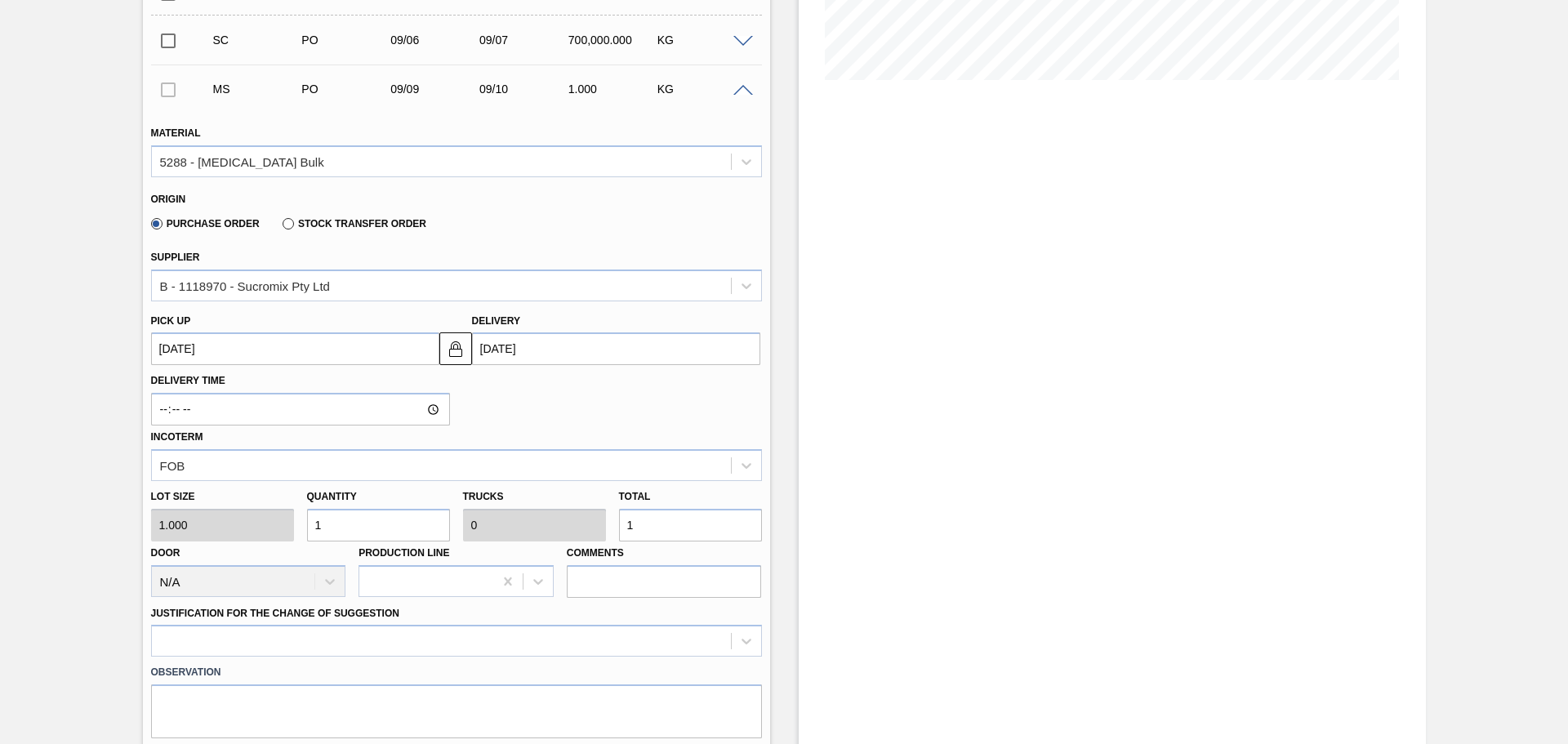
scroll to position [405, 0]
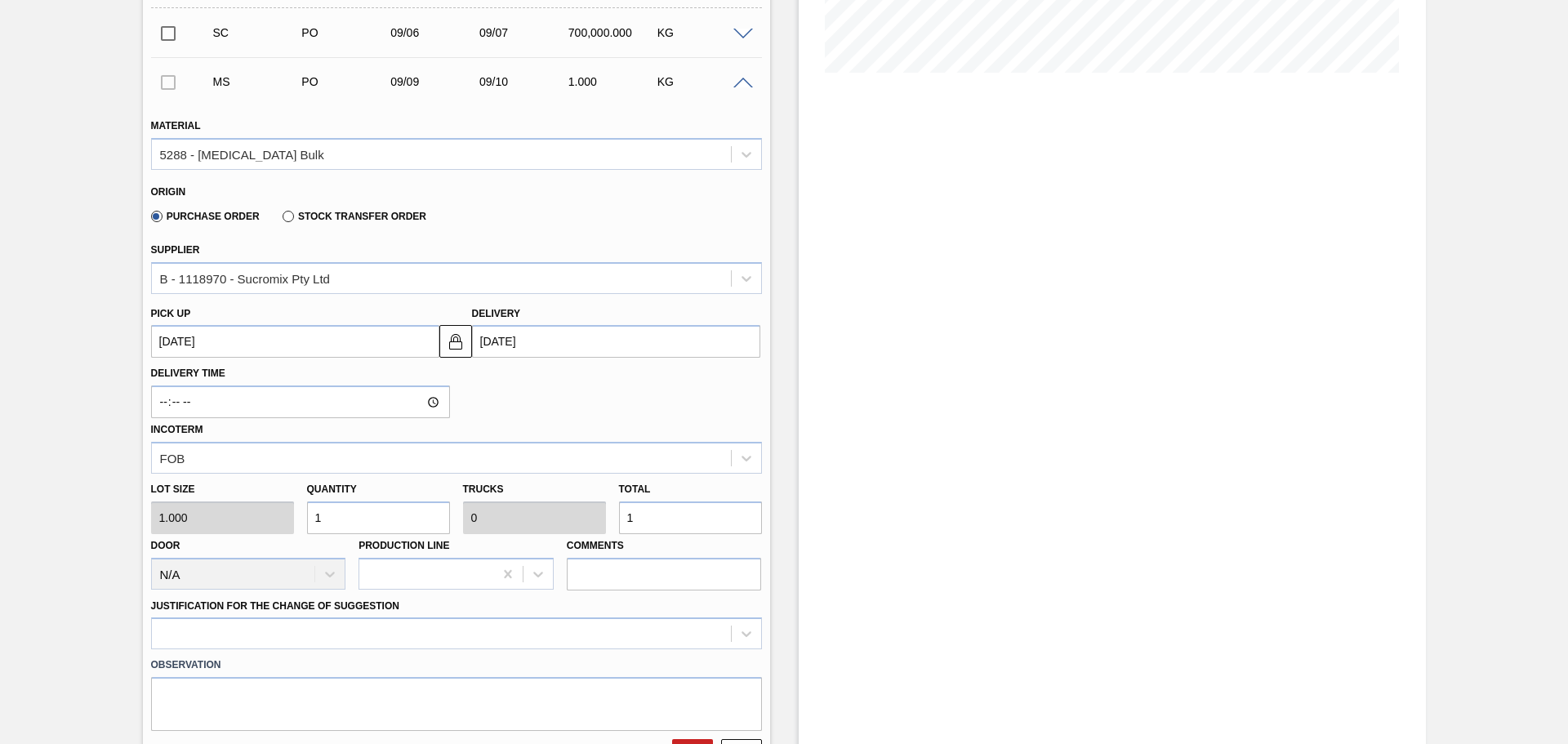
click at [665, 523] on input "1" at bounding box center [690, 518] width 143 height 32
type input "0"
type input "3"
type input "35,000"
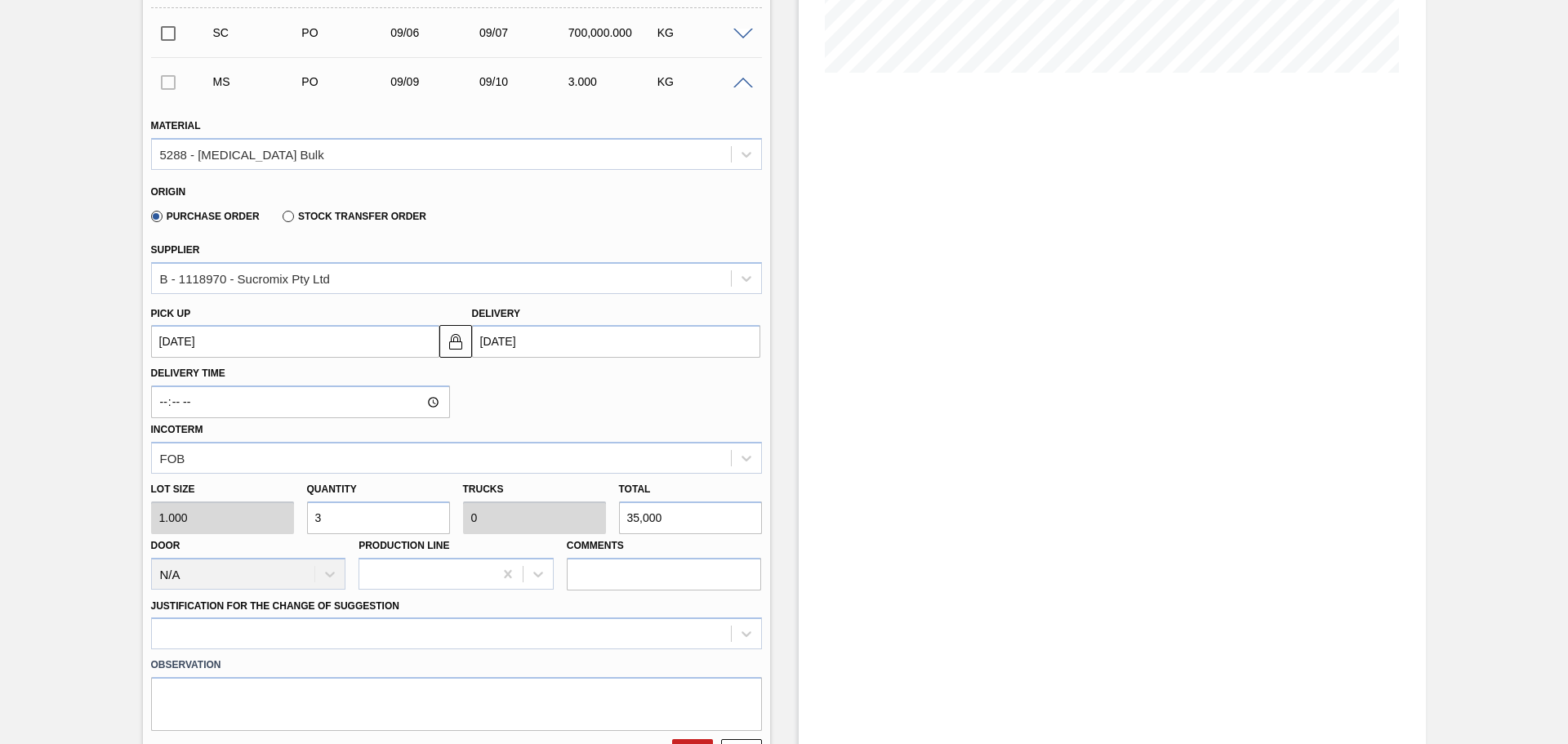
type input "1.094"
click at [749, 630] on div at bounding box center [456, 633] width 611 height 32
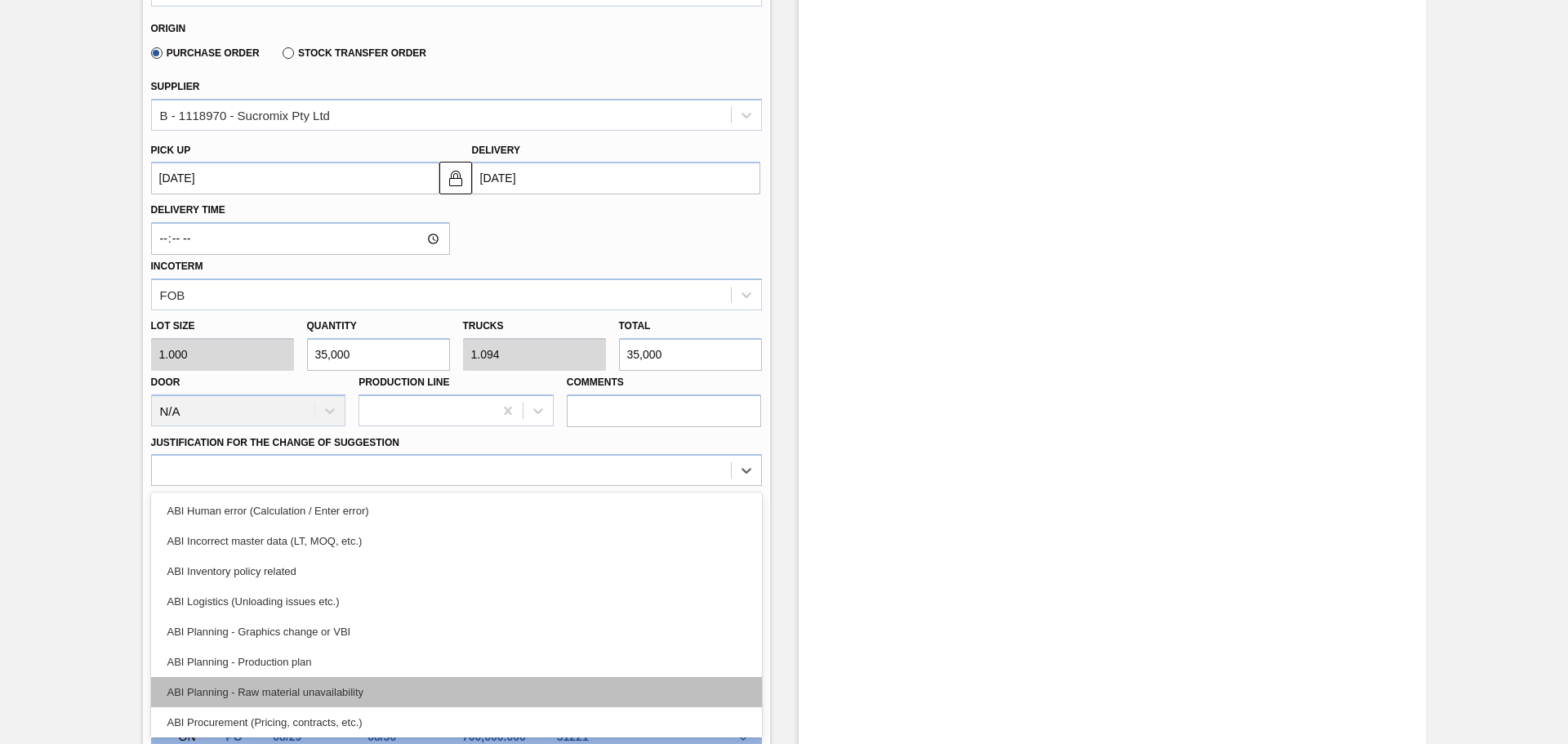
click at [383, 694] on div "ABI Planning - Raw material unavailability" at bounding box center [456, 692] width 611 height 30
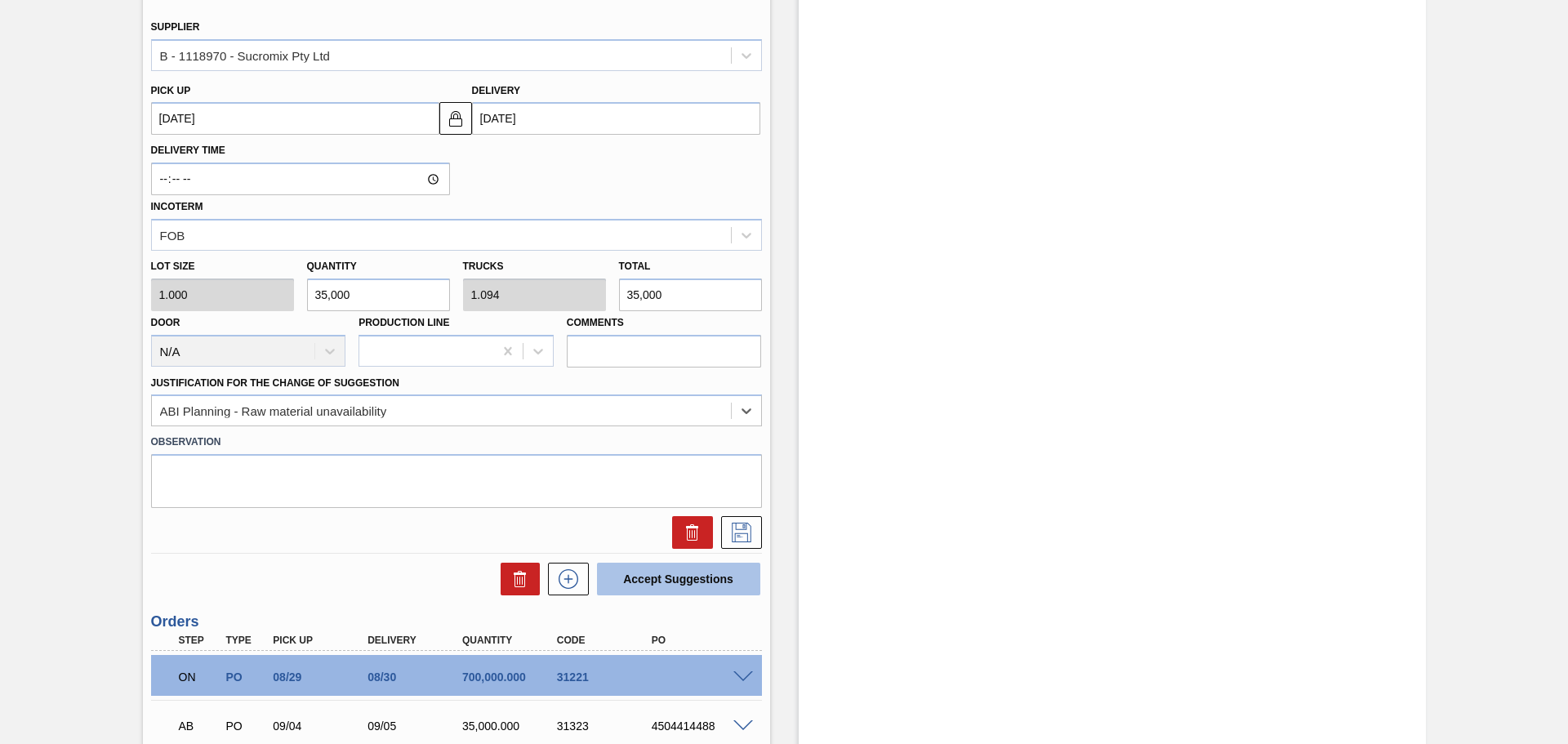
scroll to position [650, 0]
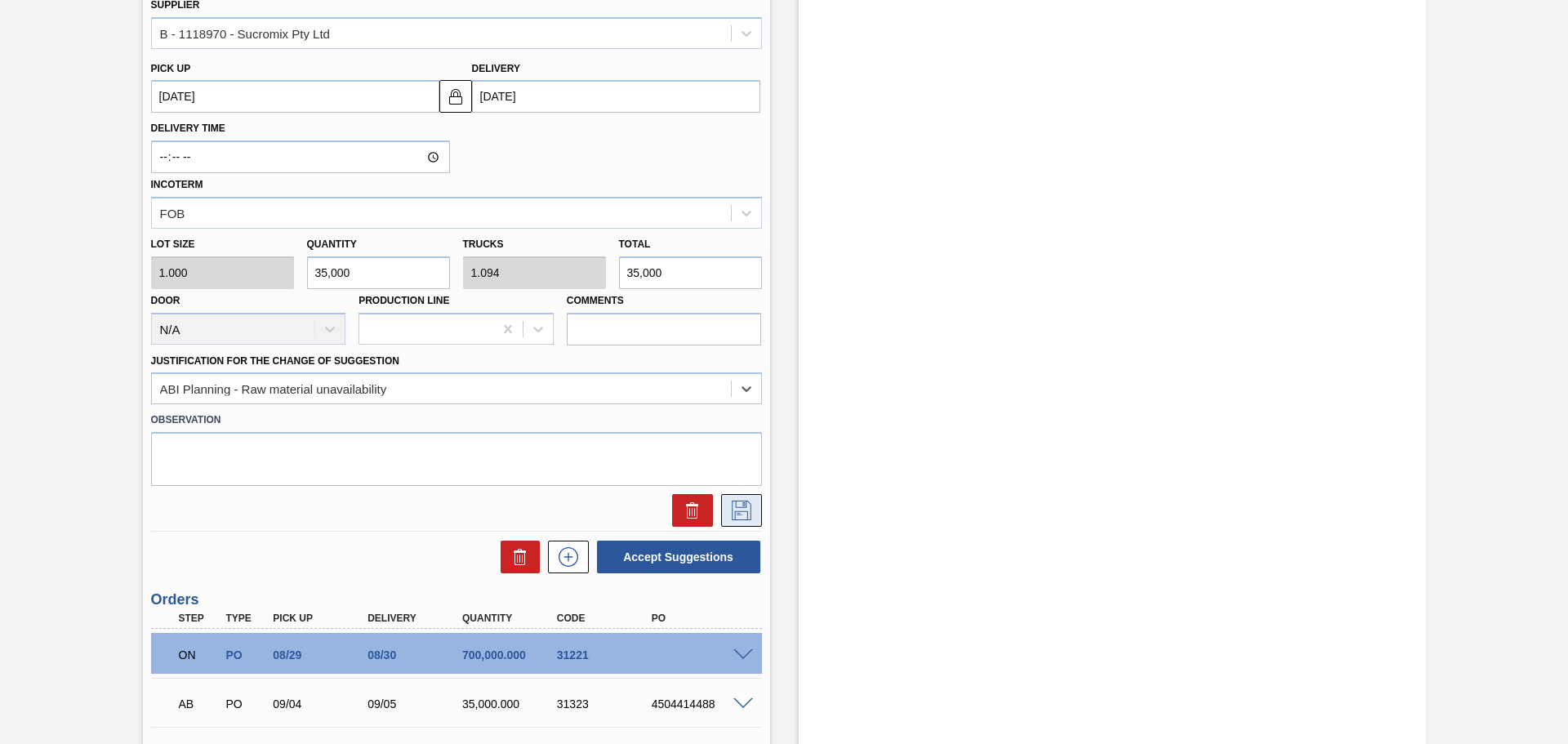
click at [726, 518] on button at bounding box center [741, 511] width 41 height 32
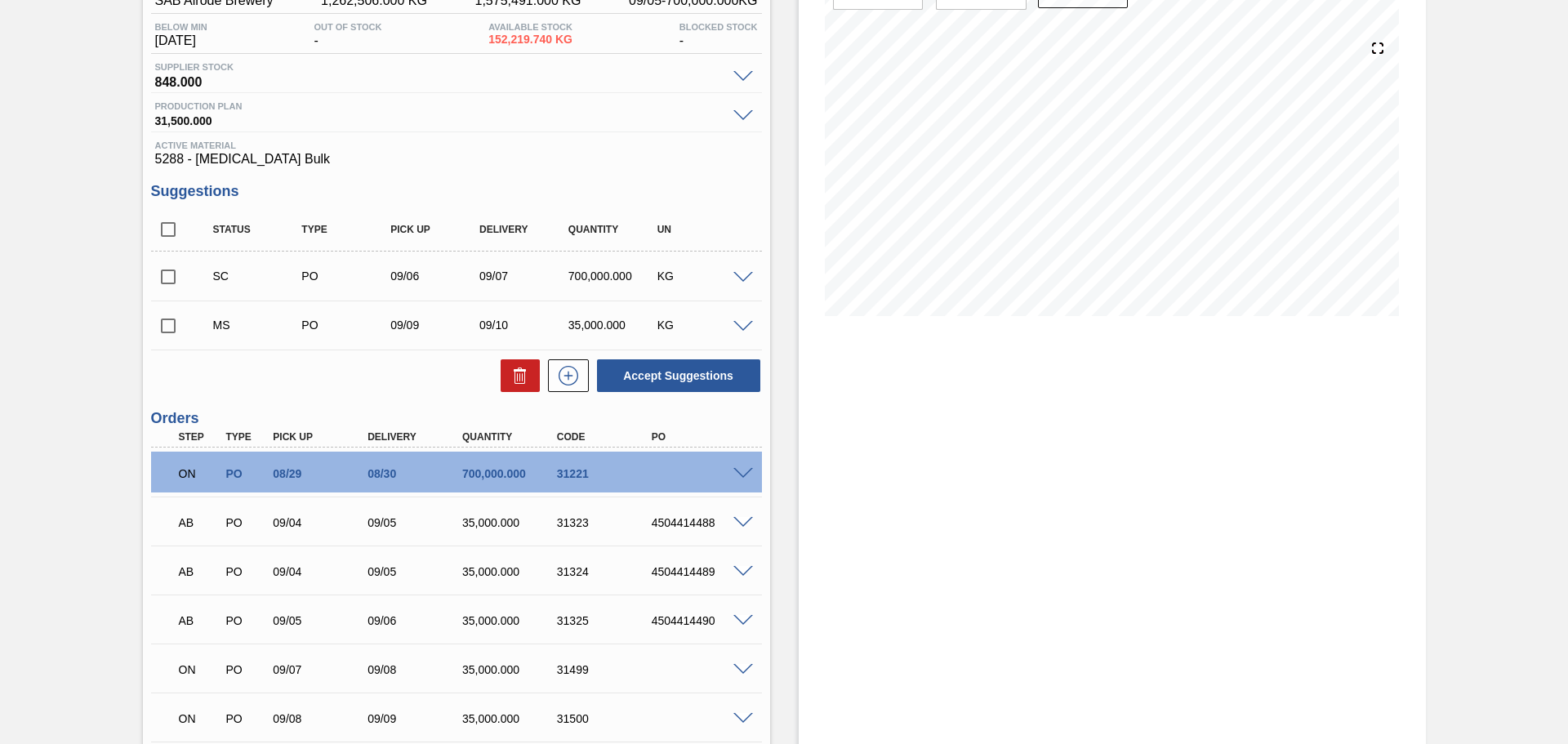
scroll to position [160, 0]
click at [167, 331] on input "checkbox" at bounding box center [168, 327] width 34 height 34
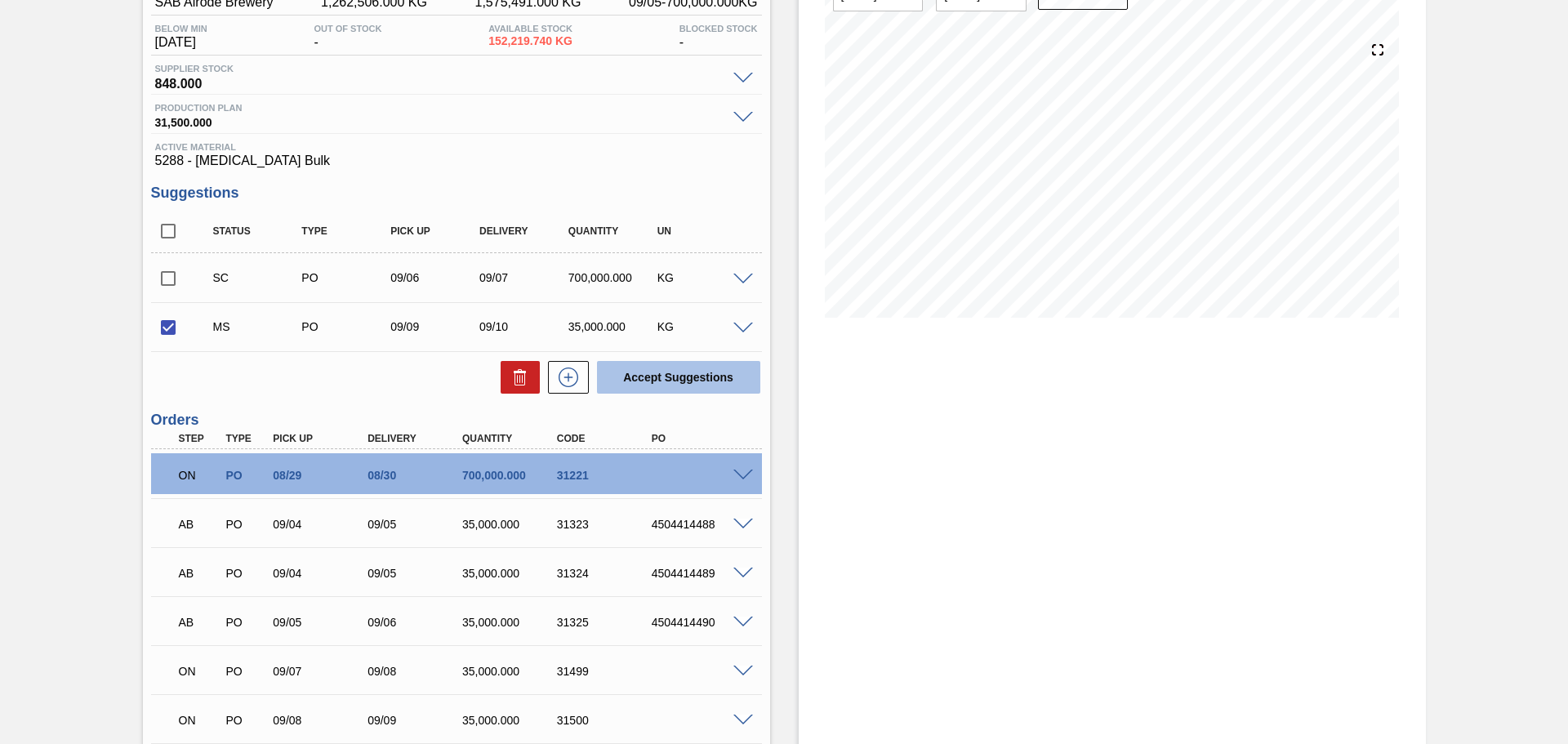
click at [703, 379] on button "Accept Suggestions" at bounding box center [678, 378] width 163 height 32
checkbox input "false"
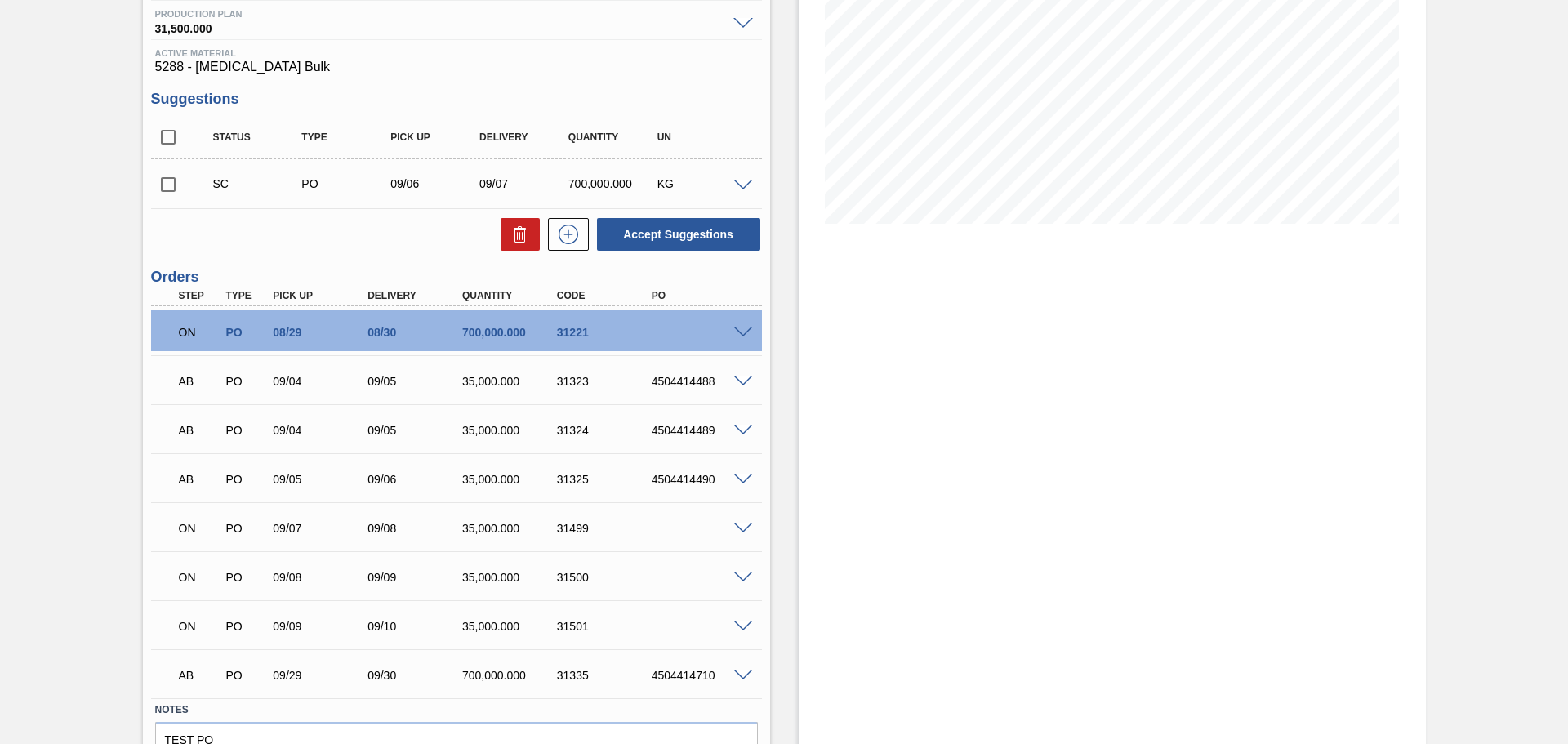
scroll to position [242, 0]
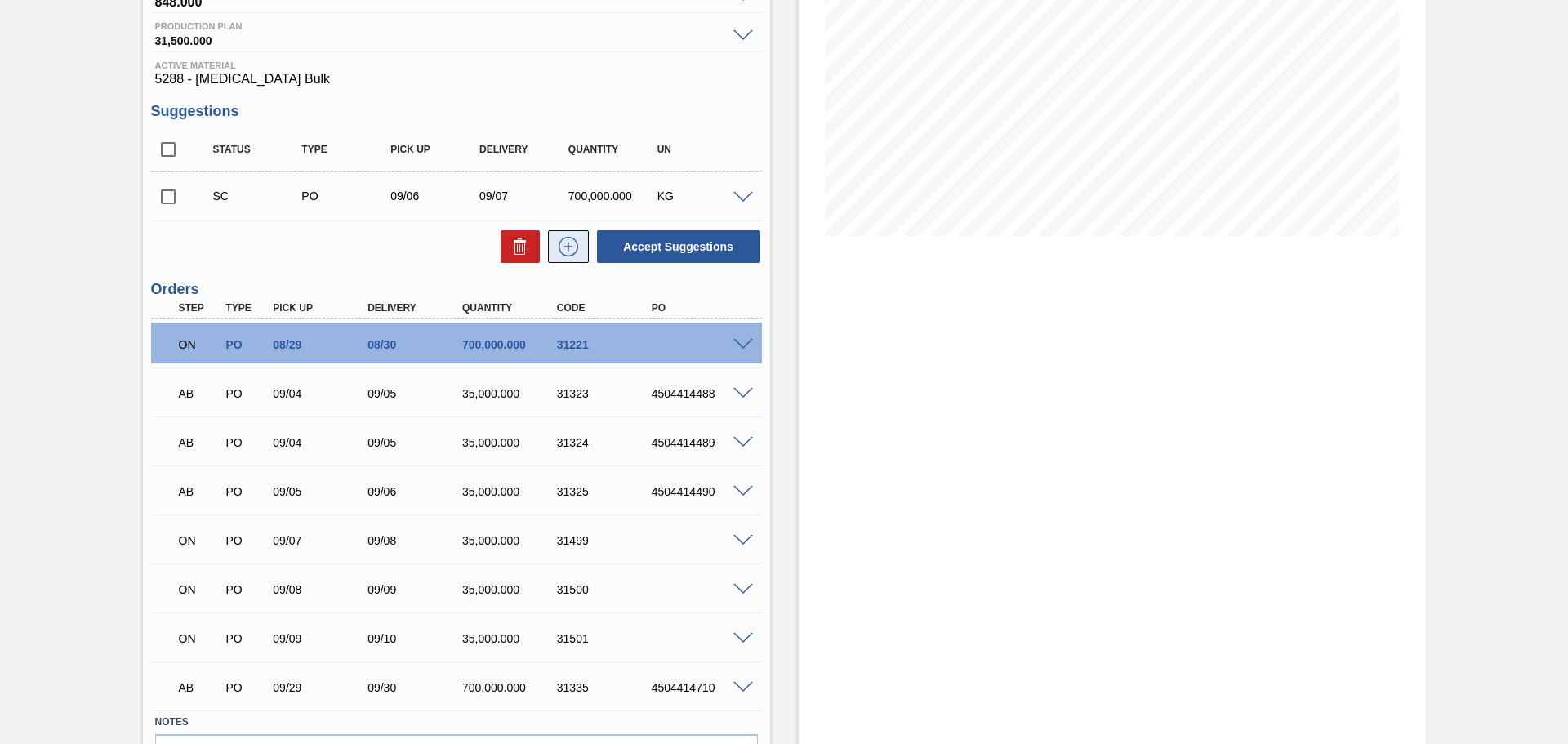
click at [564, 247] on icon at bounding box center [568, 246] width 9 height 1
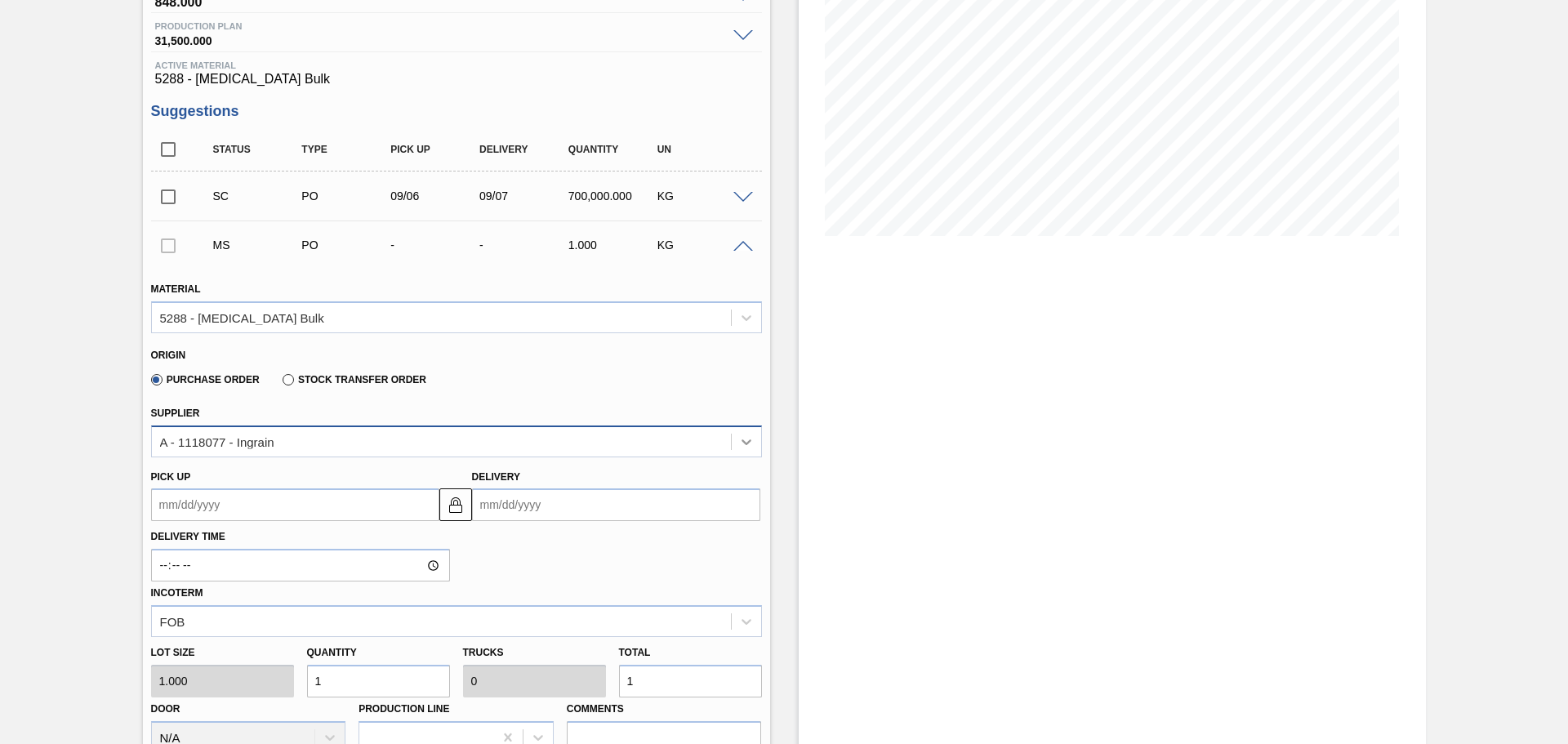
click at [748, 447] on icon at bounding box center [746, 442] width 16 height 16
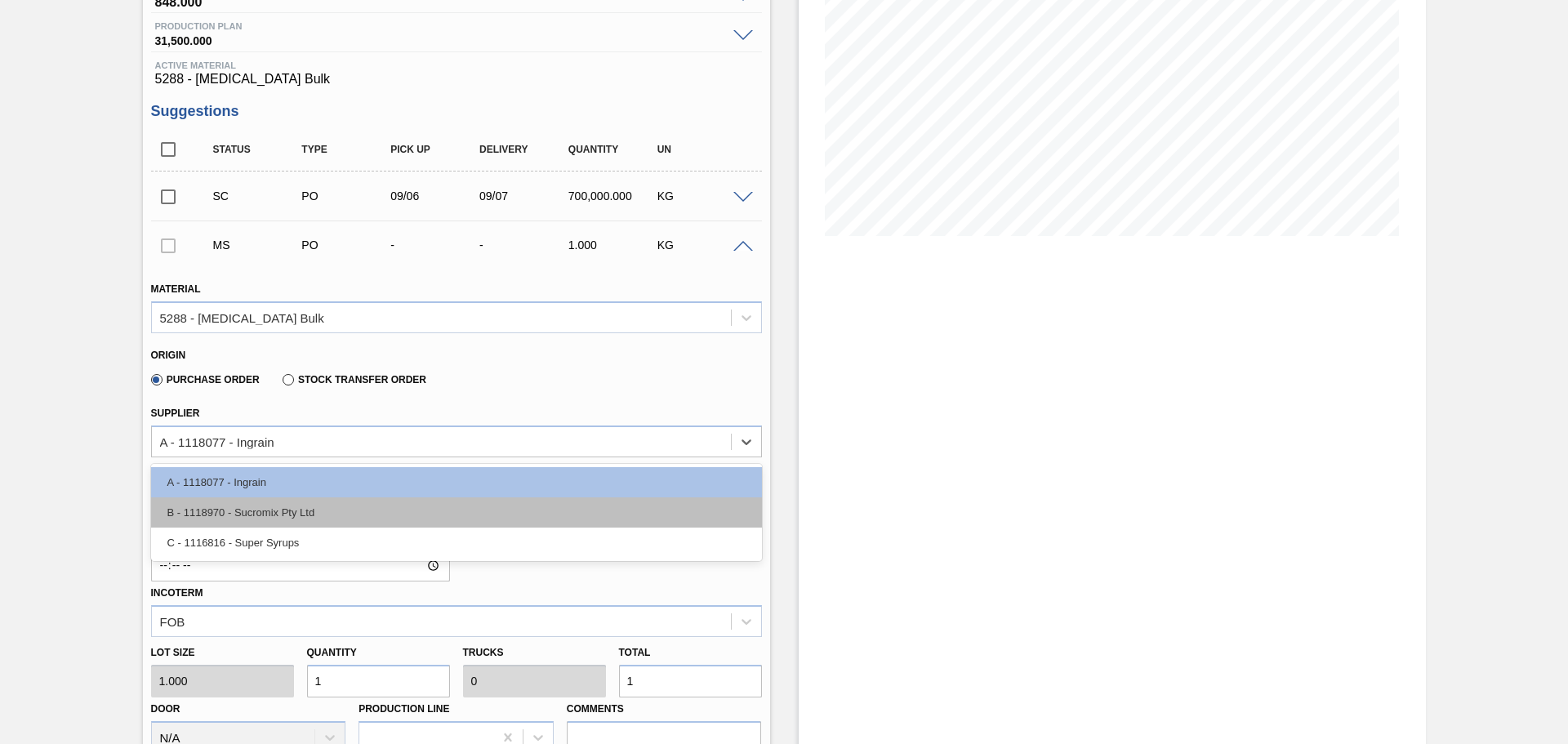
click at [562, 518] on div "B - 1118970 - Sucromix Pty Ltd" at bounding box center [456, 512] width 611 height 30
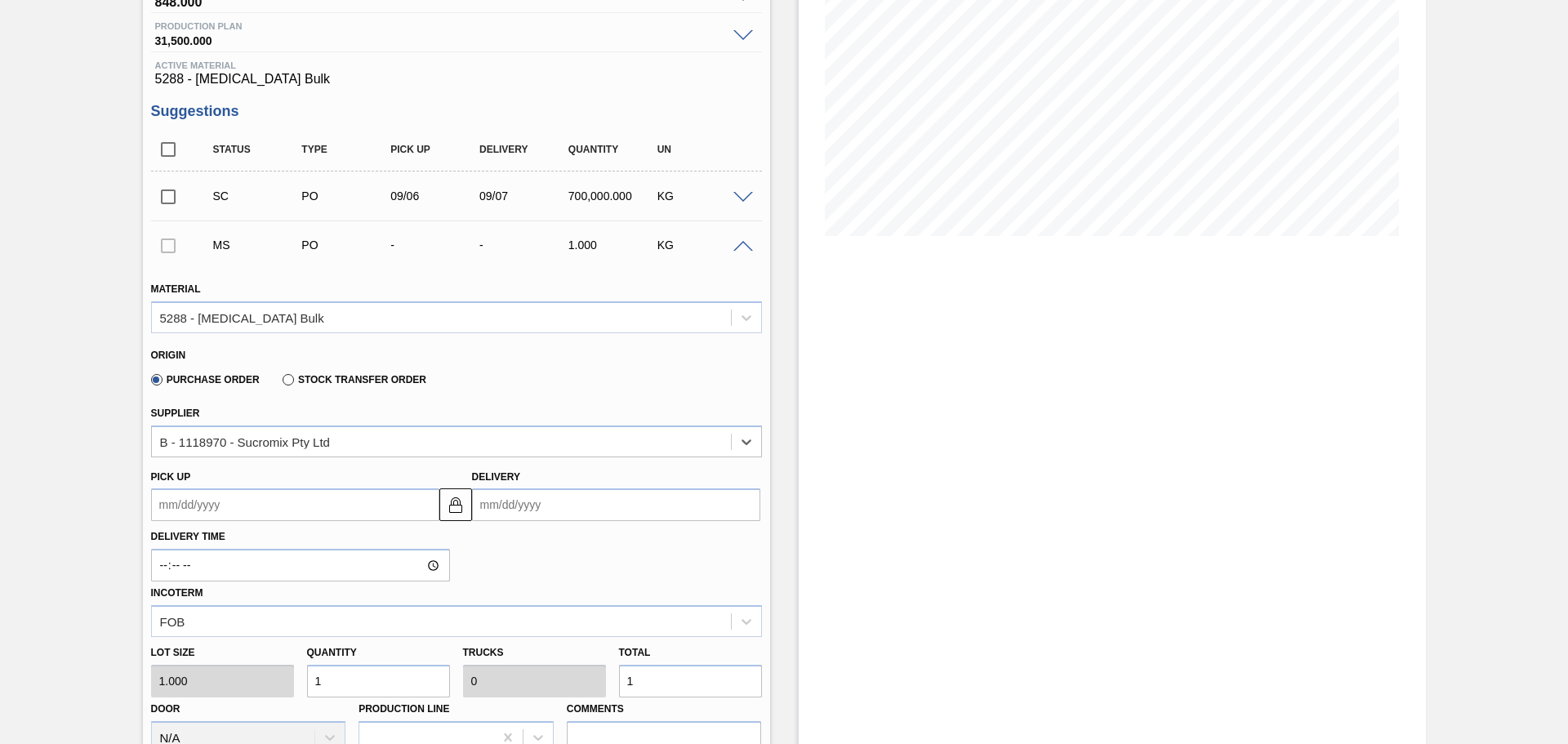
click at [557, 508] on input "Delivery" at bounding box center [617, 505] width 289 height 32
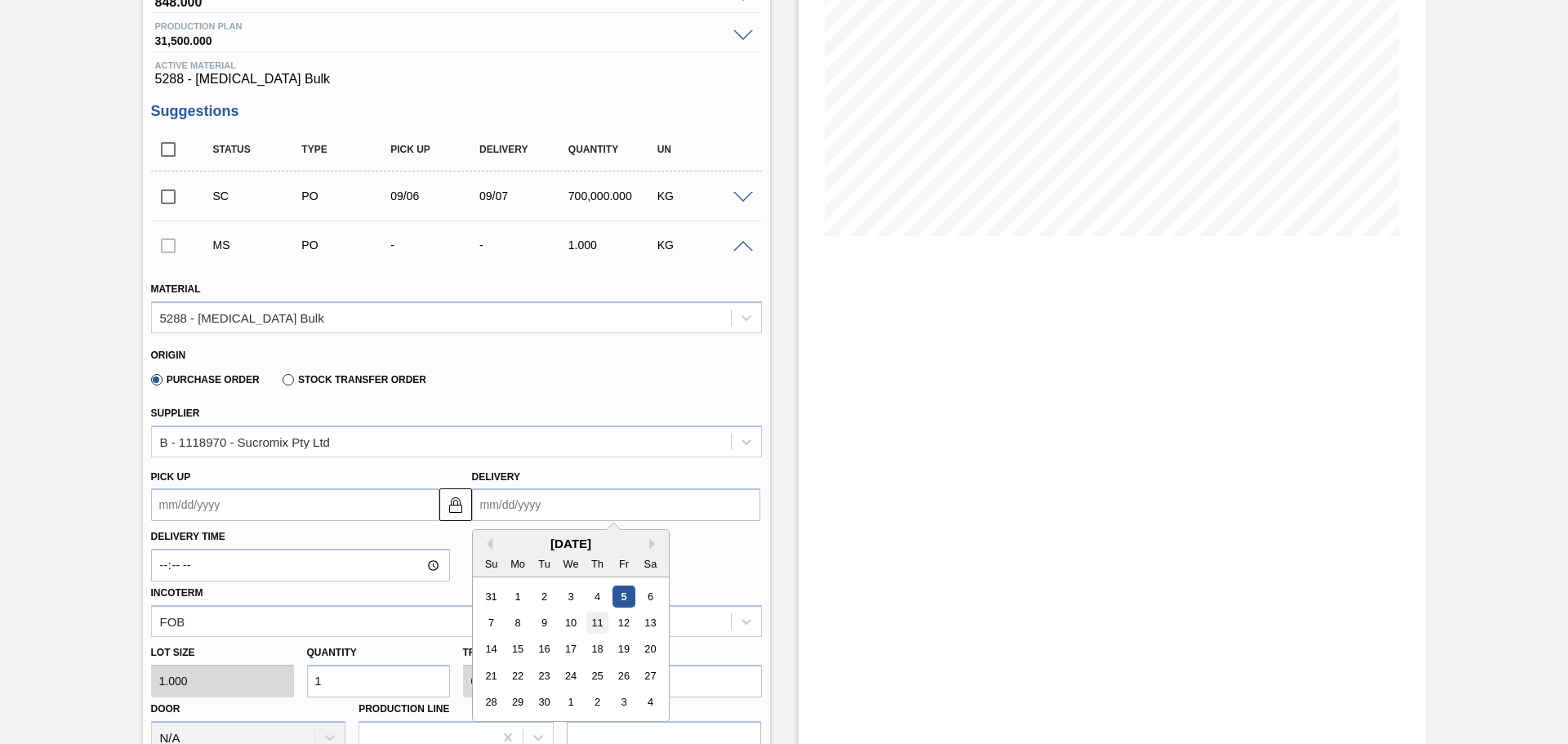
click at [596, 620] on div "11" at bounding box center [597, 623] width 22 height 22
type up3241482216 "09/10/2025"
type input "09/11/2025"
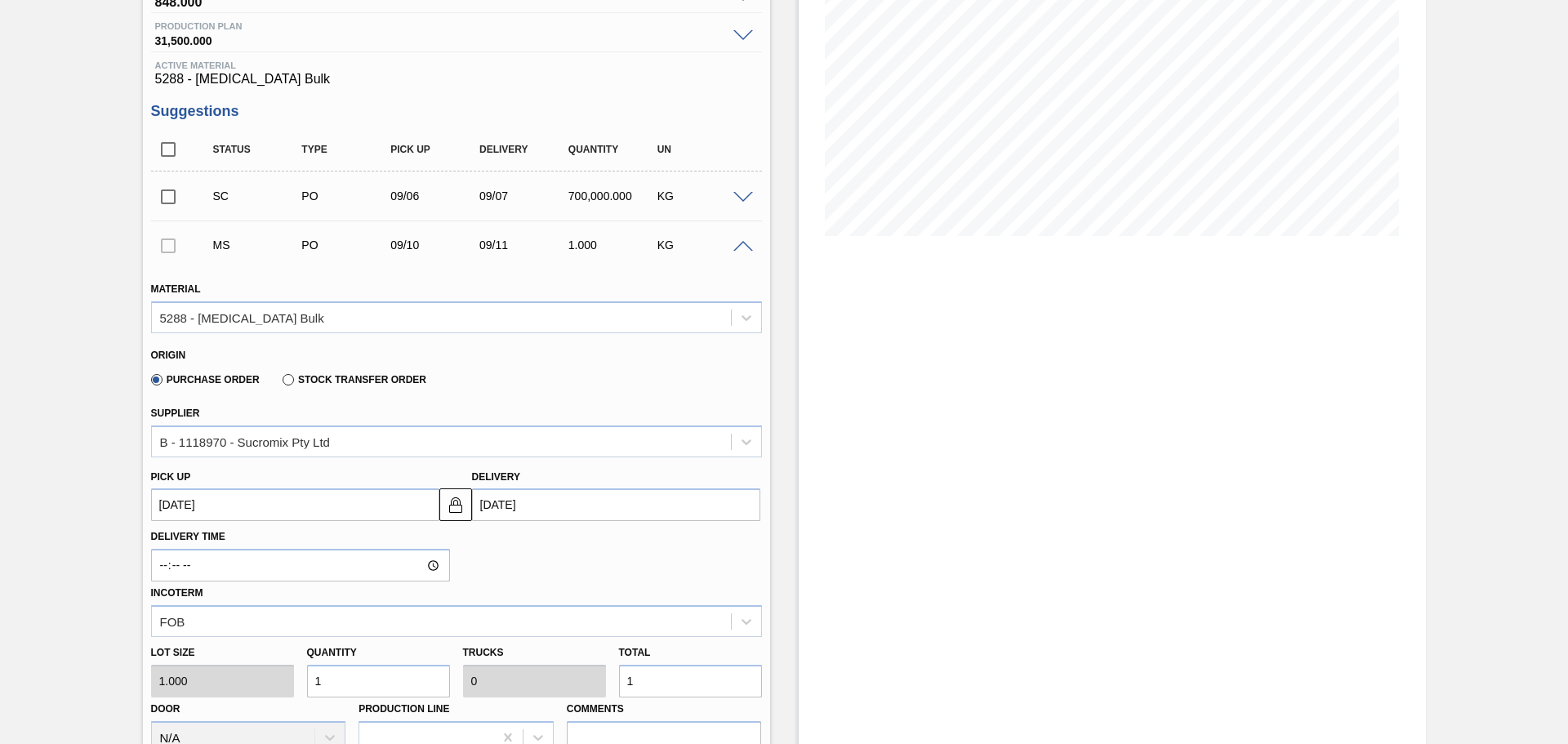
click at [648, 681] on input "1" at bounding box center [690, 681] width 143 height 32
type input "0"
type input "3"
type input "35,000"
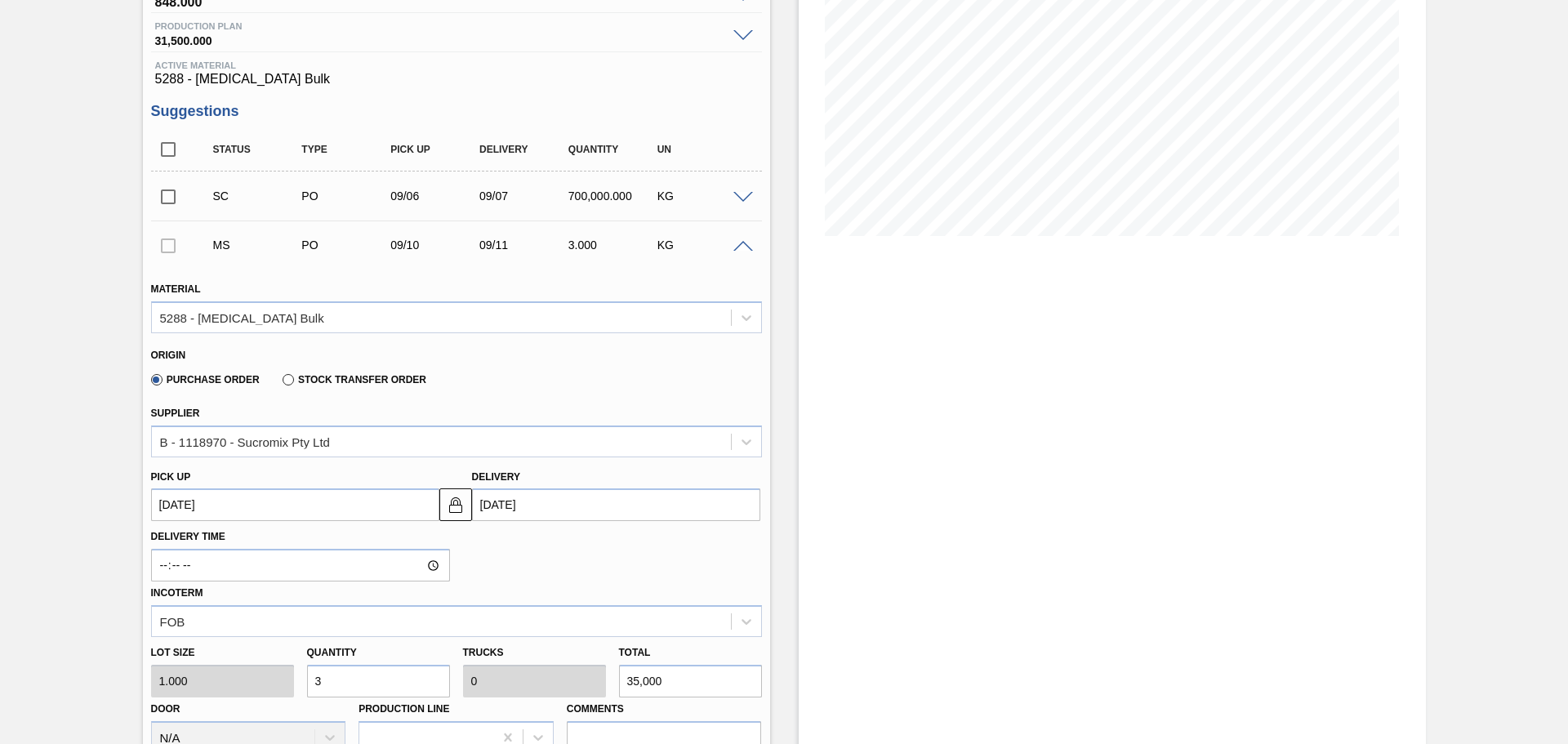
type input "1.094"
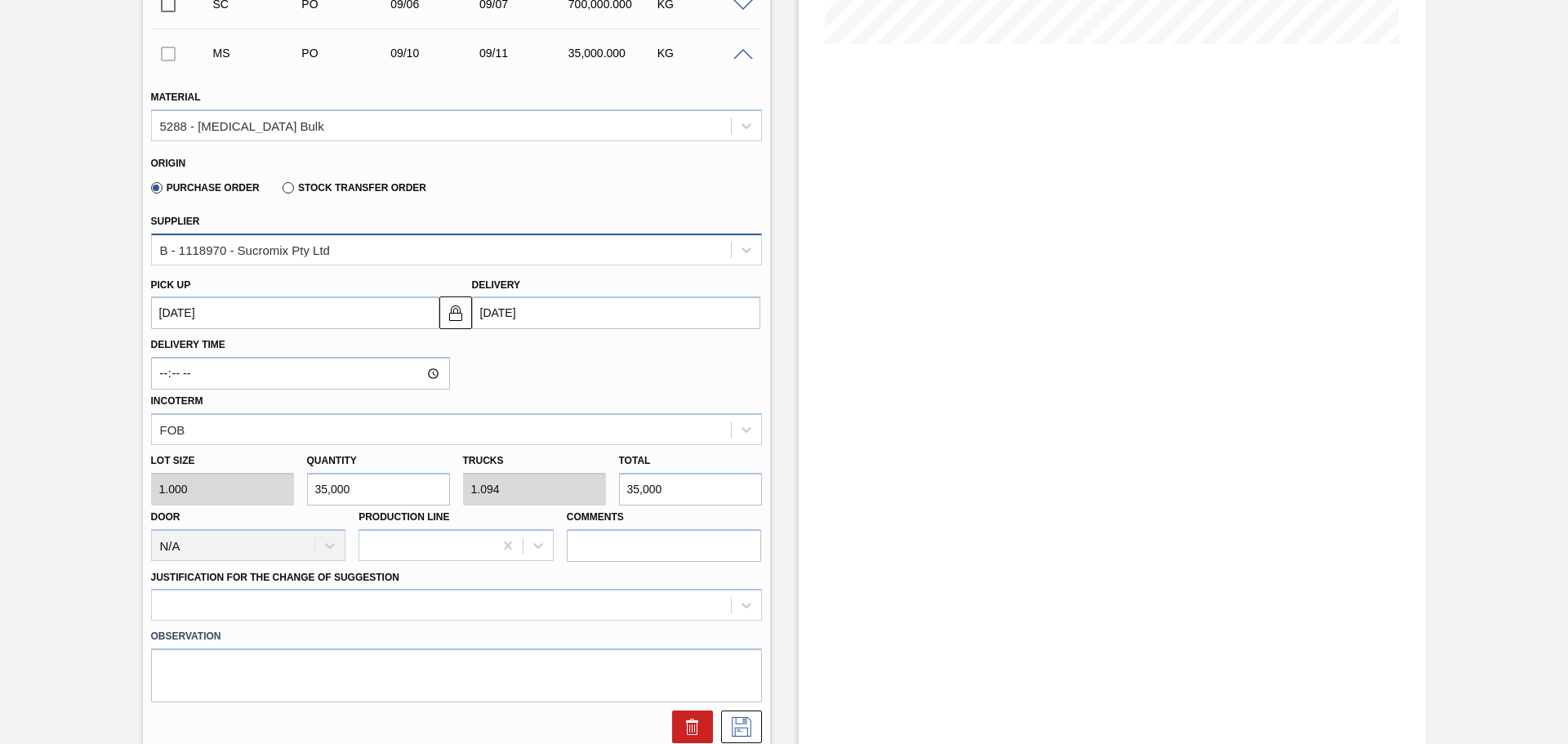
scroll to position [487, 0]
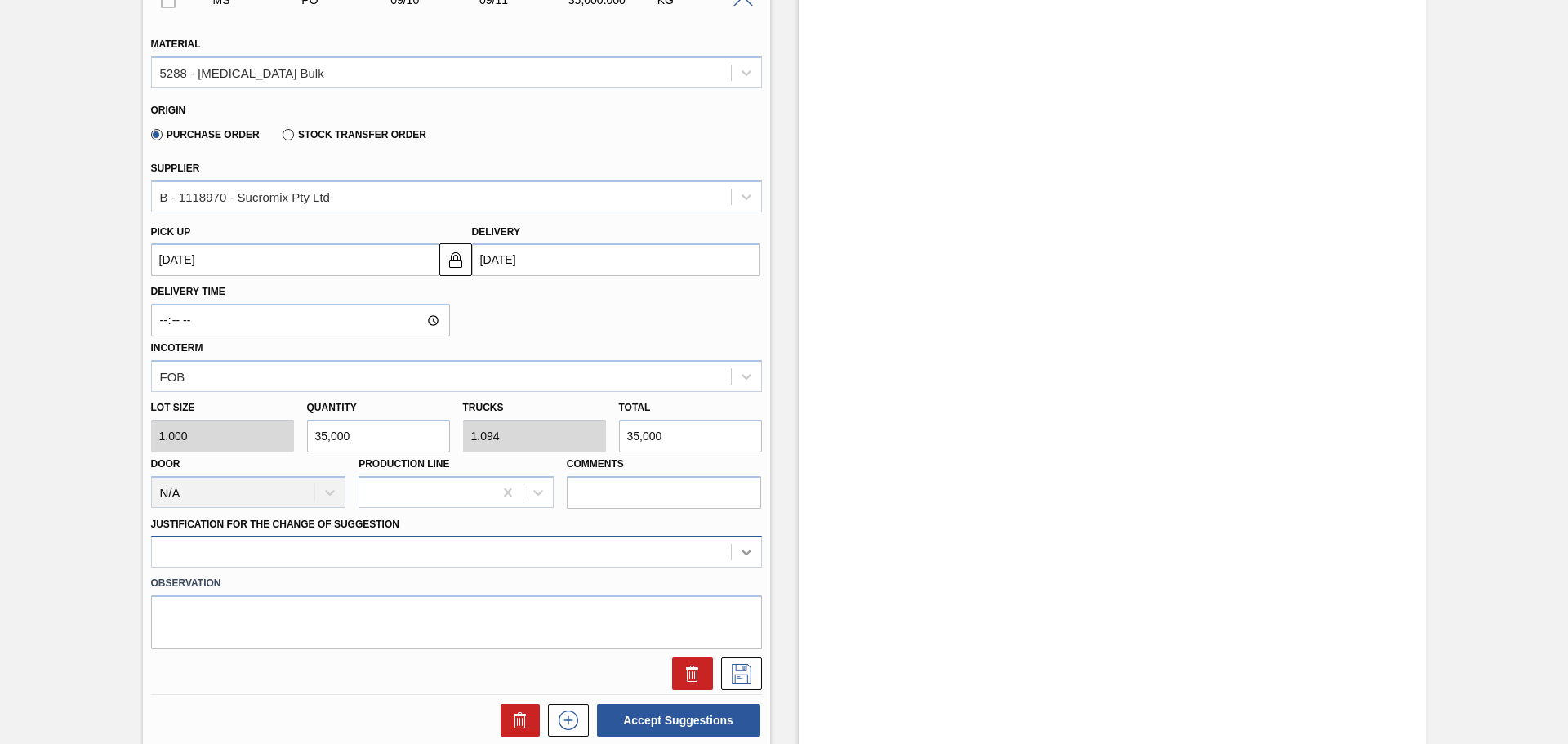
click at [746, 550] on div at bounding box center [456, 551] width 611 height 32
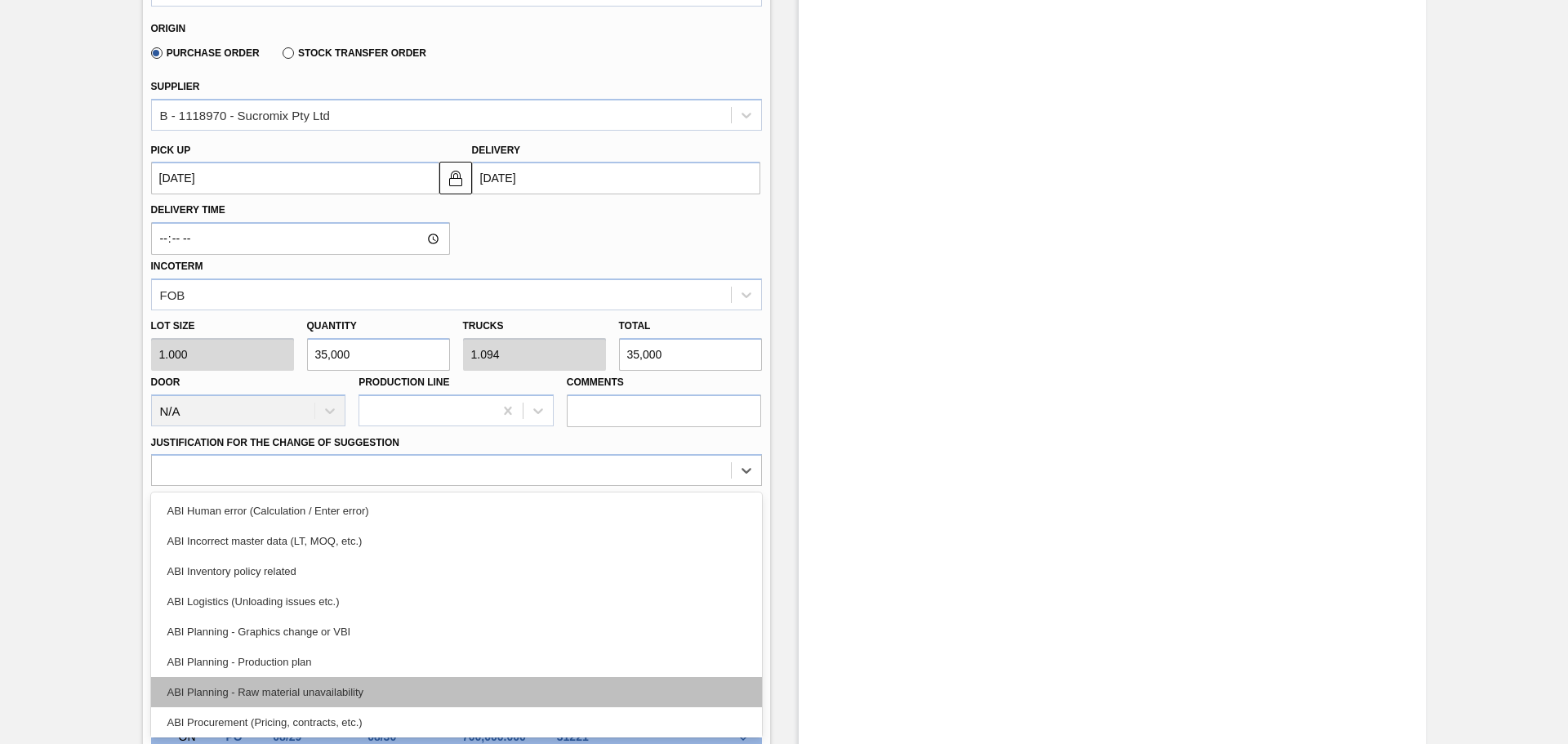
click at [320, 689] on div "ABI Planning - Raw material unavailability" at bounding box center [456, 692] width 611 height 30
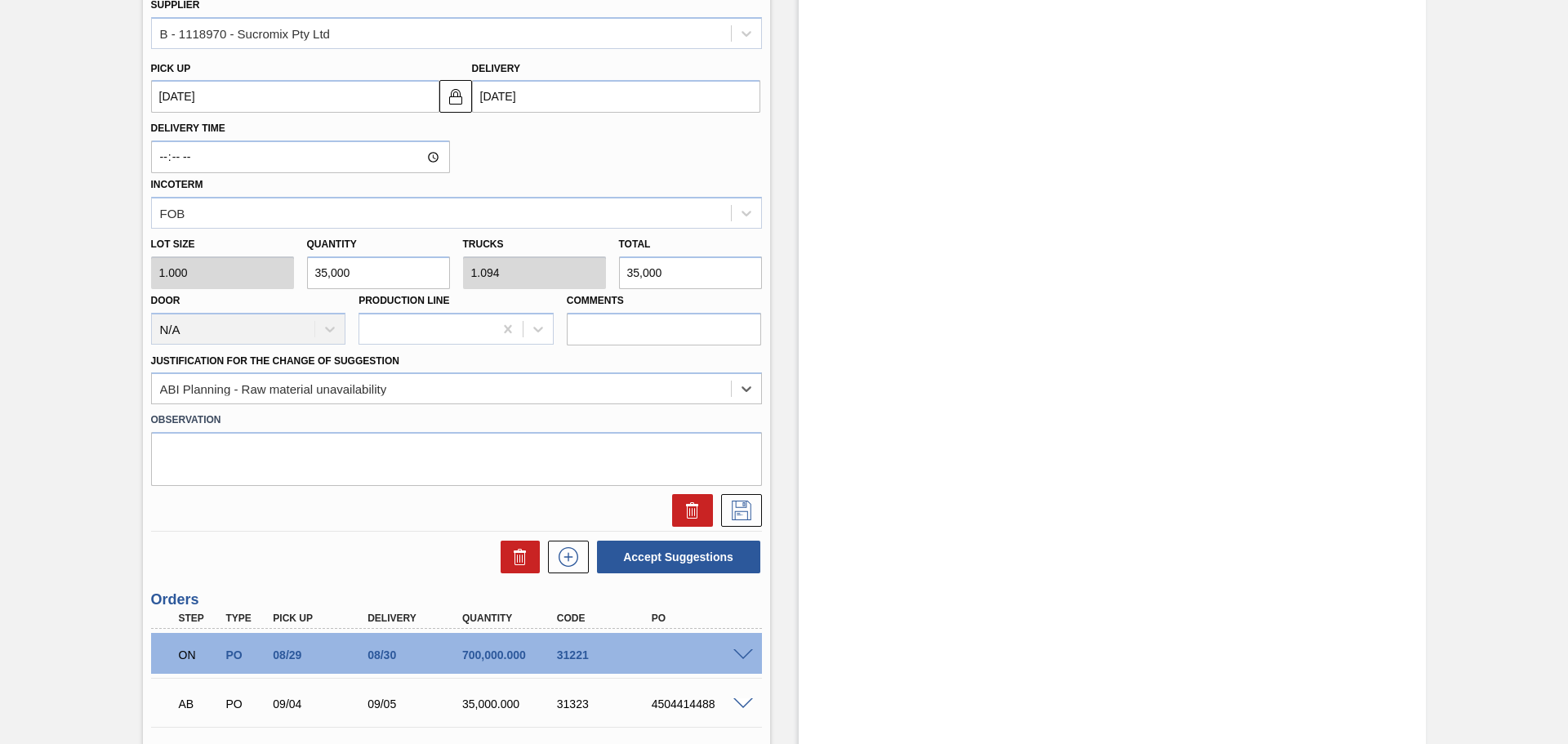
scroll to position [732, 0]
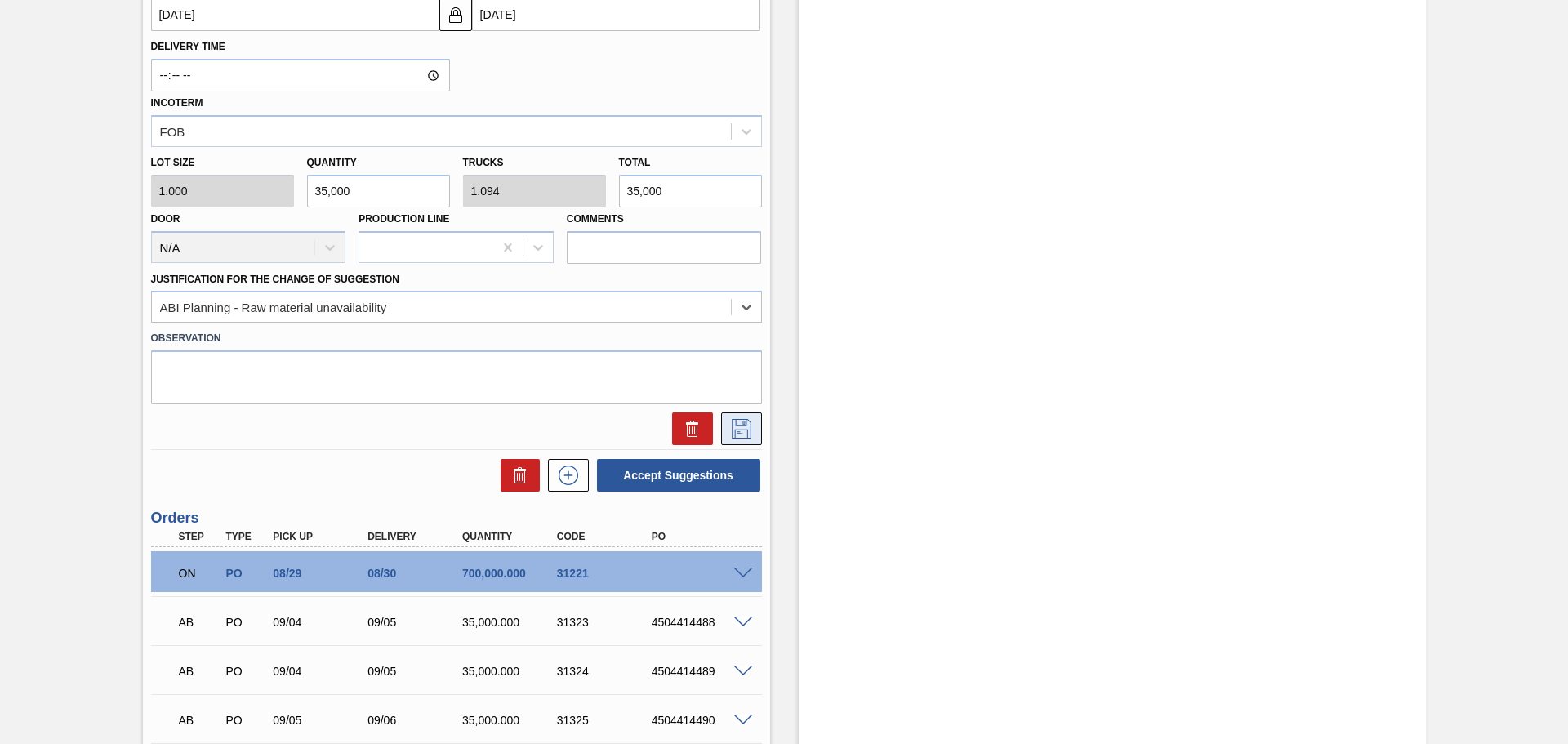
click at [747, 427] on icon at bounding box center [741, 429] width 26 height 20
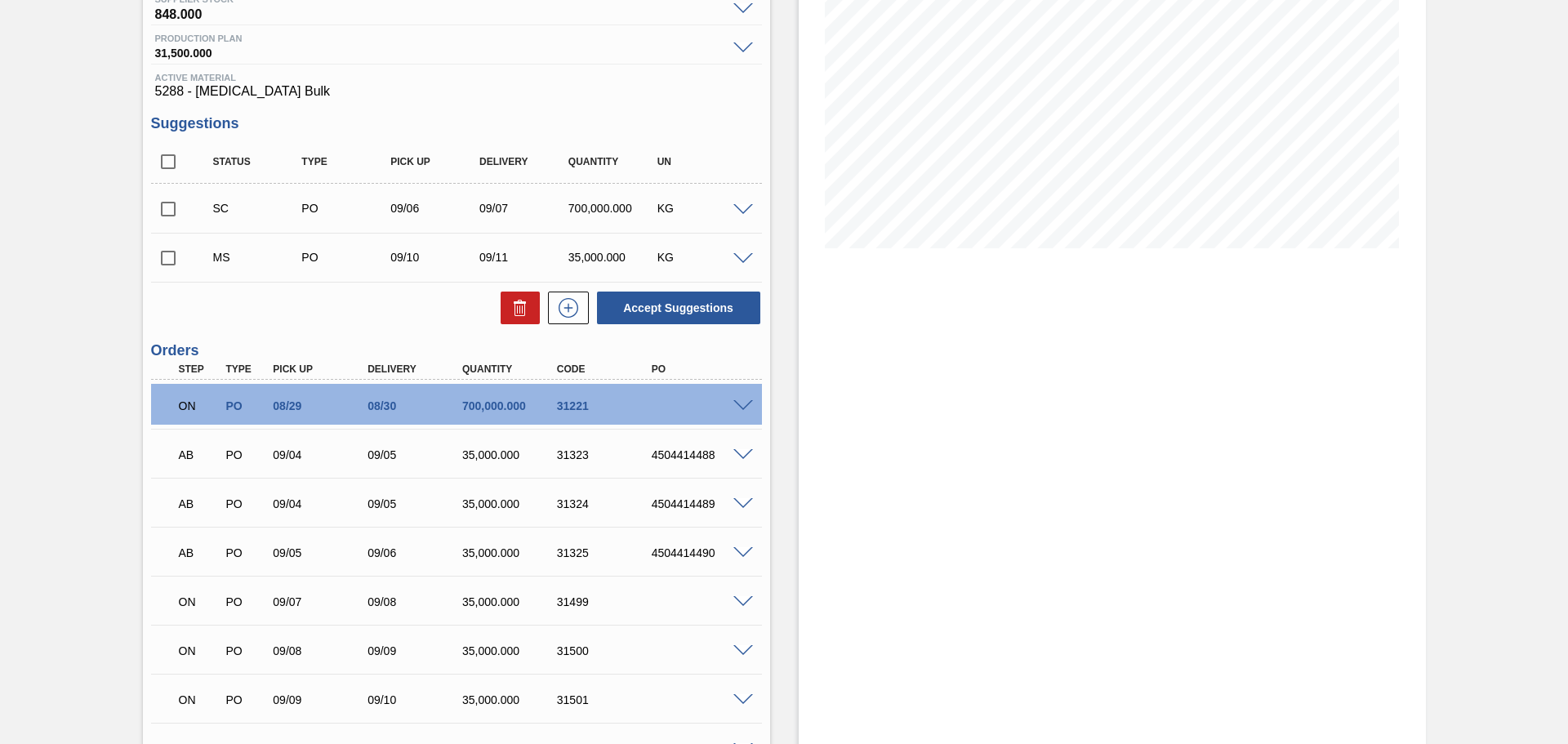
scroll to position [160, 0]
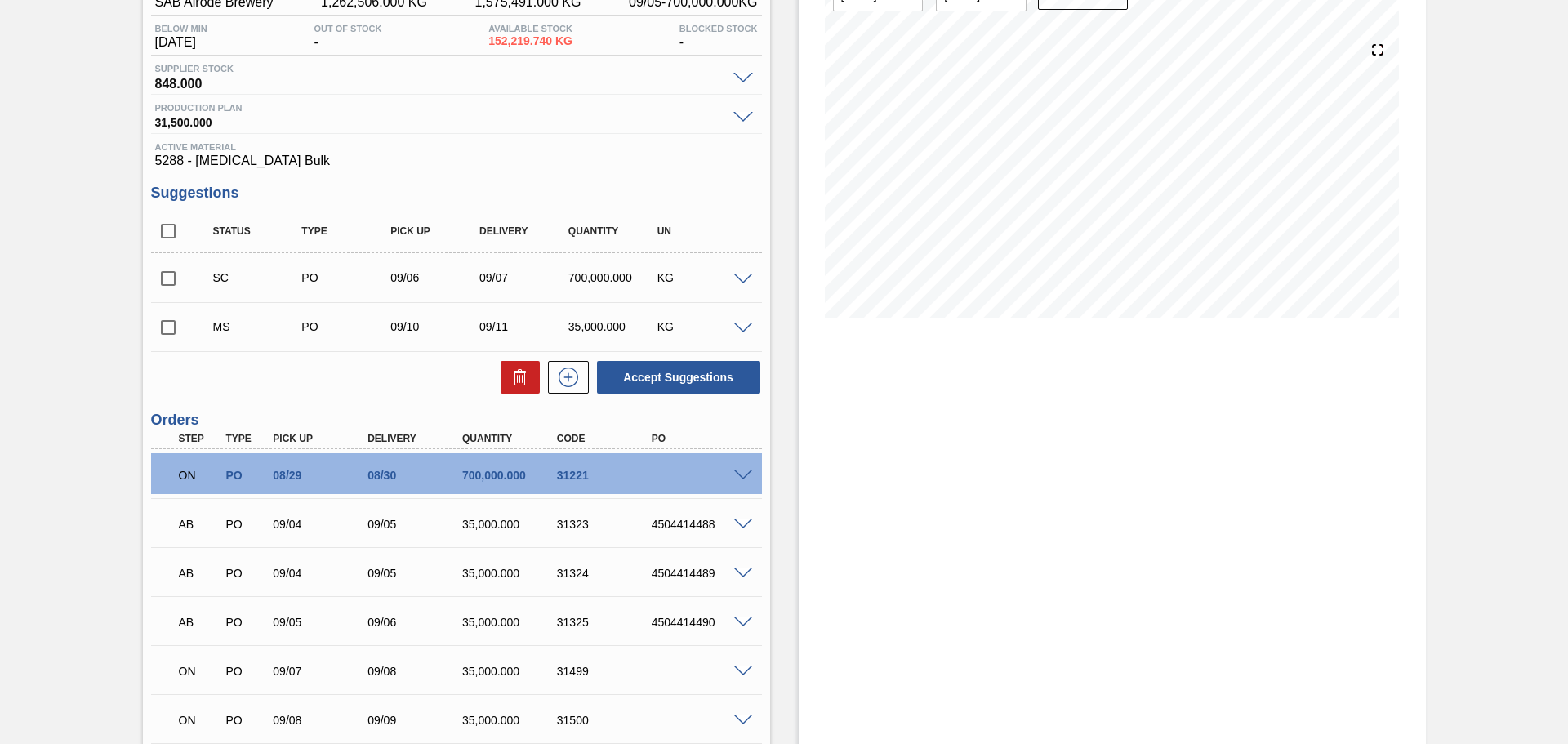
click at [167, 326] on input "checkbox" at bounding box center [168, 327] width 34 height 34
click at [705, 383] on button "Accept Suggestions" at bounding box center [678, 378] width 163 height 32
checkbox input "false"
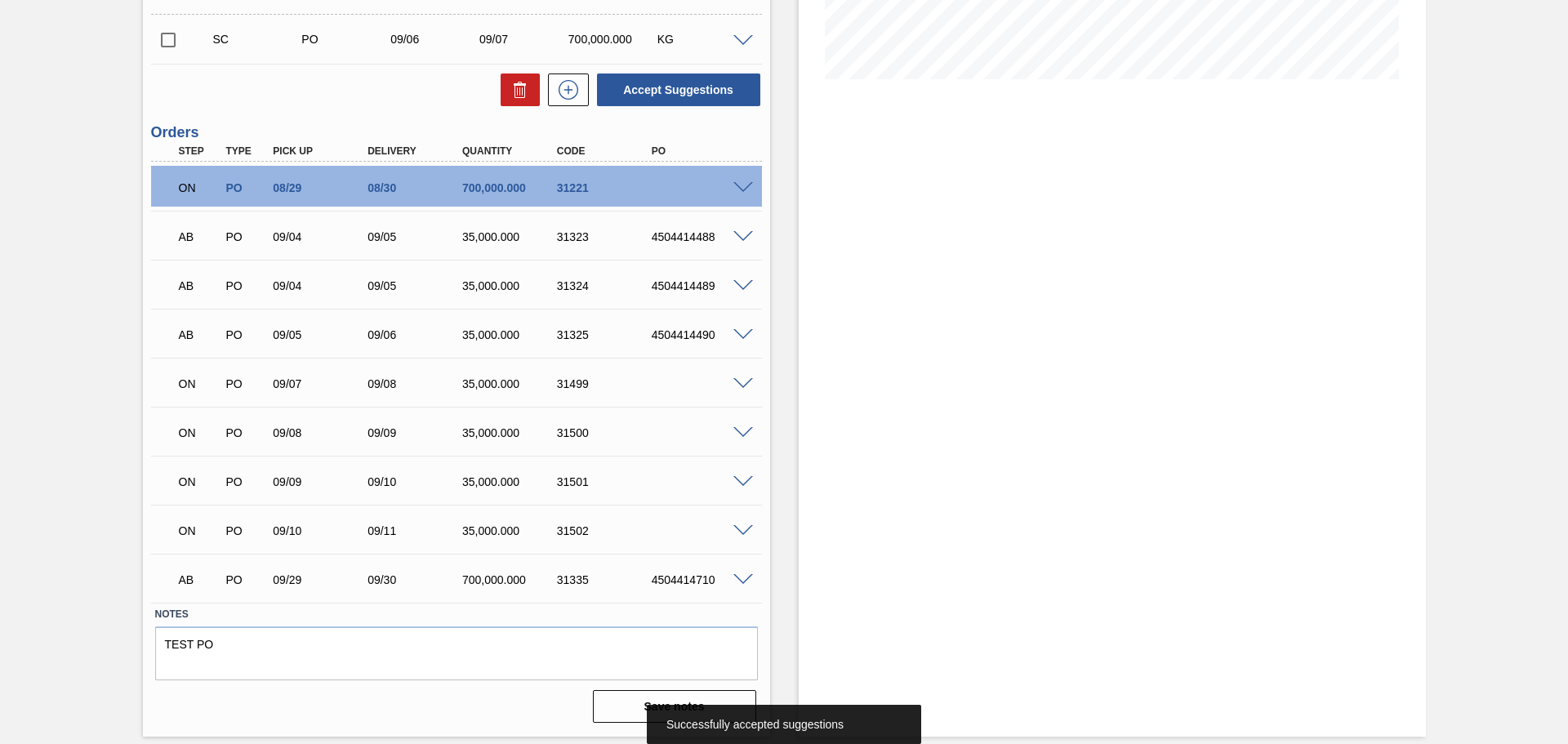
scroll to position [405, 0]
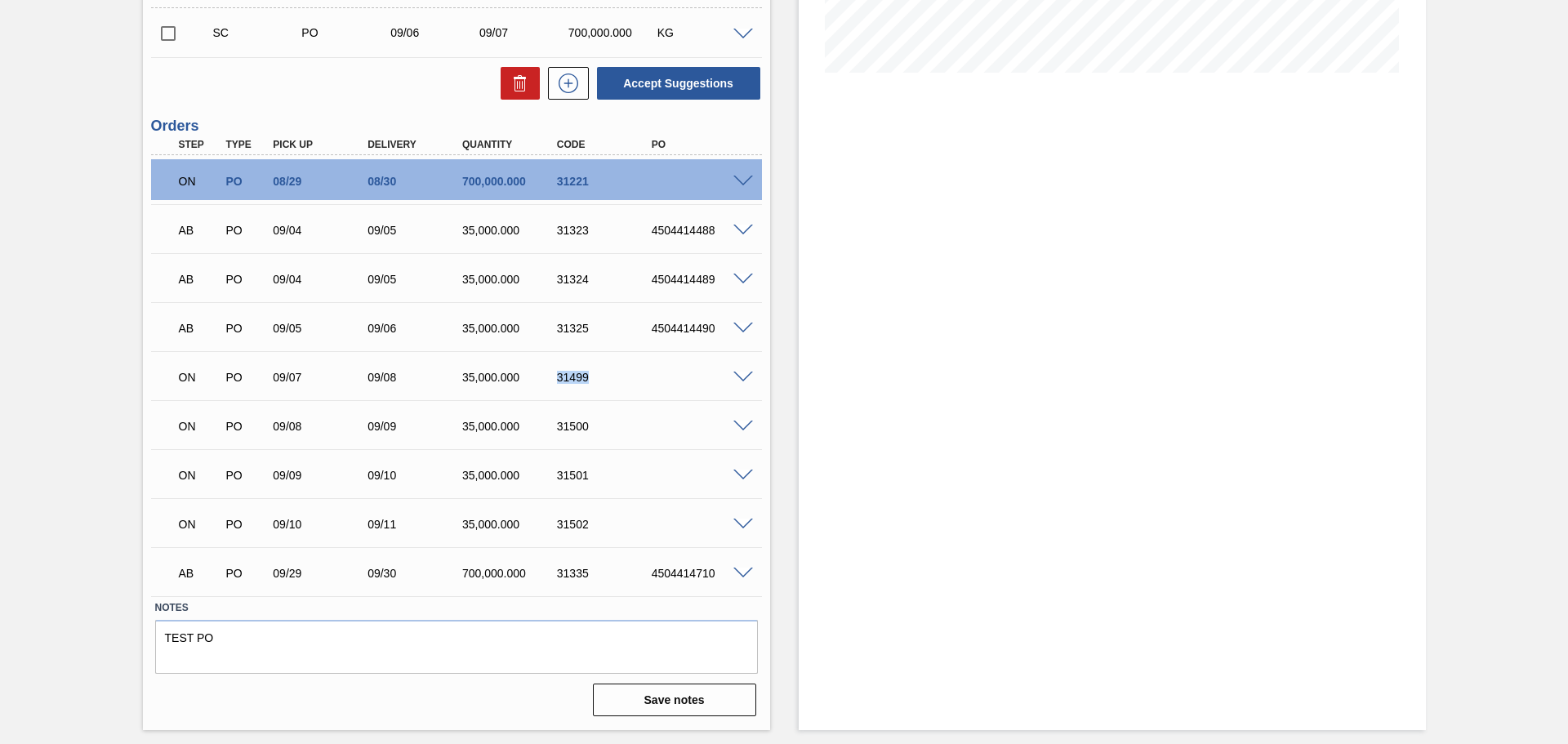
drag, startPoint x: 557, startPoint y: 377, endPoint x: 588, endPoint y: 378, distance: 31.0
click at [588, 378] on div "31499" at bounding box center [606, 377] width 106 height 13
drag, startPoint x: 556, startPoint y: 424, endPoint x: 586, endPoint y: 423, distance: 30.0
click at [586, 423] on div "31500" at bounding box center [606, 426] width 106 height 13
drag, startPoint x: 557, startPoint y: 524, endPoint x: 595, endPoint y: 524, distance: 38.0
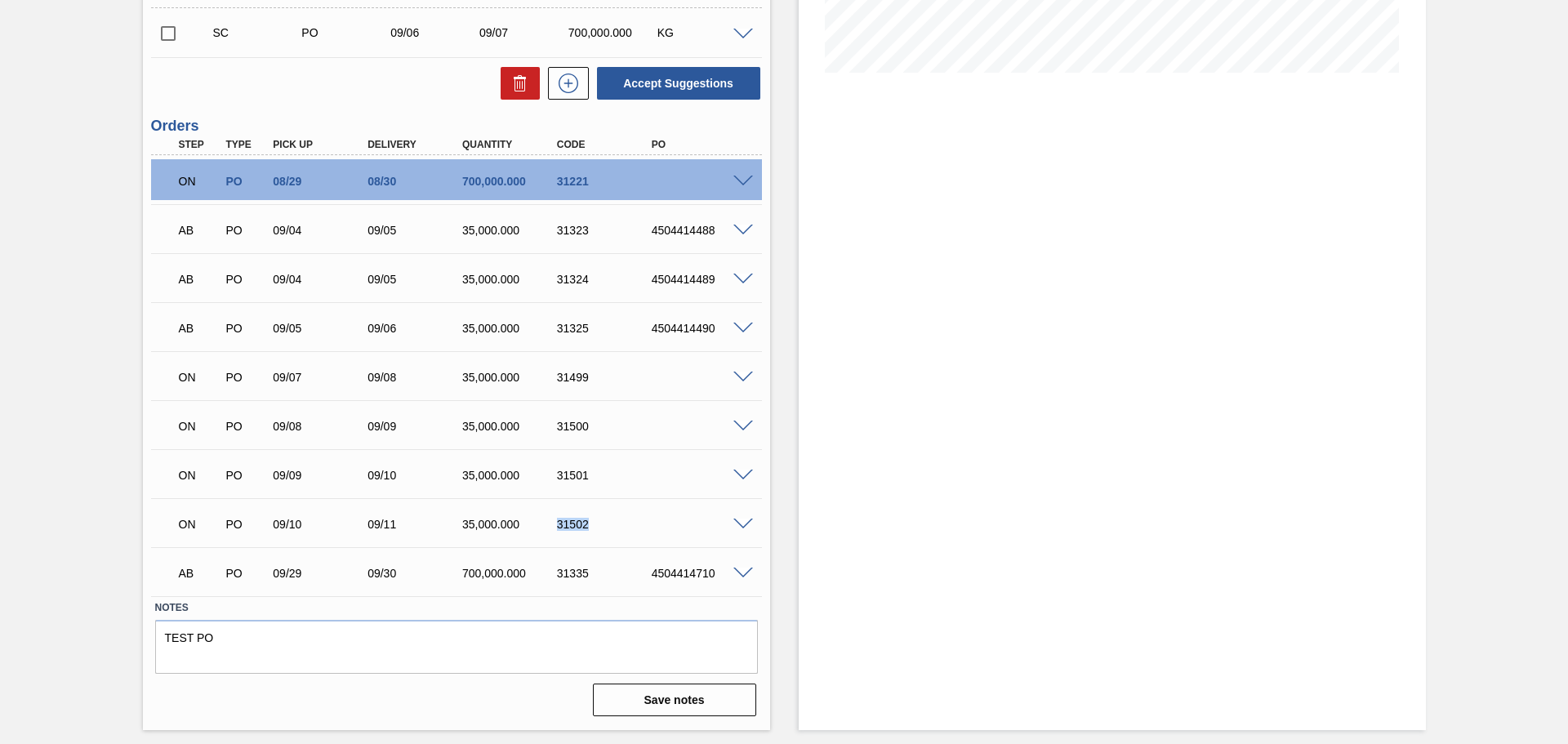
click at [595, 524] on div "31502" at bounding box center [606, 524] width 106 height 13
copy div "31502"
drag, startPoint x: 556, startPoint y: 378, endPoint x: 592, endPoint y: 378, distance: 36.0
click at [592, 378] on div "31499" at bounding box center [606, 377] width 106 height 13
copy div "31499"
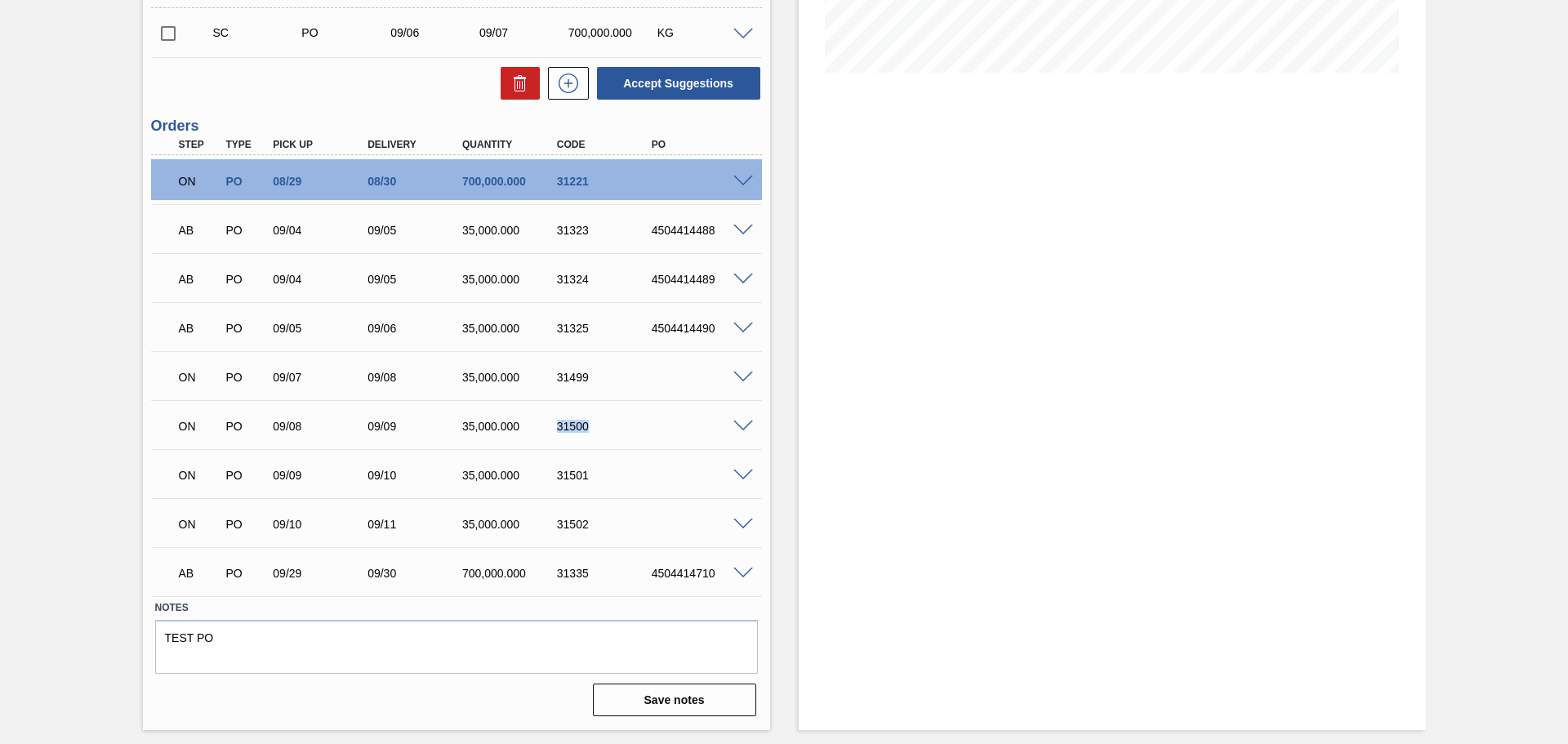
drag, startPoint x: 556, startPoint y: 425, endPoint x: 586, endPoint y: 428, distance: 30.1
click at [586, 428] on div "31500" at bounding box center [606, 426] width 106 height 13
copy div "31500"
drag, startPoint x: 556, startPoint y: 473, endPoint x: 604, endPoint y: 475, distance: 48.0
click at [604, 475] on div "31501" at bounding box center [606, 475] width 106 height 13
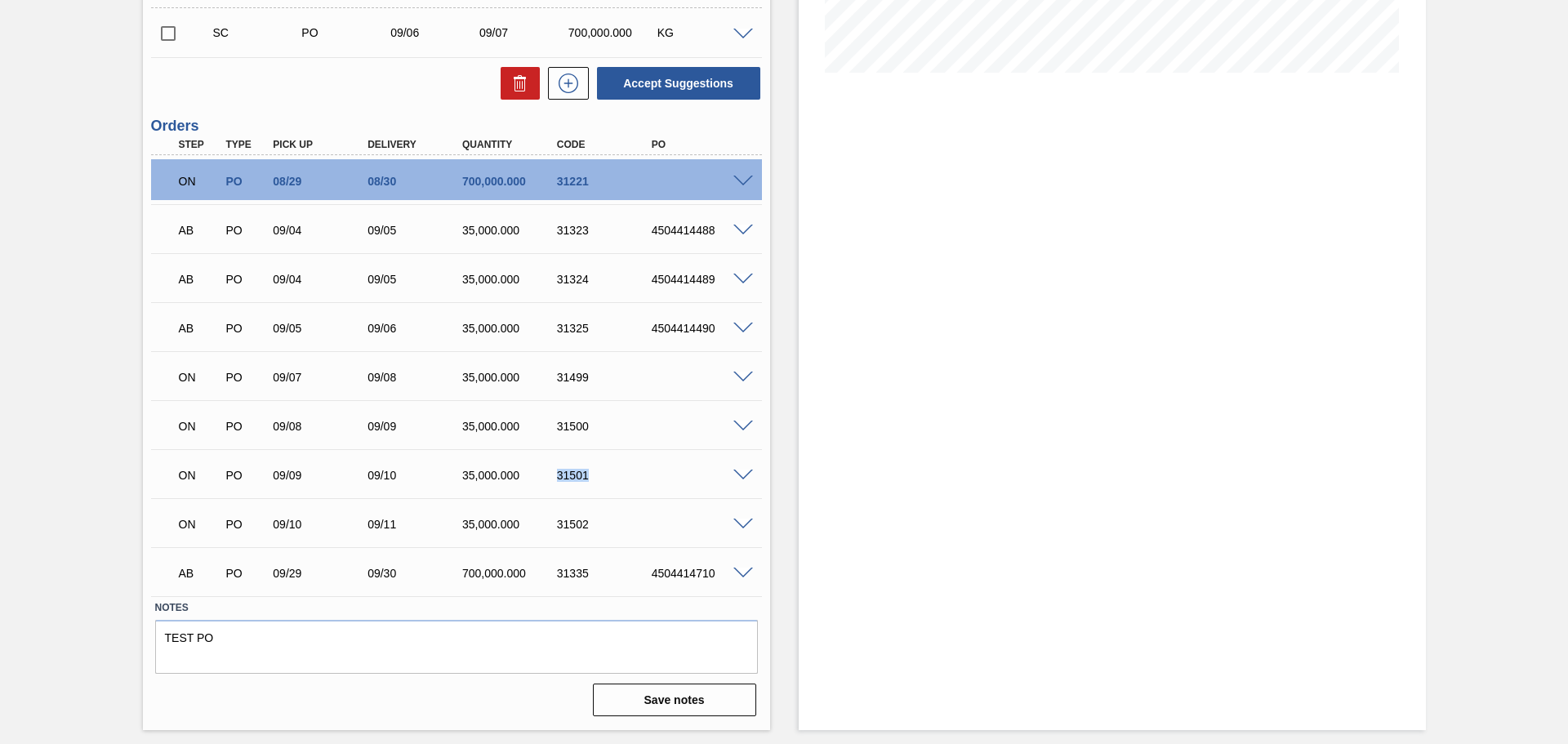
copy div "31501"
